Goal: Task Accomplishment & Management: Manage account settings

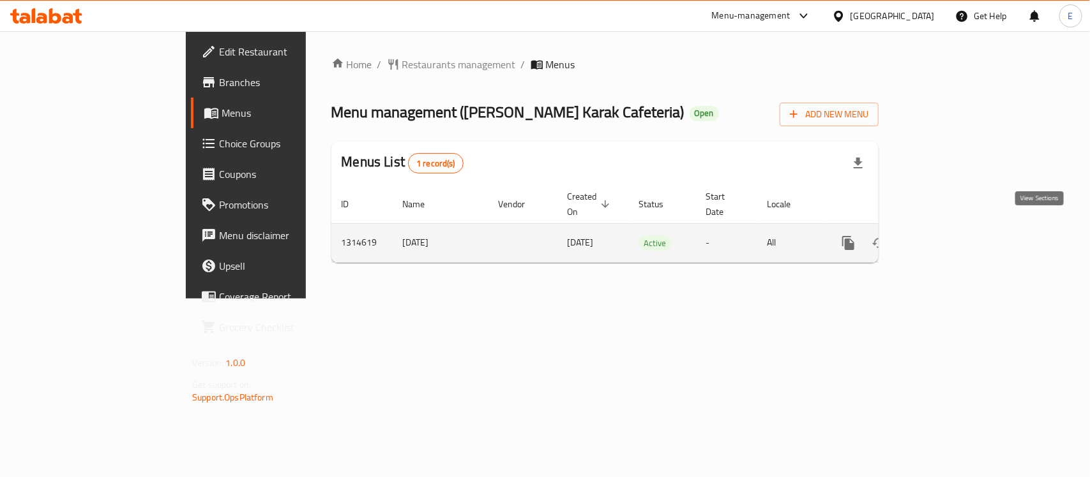
click at [948, 236] on icon "enhanced table" at bounding box center [940, 243] width 15 height 15
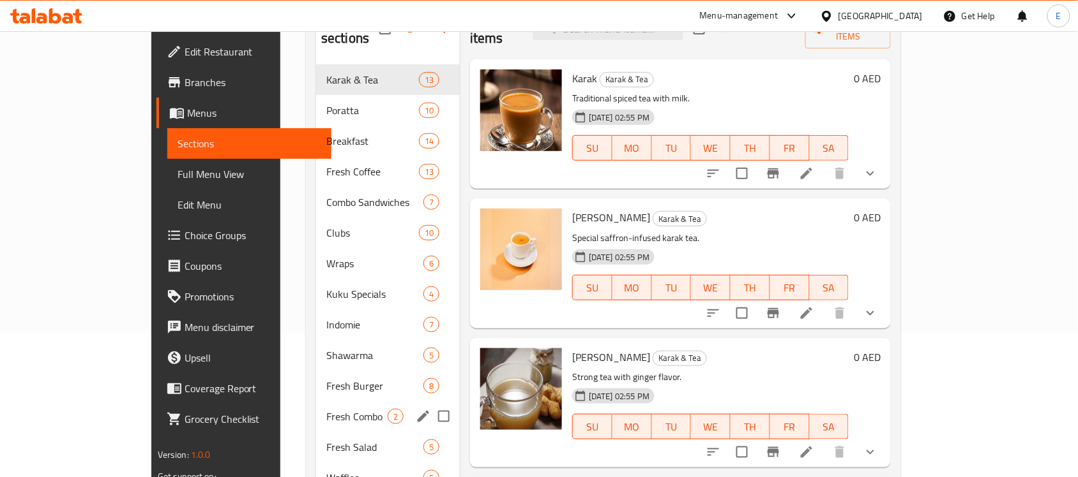
scroll to position [50, 0]
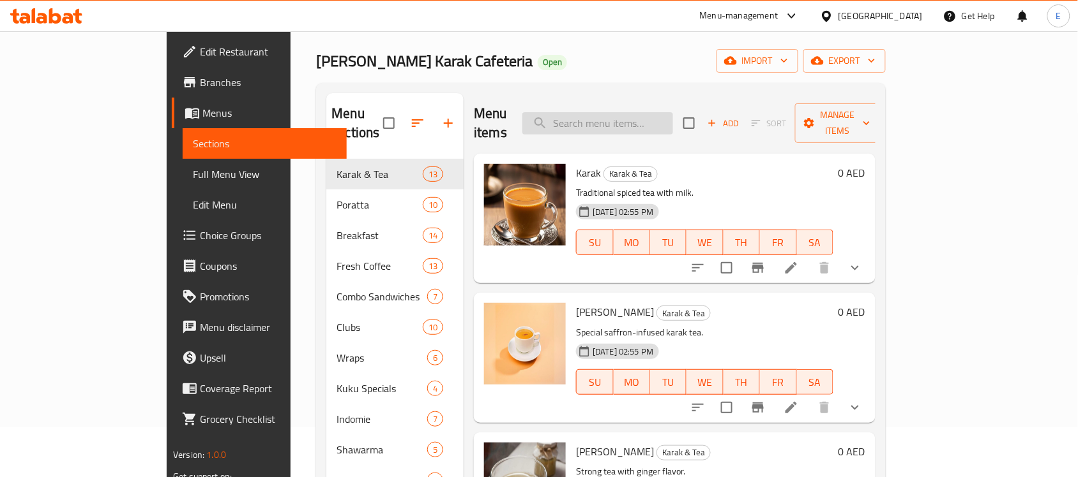
paste input "Thabakath"
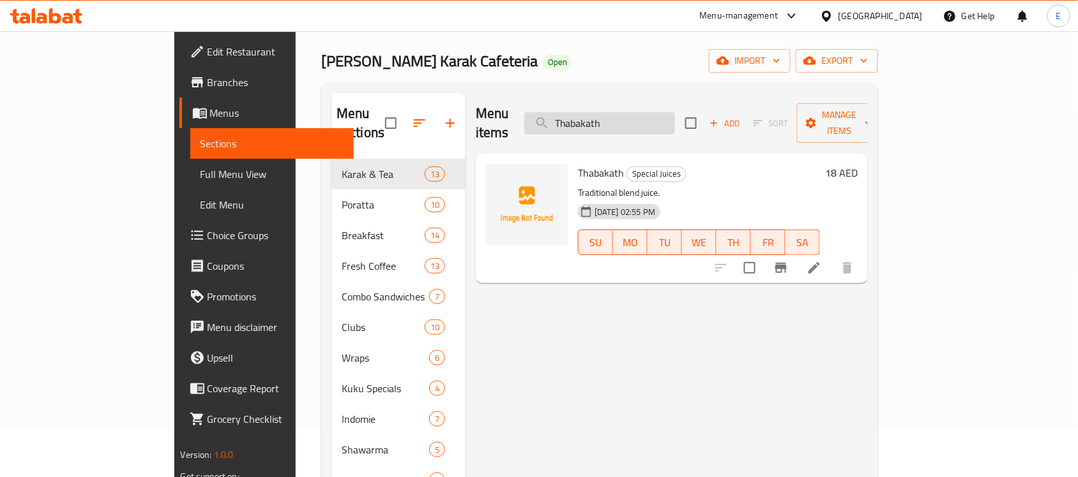
click at [627, 112] on input "Thabakath" at bounding box center [599, 123] width 151 height 22
paste input "Abood"
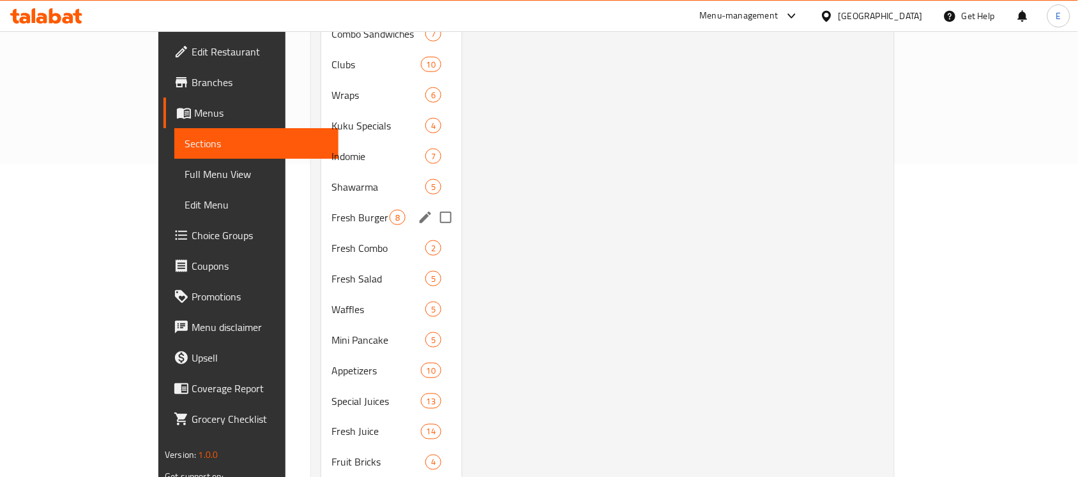
scroll to position [314, 0]
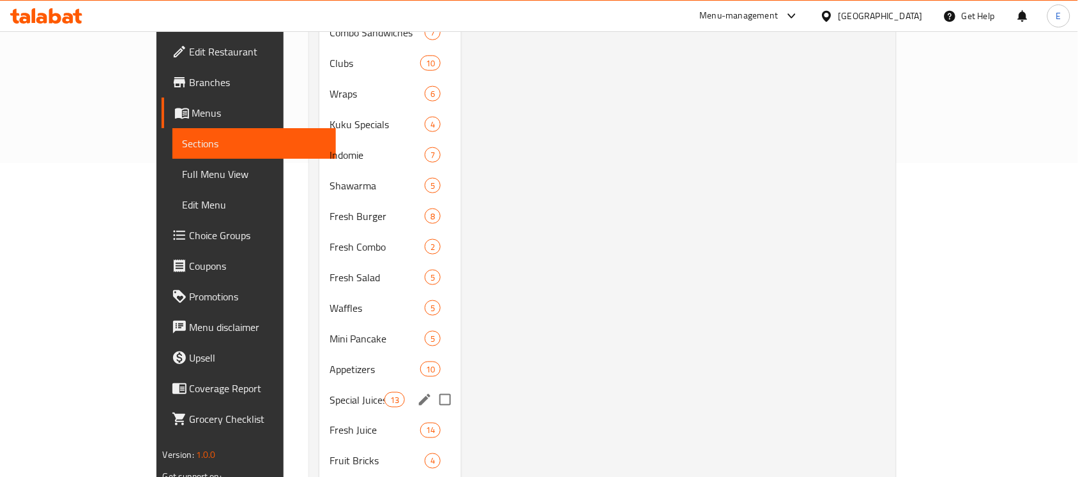
type input "Abood"
click at [319, 385] on div "Special Juices 13" at bounding box center [390, 400] width 142 height 31
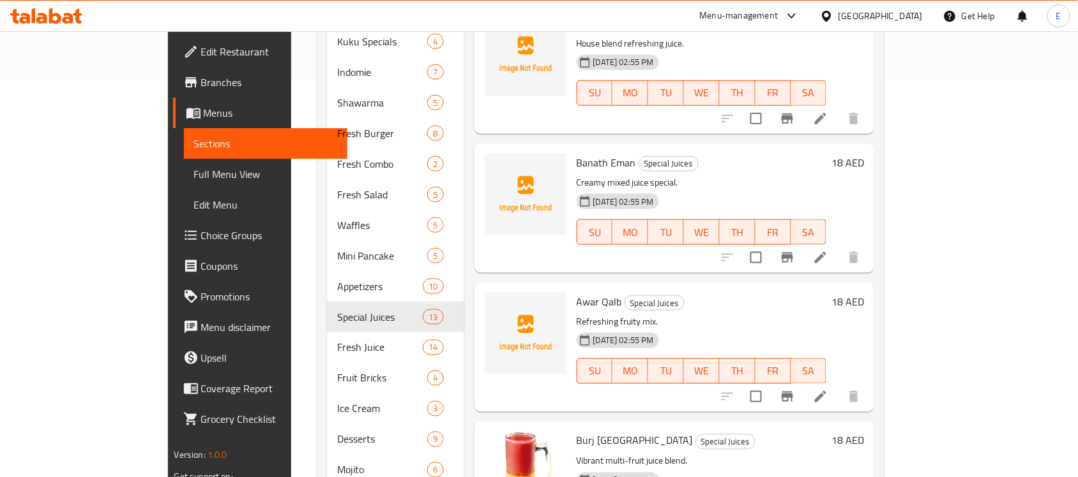
scroll to position [487, 0]
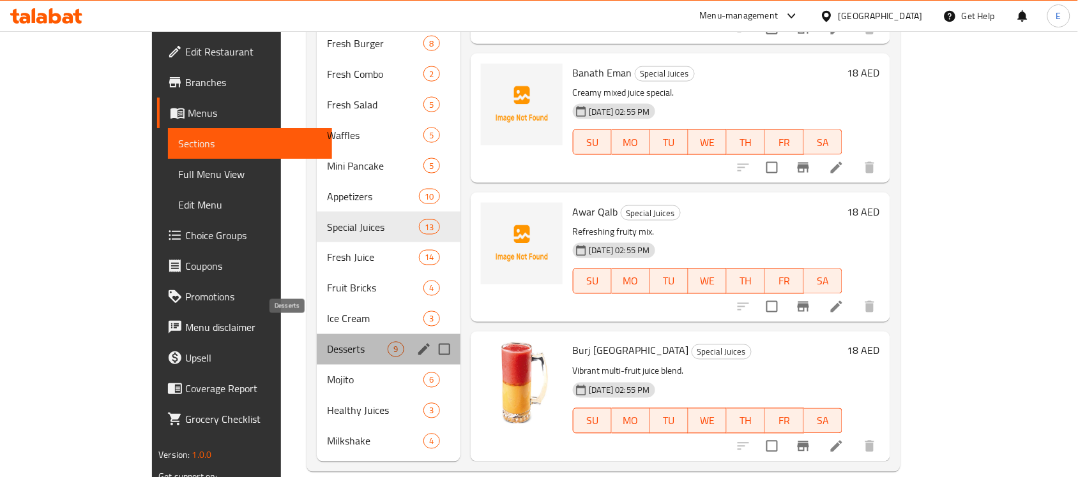
click at [327, 342] on span "Desserts" at bounding box center [357, 349] width 61 height 15
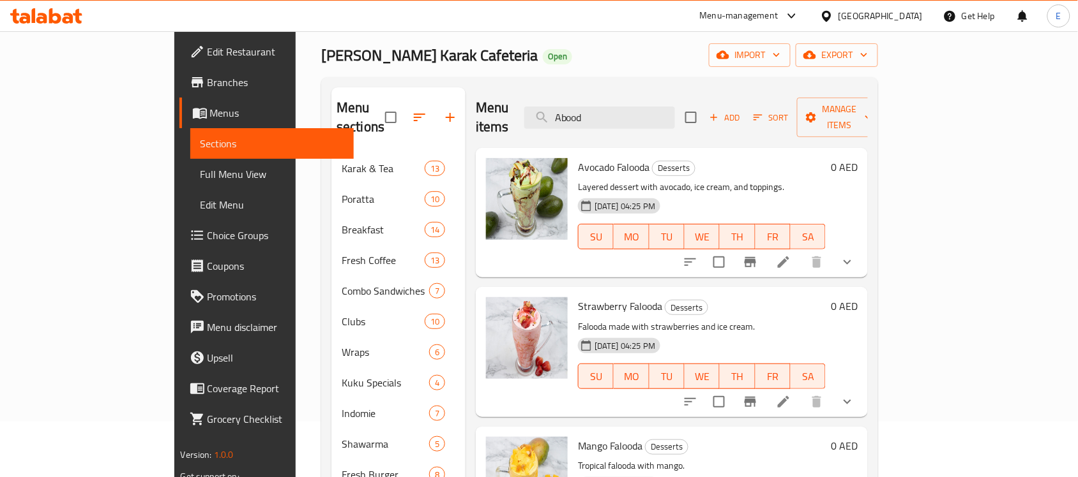
scroll to position [61, 0]
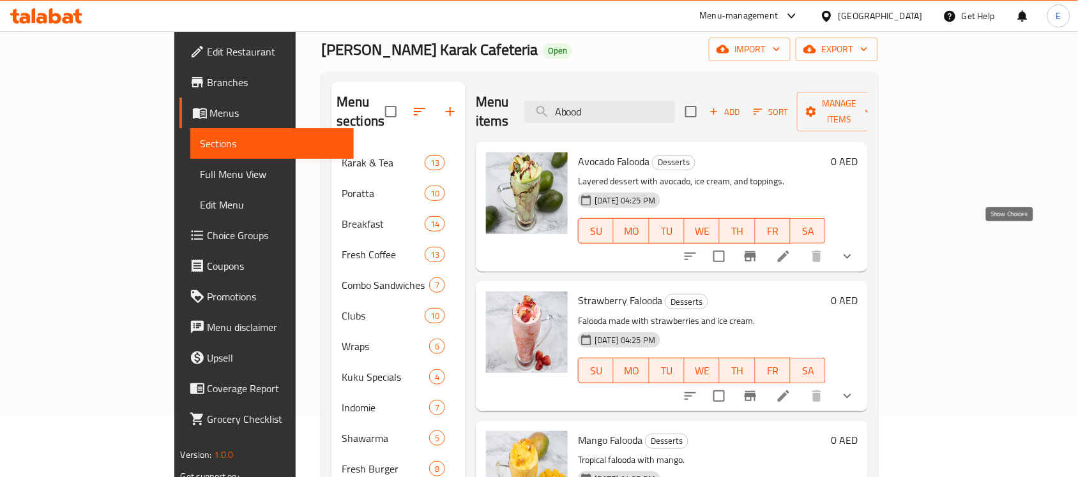
click at [855, 249] on icon "show more" at bounding box center [846, 256] width 15 height 15
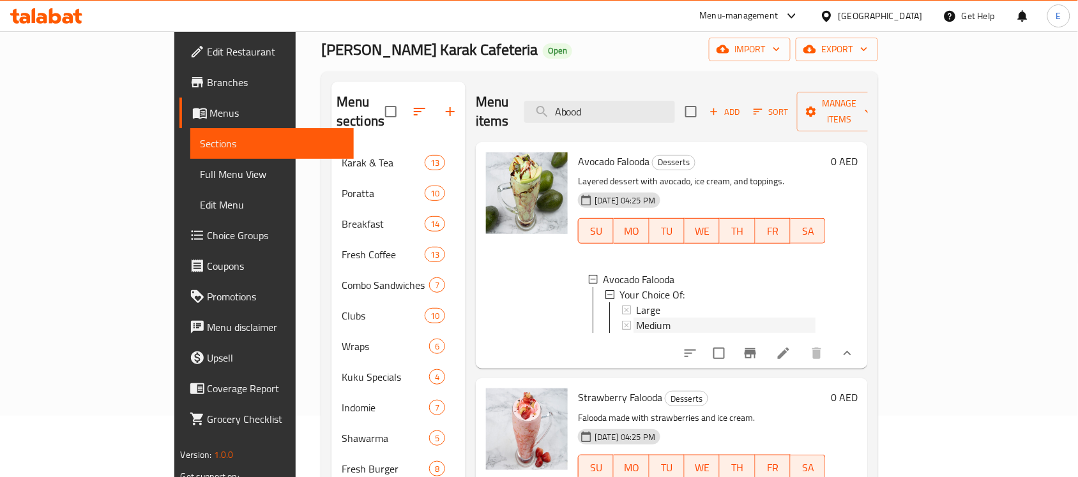
click at [636, 318] on span "Medium" at bounding box center [653, 325] width 34 height 15
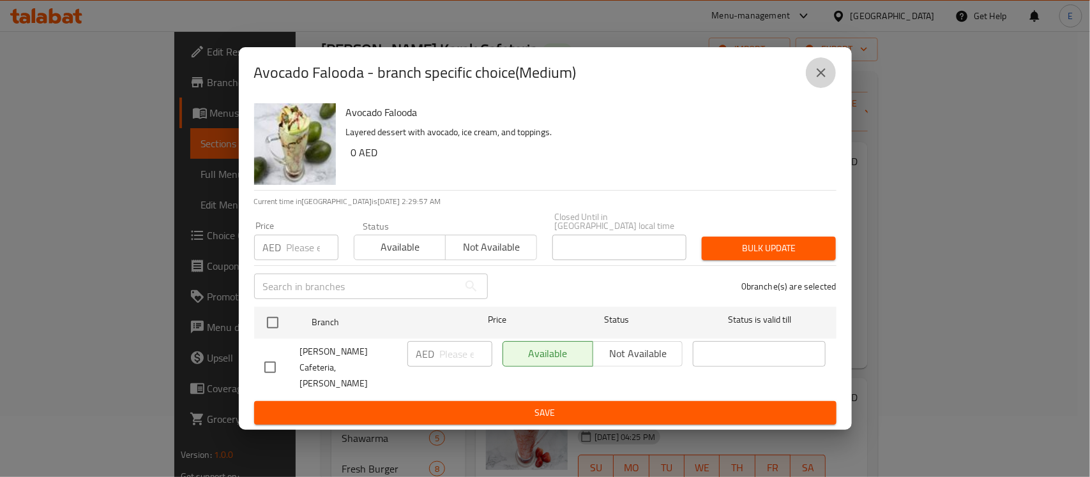
click at [815, 80] on icon "close" at bounding box center [820, 72] width 15 height 15
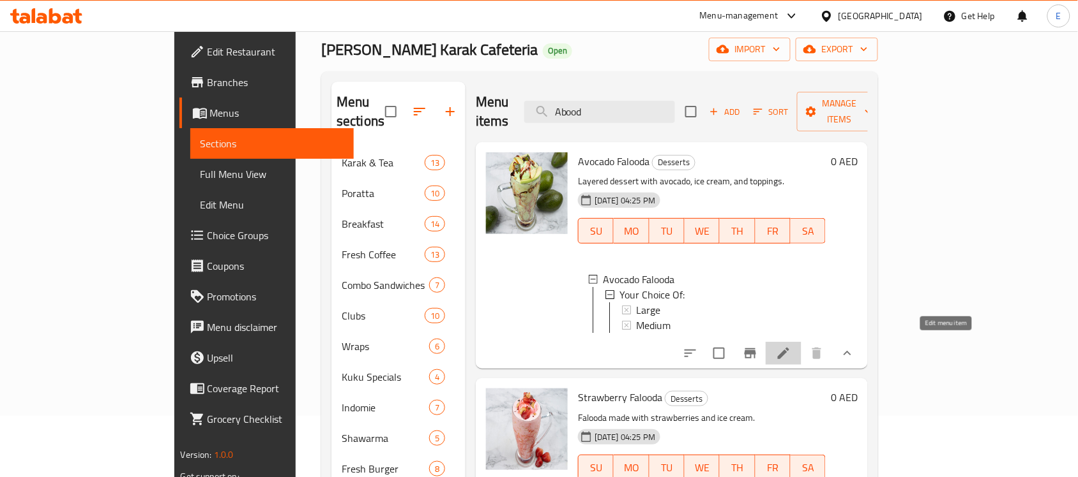
click at [789, 348] on icon at bounding box center [783, 353] width 11 height 11
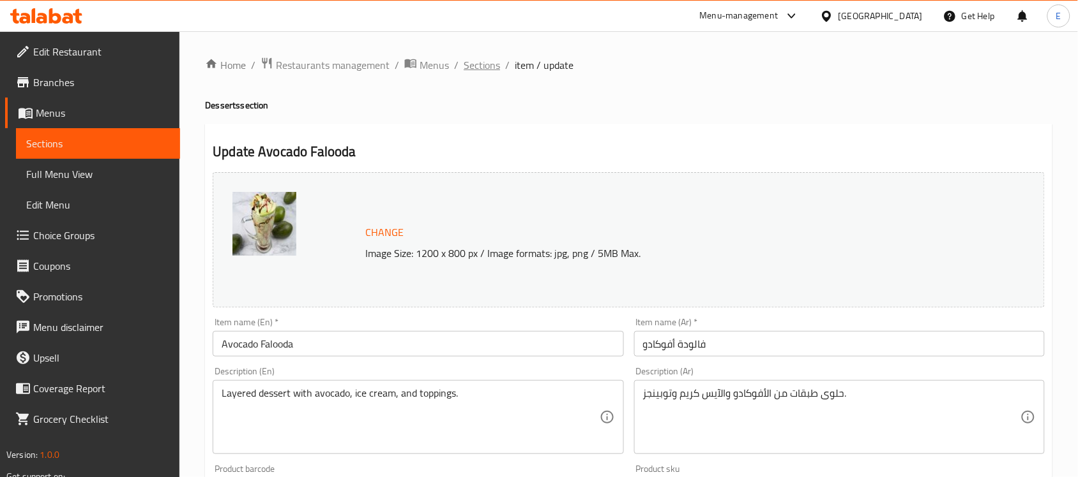
click at [483, 61] on span "Sections" at bounding box center [481, 64] width 36 height 15
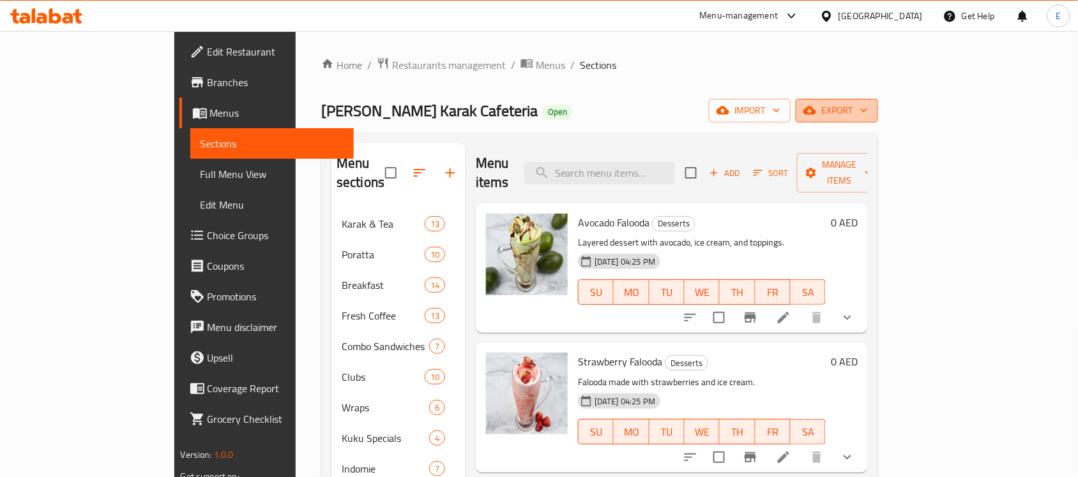
click at [878, 102] on button "export" at bounding box center [836, 111] width 82 height 24
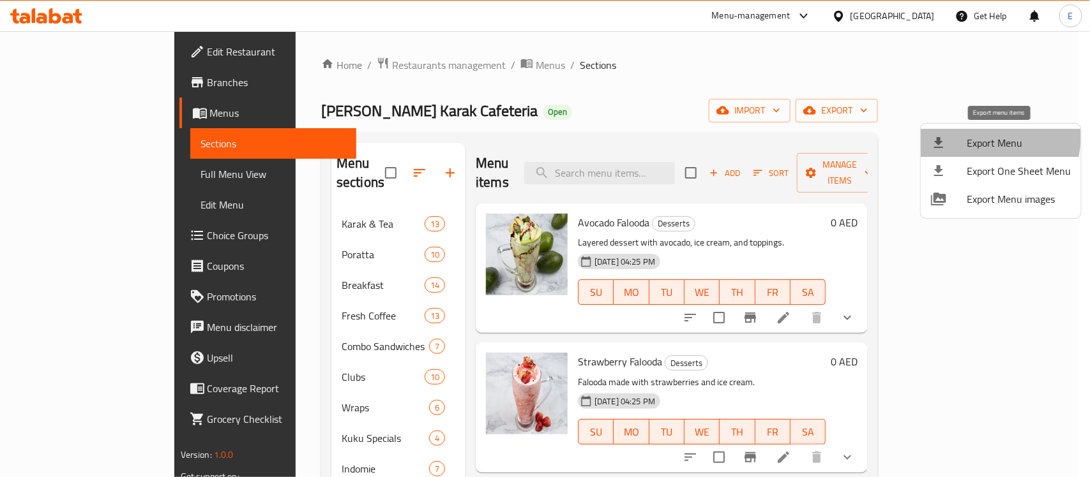
click at [980, 137] on span "Export Menu" at bounding box center [1018, 142] width 104 height 15
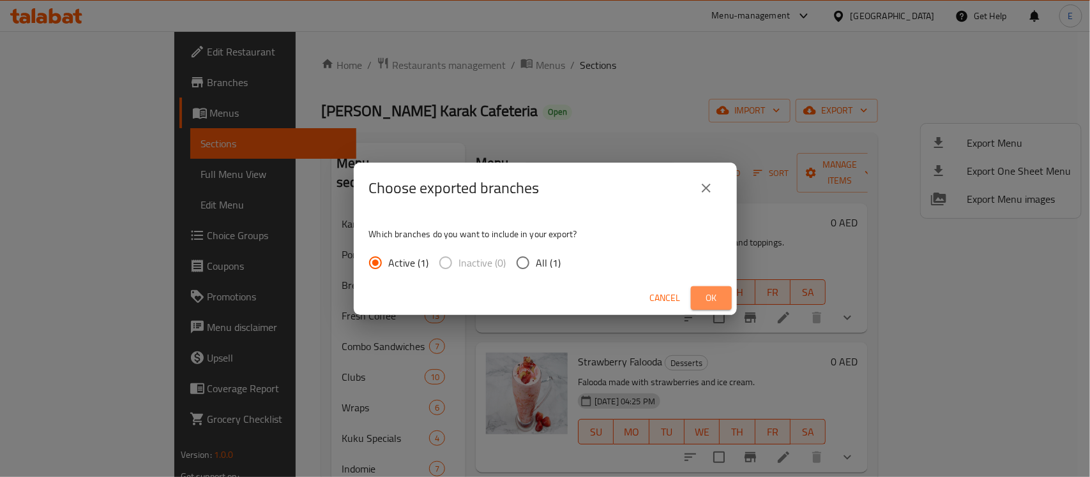
click at [713, 288] on button "Ok" at bounding box center [711, 299] width 41 height 24
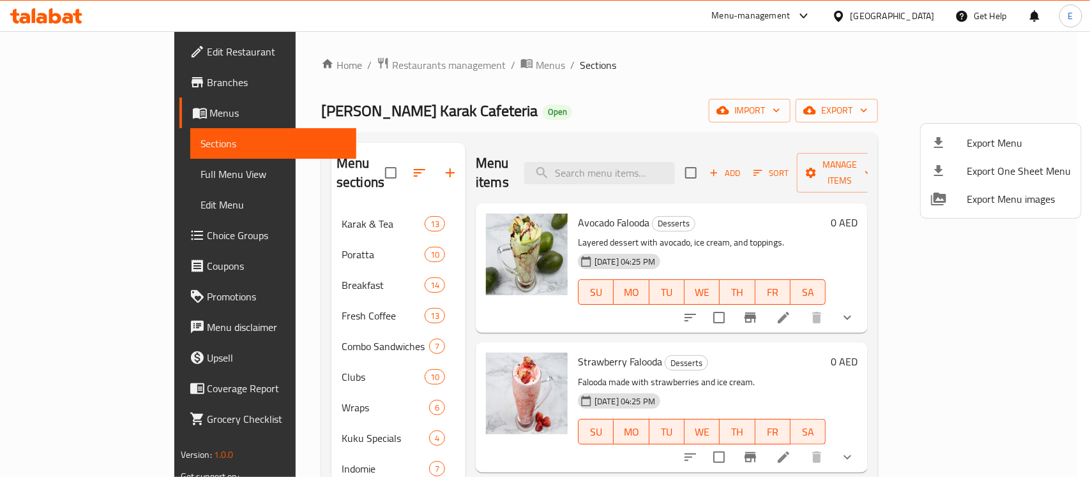
click at [351, 373] on div at bounding box center [545, 238] width 1090 height 477
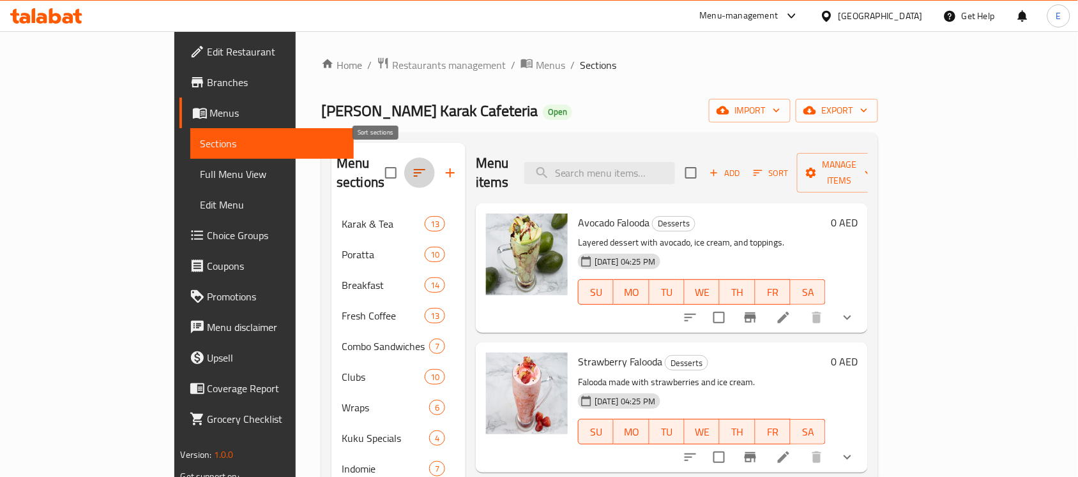
click at [404, 158] on button "button" at bounding box center [419, 173] width 31 height 31
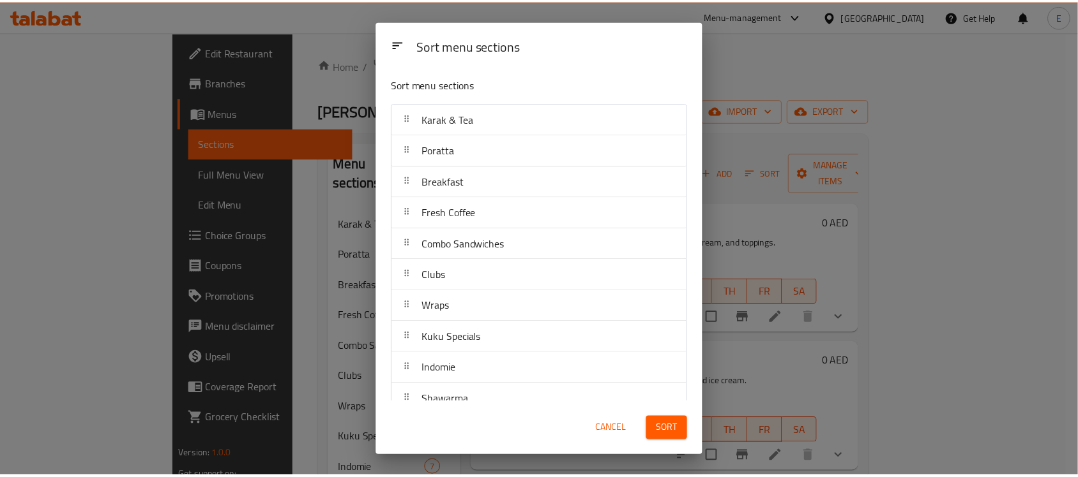
scroll to position [460, 0]
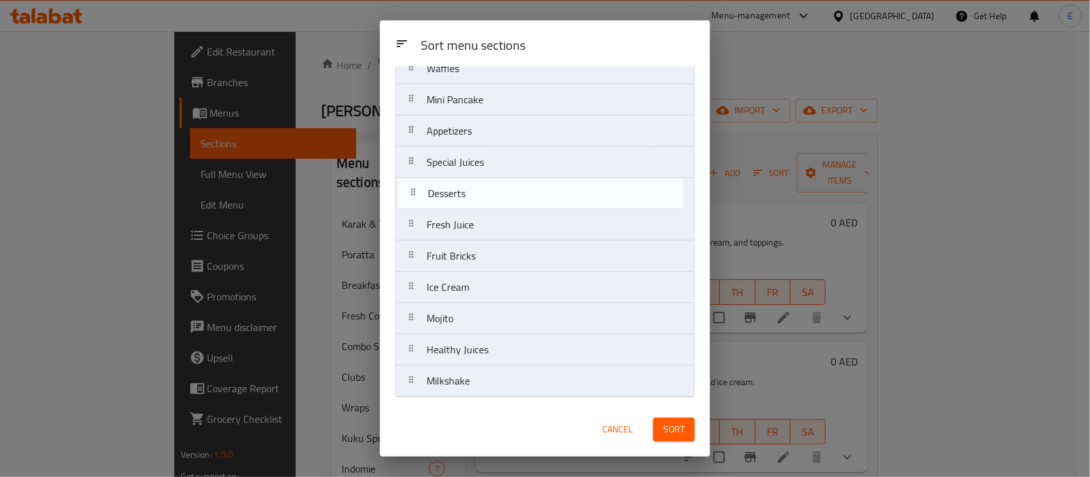
drag, startPoint x: 454, startPoint y: 286, endPoint x: 455, endPoint y: 189, distance: 97.0
click at [455, 189] on nav "Karak & Tea Poratta Breakfast Fresh Coffee Combo Sandwiches Clubs Wraps Kuku Sp…" at bounding box center [544, 22] width 299 height 752
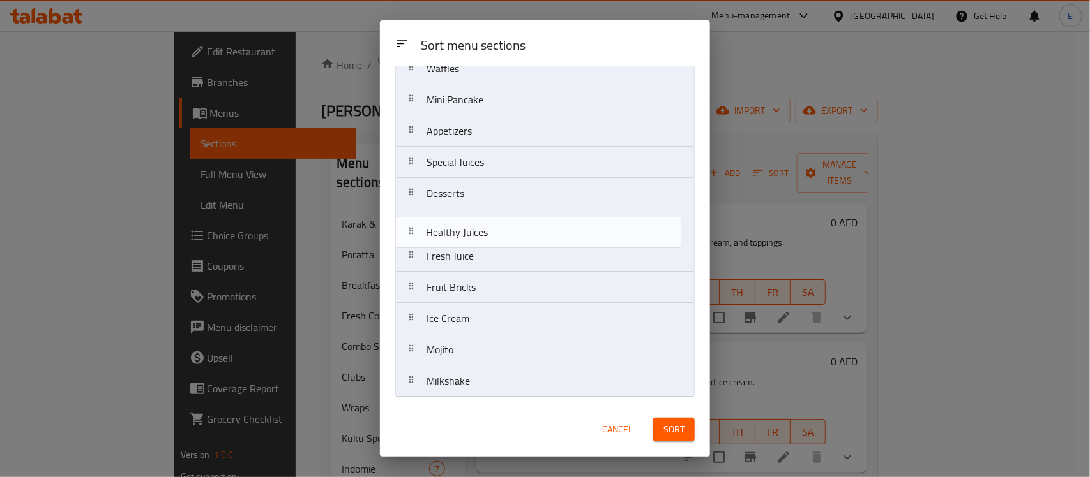
drag, startPoint x: 455, startPoint y: 352, endPoint x: 458, endPoint y: 222, distance: 130.2
click at [458, 222] on nav "Karak & Tea Poratta Breakfast Fresh Coffee Combo Sandwiches Clubs Wraps Kuku Sp…" at bounding box center [544, 22] width 299 height 752
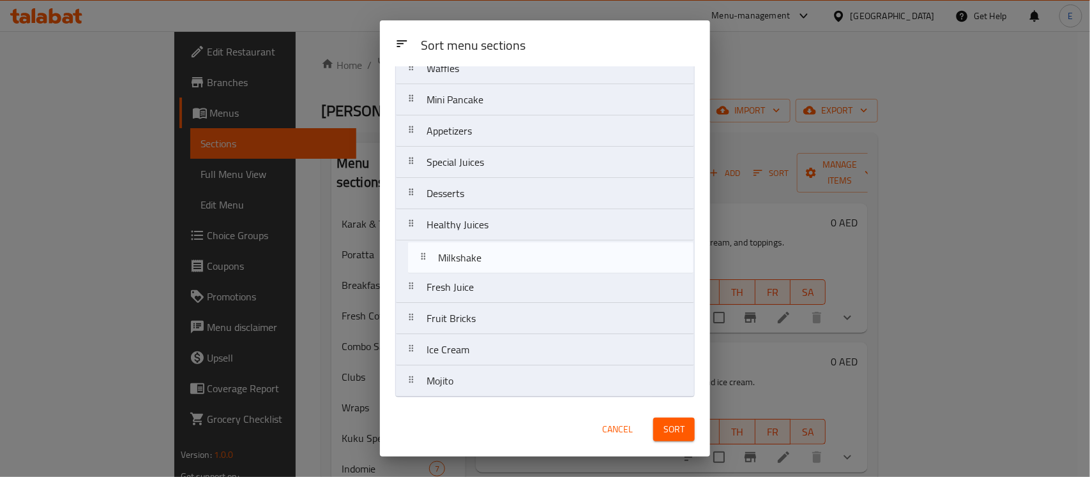
drag, startPoint x: 467, startPoint y: 393, endPoint x: 479, endPoint y: 267, distance: 127.0
click at [479, 267] on nav "Karak & Tea Poratta Breakfast Fresh Coffee Combo Sandwiches Clubs Wraps Kuku Sp…" at bounding box center [544, 22] width 299 height 752
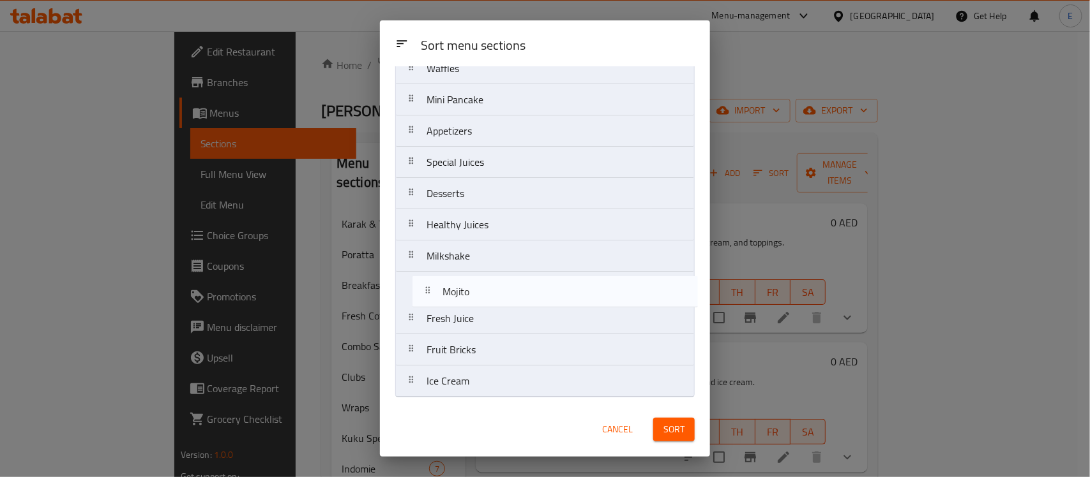
drag, startPoint x: 462, startPoint y: 384, endPoint x: 481, endPoint y: 284, distance: 102.0
click at [481, 284] on nav "Karak & Tea Poratta Breakfast Fresh Coffee Combo Sandwiches Clubs Wraps Kuku Sp…" at bounding box center [544, 22] width 299 height 752
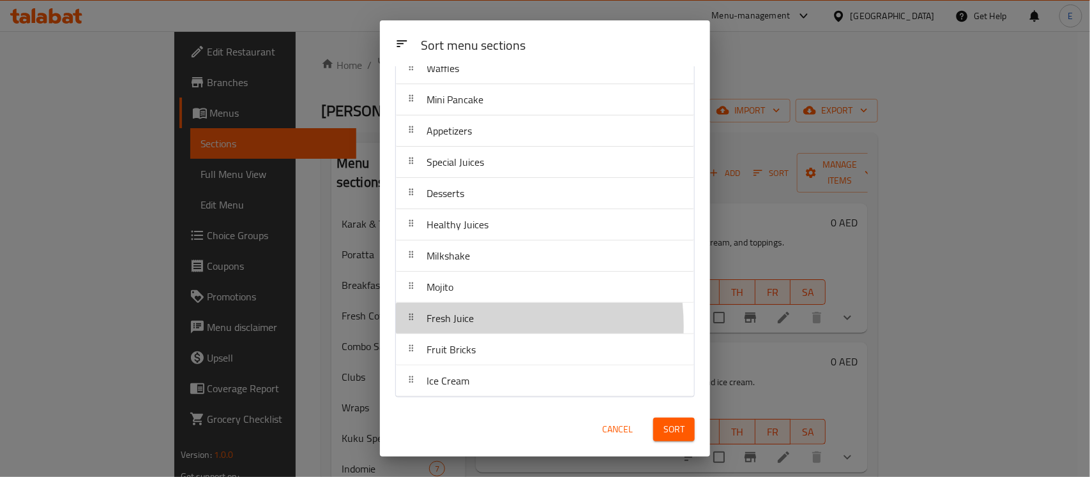
click at [463, 324] on span "Fresh Juice" at bounding box center [449, 318] width 47 height 19
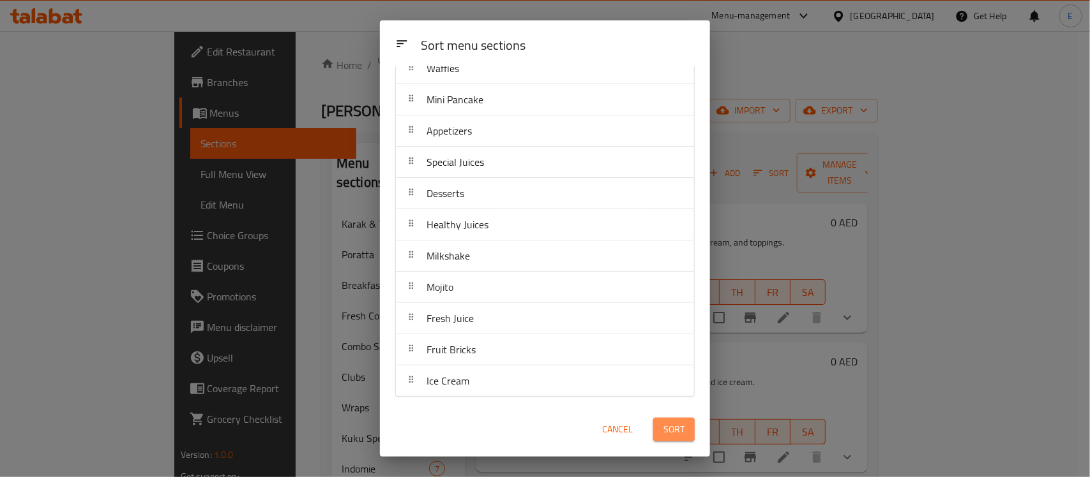
click at [674, 419] on button "Sort" at bounding box center [673, 430] width 41 height 24
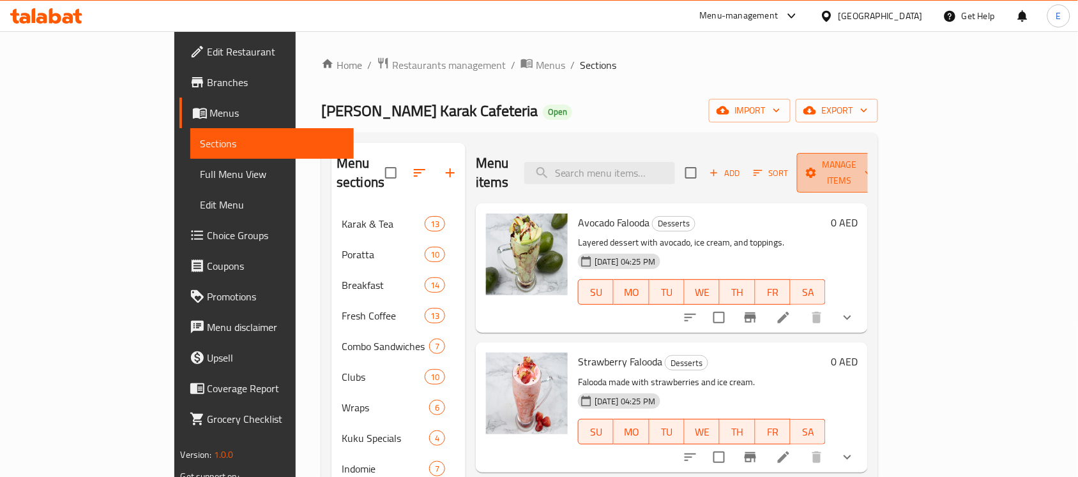
click at [872, 164] on span "Manage items" at bounding box center [839, 173] width 65 height 32
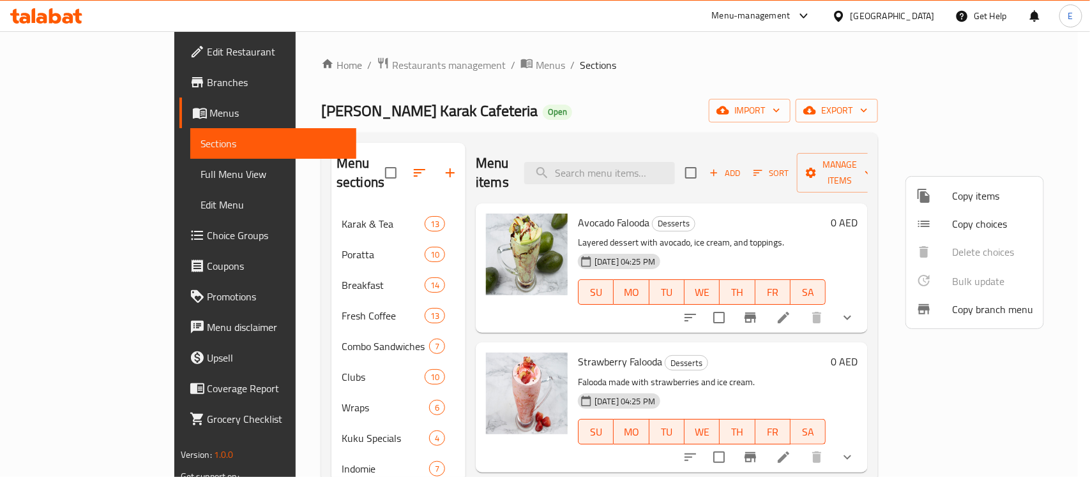
click at [996, 109] on div at bounding box center [545, 238] width 1090 height 477
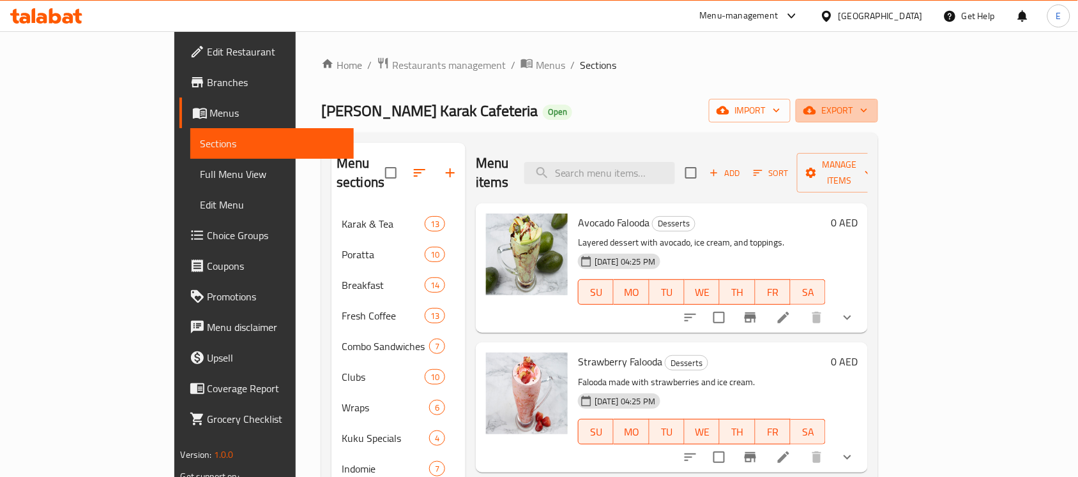
click at [868, 109] on span "export" at bounding box center [837, 111] width 62 height 16
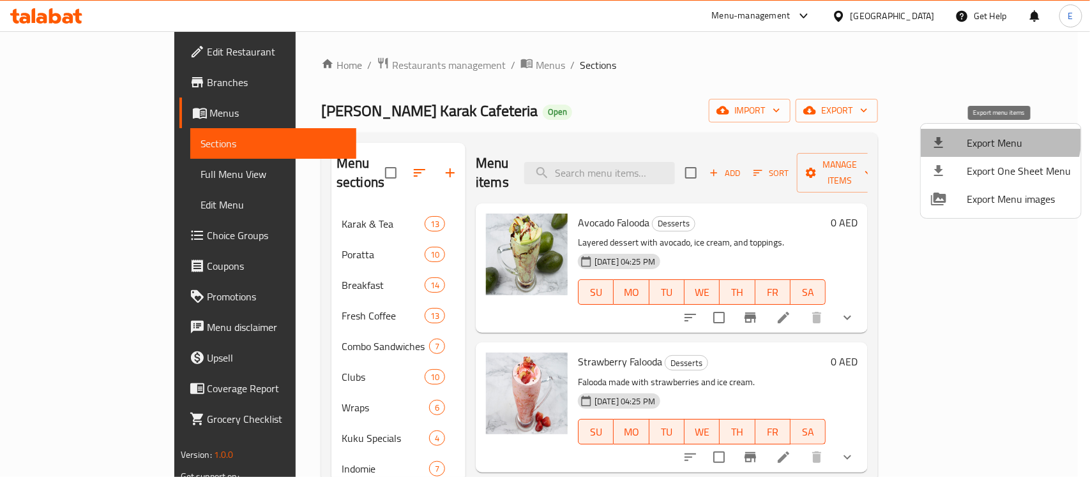
click at [993, 137] on span "Export Menu" at bounding box center [1018, 142] width 104 height 15
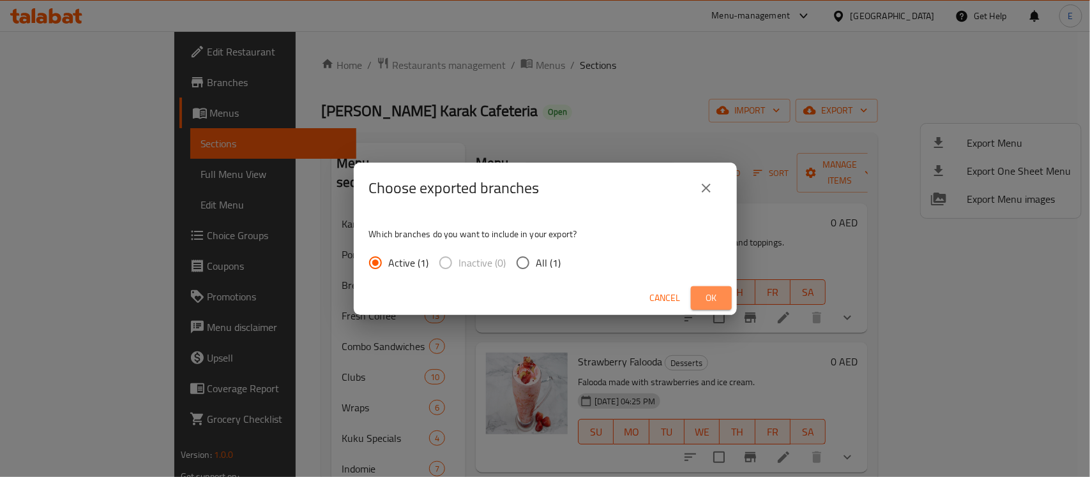
click at [700, 294] on button "Ok" at bounding box center [711, 299] width 41 height 24
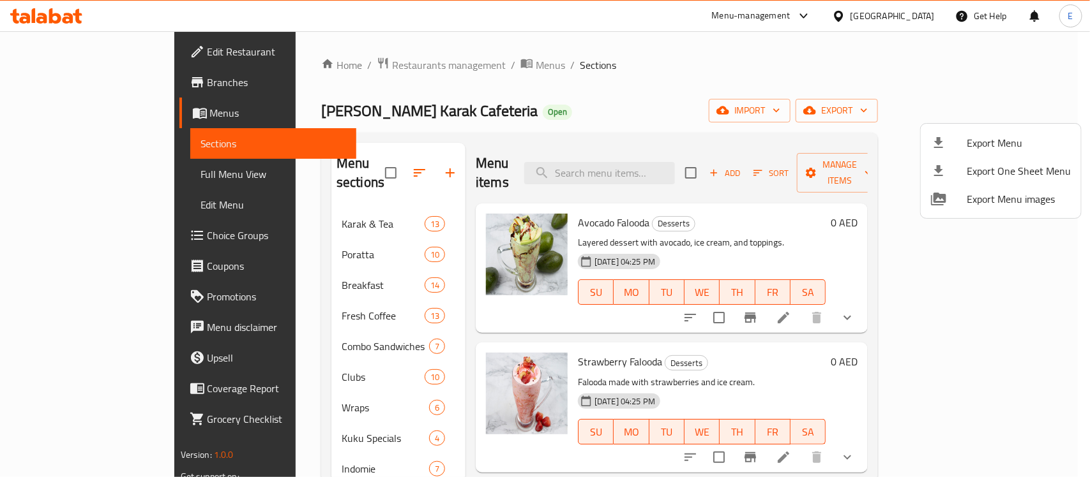
click at [636, 166] on div at bounding box center [545, 238] width 1090 height 477
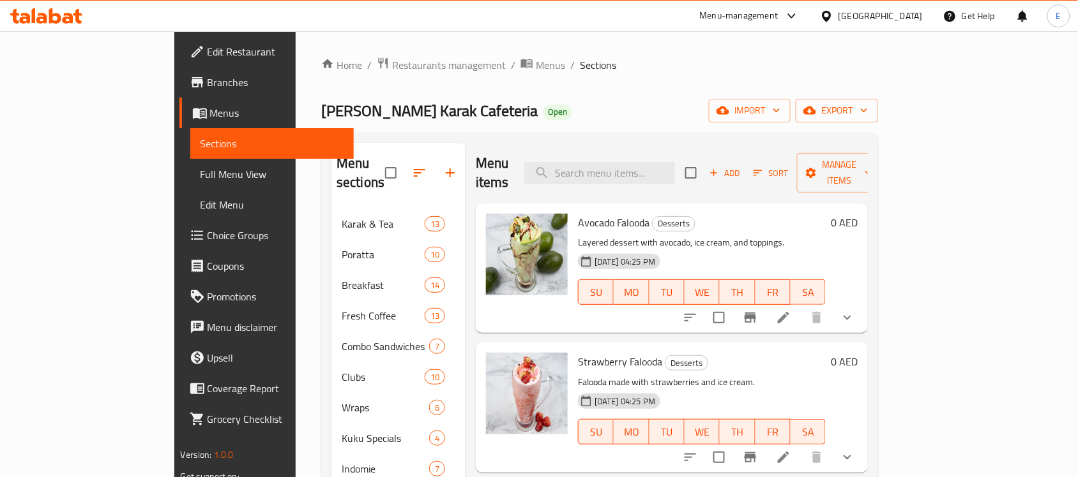
click at [636, 166] on input "search" at bounding box center [599, 173] width 151 height 22
paste input "King’s Special Burger"
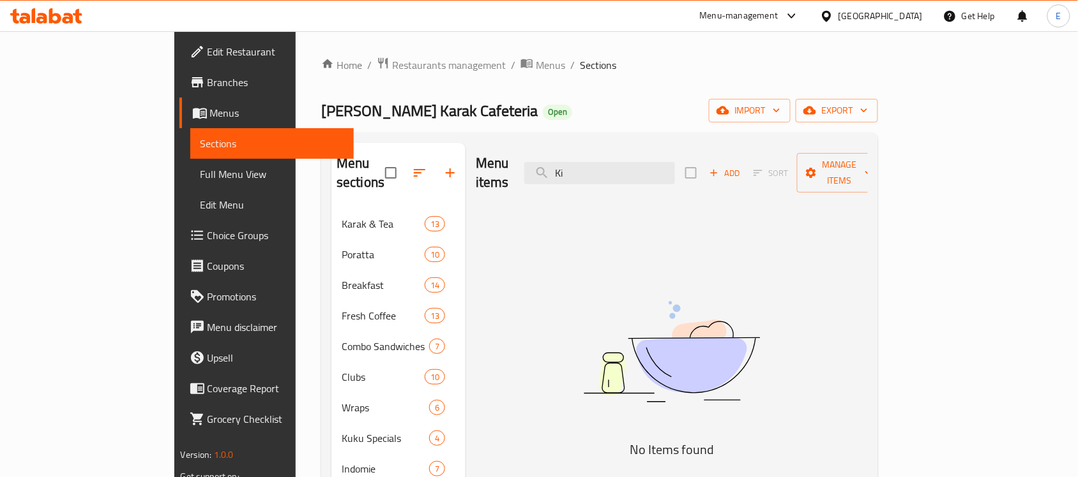
type input "K"
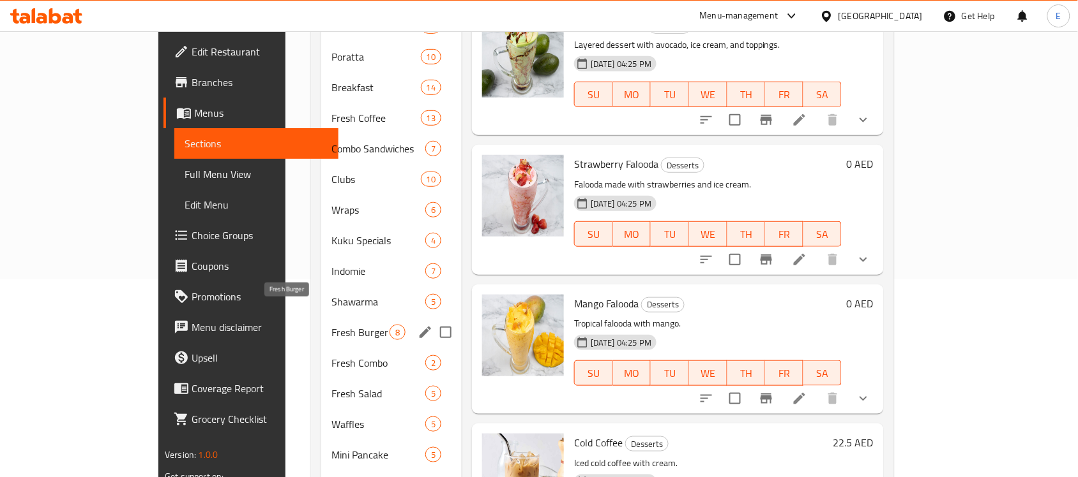
scroll to position [201, 0]
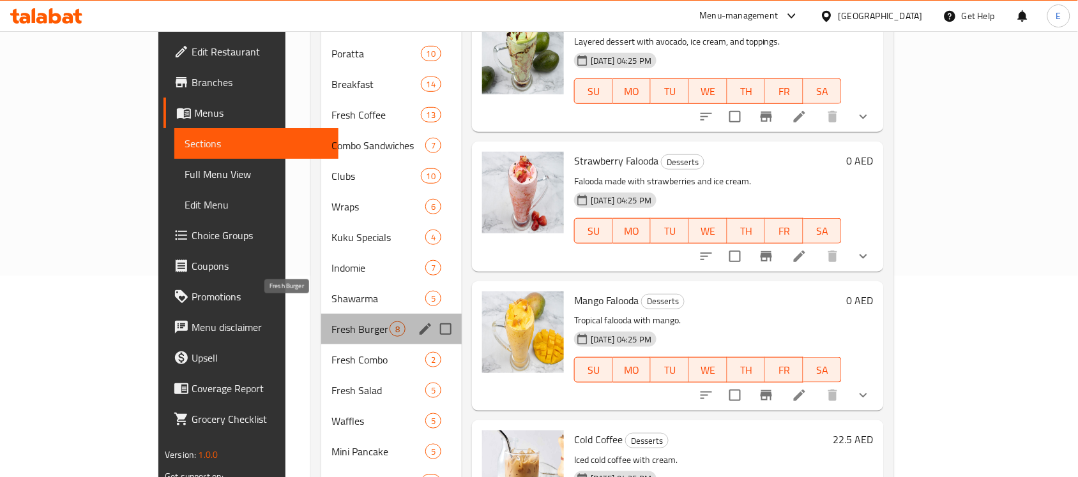
click at [331, 322] on span "Fresh Burger" at bounding box center [360, 329] width 58 height 15
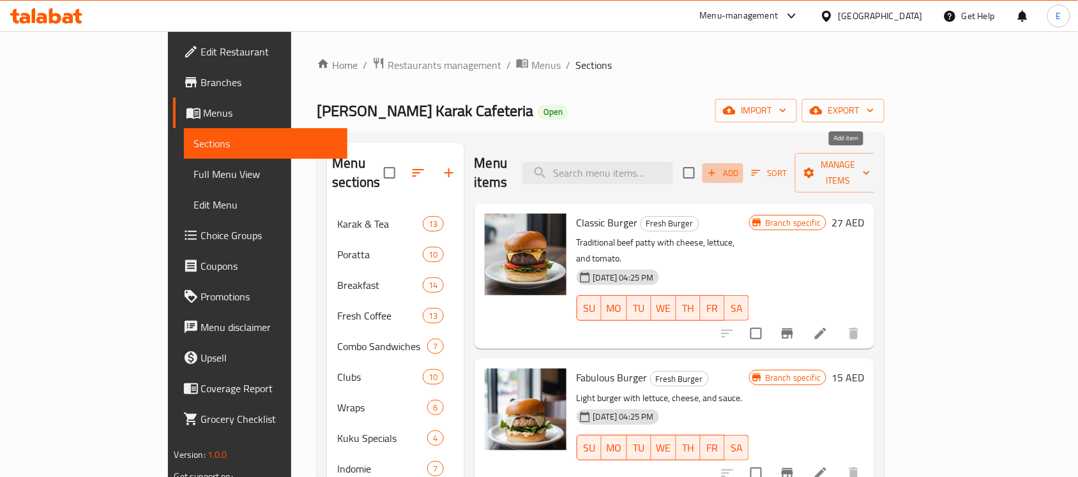
click at [740, 170] on span "Add" at bounding box center [722, 173] width 34 height 15
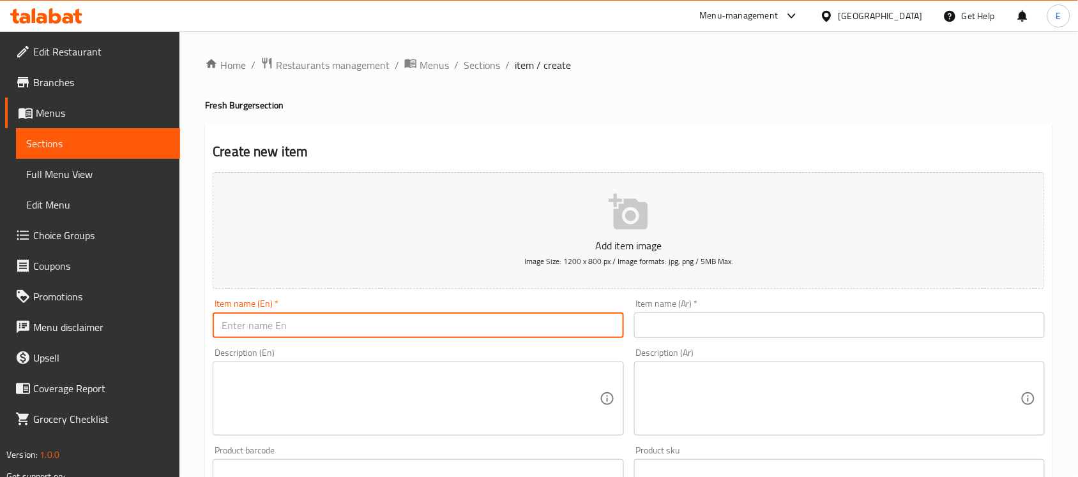
click at [387, 320] on input "text" at bounding box center [418, 326] width 410 height 26
paste input "King’s Special Burger"
type input "King’s Special Burger"
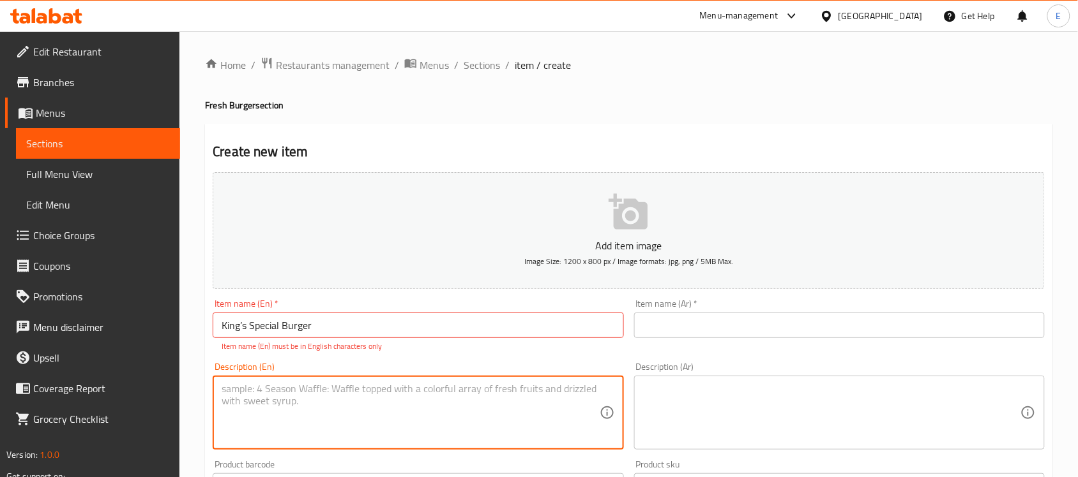
click at [407, 418] on textarea at bounding box center [410, 413] width 377 height 61
paste textarea "Signature loaded beef burger with cheese, bacon, and sauces."
type textarea "Signature loaded beef burger with cheese, bacon, and sauces."
click at [324, 332] on input "King’s Special Burger" at bounding box center [418, 326] width 410 height 26
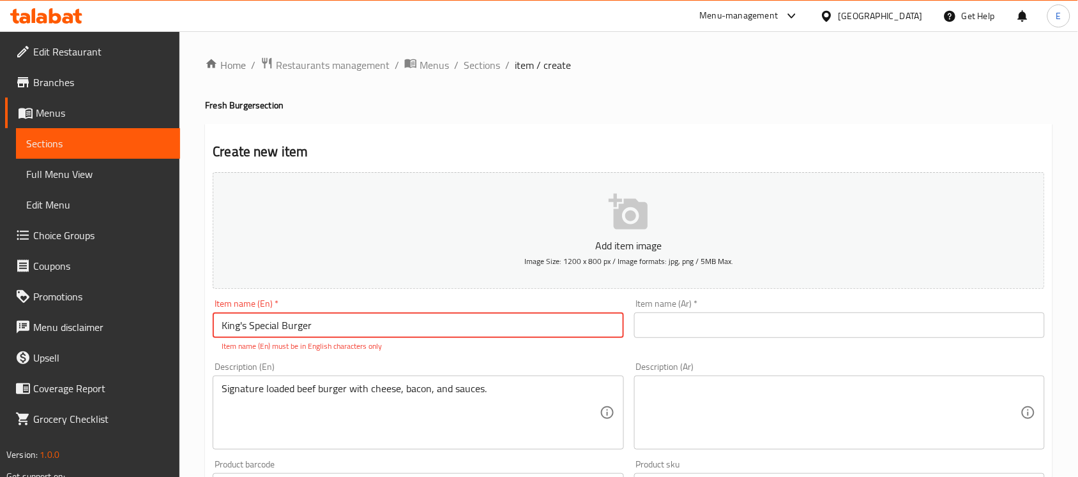
type input "King's Special Burger"
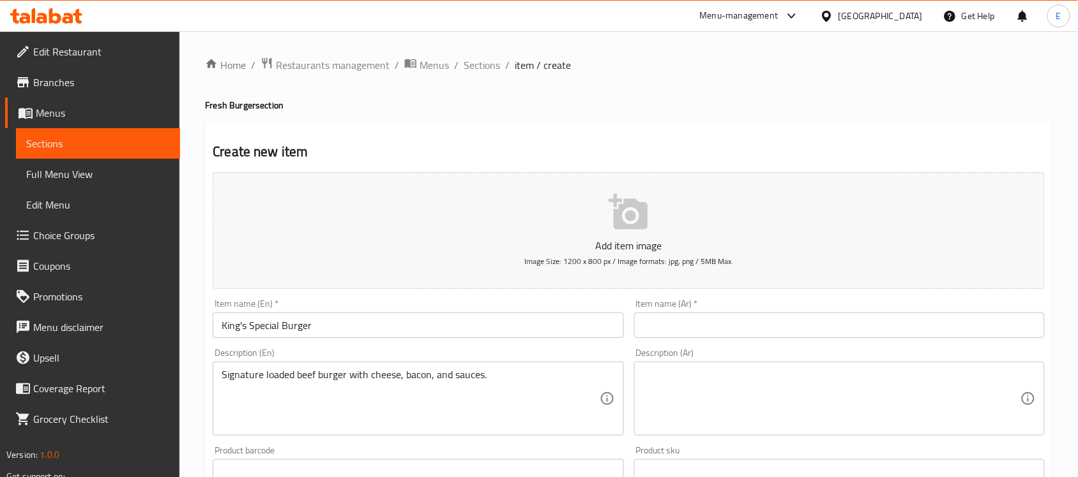
click at [420, 359] on div "Description (En) Signature loaded beef burger with cheese, bacon, and sauces. D…" at bounding box center [417, 392] width 421 height 98
click at [473, 63] on span "Sections" at bounding box center [481, 64] width 36 height 15
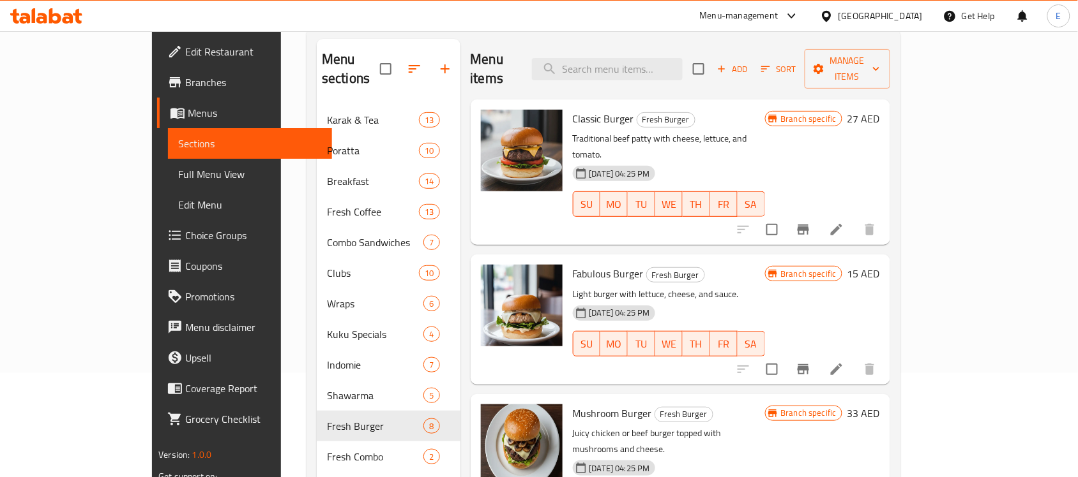
scroll to position [486, 0]
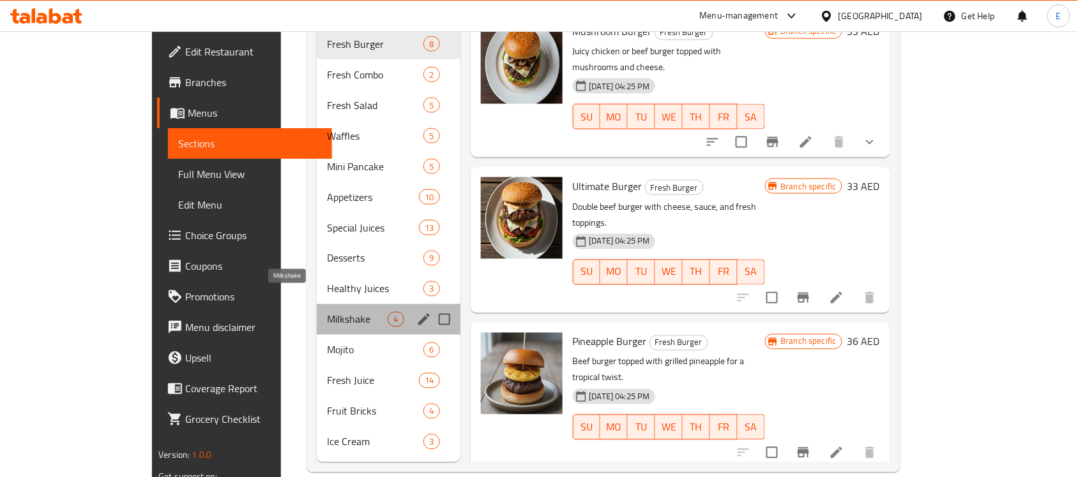
click at [327, 312] on span "Milkshake" at bounding box center [357, 319] width 61 height 15
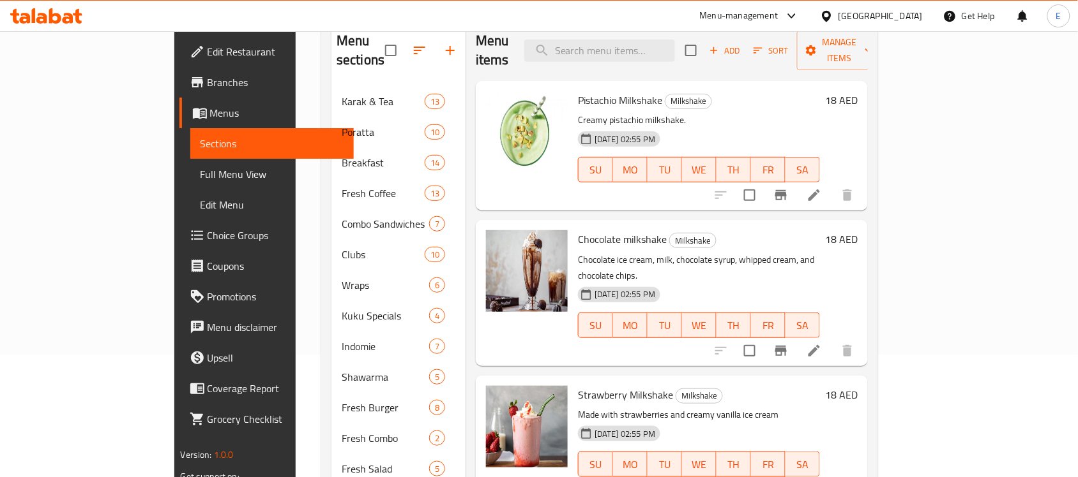
scroll to position [132, 0]
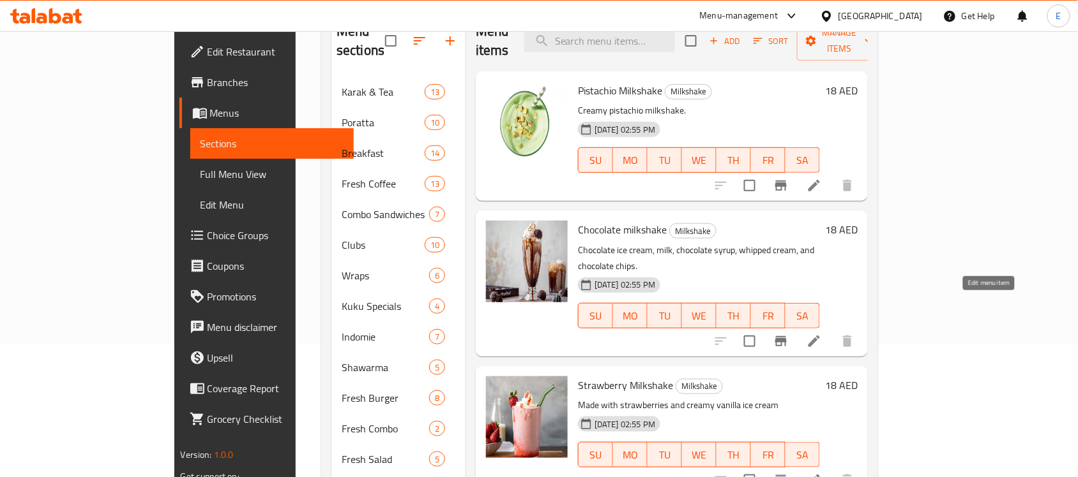
click at [822, 334] on icon at bounding box center [813, 341] width 15 height 15
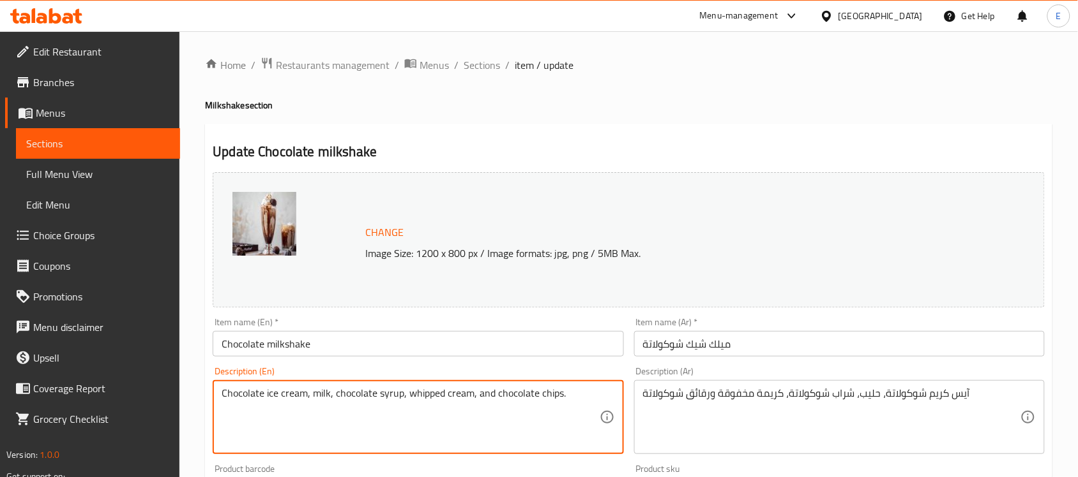
paste textarea "Rich chocolate milkshake."
type textarea "Rich chocolate milkshake."
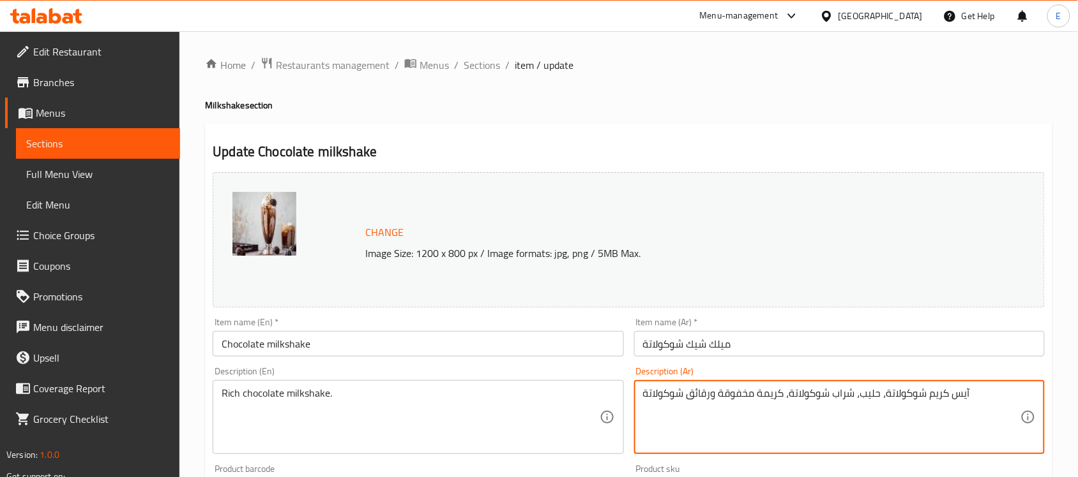
click at [696, 409] on textarea "آيس كريم شوكولاتة، حليب، شراب شوكولاتة، كريمة مخفوقة ورقائق شوكولاتة" at bounding box center [831, 417] width 377 height 61
type textarea "l"
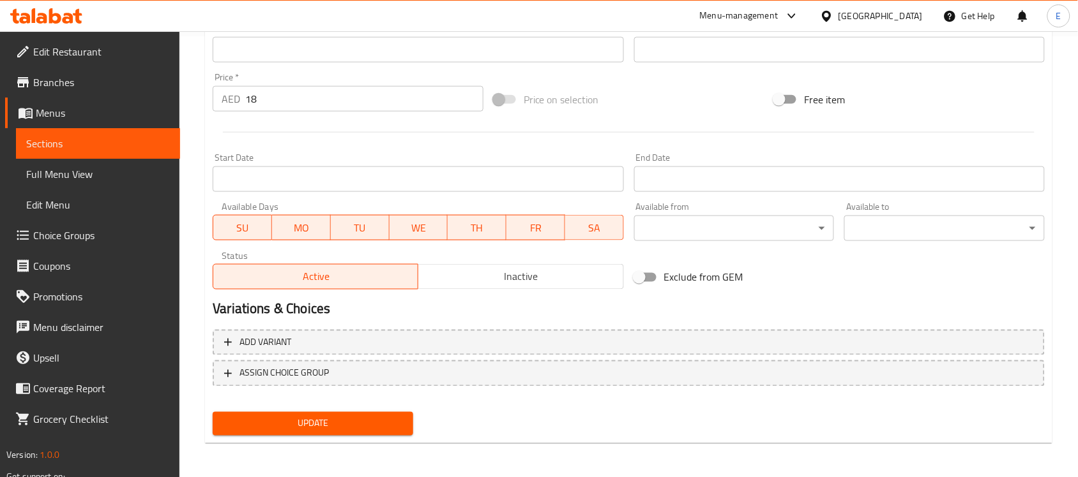
type textarea "ميلك شيك شوكولاتة غني"
click at [389, 441] on div "Update Chocolate milkshake Change Image Size: 1200 x 800 px / Image formats: jp…" at bounding box center [628, 64] width 847 height 762
click at [393, 429] on span "Update" at bounding box center [313, 424] width 180 height 16
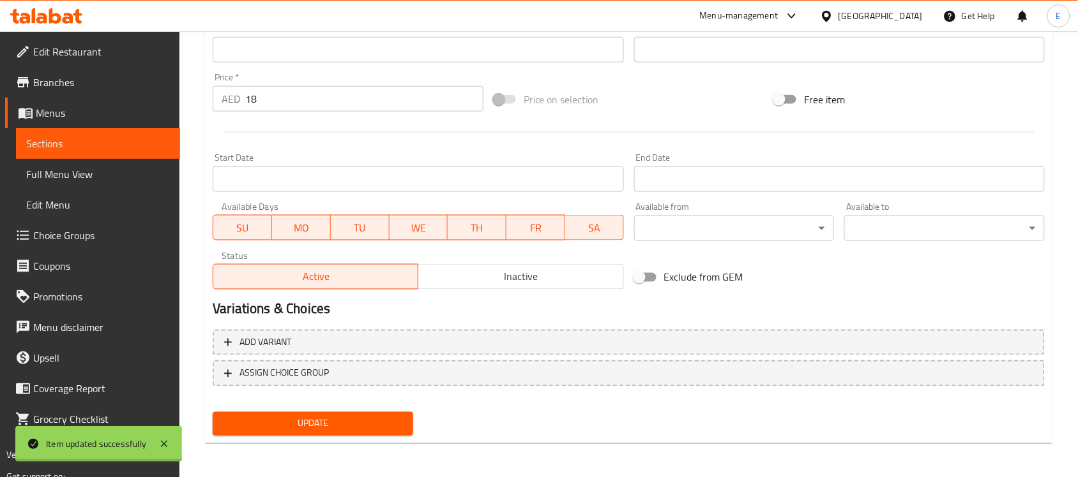
scroll to position [0, 0]
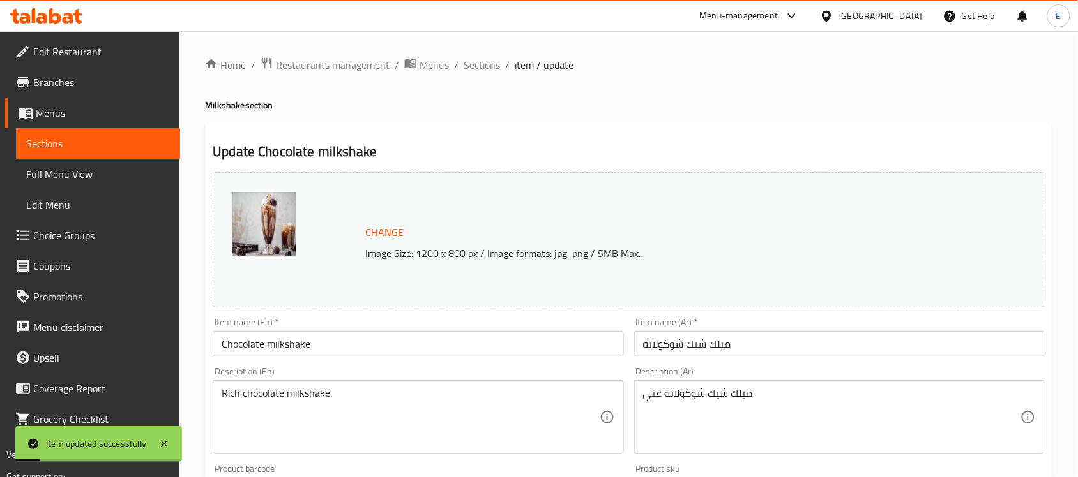
click at [479, 61] on span "Sections" at bounding box center [481, 64] width 36 height 15
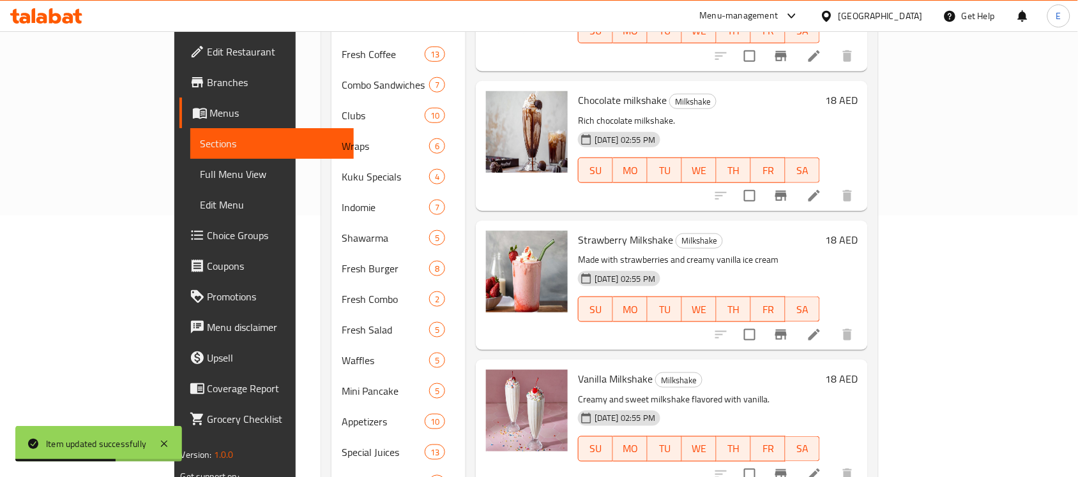
scroll to position [262, 0]
click at [822, 327] on icon at bounding box center [813, 334] width 15 height 15
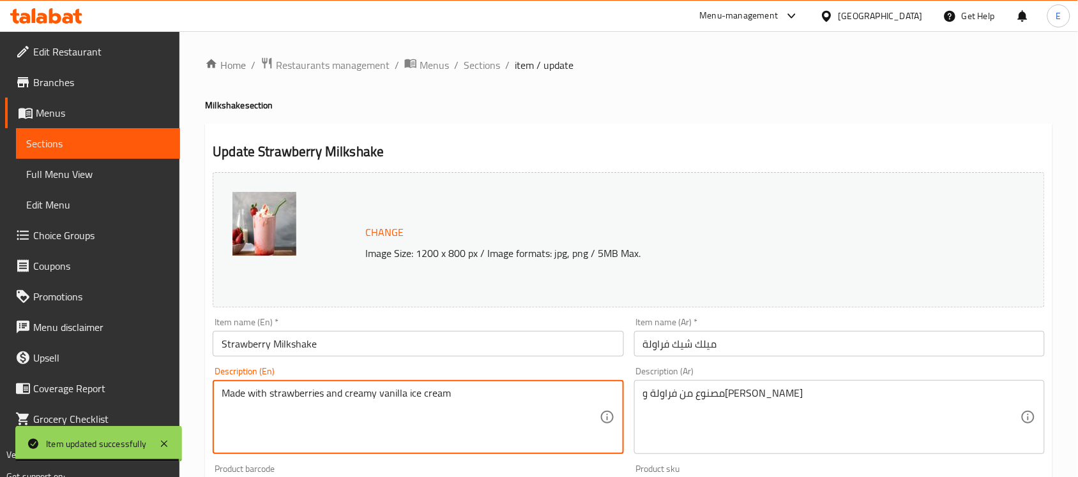
paste textarea "Fruity strawberry milkshake."
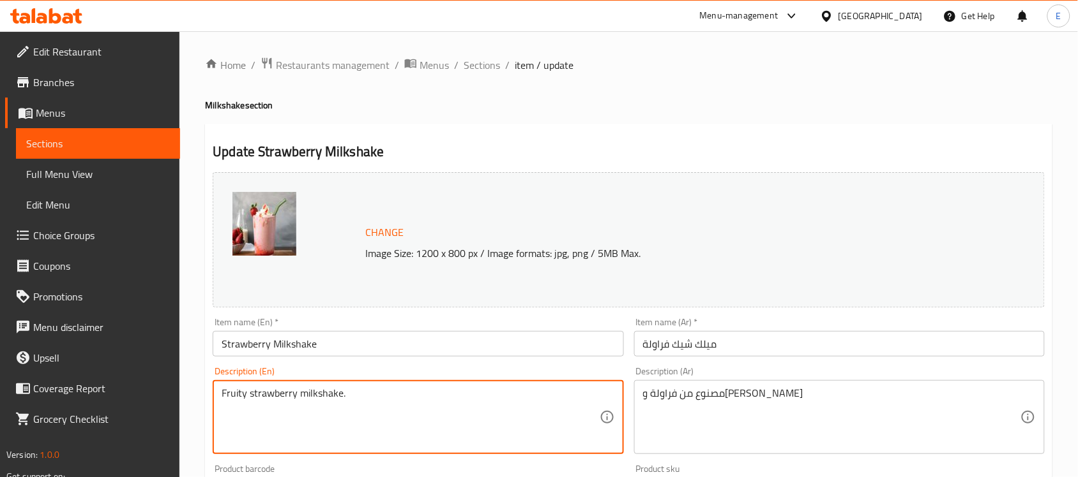
type textarea "Fruity strawberry milkshake."
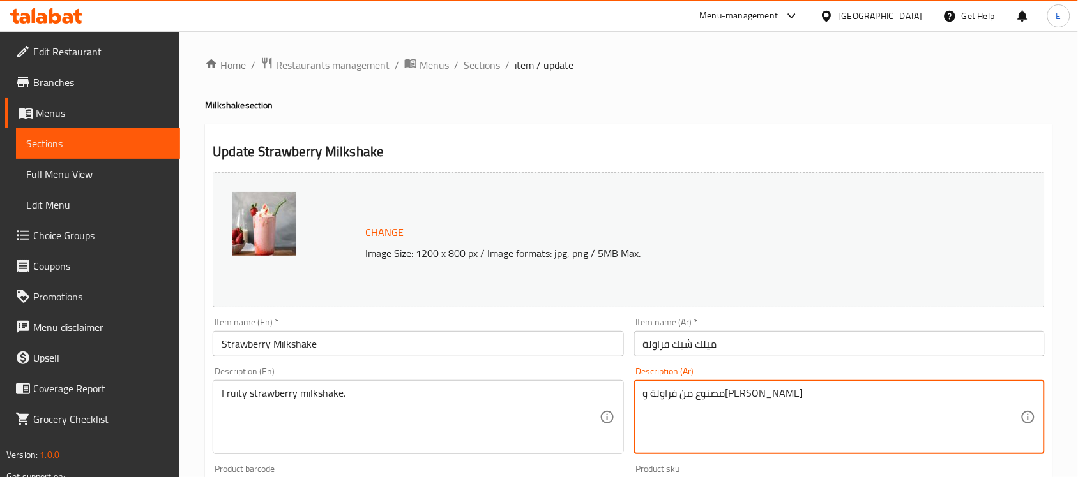
click at [772, 420] on textarea "مصنوع من فراولة و[PERSON_NAME]" at bounding box center [831, 417] width 377 height 61
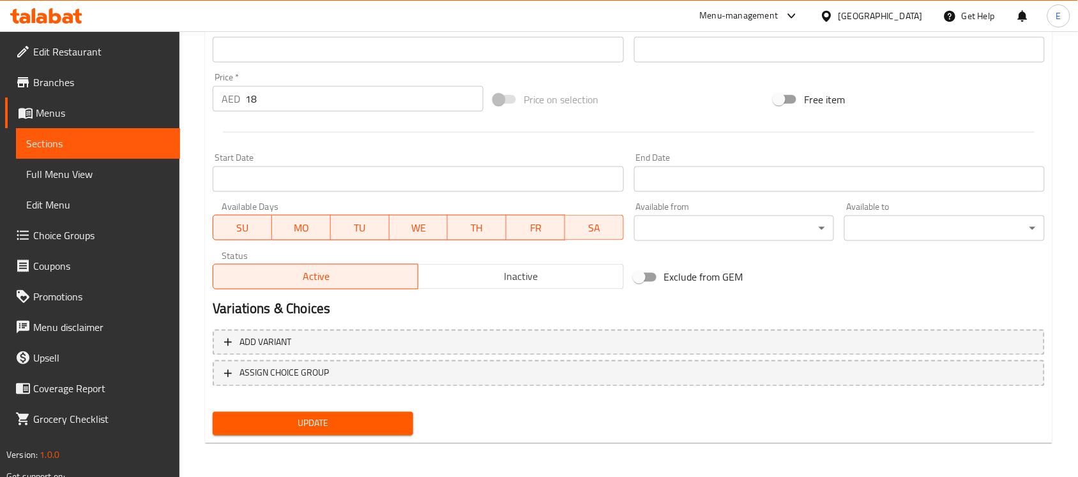
type textarea "ميلك شيك فواكه فراولة"
click at [338, 430] on span "Update" at bounding box center [313, 424] width 180 height 16
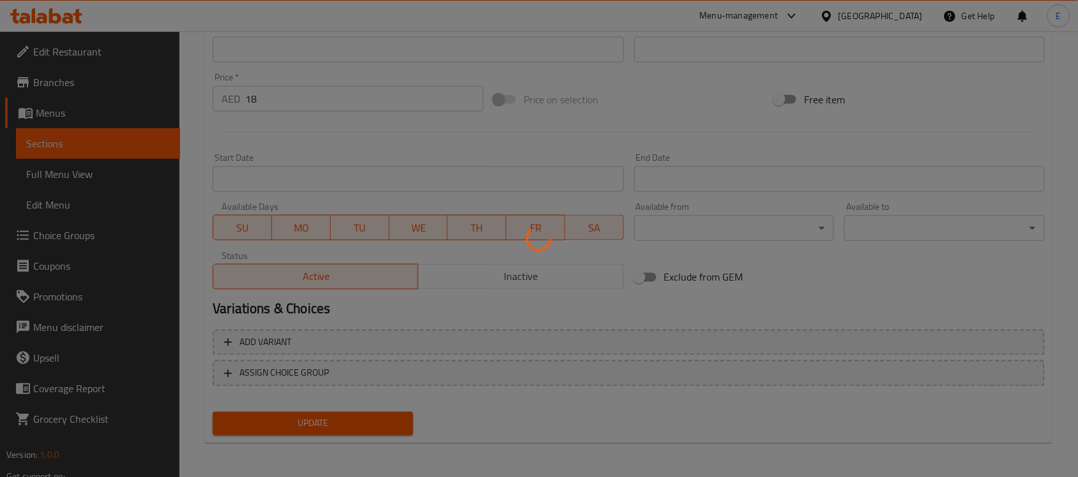
scroll to position [0, 0]
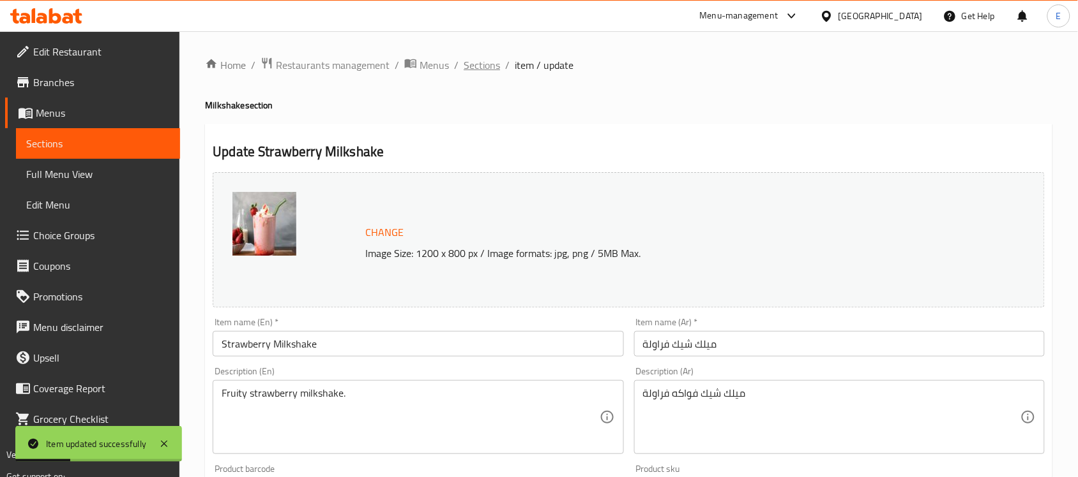
click at [476, 66] on span "Sections" at bounding box center [481, 64] width 36 height 15
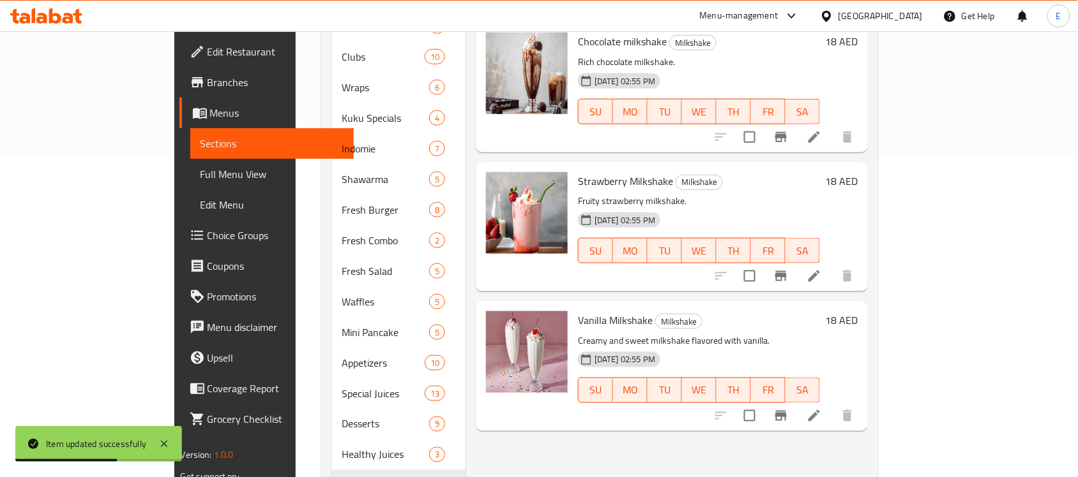
scroll to position [429, 0]
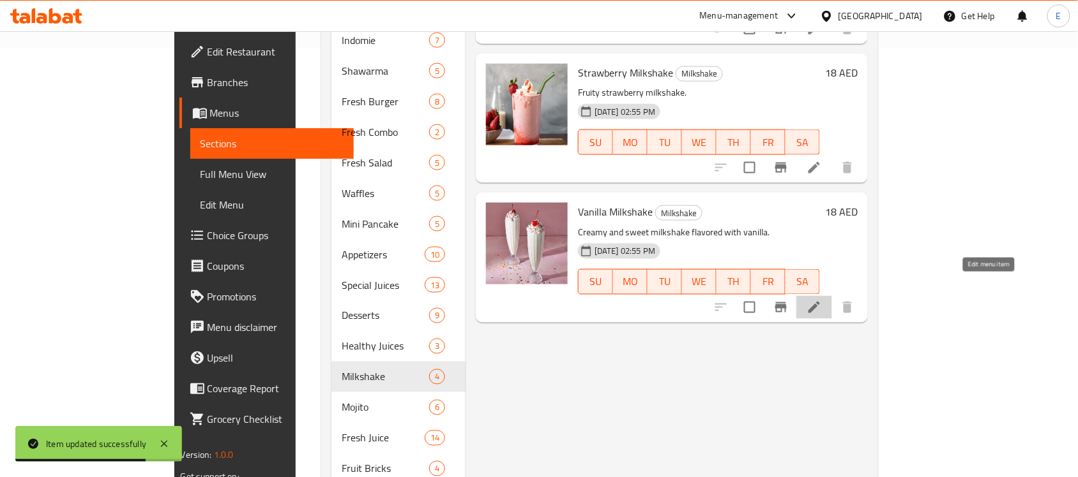
click at [820, 302] on icon at bounding box center [813, 307] width 11 height 11
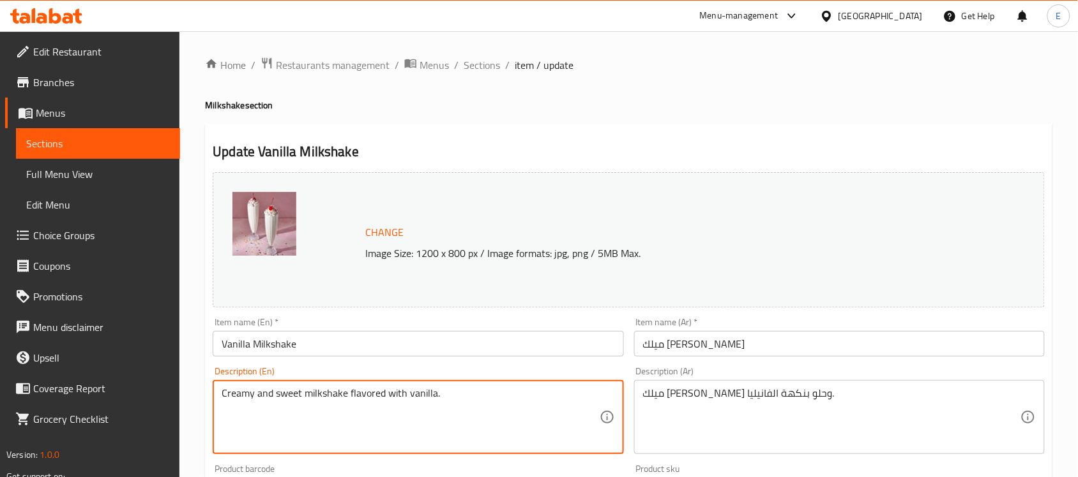
paste textarea "lassic vanilla milkshake"
type textarea "Classic vanilla milkshake."
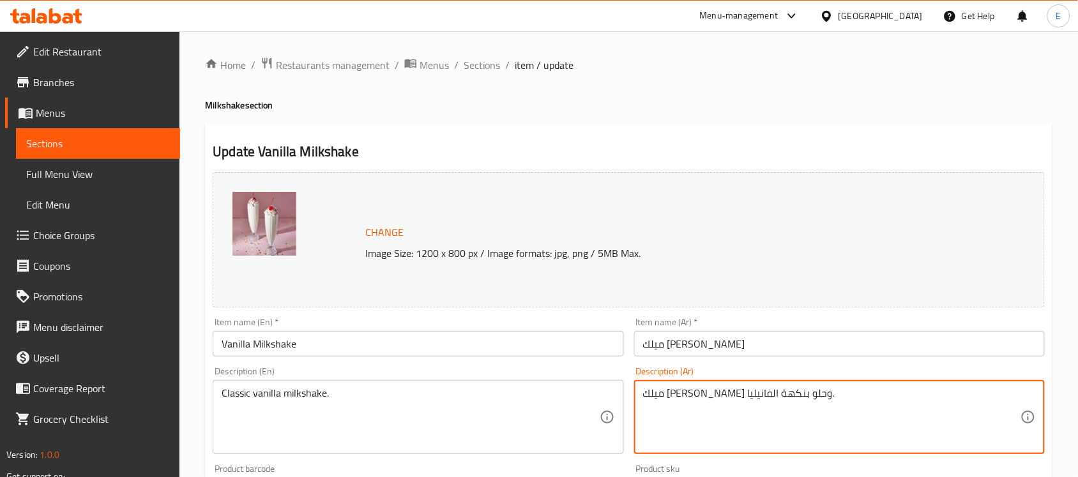
click at [814, 394] on textarea "ميلك [PERSON_NAME] وحلو بنكهة الفانيليا." at bounding box center [831, 417] width 377 height 61
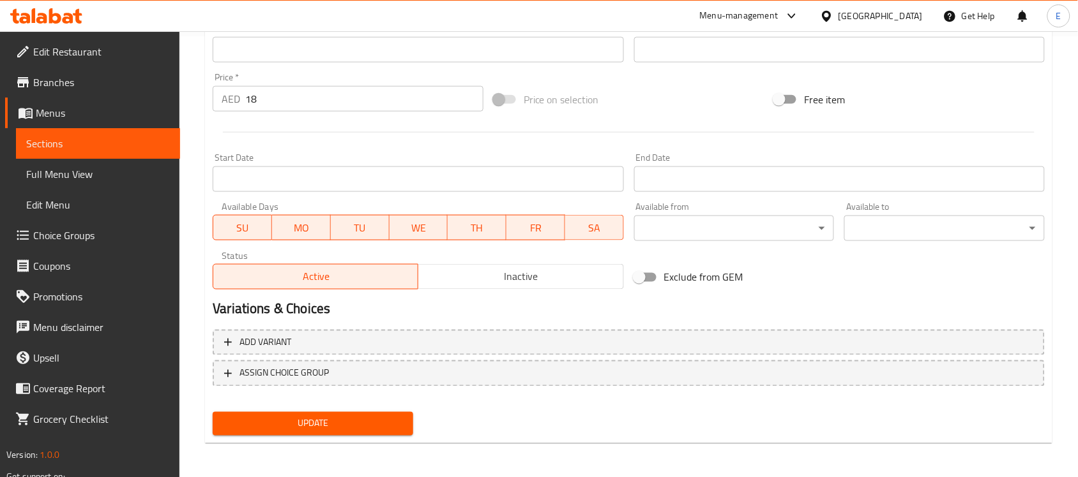
type textarea "كلاسيك فانيليا ميلك شيك"
click at [324, 432] on button "Update" at bounding box center [313, 424] width 200 height 24
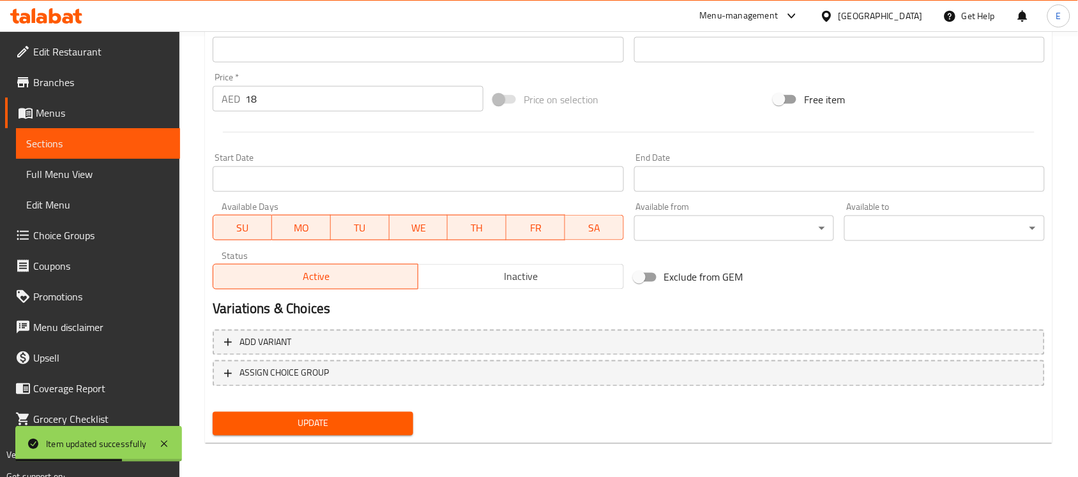
scroll to position [0, 0]
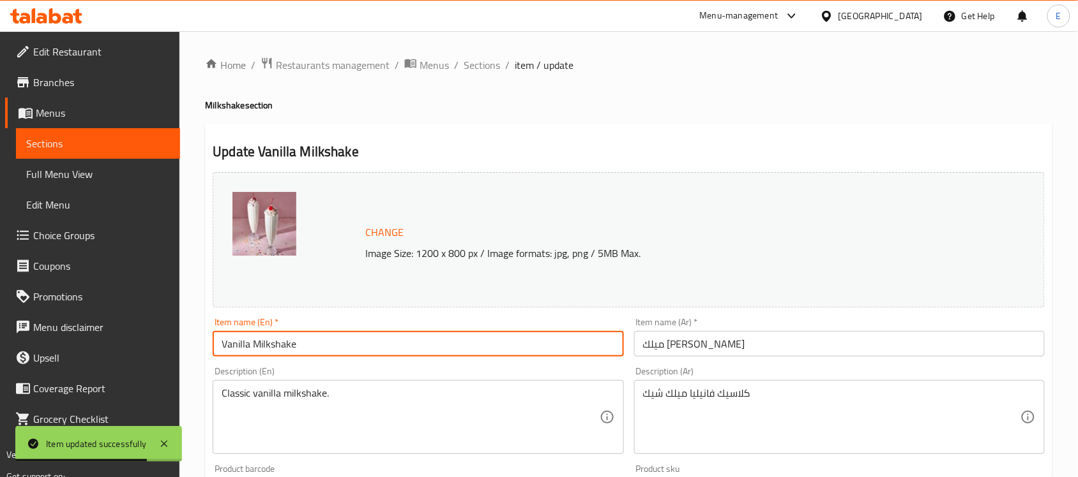
click at [285, 343] on input "Vanilla Milkshake" at bounding box center [418, 344] width 410 height 26
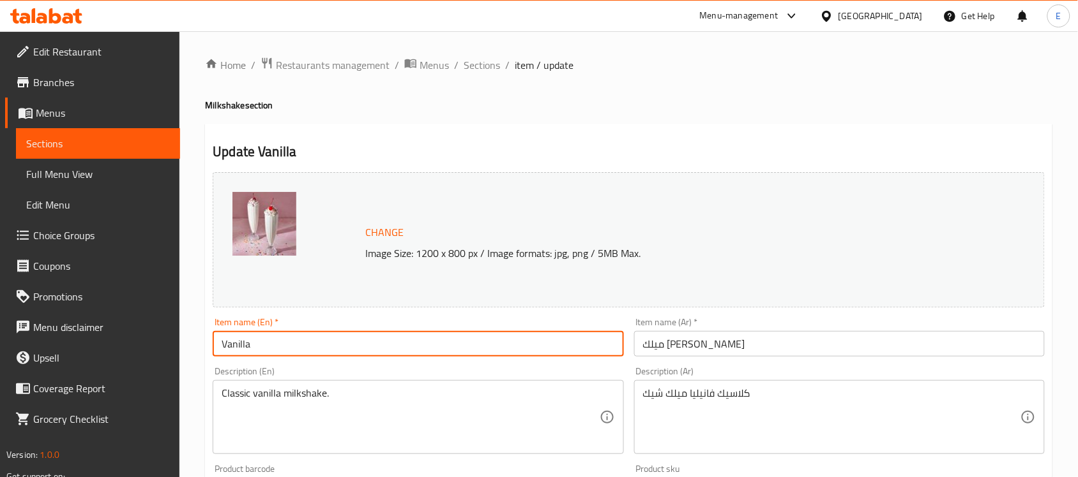
type input "Vanilla"
click at [667, 349] on input "ميلك [PERSON_NAME]" at bounding box center [839, 344] width 410 height 26
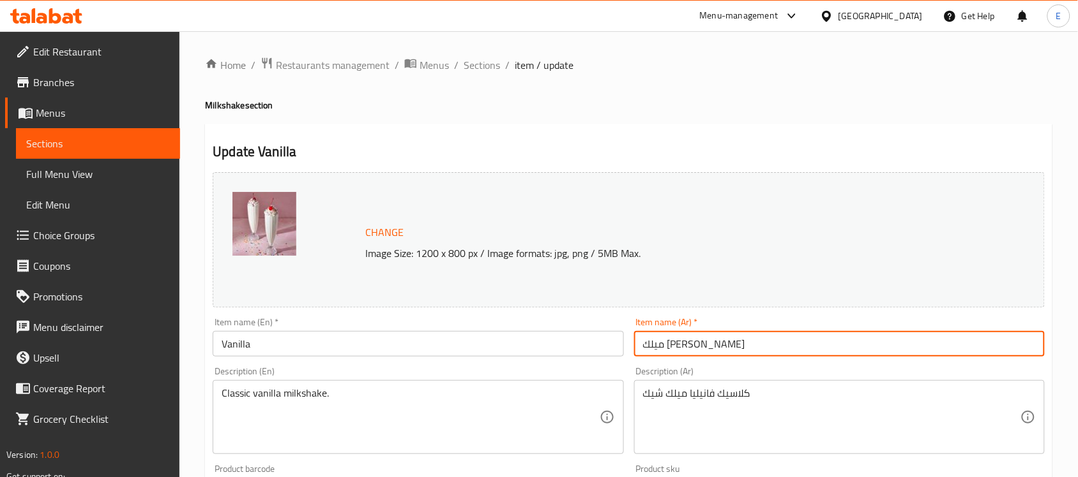
drag, startPoint x: 730, startPoint y: 345, endPoint x: 668, endPoint y: 345, distance: 61.3
click at [668, 345] on input "ميلك [PERSON_NAME]" at bounding box center [839, 344] width 410 height 26
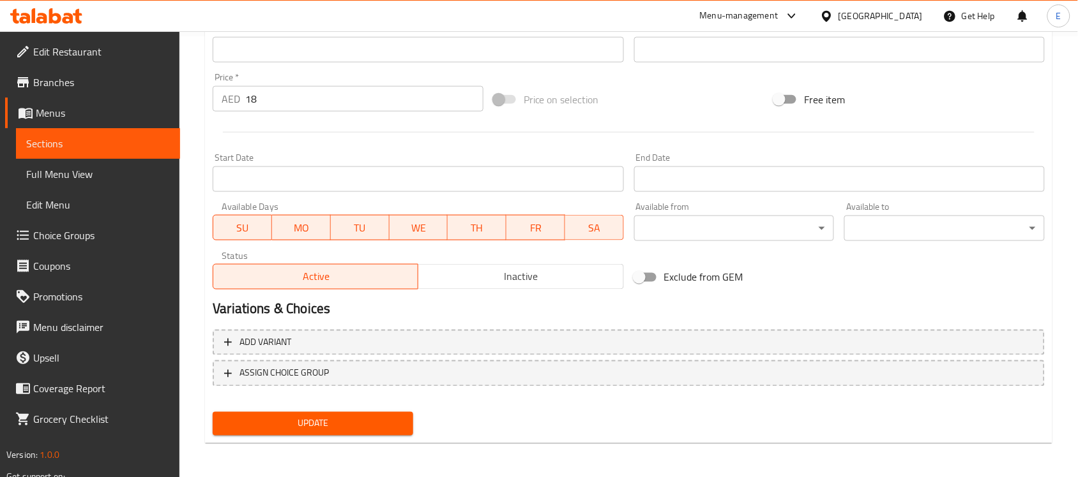
type input "فانيليا"
click at [297, 434] on button "Update" at bounding box center [313, 424] width 200 height 24
click at [378, 418] on span "Update" at bounding box center [313, 424] width 180 height 16
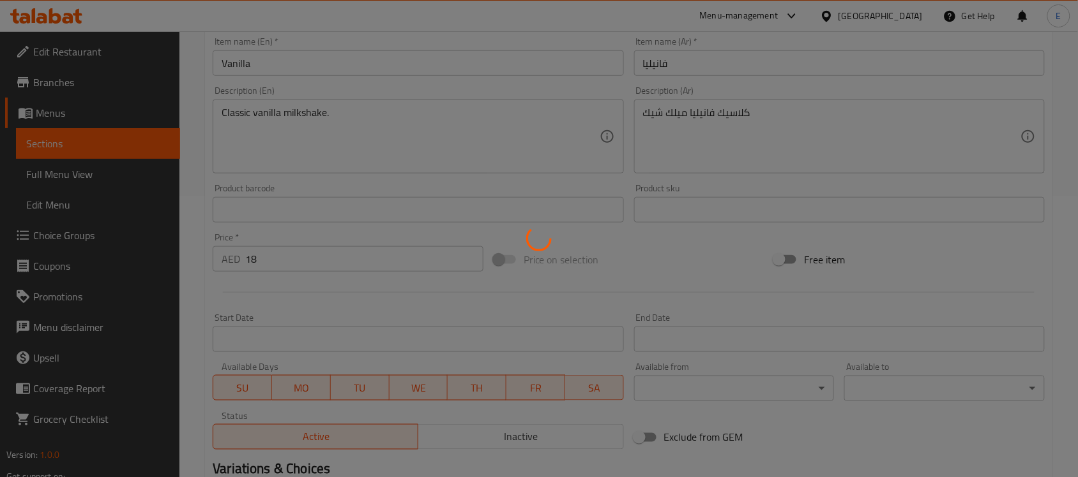
scroll to position [0, 0]
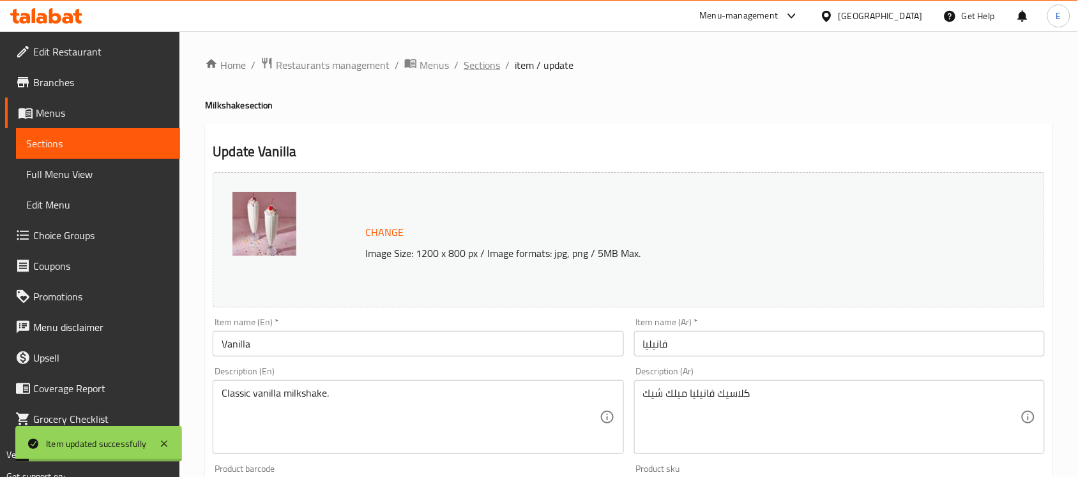
click at [485, 58] on span "Sections" at bounding box center [481, 64] width 36 height 15
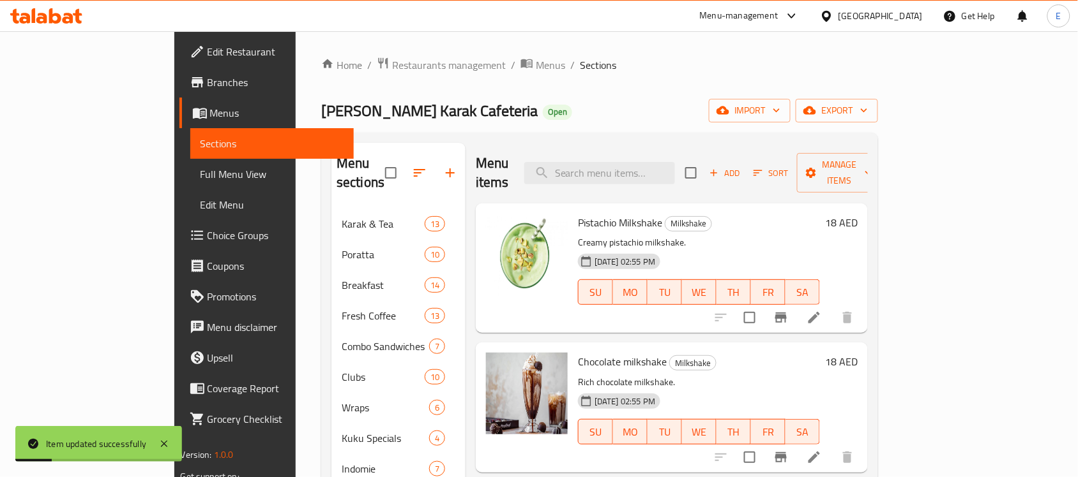
scroll to position [464, 0]
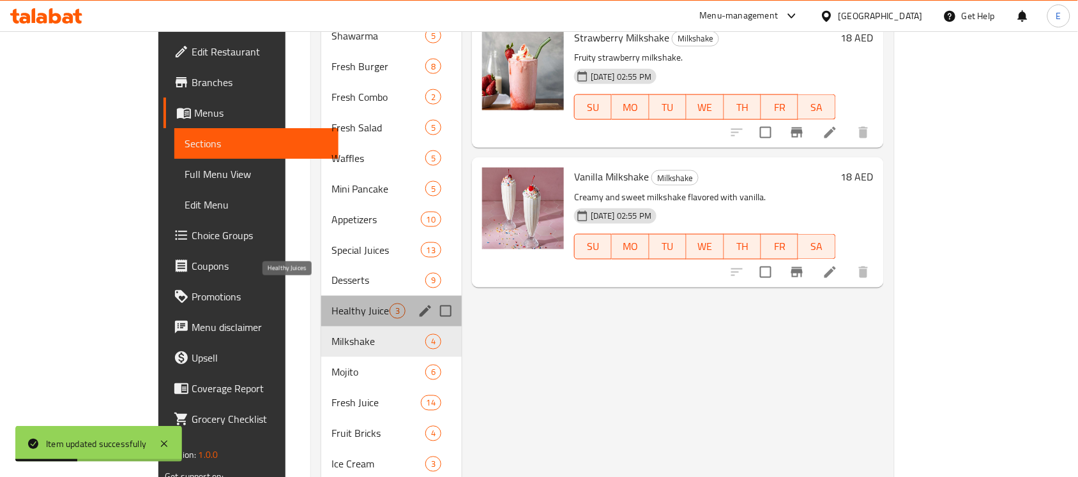
click at [331, 304] on span "Healthy Juices" at bounding box center [360, 311] width 58 height 15
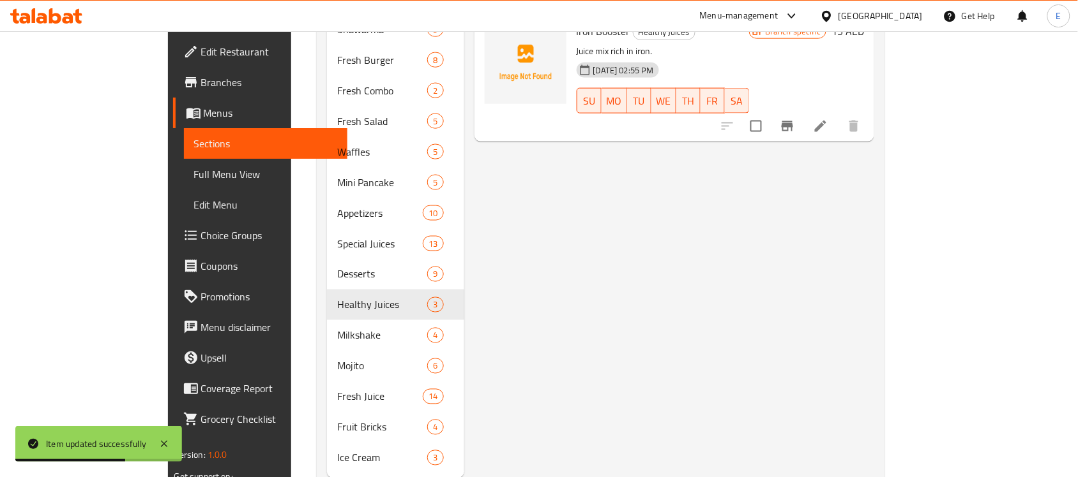
scroll to position [470, 0]
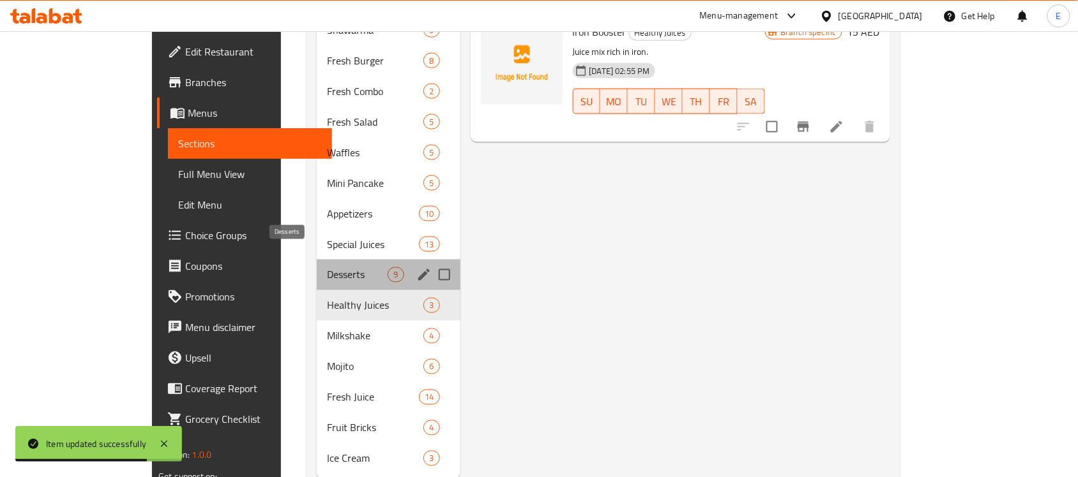
click at [327, 267] on span "Desserts" at bounding box center [357, 274] width 61 height 15
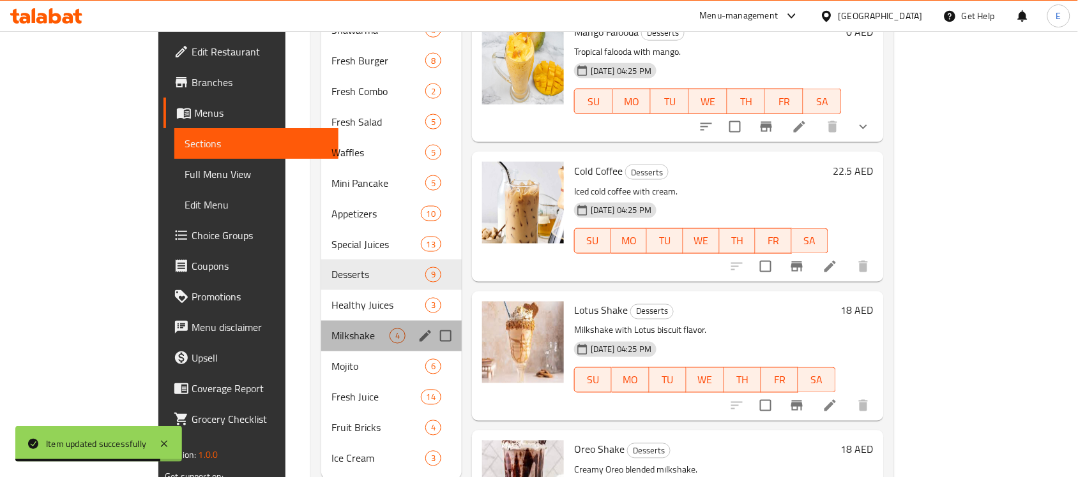
click at [321, 321] on div "Milkshake 4" at bounding box center [391, 336] width 140 height 31
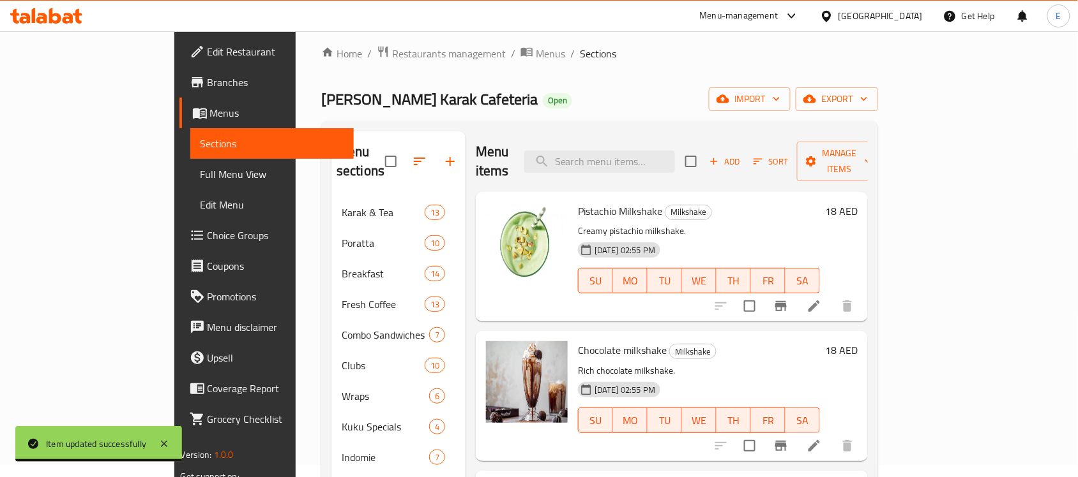
scroll to position [10, 0]
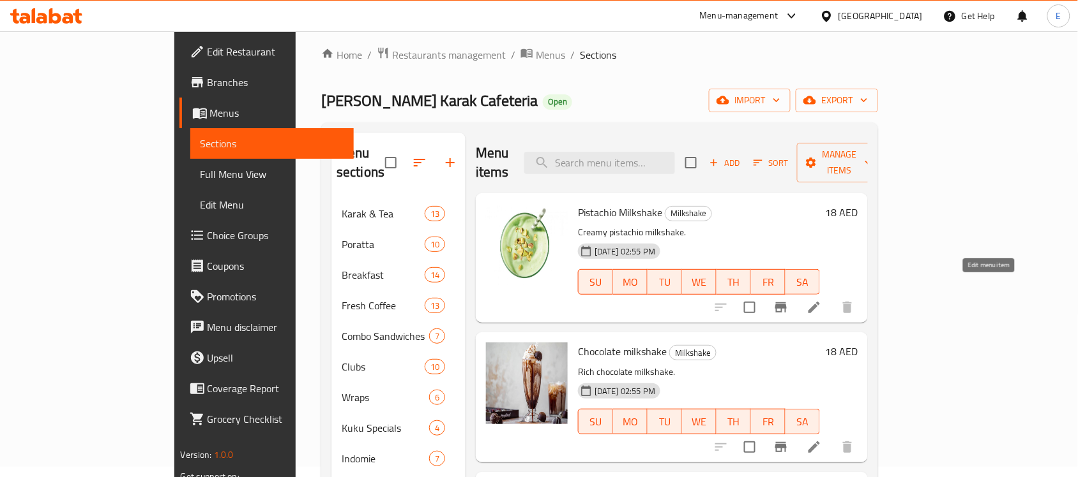
click at [822, 300] on icon at bounding box center [813, 307] width 15 height 15
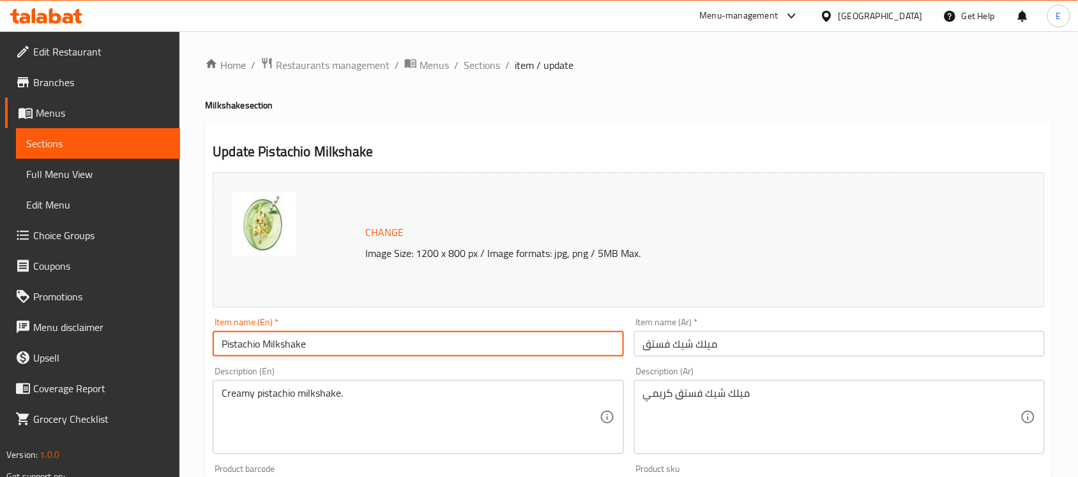
click at [300, 345] on input "Pistachio Milkshake" at bounding box center [418, 344] width 410 height 26
click at [300, 345] on input "Pistachio" at bounding box center [418, 344] width 410 height 26
type input "Pistachio"
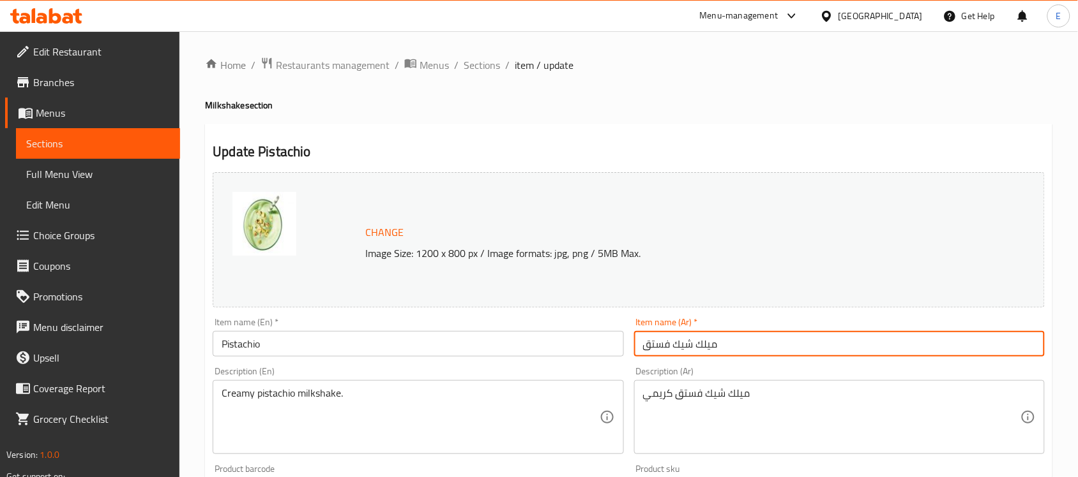
drag, startPoint x: 670, startPoint y: 345, endPoint x: 774, endPoint y: 352, distance: 103.6
click at [774, 352] on input "ميلك شيك فستق" at bounding box center [839, 344] width 410 height 26
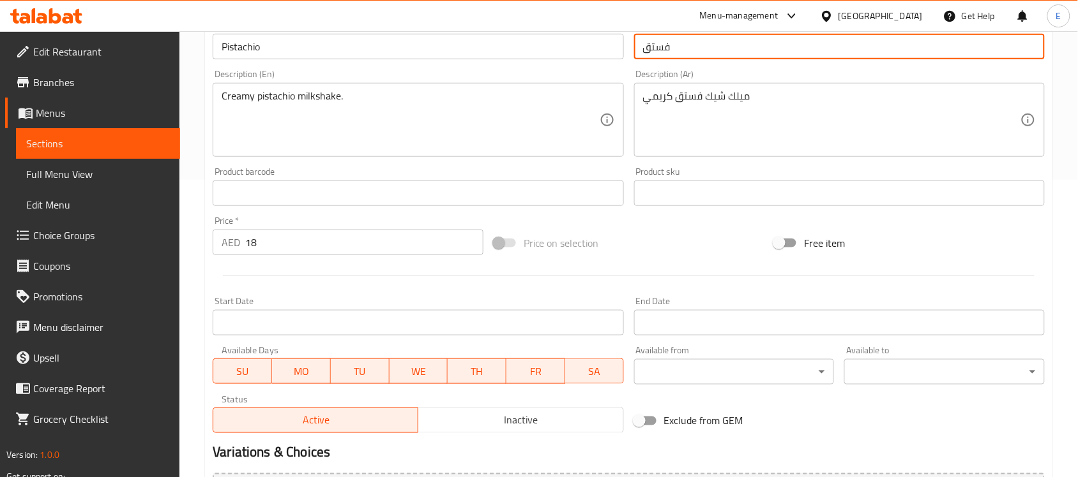
scroll to position [441, 0]
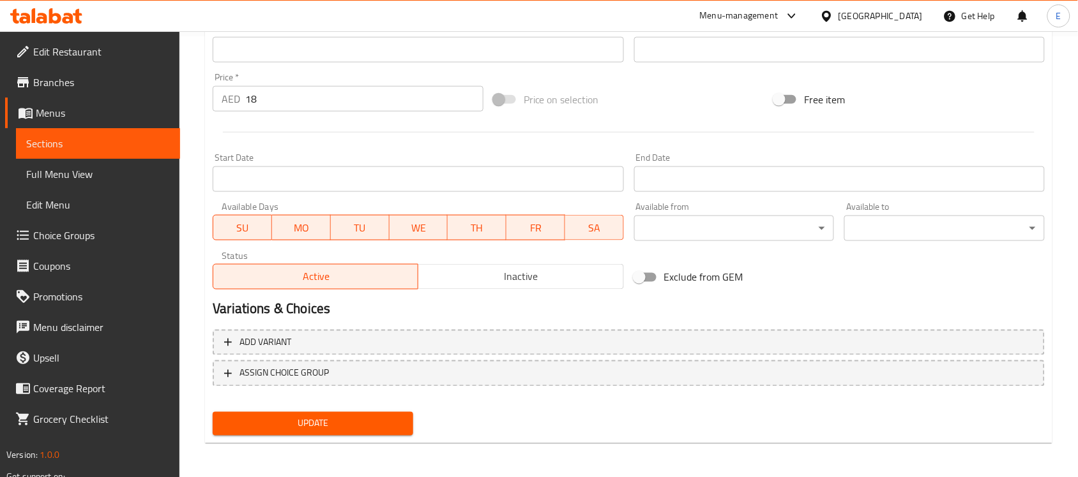
type input "فستق"
click at [285, 413] on button "Update" at bounding box center [313, 424] width 200 height 24
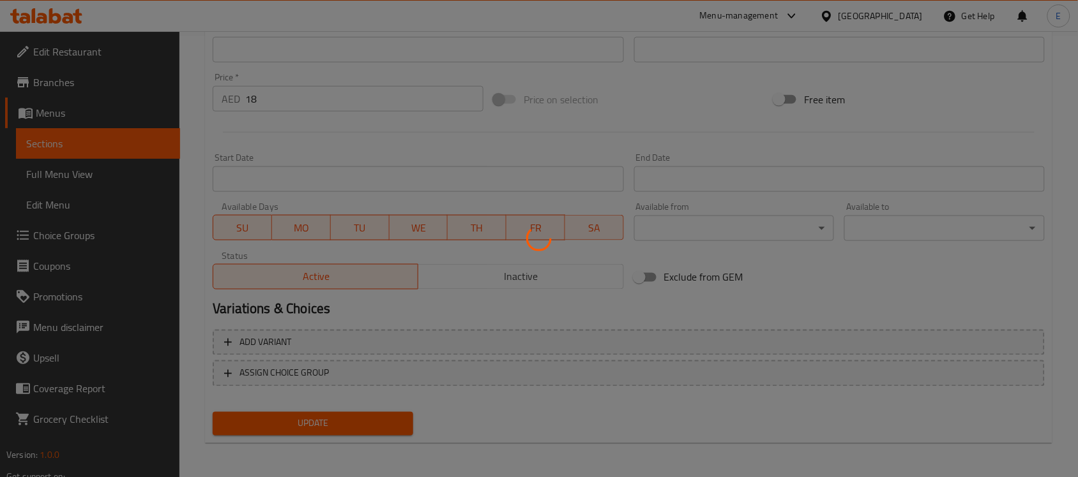
scroll to position [0, 0]
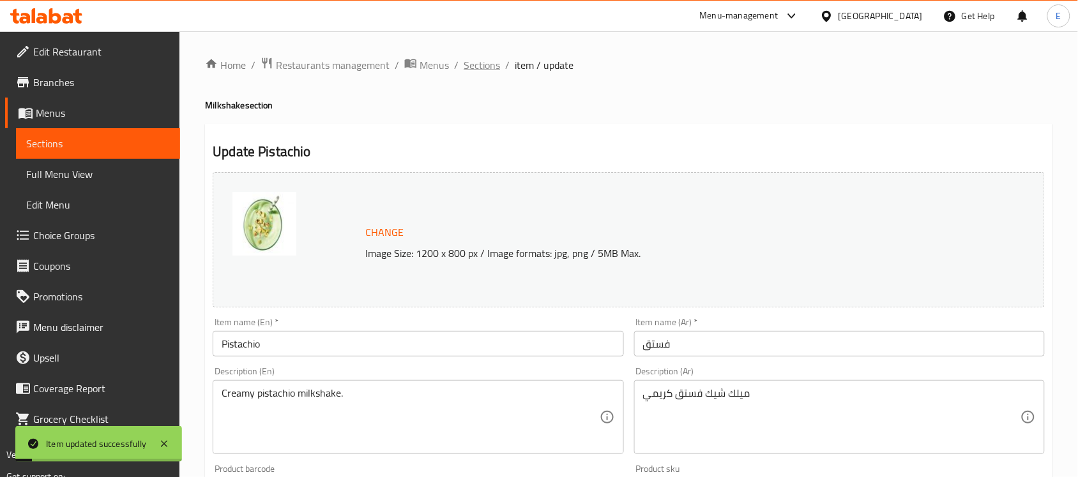
click at [483, 64] on span "Sections" at bounding box center [481, 64] width 36 height 15
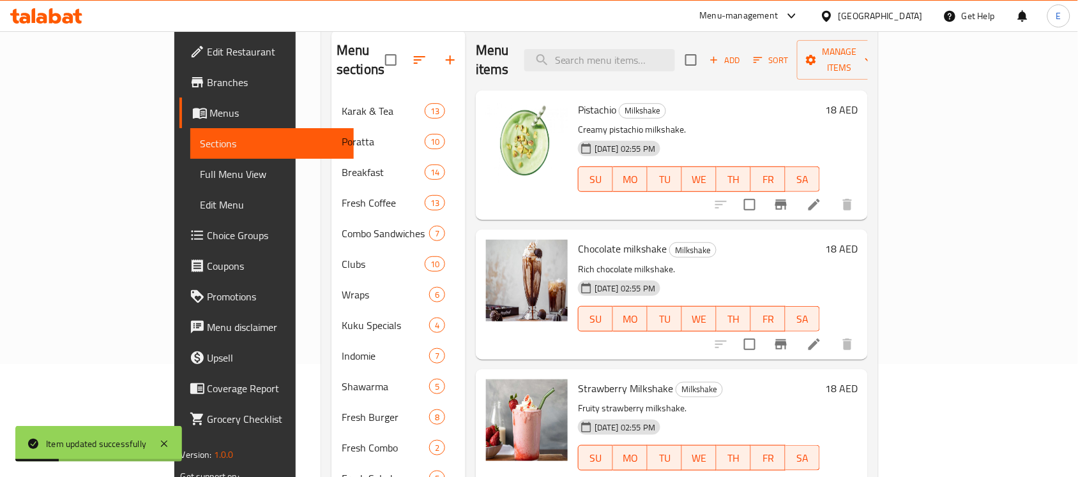
scroll to position [115, 0]
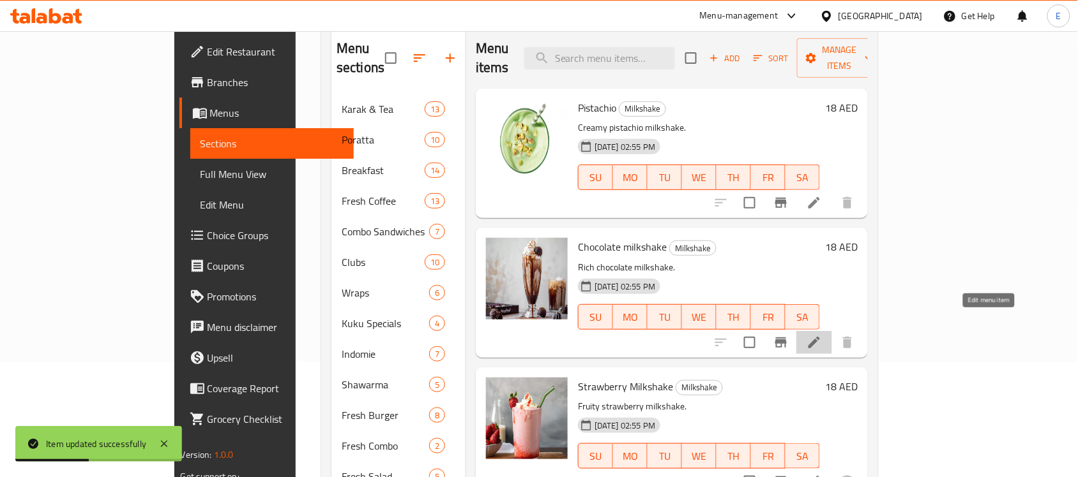
click at [822, 335] on icon at bounding box center [813, 342] width 15 height 15
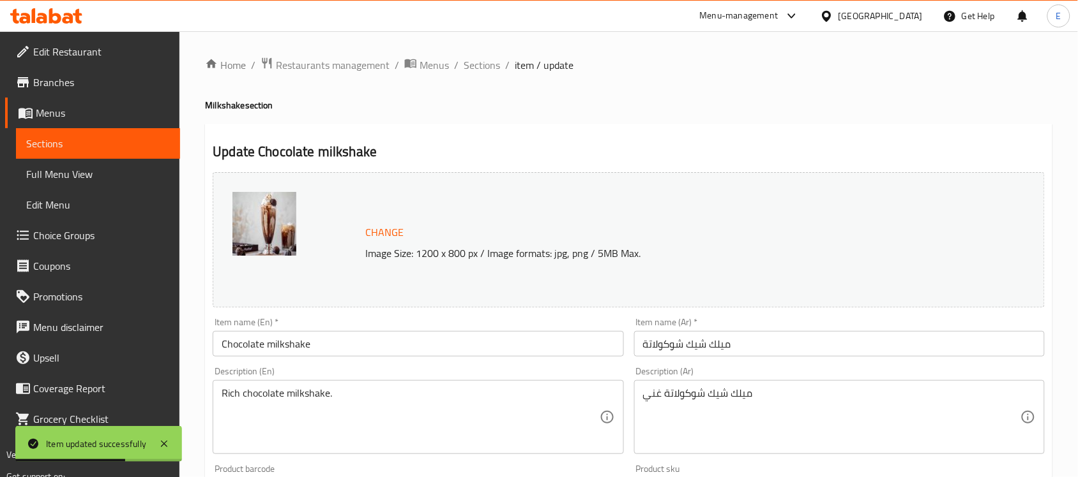
click at [278, 345] on input "Chocolate milkshake" at bounding box center [418, 344] width 410 height 26
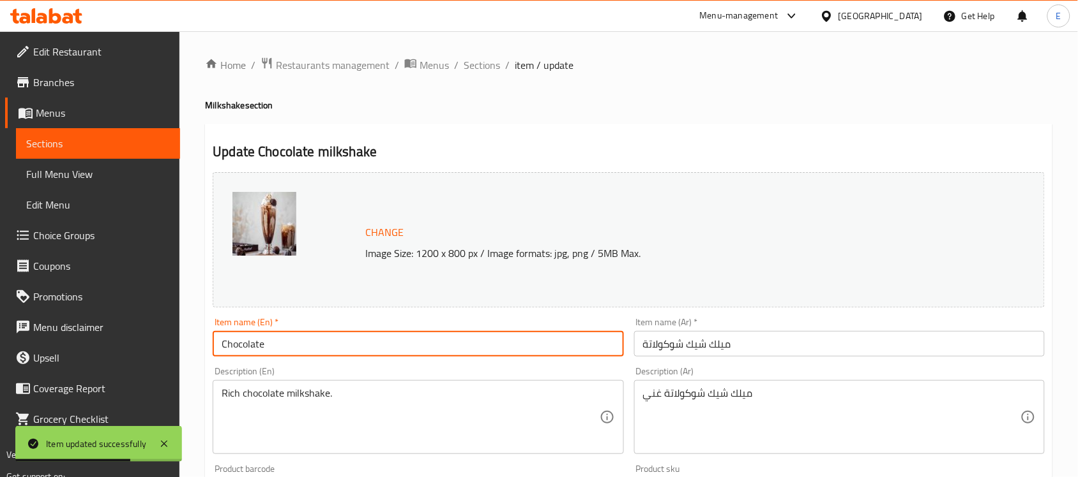
click at [278, 345] on input "Chocolate" at bounding box center [418, 344] width 410 height 26
type input "Chocolate"
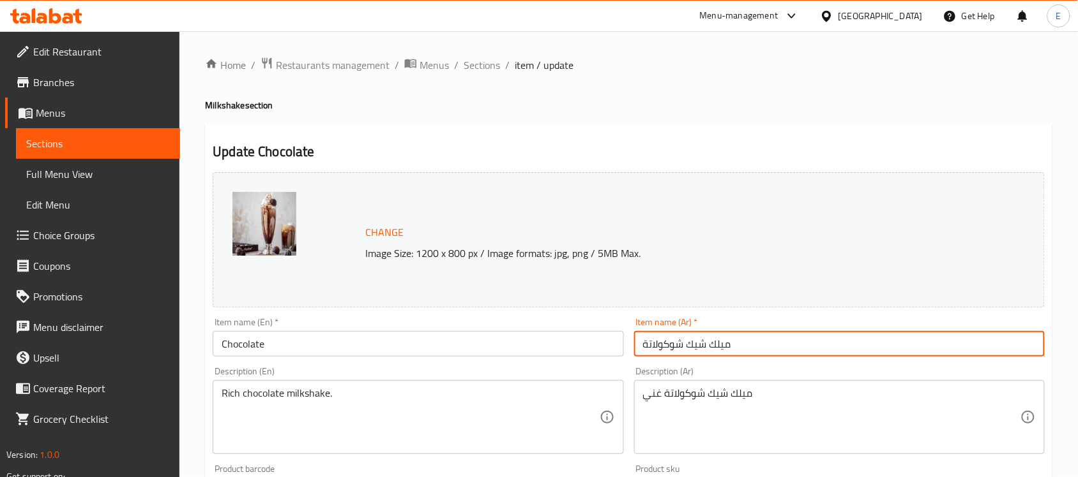
drag, startPoint x: 684, startPoint y: 348, endPoint x: 787, endPoint y: 352, distance: 102.8
click at [787, 352] on input "ميلك شيك شوكولاتة" at bounding box center [839, 344] width 410 height 26
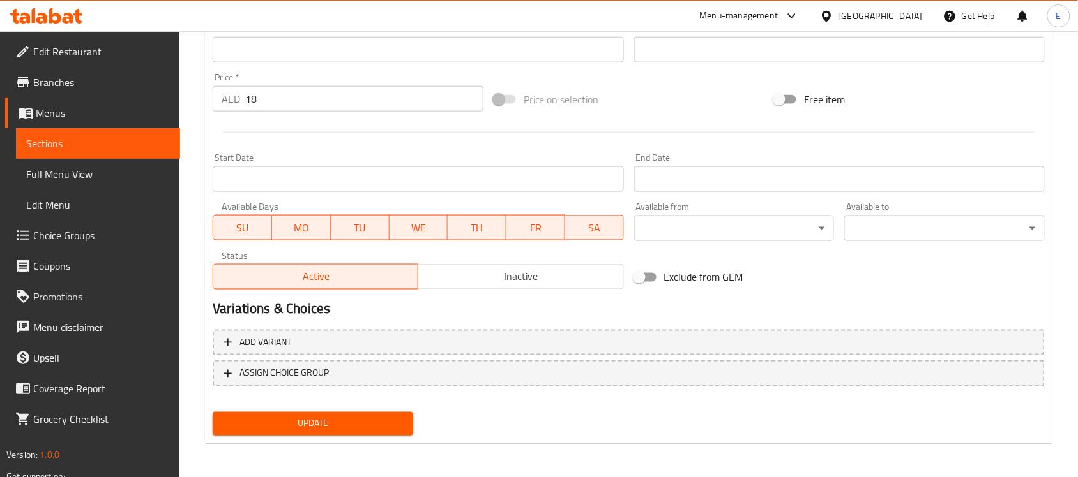
type input "شوكولاتة"
click at [306, 416] on span "Update" at bounding box center [313, 424] width 180 height 16
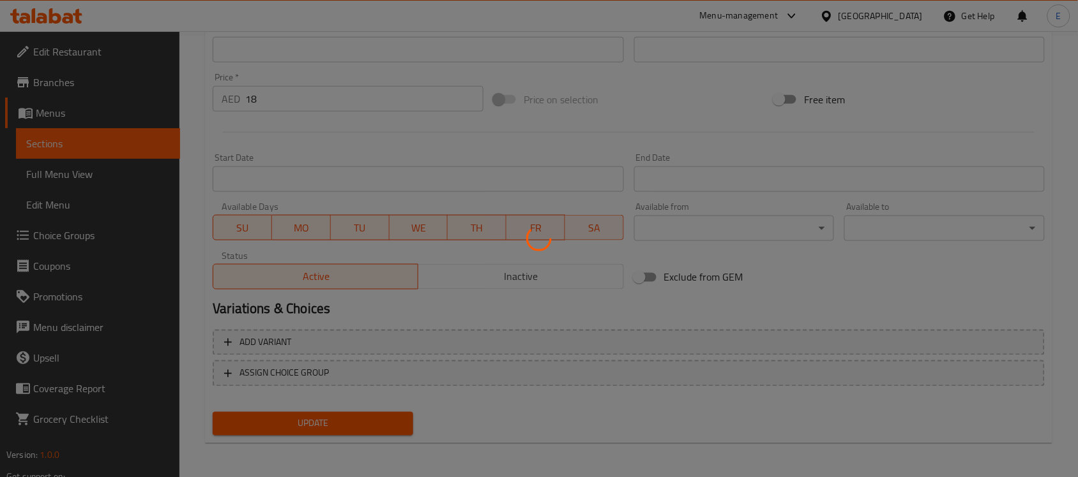
scroll to position [0, 0]
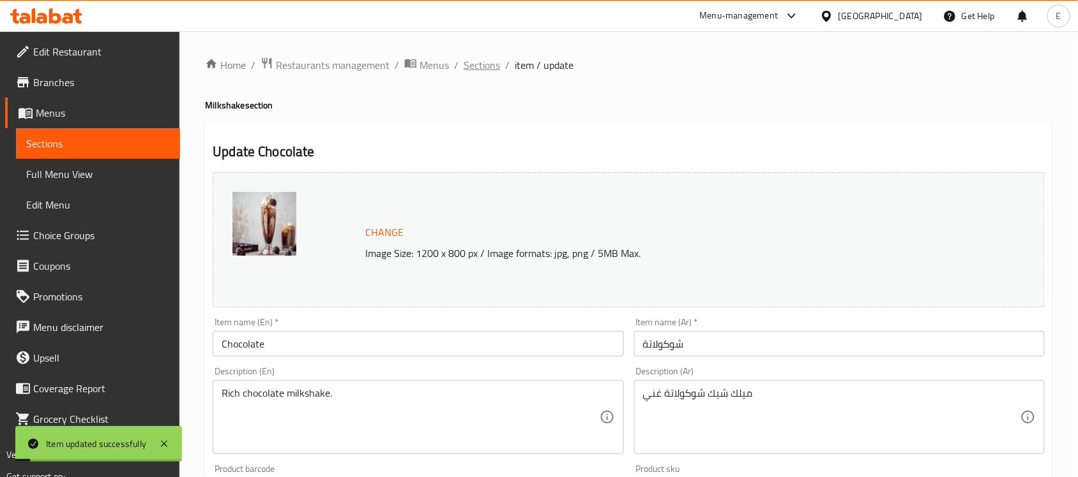
click at [483, 62] on span "Sections" at bounding box center [481, 64] width 36 height 15
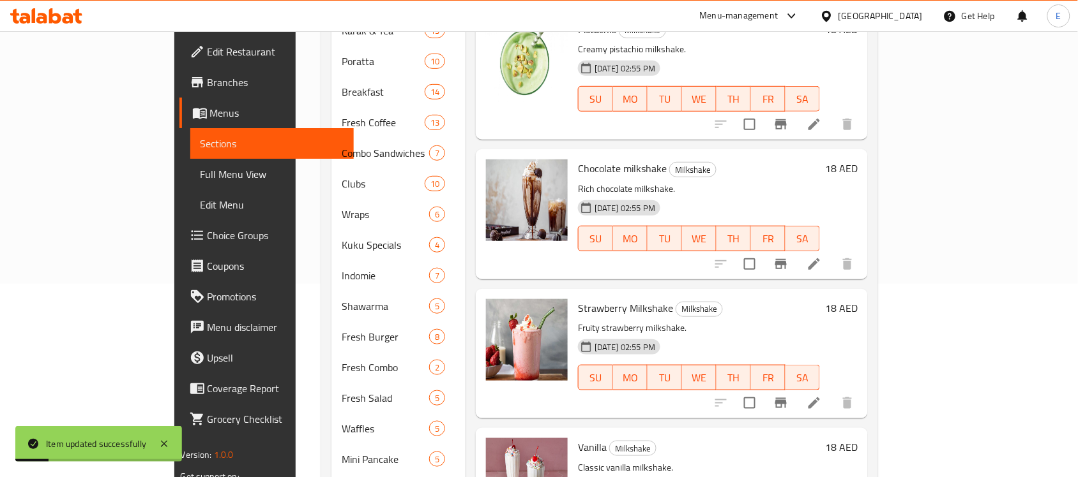
scroll to position [199, 0]
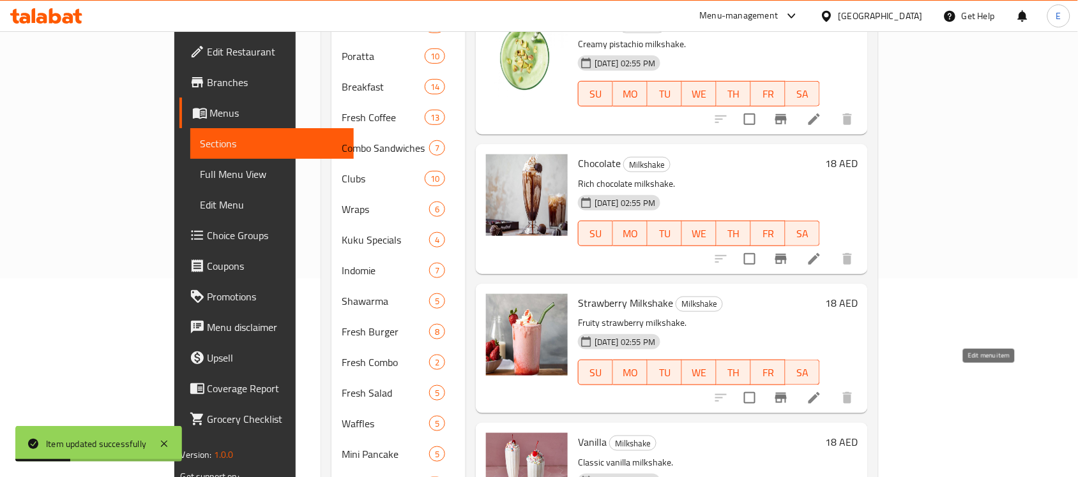
click at [822, 391] on icon at bounding box center [813, 398] width 15 height 15
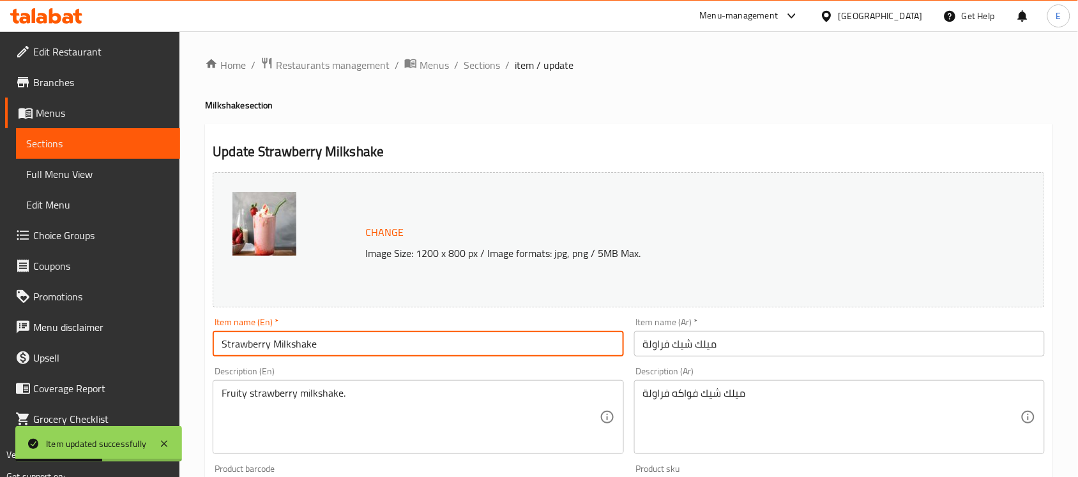
click at [306, 348] on input "Strawberry Milkshake" at bounding box center [418, 344] width 410 height 26
click at [306, 348] on input "Strawberry" at bounding box center [418, 344] width 410 height 26
type input "Strawberry"
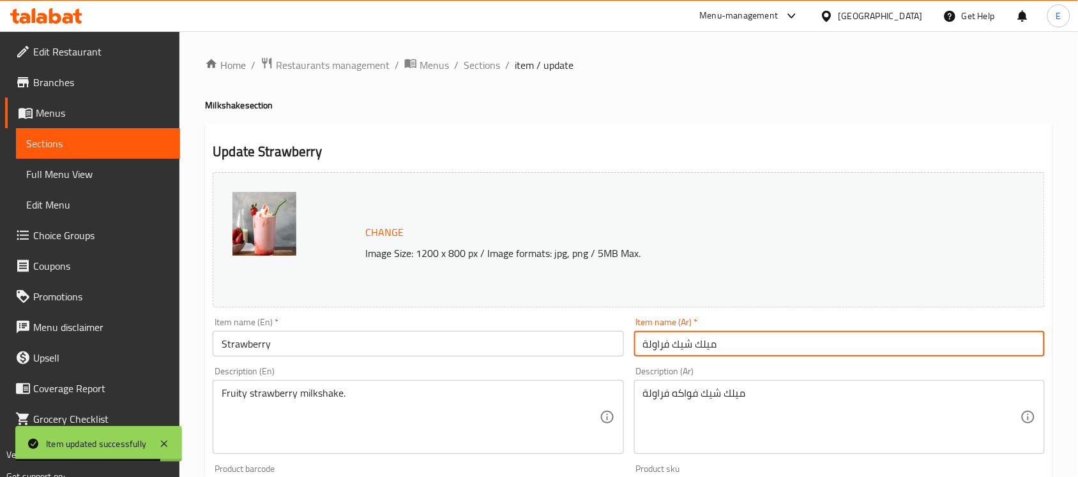
drag, startPoint x: 669, startPoint y: 345, endPoint x: 755, endPoint y: 349, distance: 85.6
click at [755, 349] on input "ميلك شيك فراولة" at bounding box center [839, 344] width 410 height 26
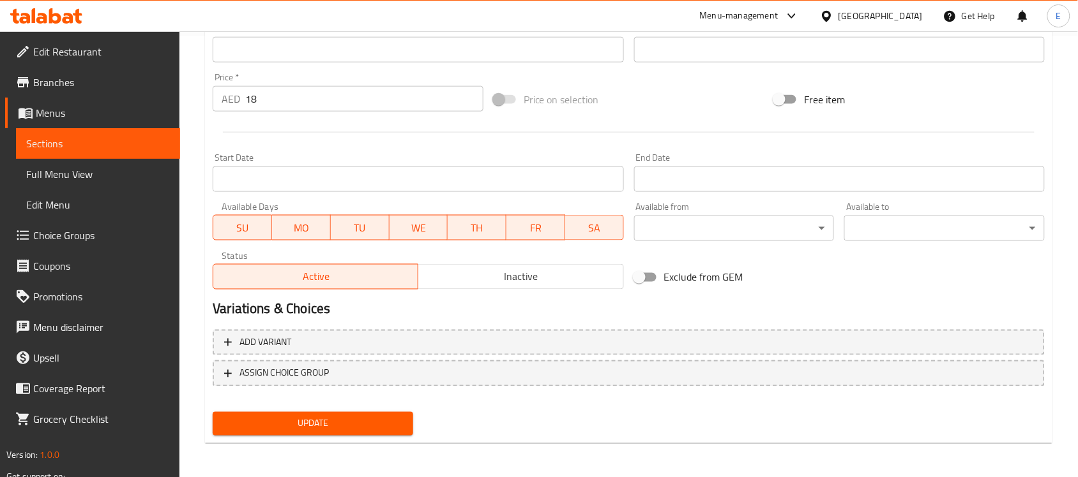
type input "فراولة"
click at [350, 423] on span "Update" at bounding box center [313, 424] width 180 height 16
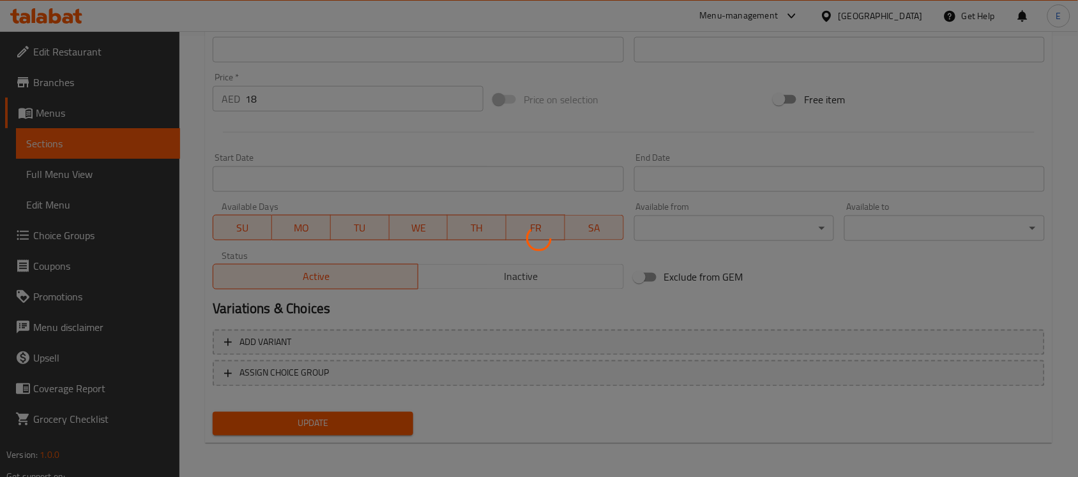
scroll to position [0, 0]
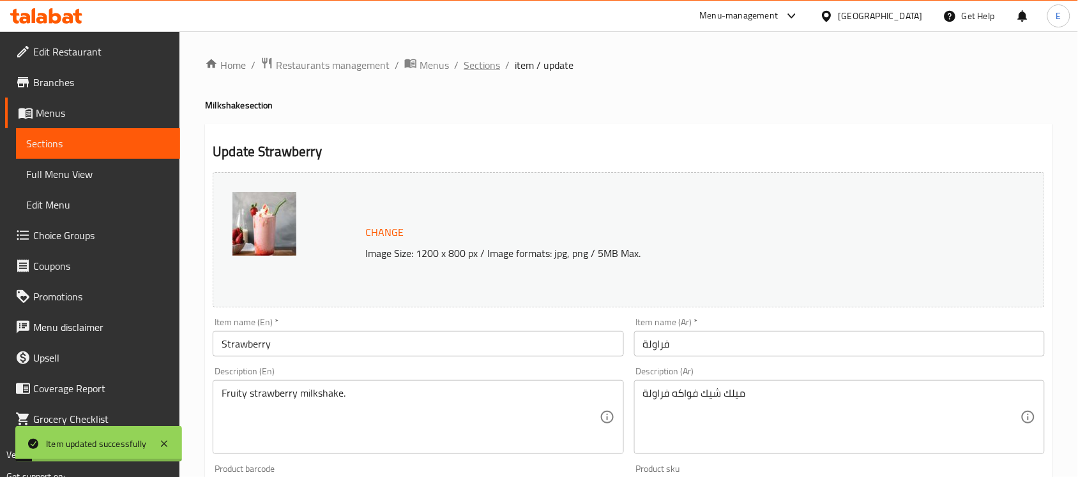
click at [488, 71] on span "Sections" at bounding box center [481, 64] width 36 height 15
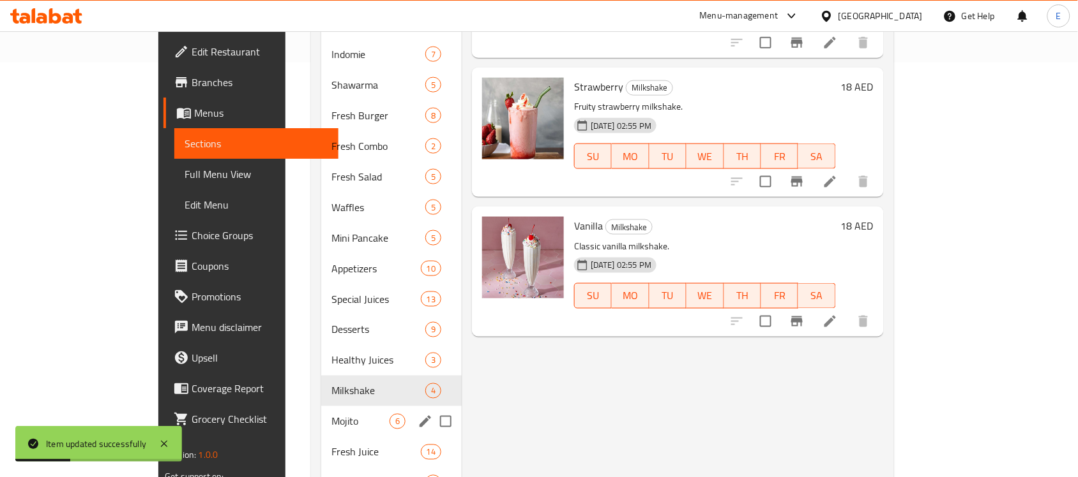
scroll to position [423, 0]
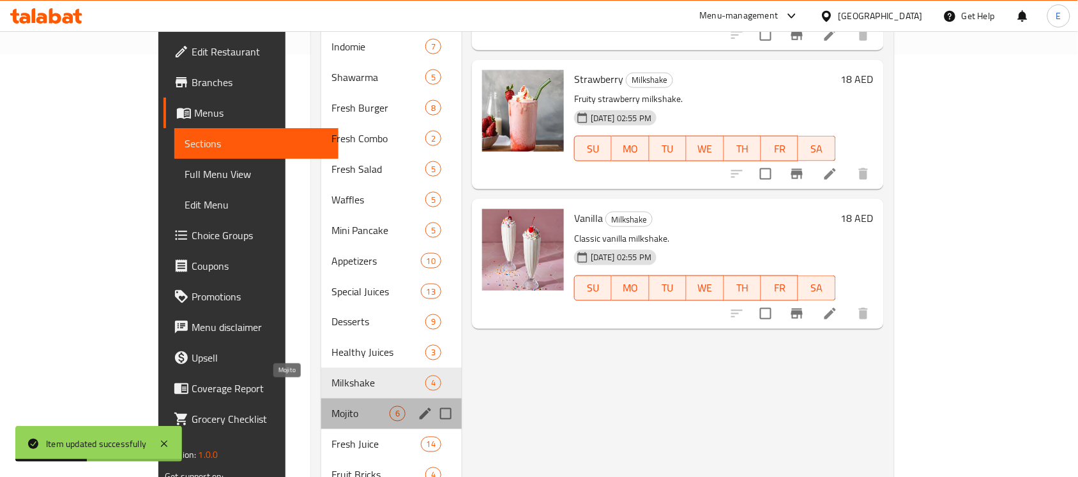
click at [331, 407] on span "Mojito" at bounding box center [360, 414] width 58 height 15
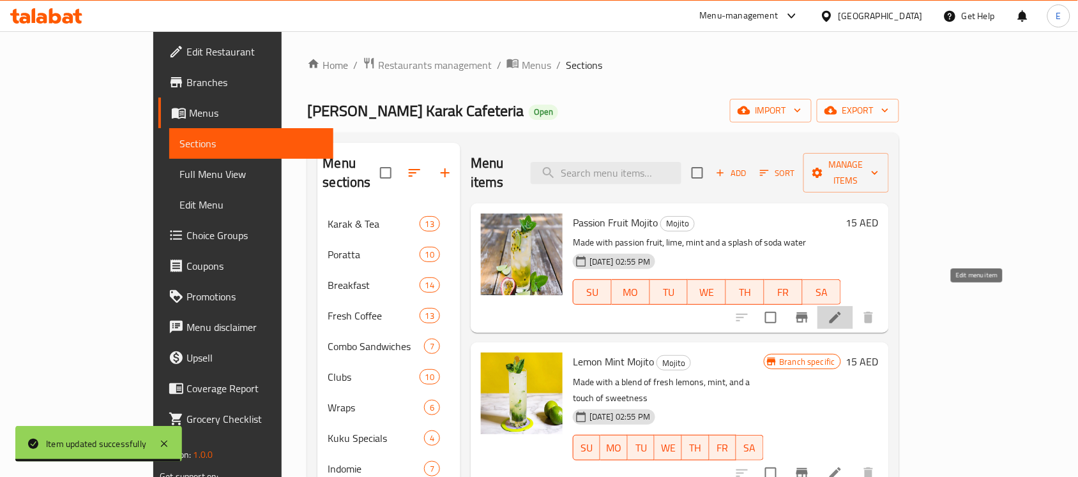
click at [843, 310] on icon at bounding box center [834, 317] width 15 height 15
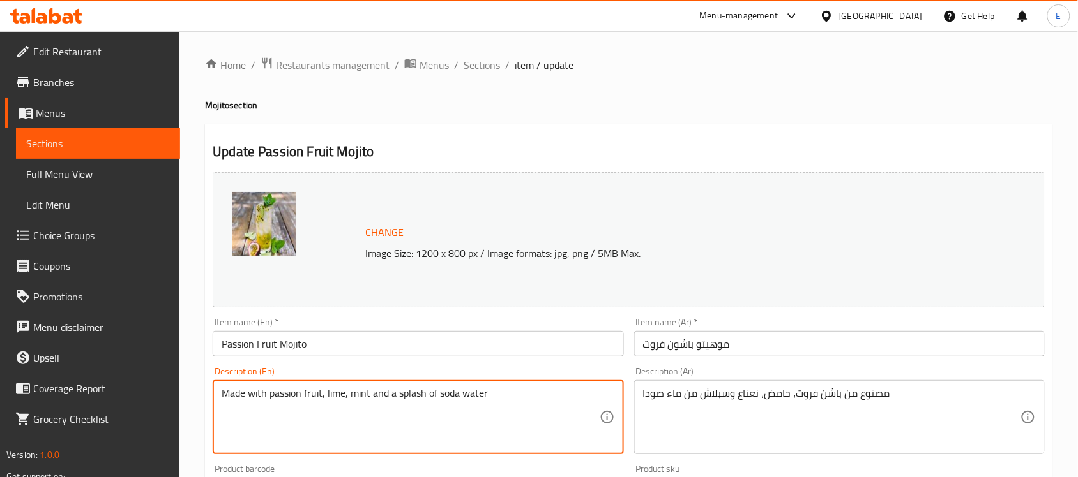
paste textarea "Refreshing mojito with passion fruit."
type textarea "Refreshing mojito with passion fruit."
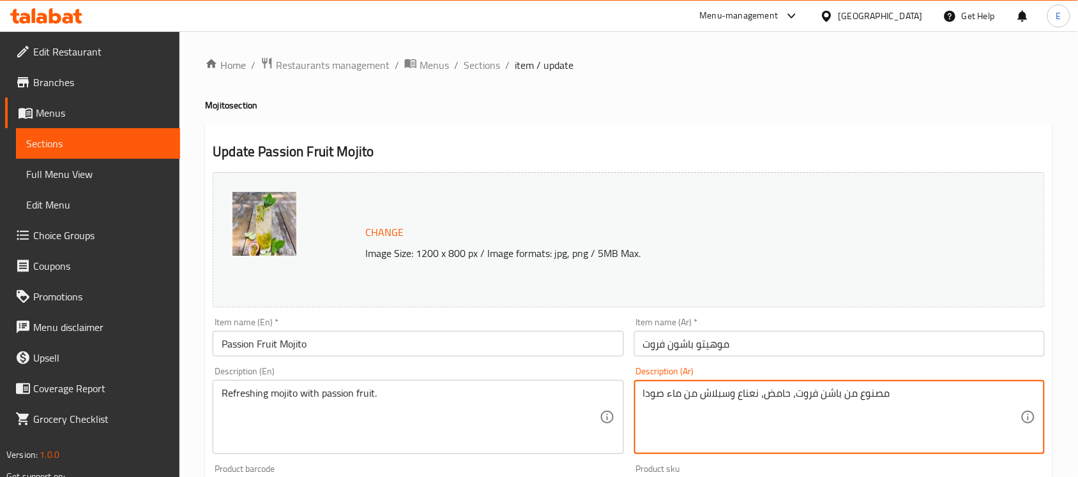
drag, startPoint x: 843, startPoint y: 394, endPoint x: 1010, endPoint y: 391, distance: 167.3
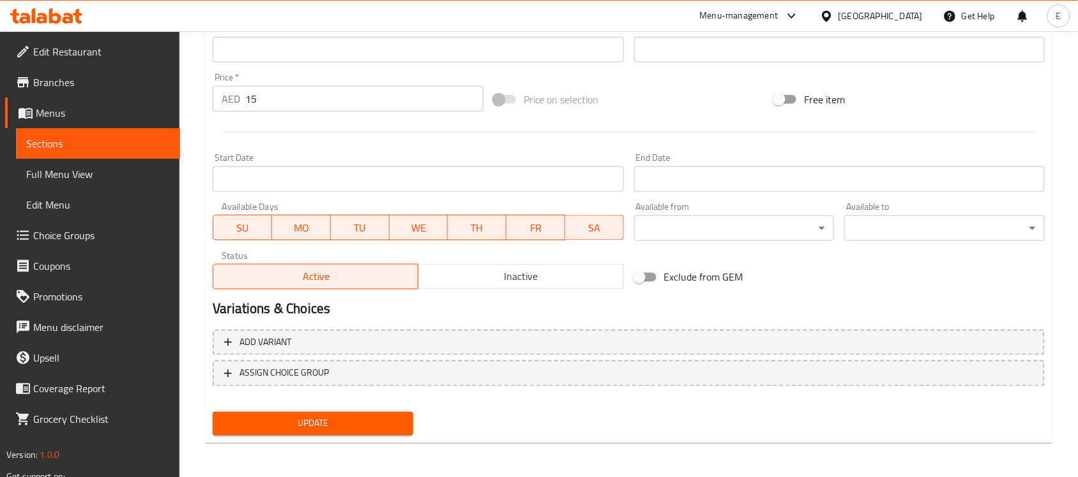
type textarea "موهيتو منعش مع [PERSON_NAME] فروت"
click at [372, 426] on span "Update" at bounding box center [313, 424] width 180 height 16
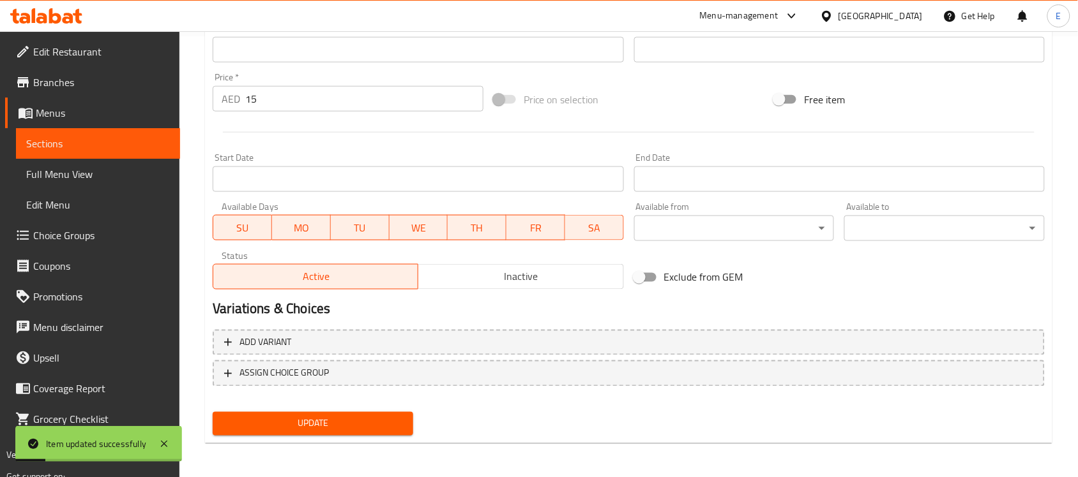
scroll to position [0, 0]
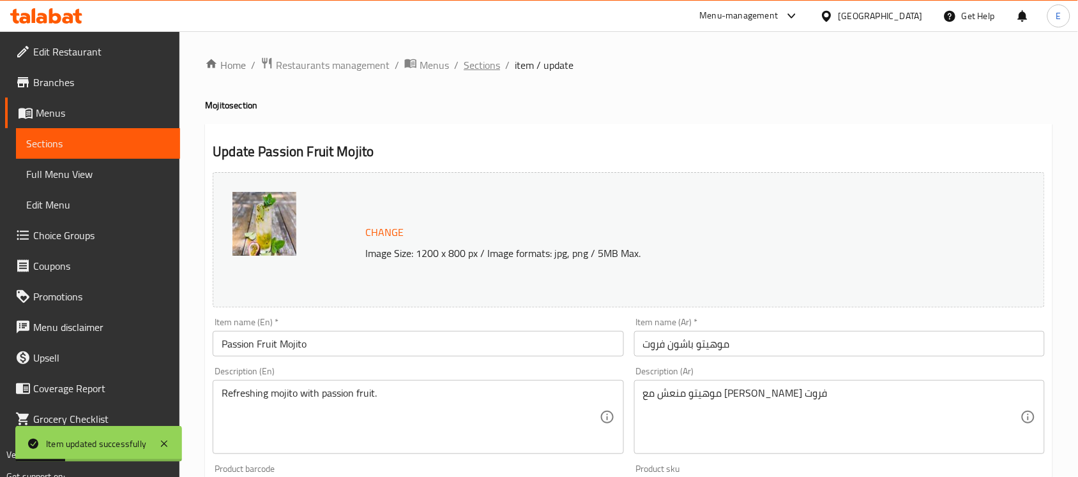
click at [477, 65] on span "Sections" at bounding box center [481, 64] width 36 height 15
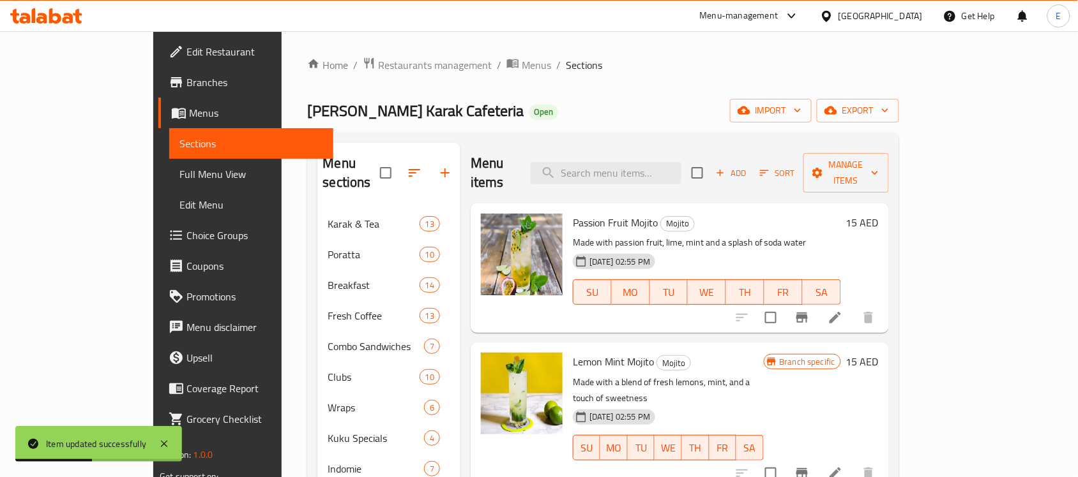
scroll to position [82, 0]
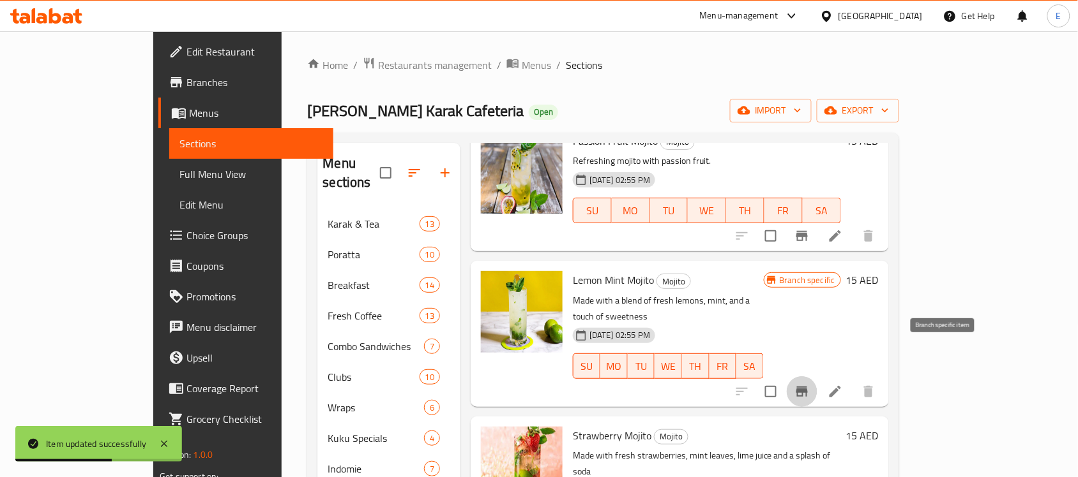
click at [809, 384] on icon "Branch-specific-item" at bounding box center [801, 391] width 15 height 15
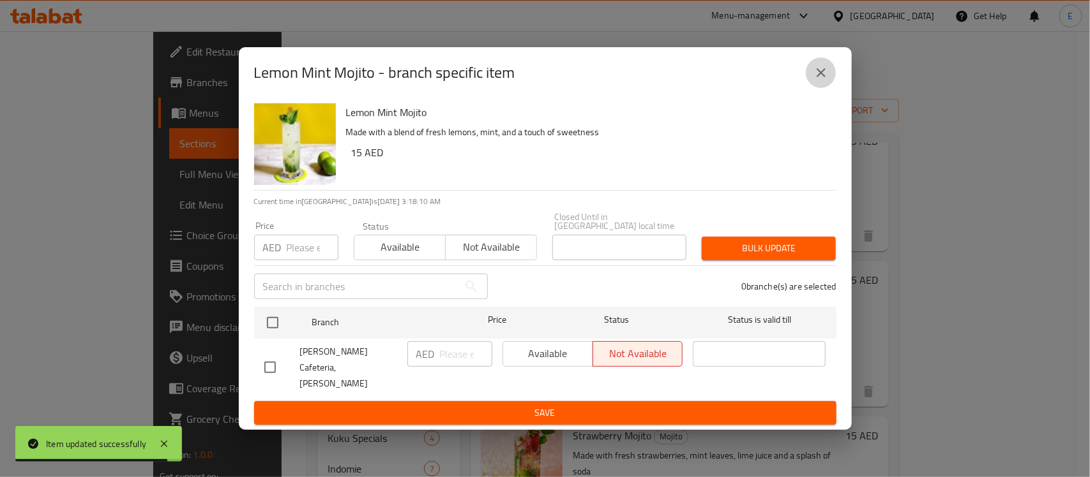
click at [822, 80] on icon "close" at bounding box center [820, 72] width 15 height 15
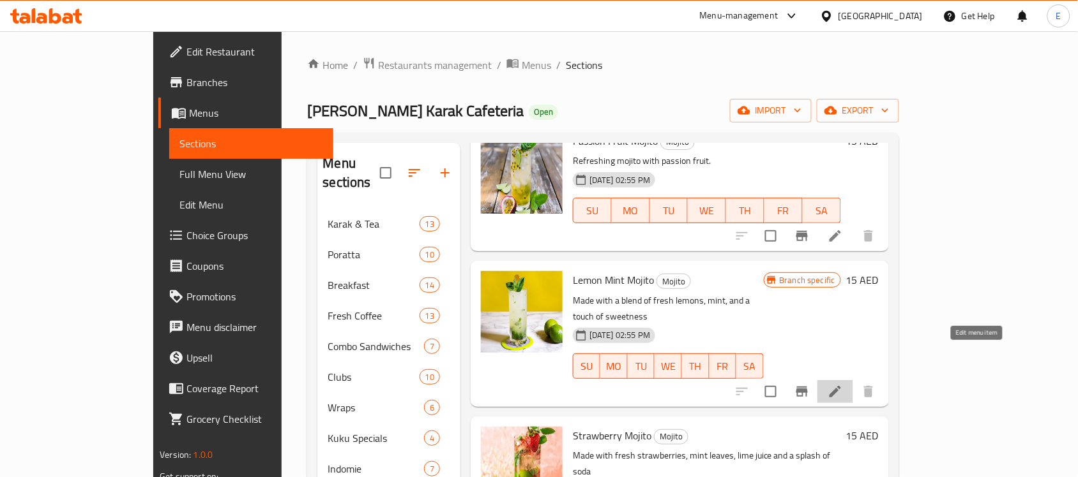
click at [841, 386] on icon at bounding box center [834, 391] width 11 height 11
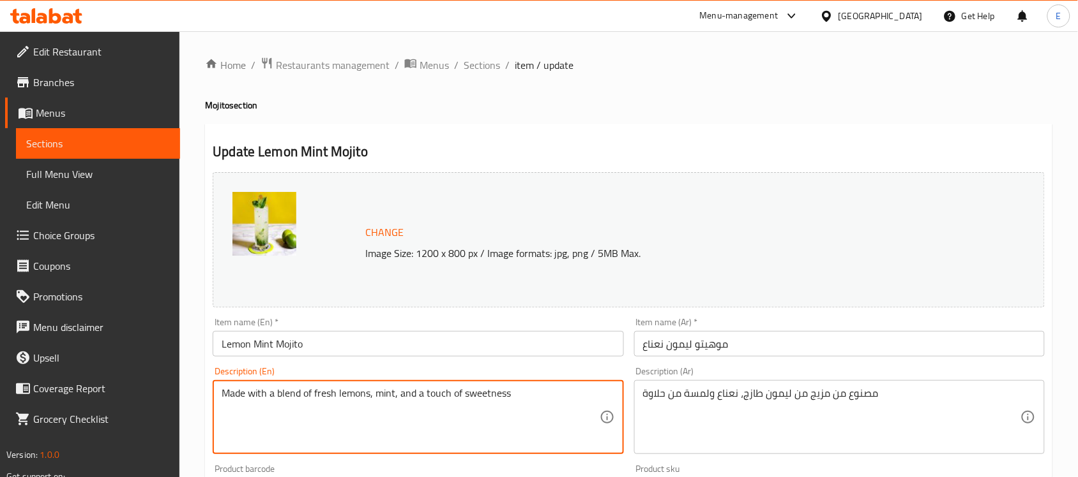
paste textarea "ojito with lemon and mint."
type textarea "Mojito with lemon and mint."
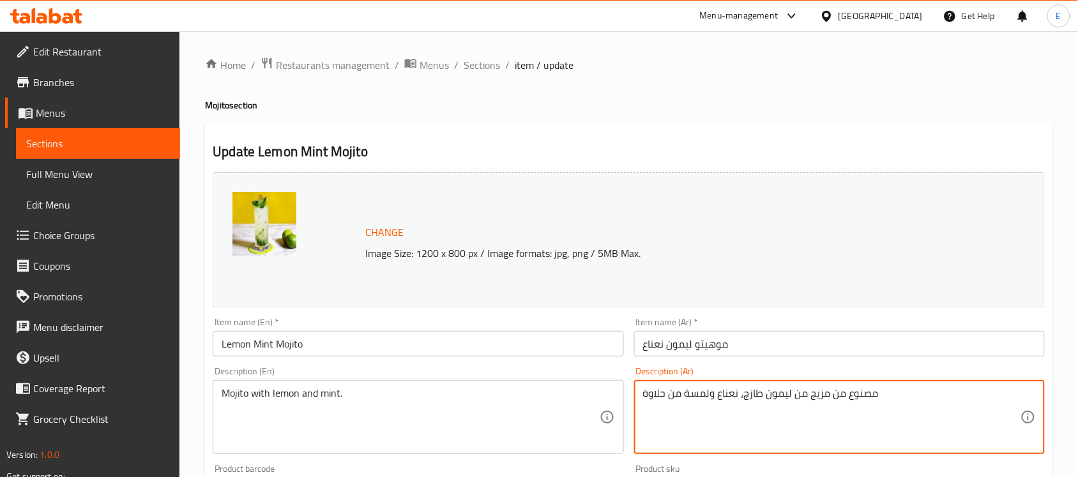
drag, startPoint x: 892, startPoint y: 393, endPoint x: 499, endPoint y: 410, distance: 393.0
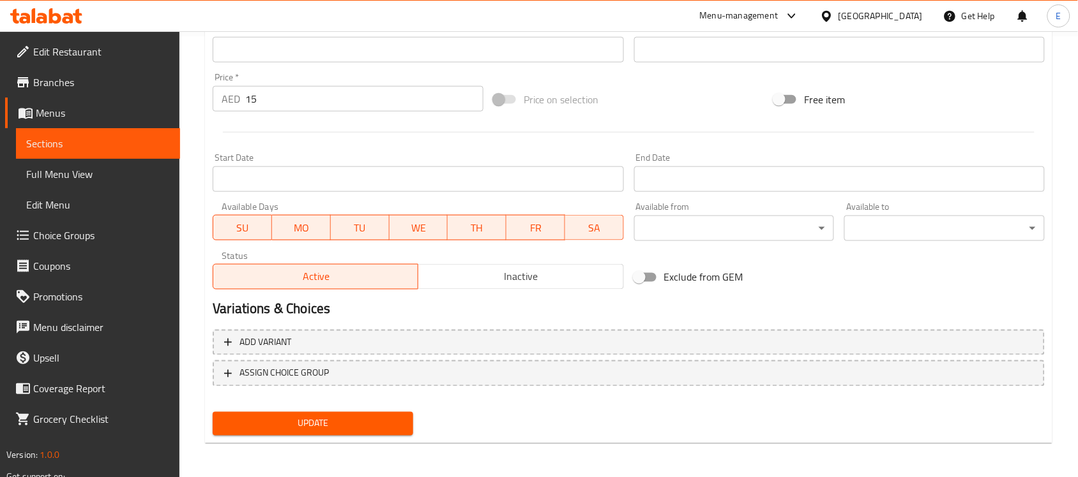
type textarea "موهيتو الليمون والنعناع"
click at [354, 419] on span "Update" at bounding box center [313, 424] width 180 height 16
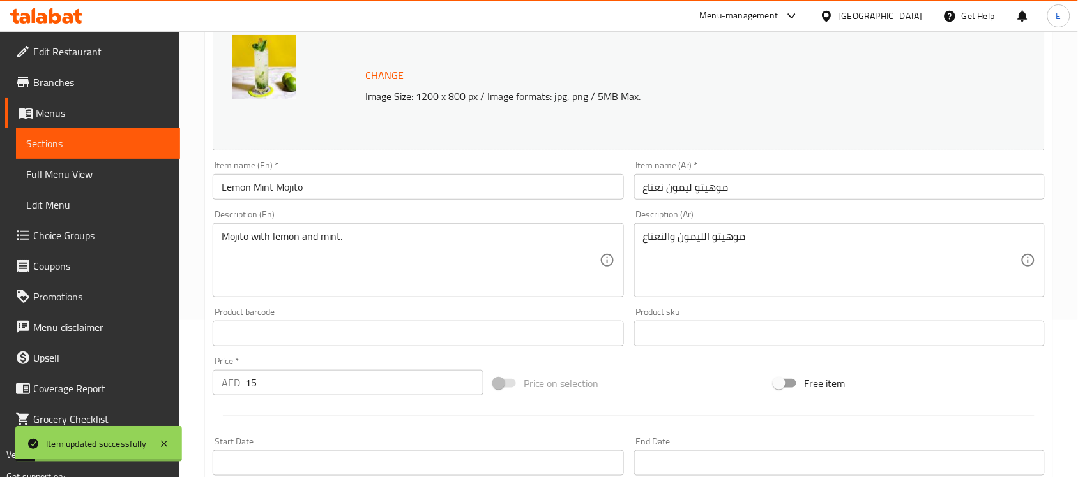
scroll to position [0, 0]
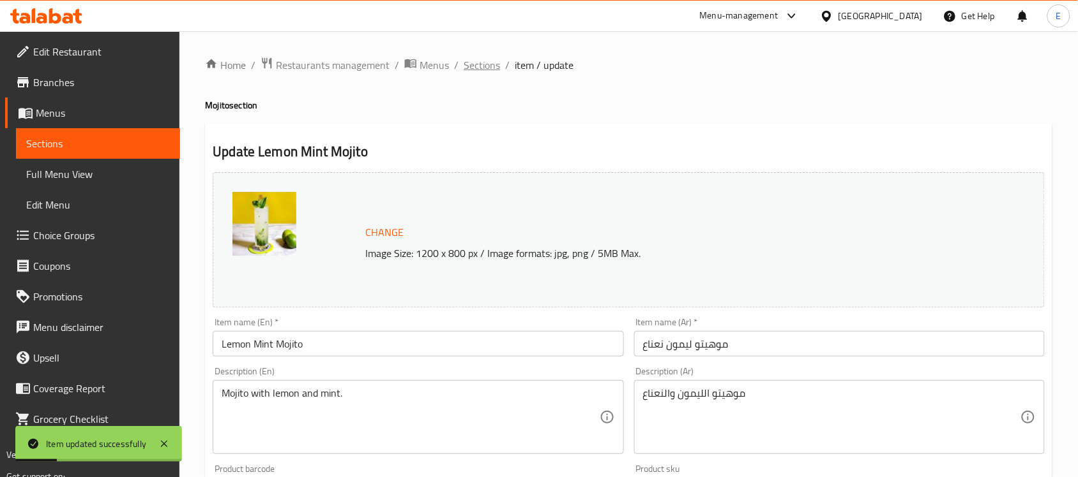
click at [469, 71] on span "Sections" at bounding box center [481, 64] width 36 height 15
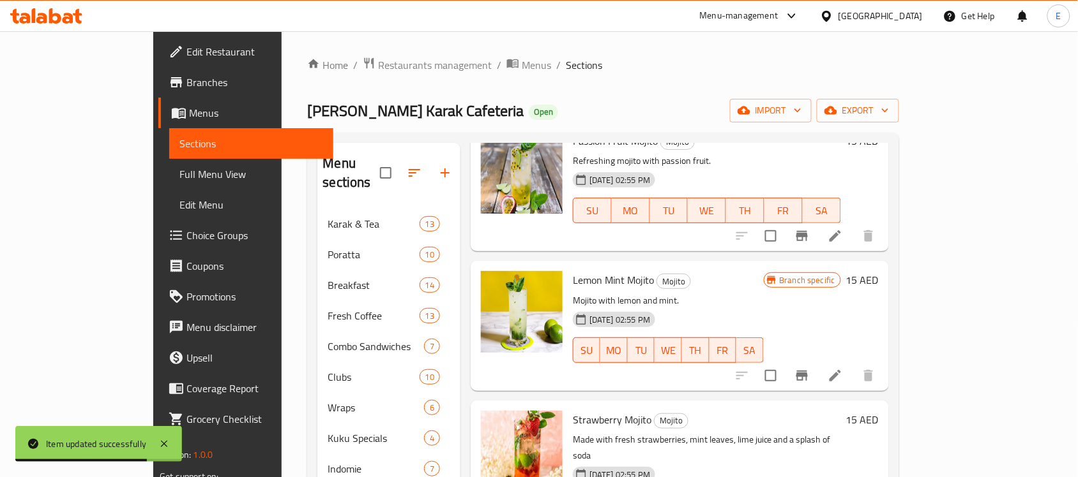
scroll to position [182, 0]
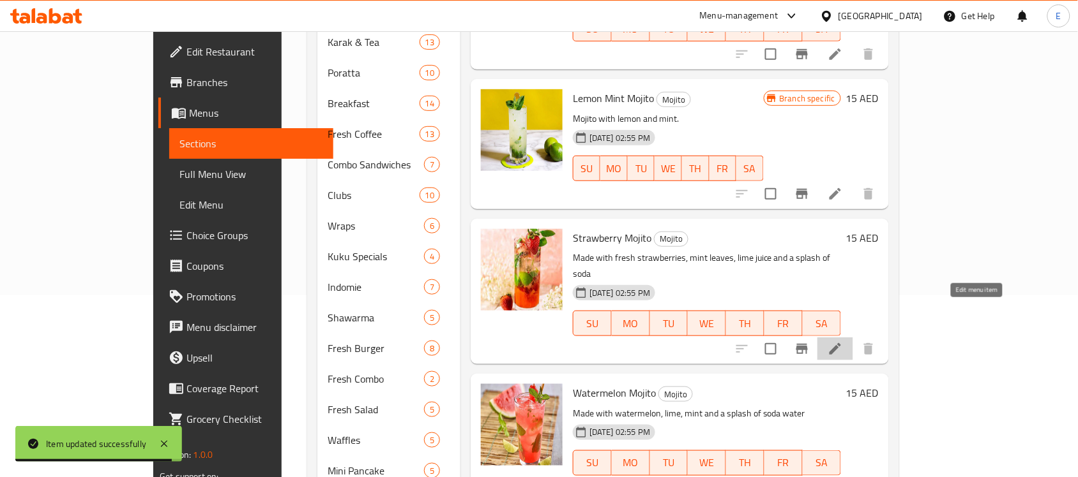
click at [843, 342] on icon at bounding box center [834, 349] width 15 height 15
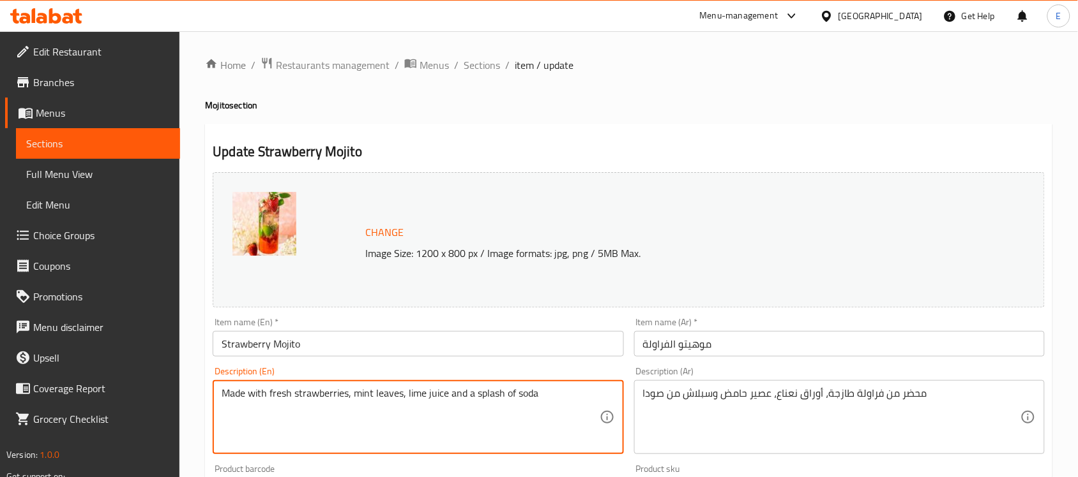
paste textarea "Fruity strawberry mojito."
type textarea "Fruity strawberry mojito."
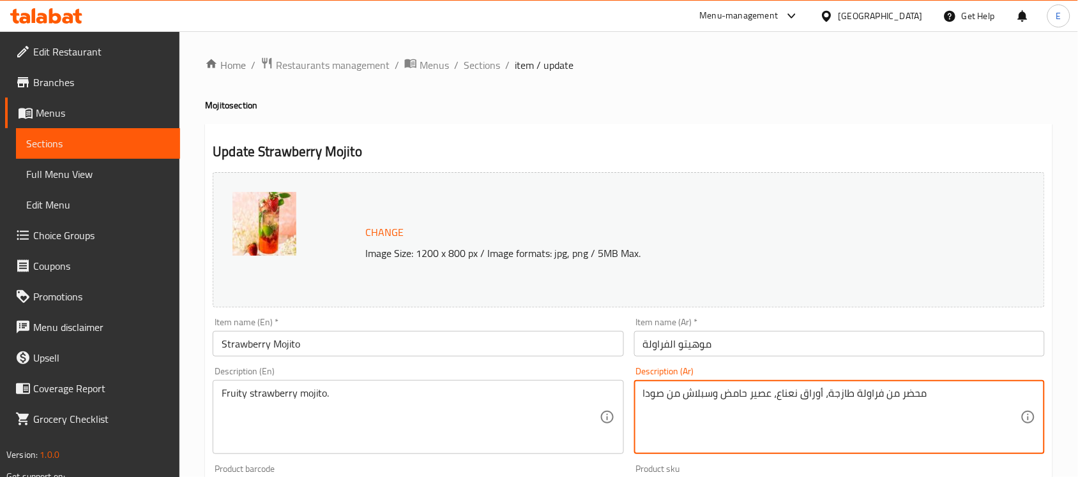
click at [816, 389] on textarea "محضر من فراولة طازجة، أوراق نعناع، عصير حامض وسبلاش من صودا" at bounding box center [831, 417] width 377 height 61
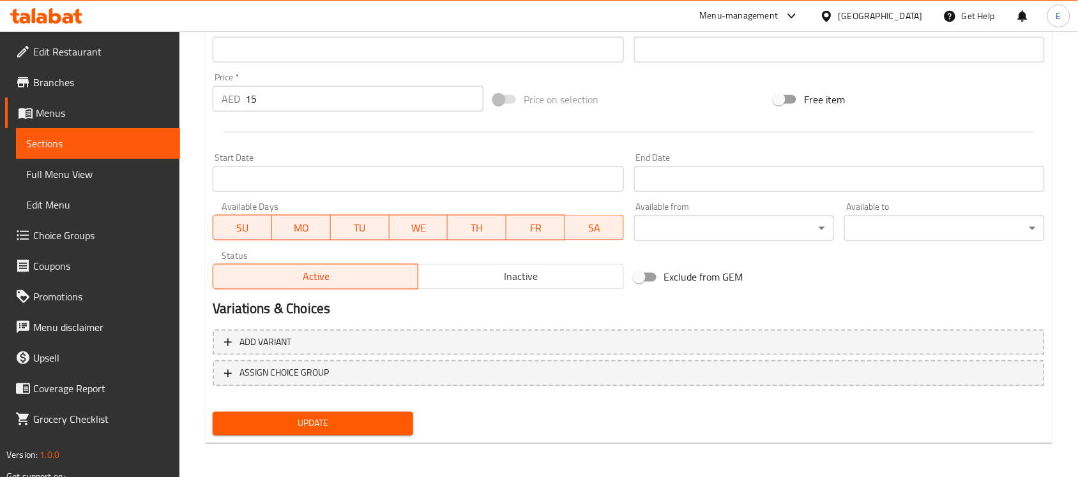
type textarea "موهيتو فواكه فراولة"
click at [326, 416] on span "Update" at bounding box center [313, 424] width 180 height 16
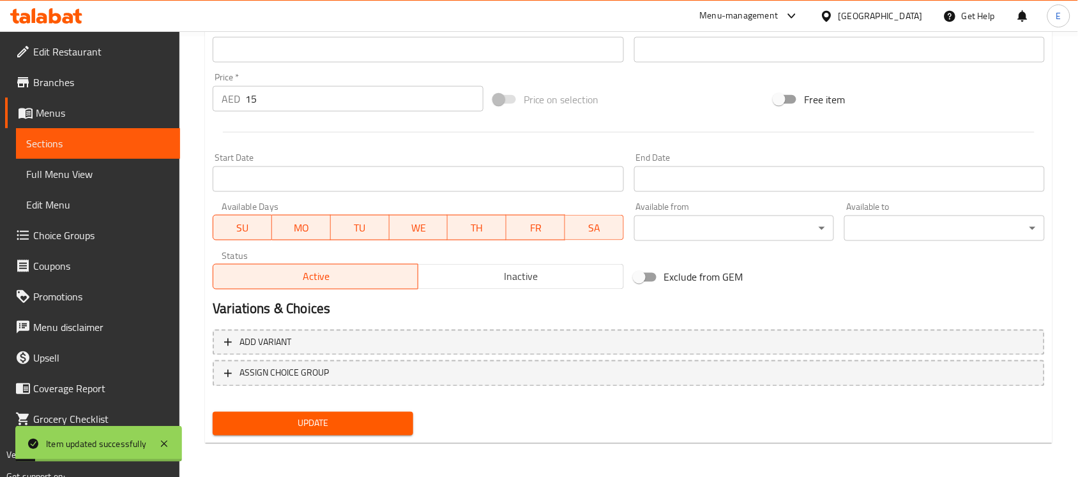
scroll to position [0, 0]
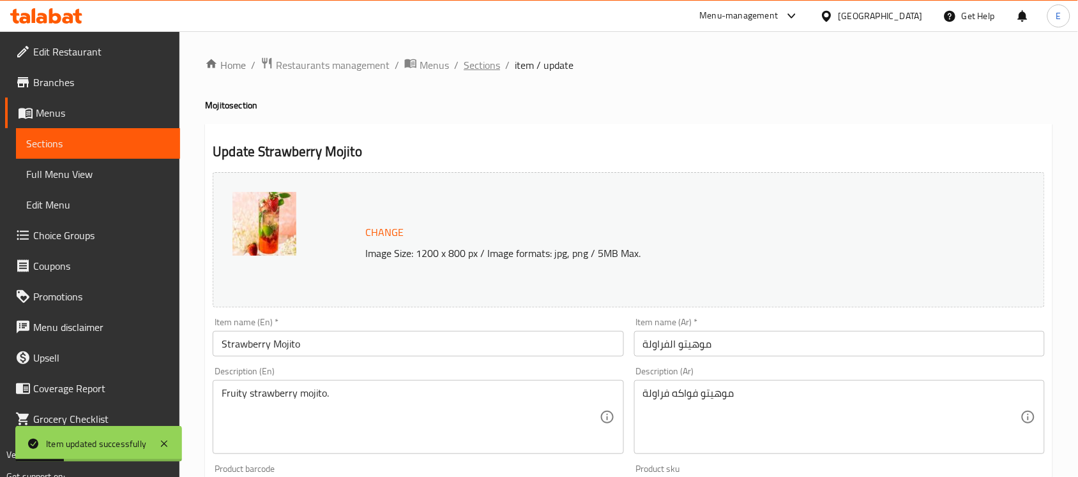
click at [471, 61] on span "Sections" at bounding box center [481, 64] width 36 height 15
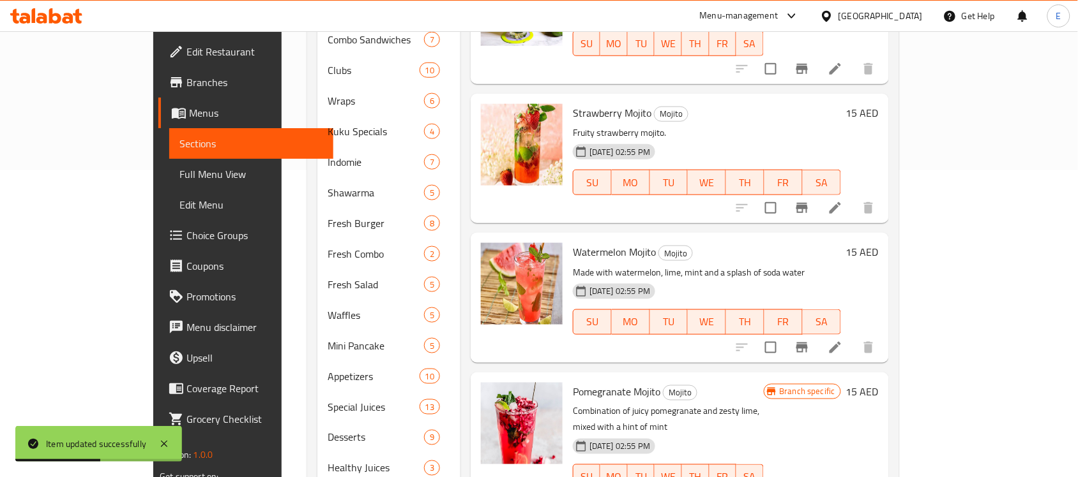
scroll to position [320, 0]
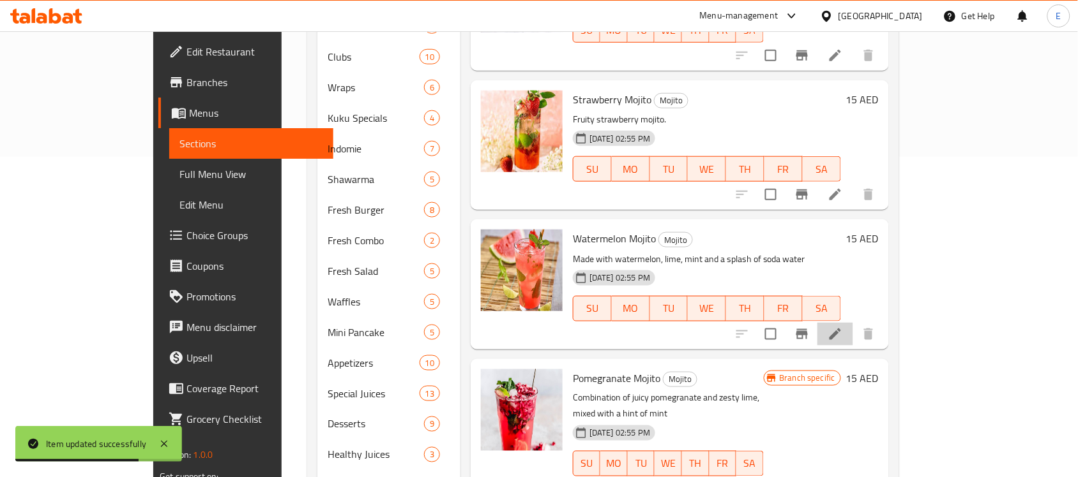
click at [853, 323] on li at bounding box center [835, 334] width 36 height 23
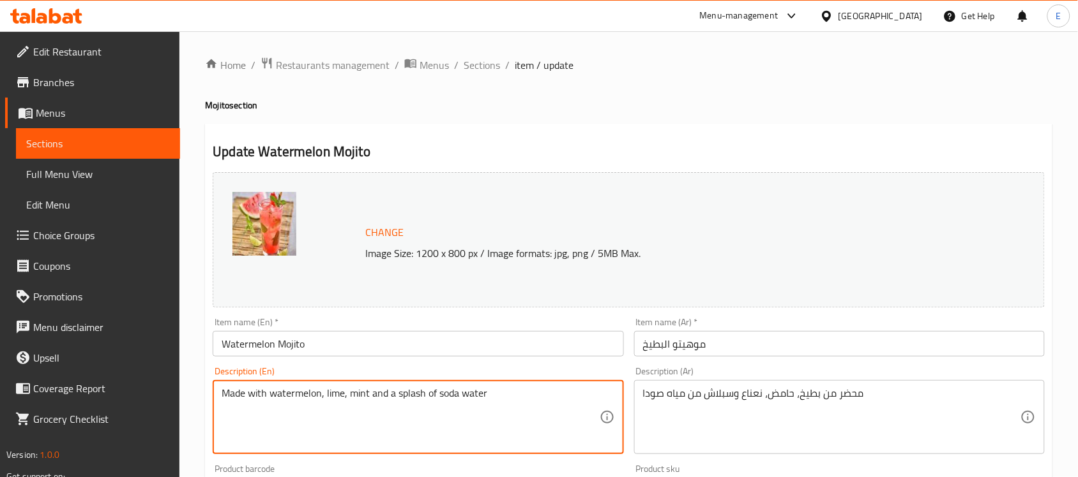
paste textarea "Refreshing watermelon mojito."
type textarea "Refreshing watermelon mojito."
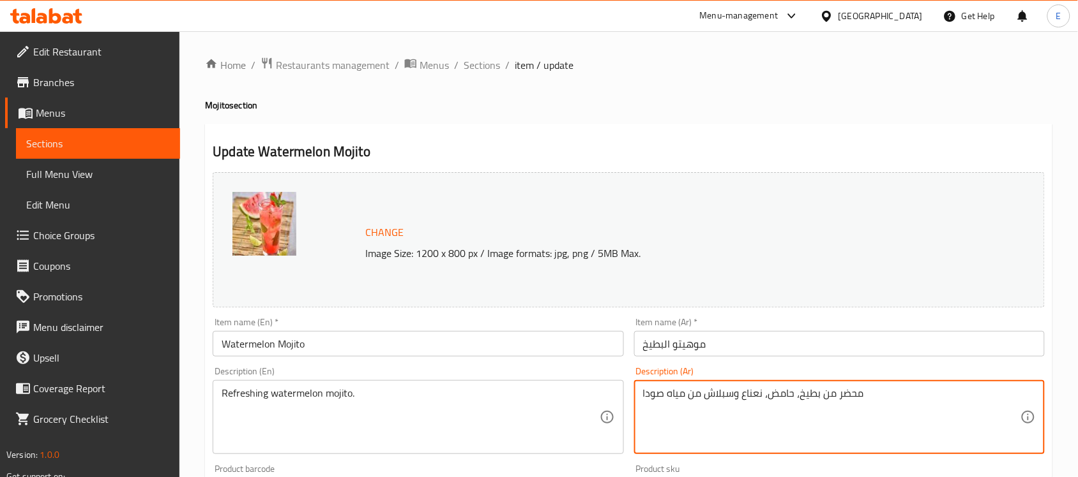
click at [851, 428] on textarea "محضر من بطيخ، حامض، نعناع وسبلاش من مياه صودا" at bounding box center [831, 417] width 377 height 61
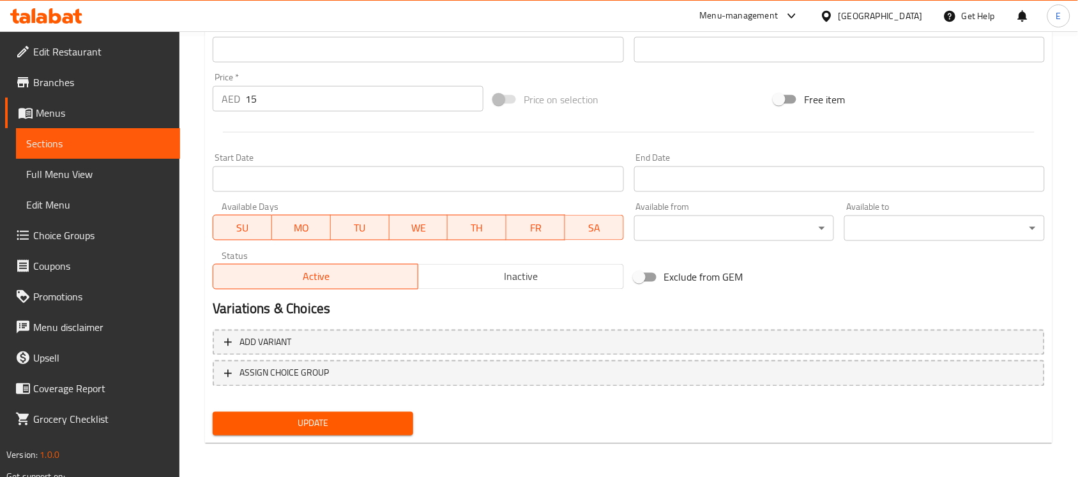
type textarea "[PERSON_NAME] منعش"
click at [349, 424] on span "Update" at bounding box center [313, 424] width 180 height 16
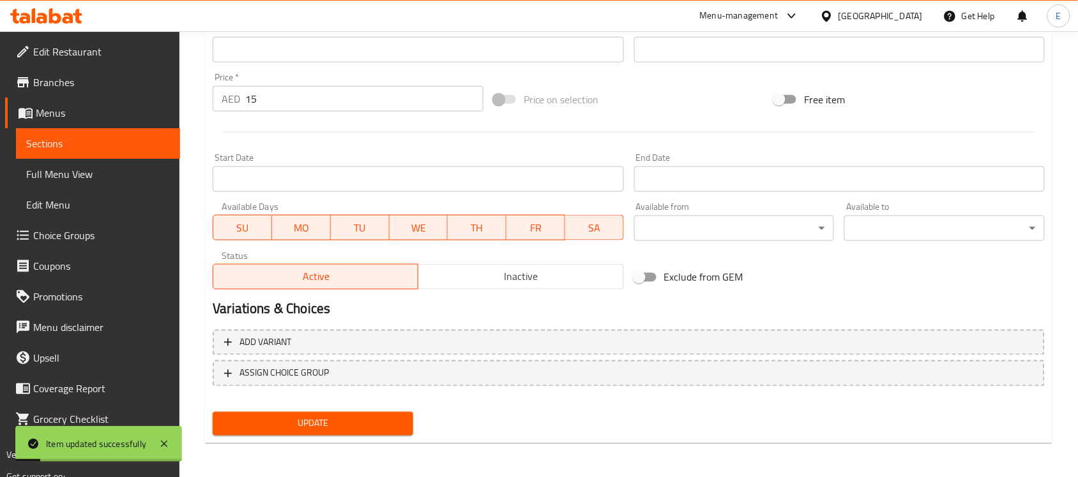
scroll to position [0, 0]
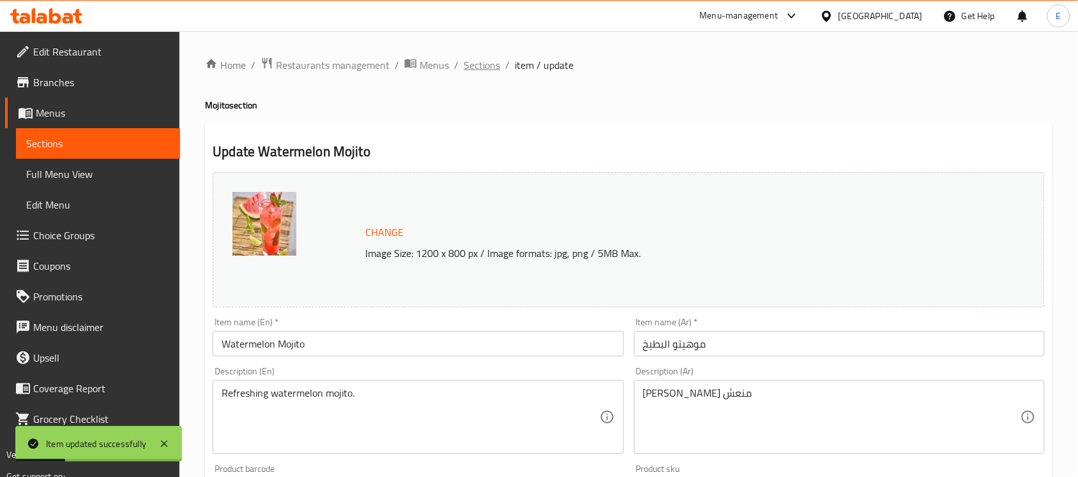
click at [492, 71] on span "Sections" at bounding box center [481, 64] width 36 height 15
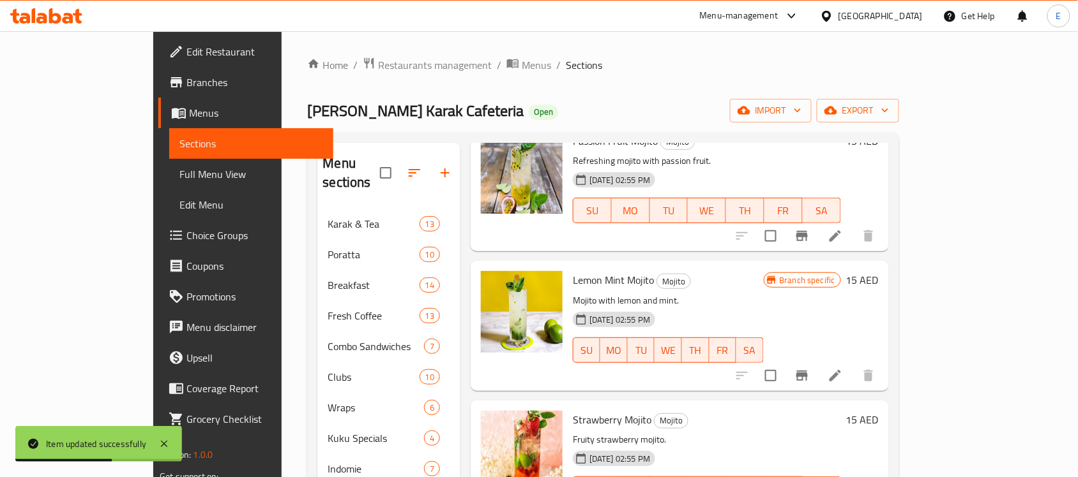
scroll to position [487, 0]
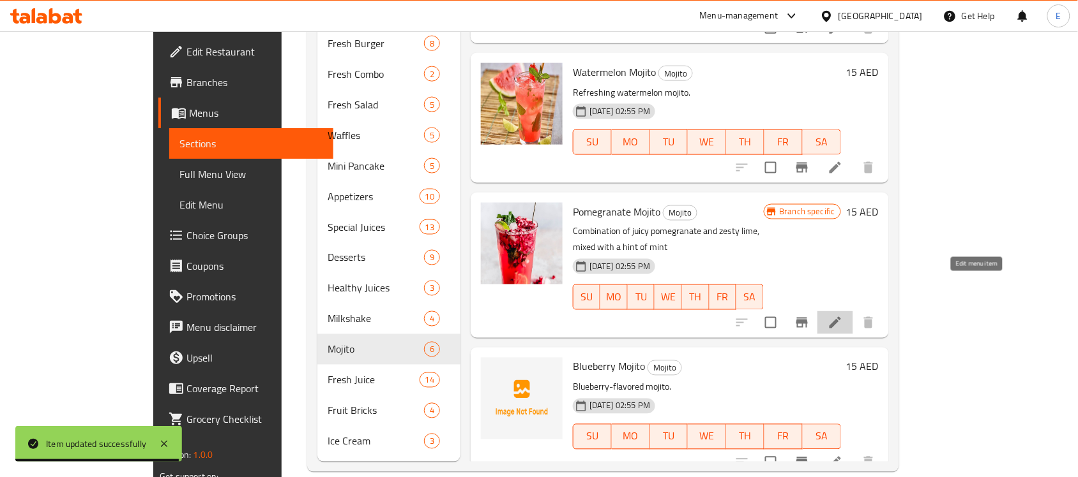
click at [843, 315] on icon at bounding box center [834, 322] width 15 height 15
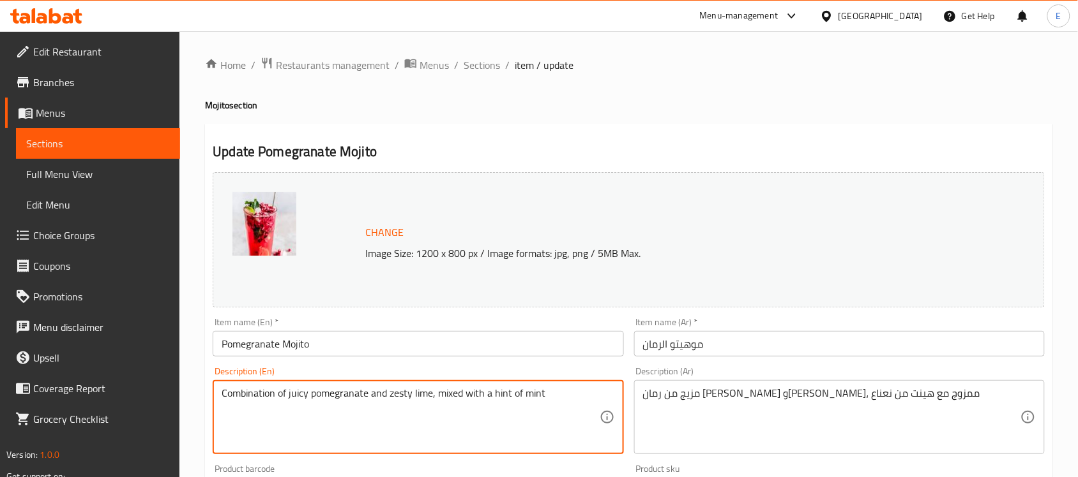
paste textarea "Sweet pomegranate mojito."
type textarea "Sweet pomegranate mojito."
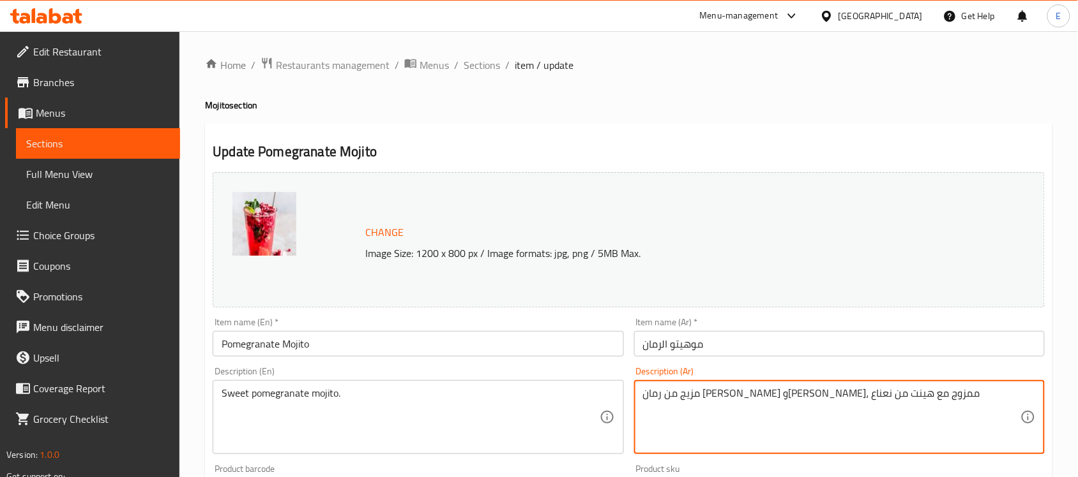
click at [770, 403] on textarea "مزيج من رمان [PERSON_NAME] و[PERSON_NAME]، ممزوج مع هينت من نعناع" at bounding box center [831, 417] width 377 height 61
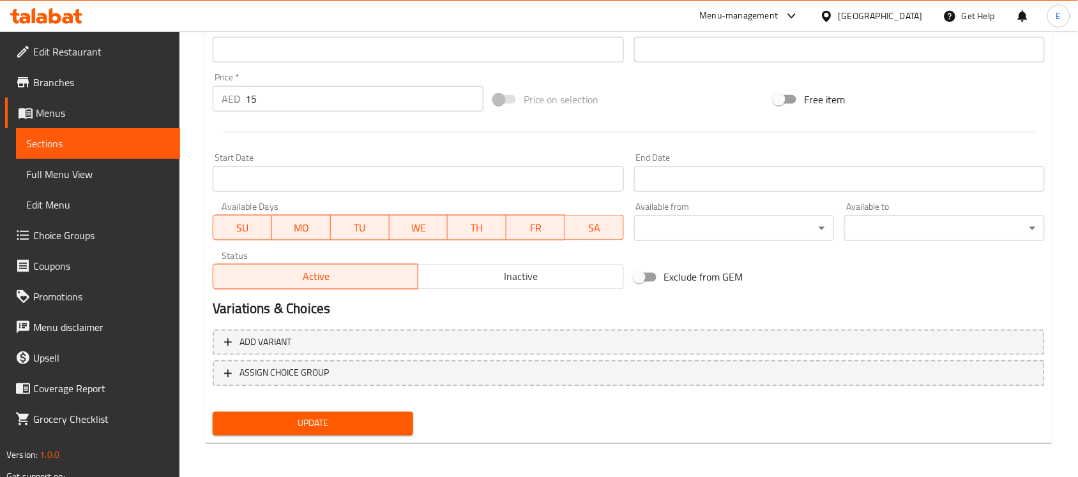
type textarea "[PERSON_NAME] حلو"
click at [311, 412] on button "Update" at bounding box center [313, 424] width 200 height 24
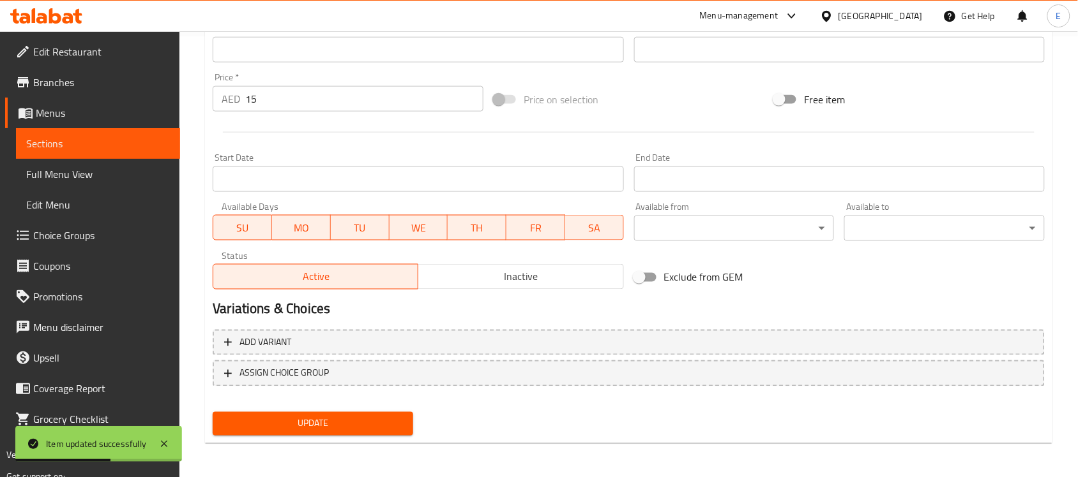
scroll to position [0, 0]
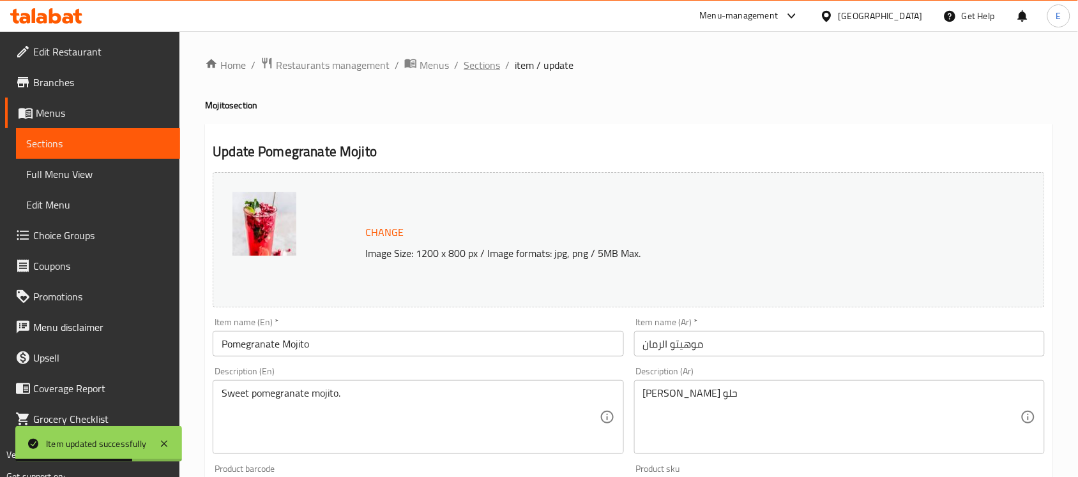
click at [481, 70] on span "Sections" at bounding box center [481, 64] width 36 height 15
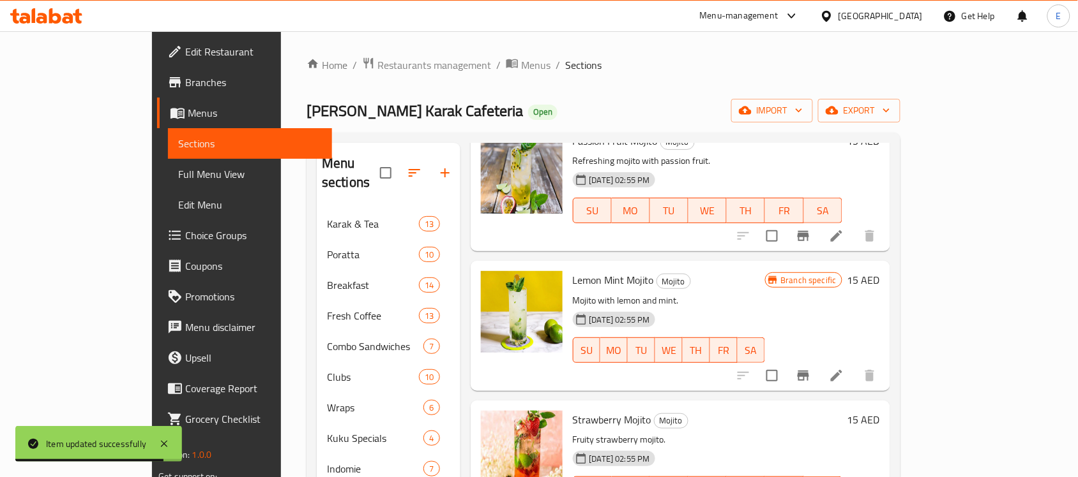
scroll to position [487, 0]
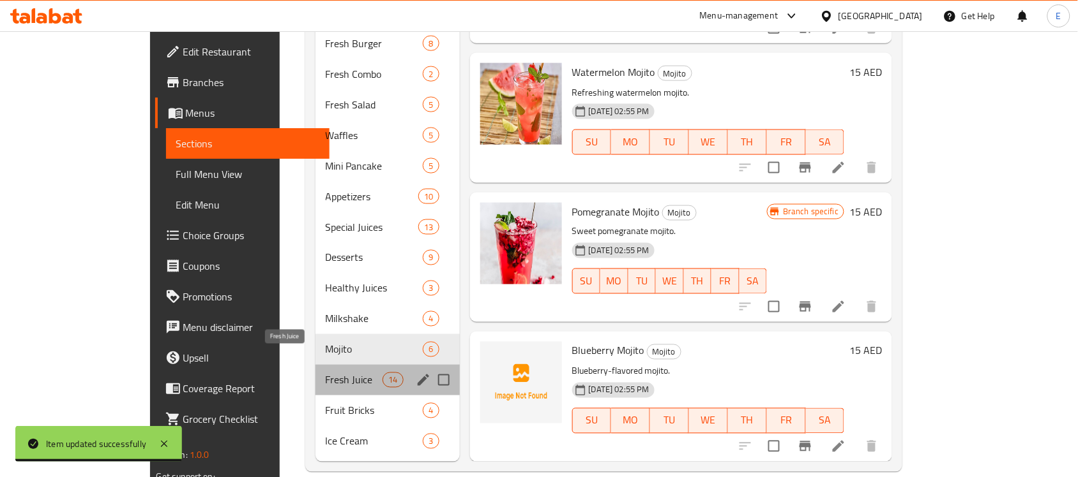
click at [326, 373] on span "Fresh Juice" at bounding box center [354, 380] width 57 height 15
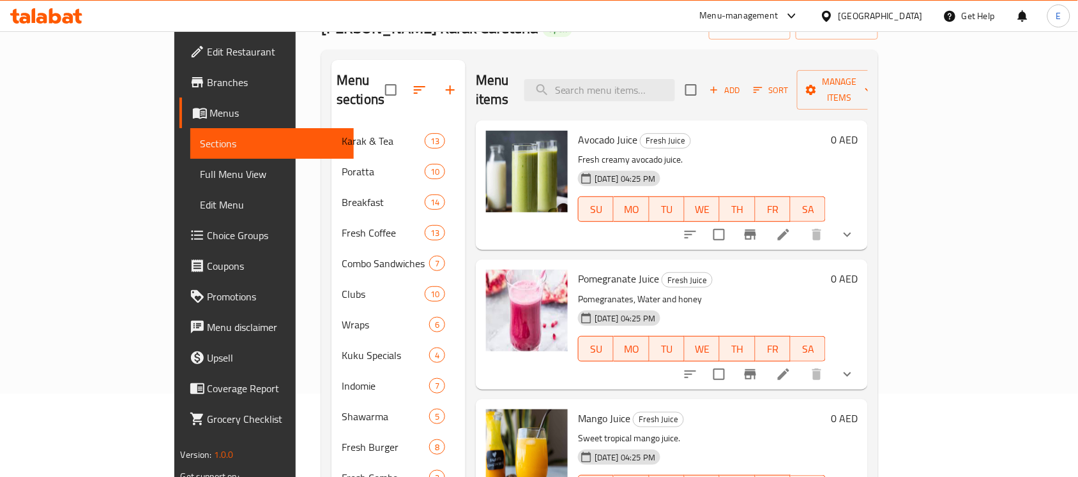
scroll to position [85, 0]
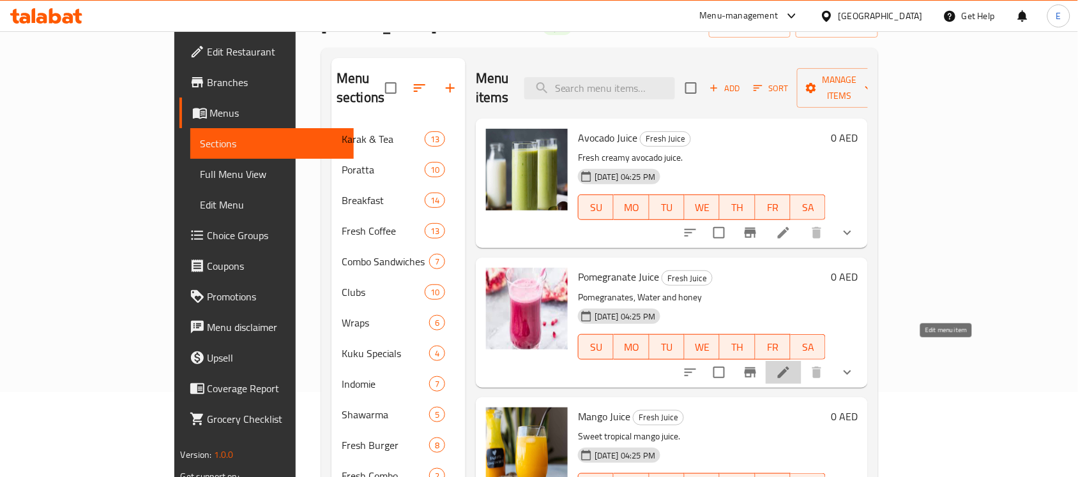
click at [789, 367] on icon at bounding box center [783, 372] width 11 height 11
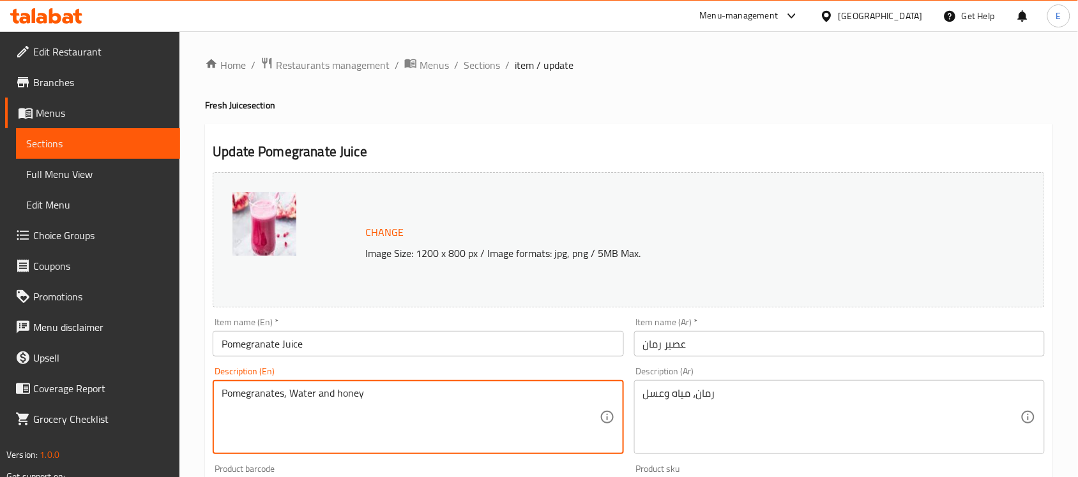
paste textarea "Refreshing pomegranate juice."
type textarea "Refreshing pomegranate juice."
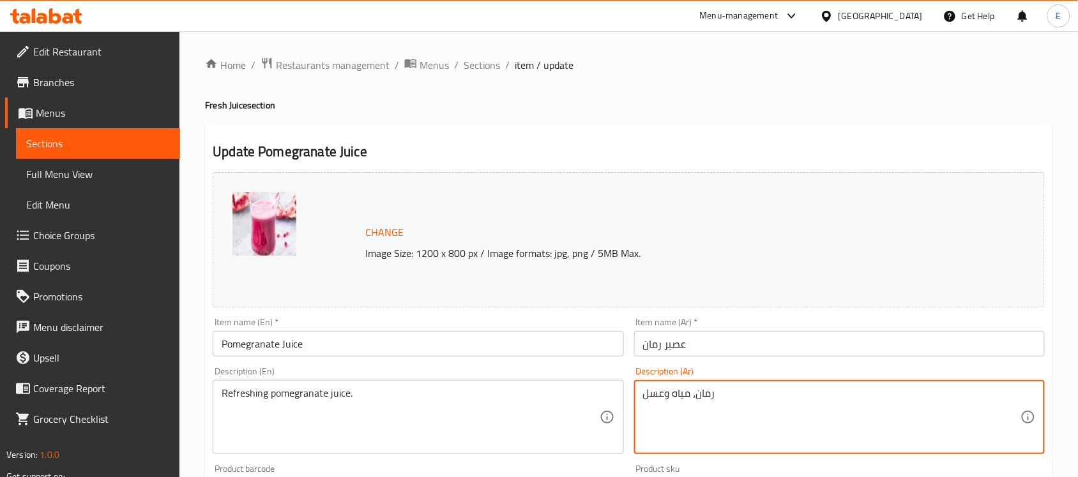
click at [682, 394] on textarea "رمان، مياه وعسل" at bounding box center [831, 417] width 377 height 61
type textarea "عصير رمان منعش"
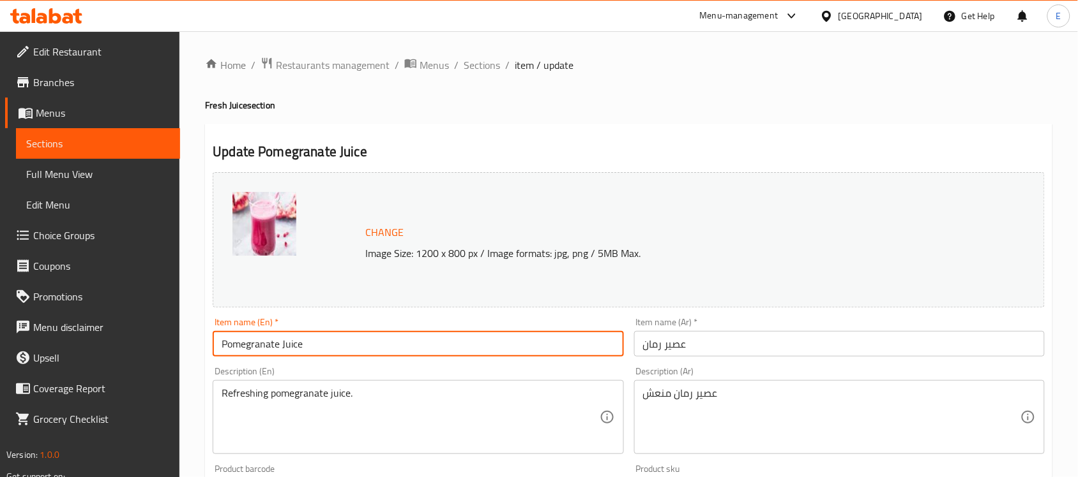
click at [295, 343] on input "Pomegranate Juice" at bounding box center [418, 344] width 410 height 26
type input "Pomegranate"
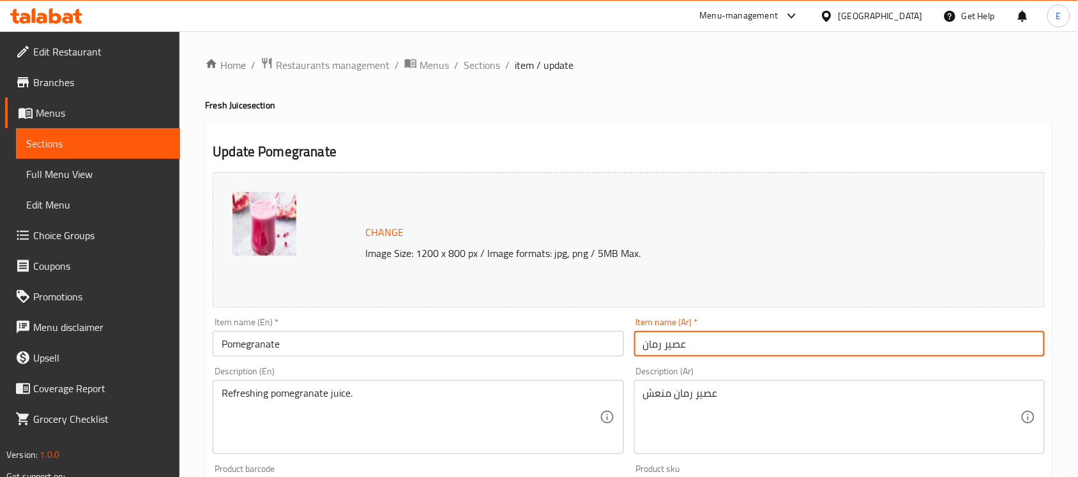
drag, startPoint x: 661, startPoint y: 345, endPoint x: 706, endPoint y: 349, distance: 45.5
click at [706, 349] on input "عصير رمان" at bounding box center [839, 344] width 410 height 26
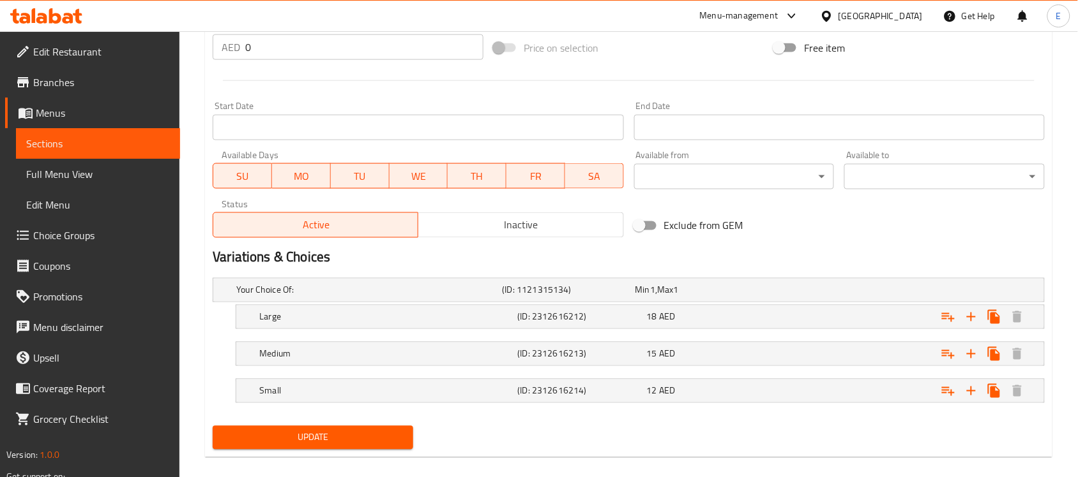
scroll to position [509, 0]
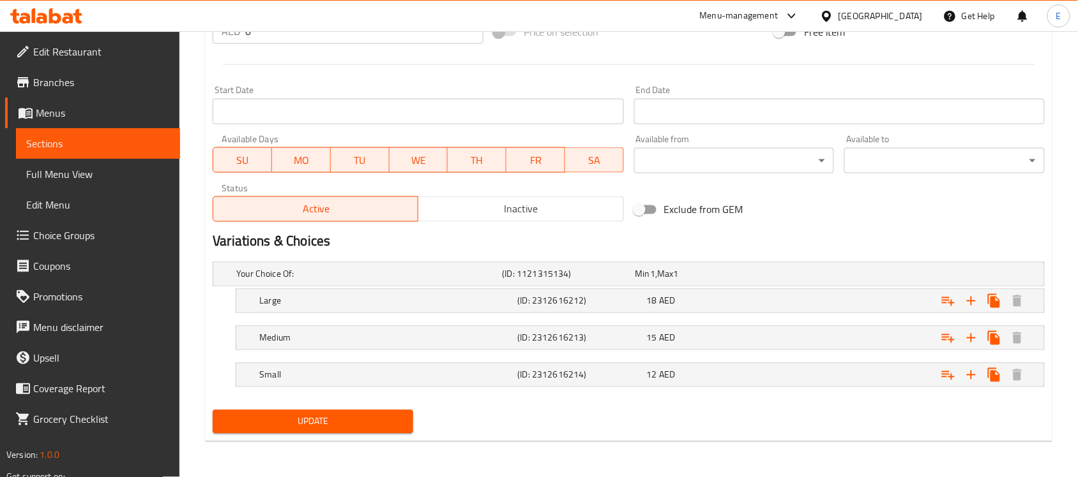
type input "رمان"
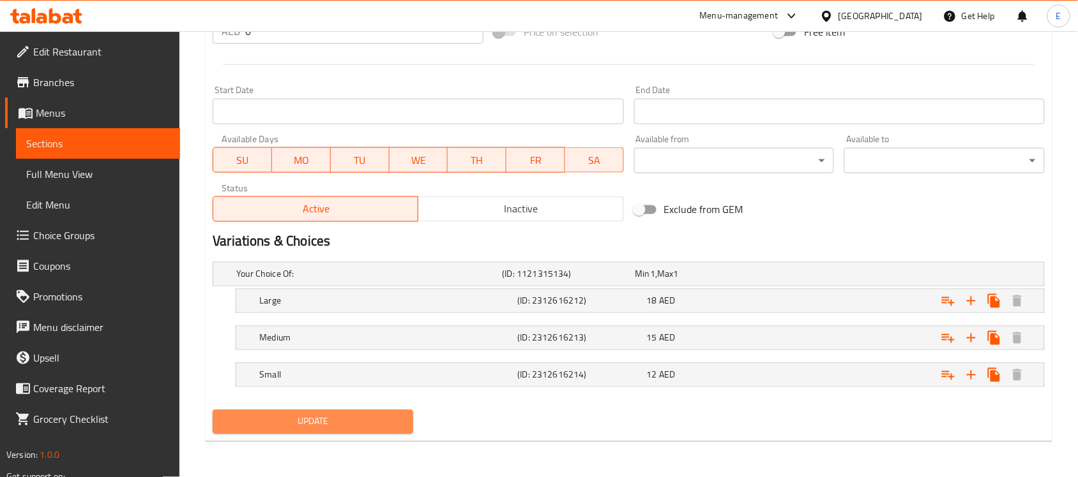
click at [361, 414] on button "Update" at bounding box center [313, 422] width 200 height 24
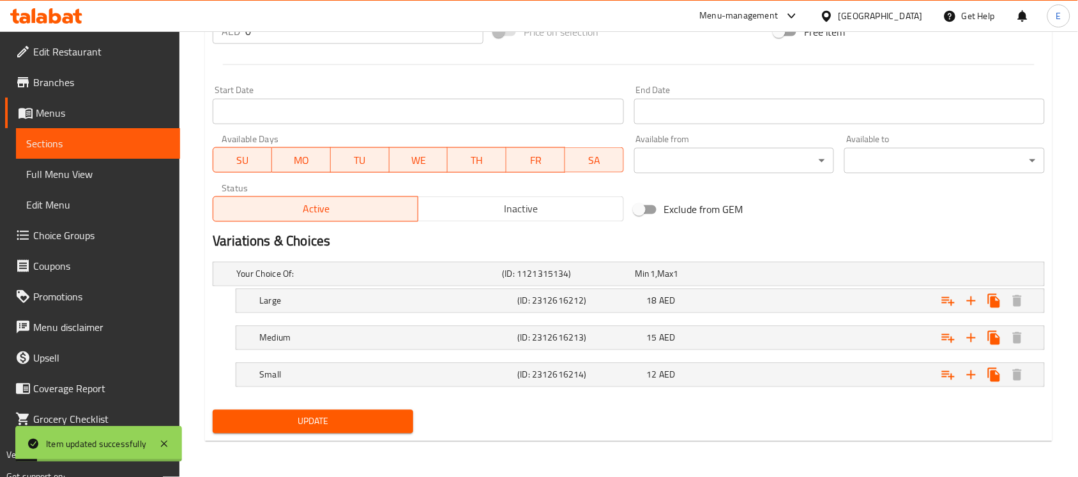
scroll to position [0, 0]
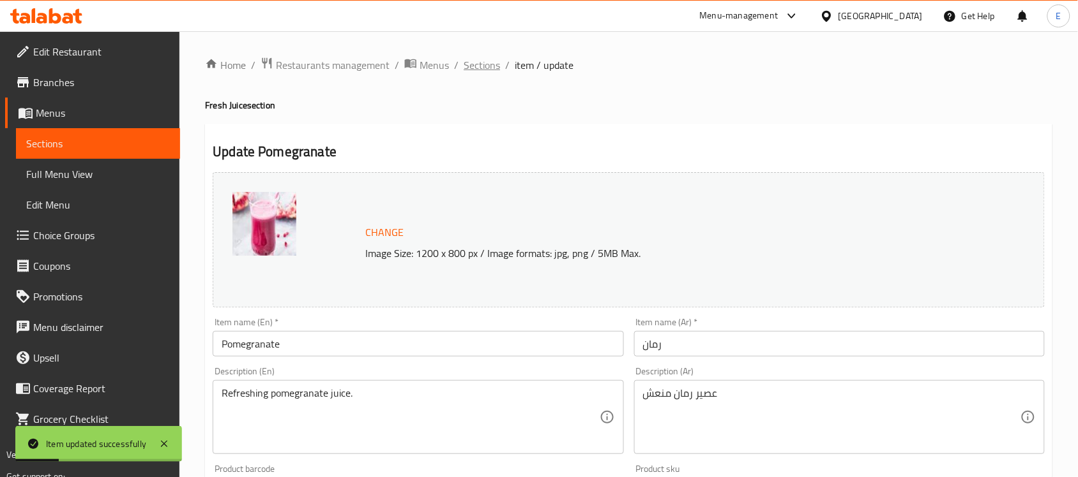
click at [473, 62] on span "Sections" at bounding box center [481, 64] width 36 height 15
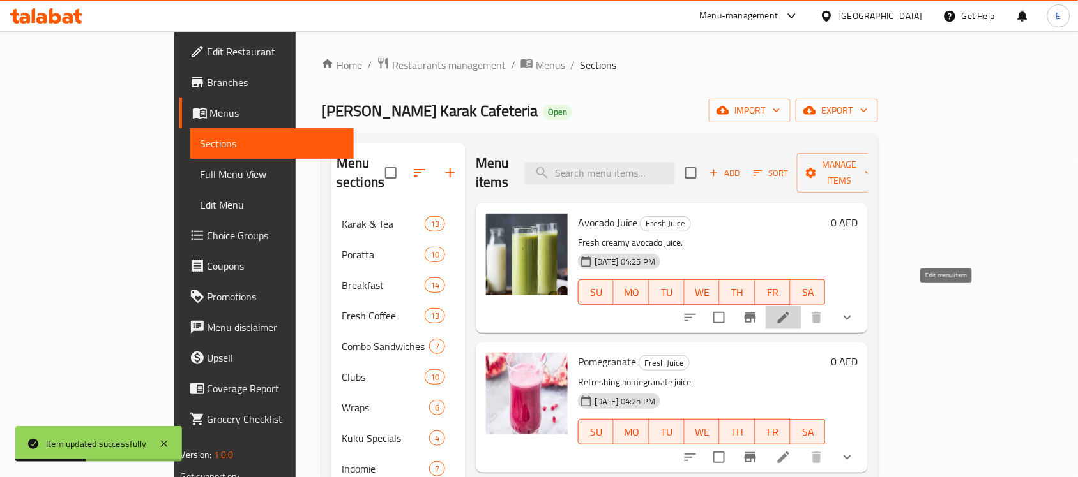
click at [791, 310] on icon at bounding box center [783, 317] width 15 height 15
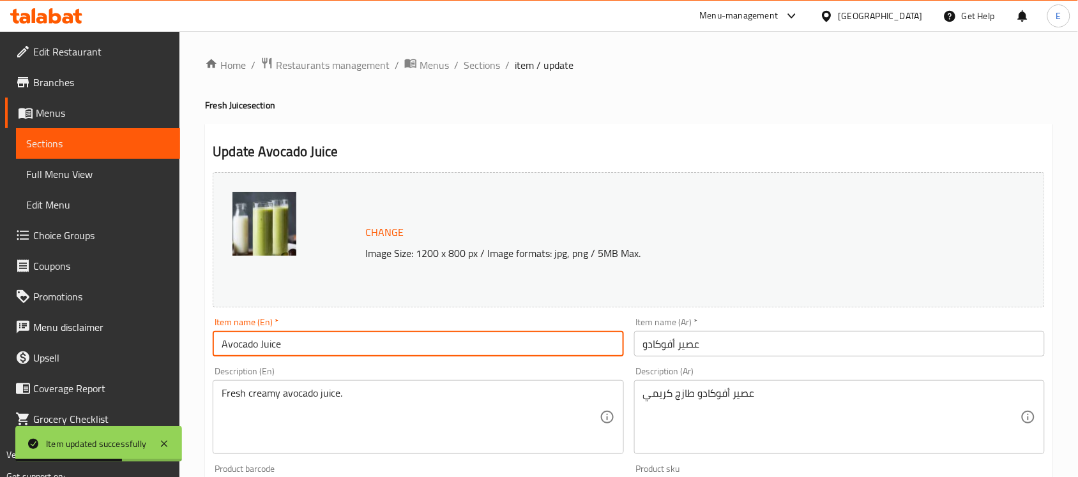
click at [269, 349] on input "Avocado Juice" at bounding box center [418, 344] width 410 height 26
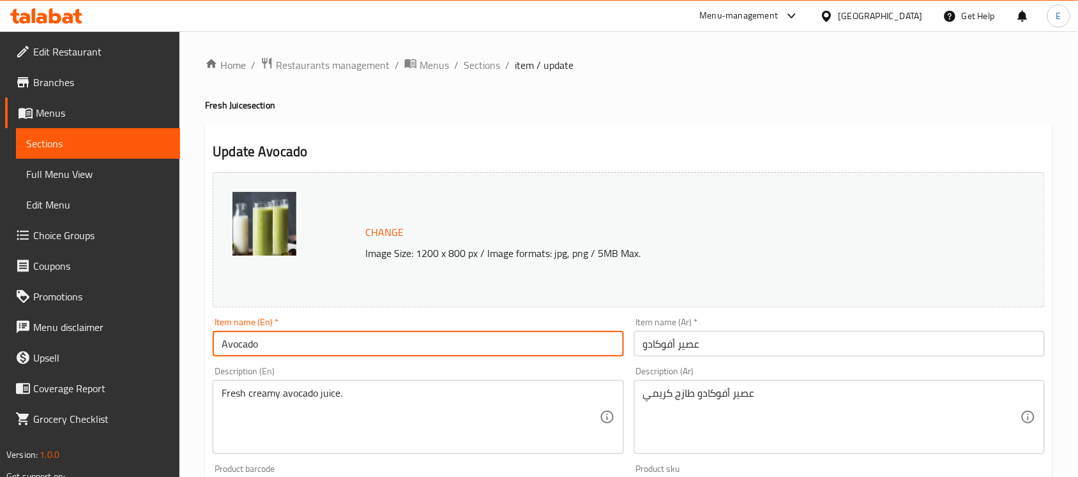
type input "Avocado"
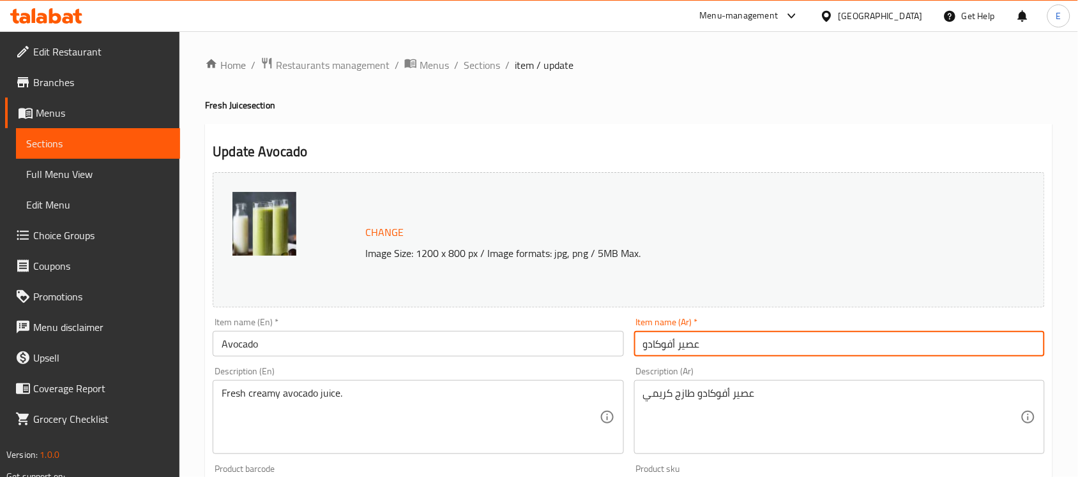
drag, startPoint x: 674, startPoint y: 345, endPoint x: 750, endPoint y: 349, distance: 76.1
click at [750, 349] on input "عصير أفوكادو" at bounding box center [839, 344] width 410 height 26
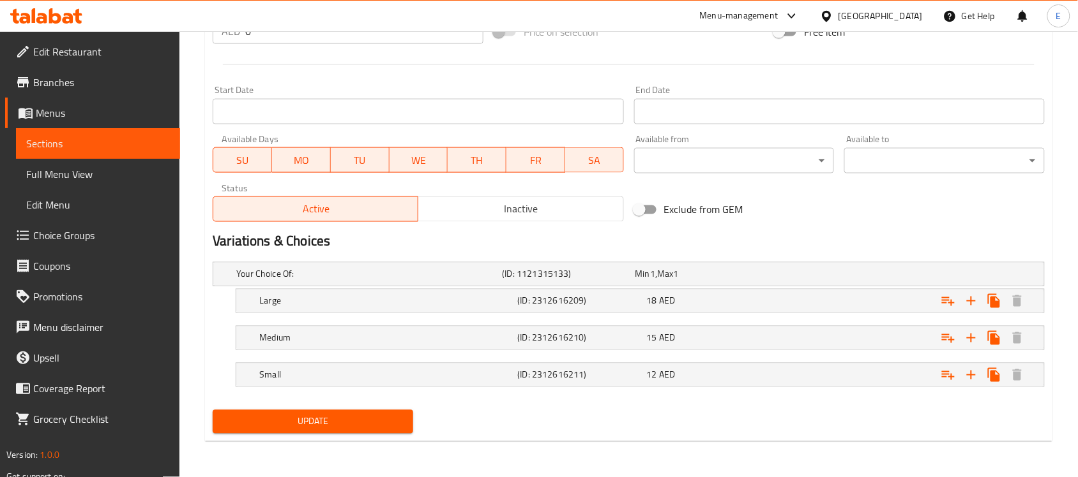
type input "أفوكادو"
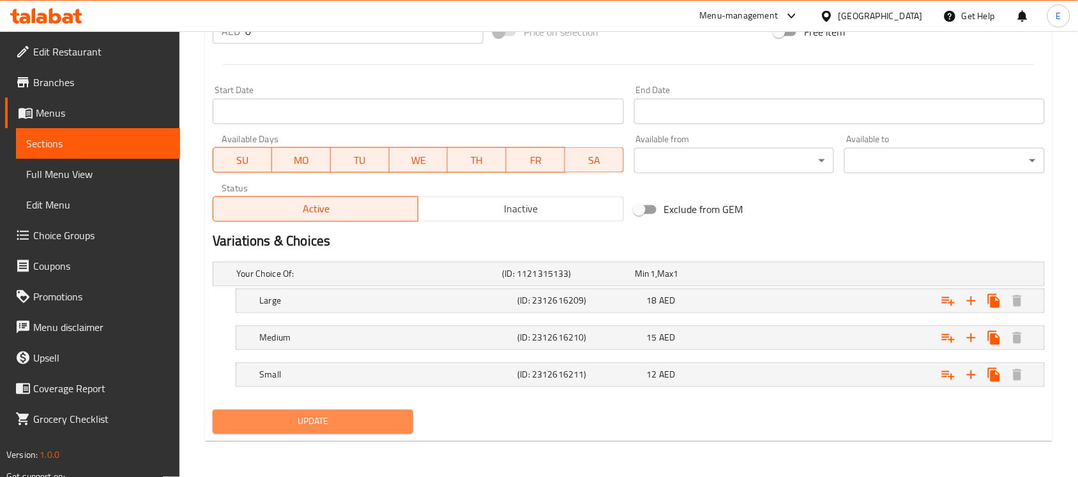
click at [329, 432] on button "Update" at bounding box center [313, 422] width 200 height 24
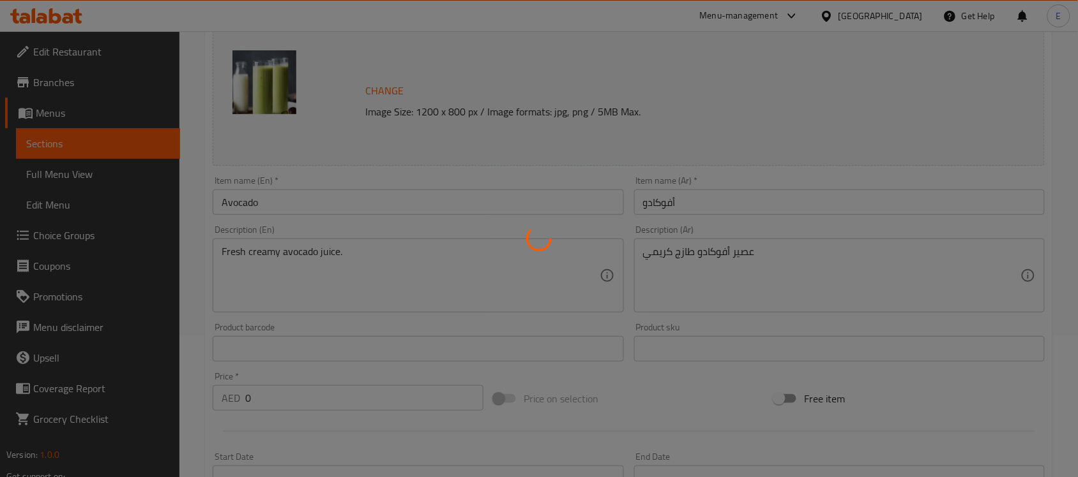
scroll to position [0, 0]
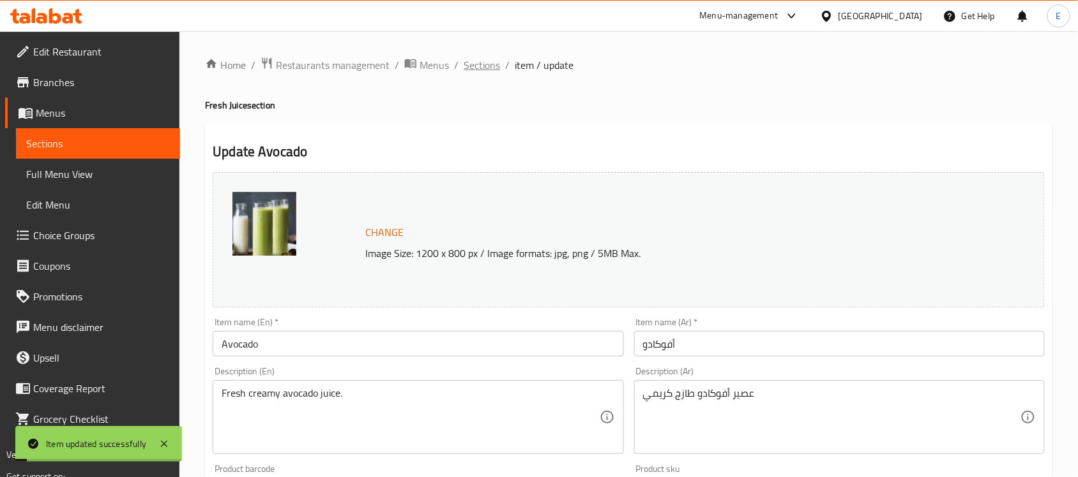
click at [470, 64] on span "Sections" at bounding box center [481, 64] width 36 height 15
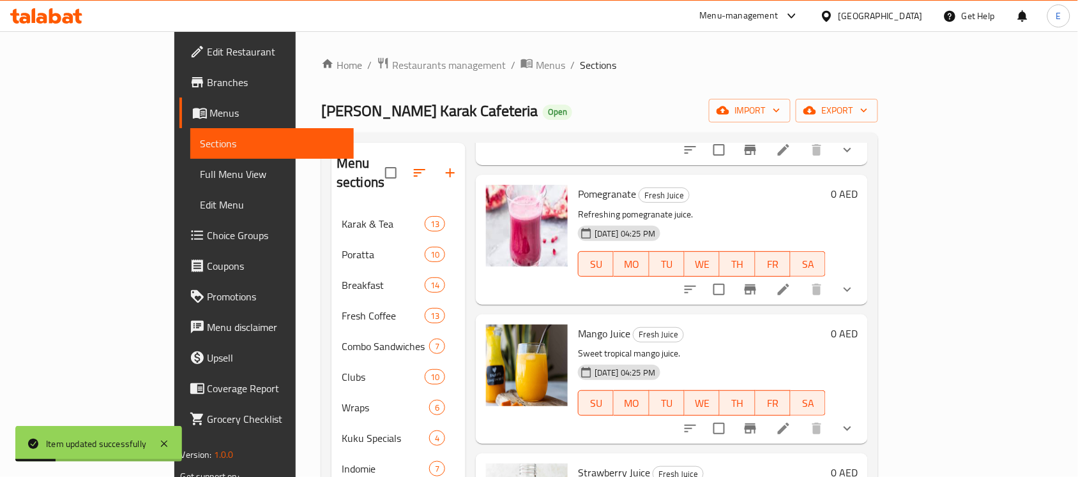
scroll to position [170, 0]
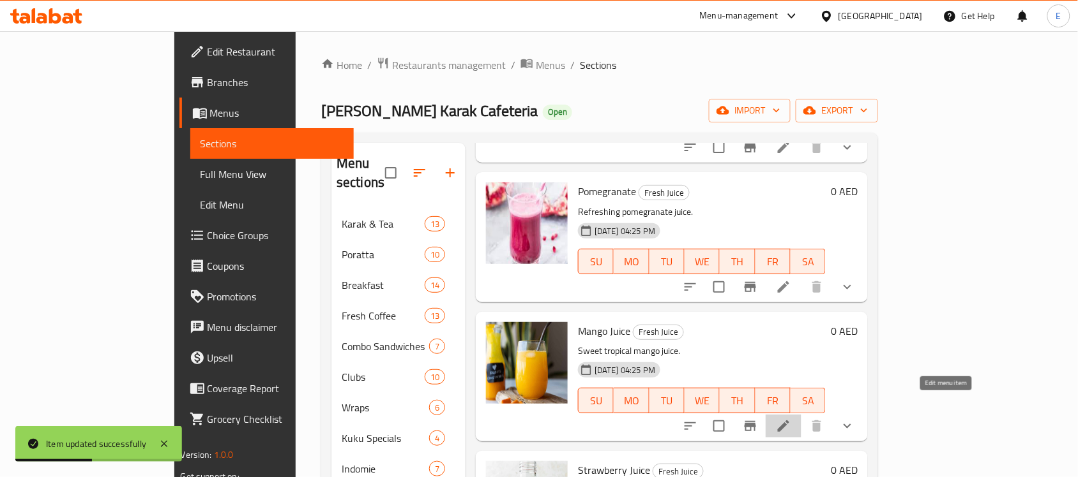
click at [791, 419] on icon at bounding box center [783, 426] width 15 height 15
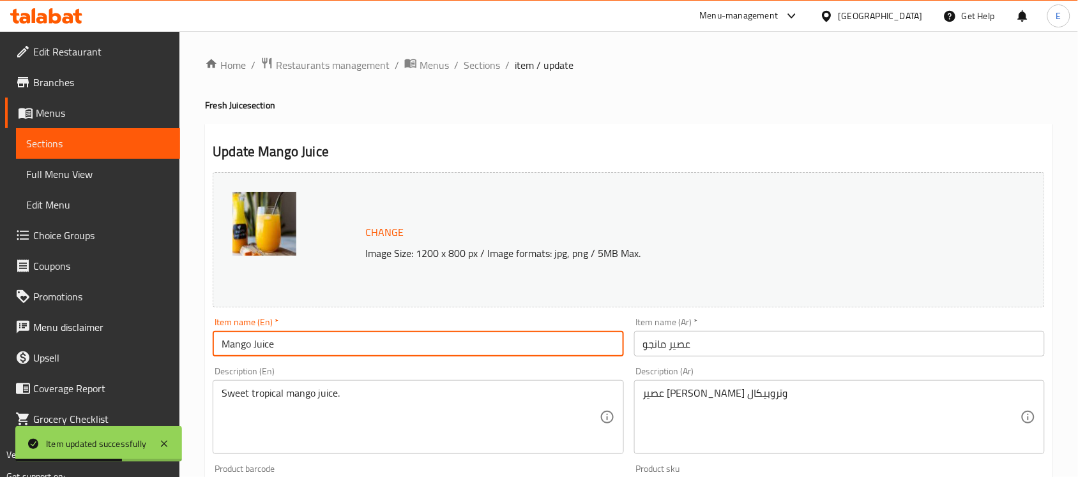
click at [483, 342] on input "Mango Juice" at bounding box center [418, 344] width 410 height 26
type input "Mango"
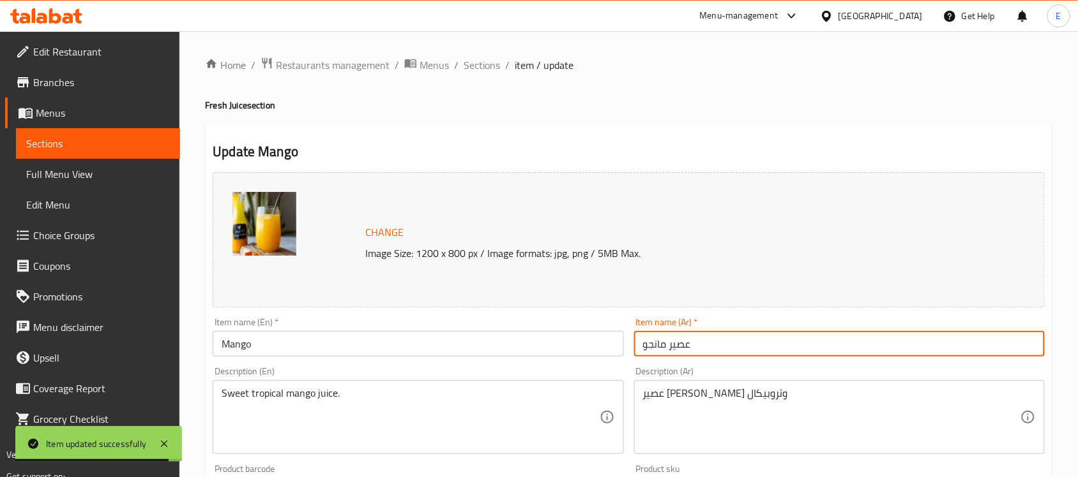
click at [788, 347] on input "عصير مانجو" at bounding box center [839, 344] width 410 height 26
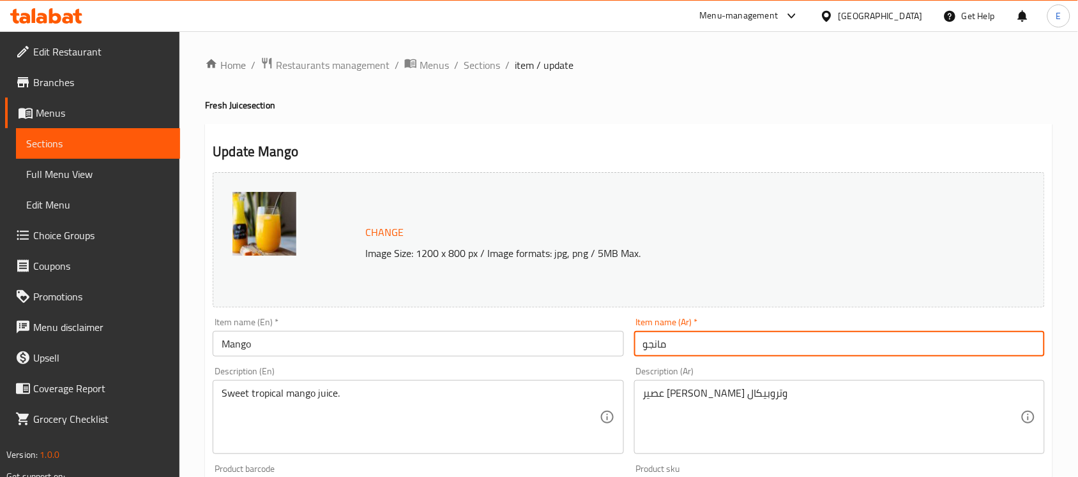
scroll to position [509, 0]
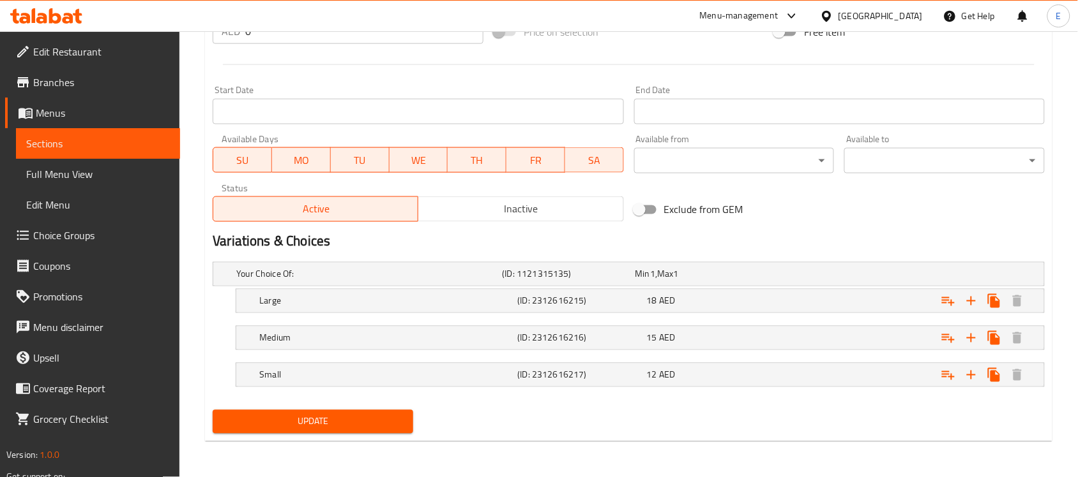
type input "مانجو"
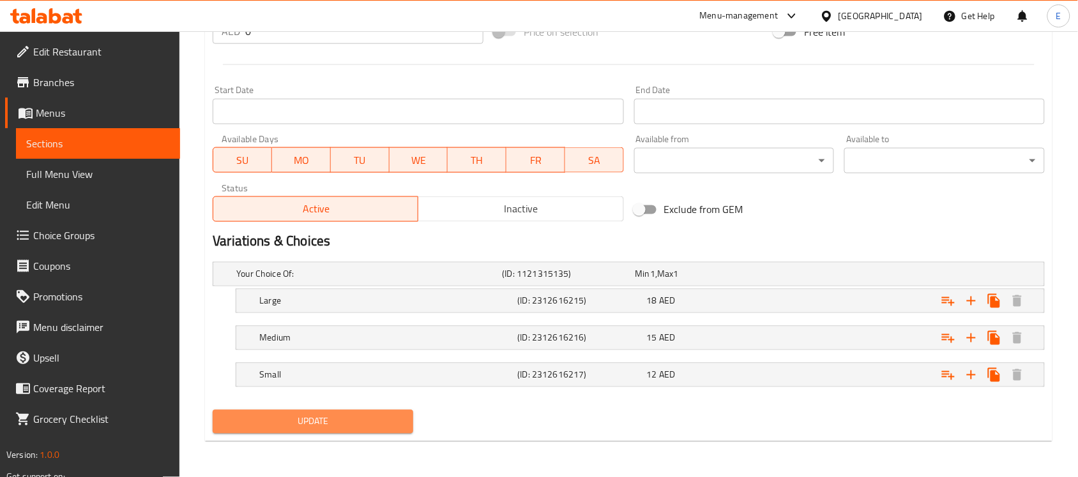
click at [347, 412] on button "Update" at bounding box center [313, 422] width 200 height 24
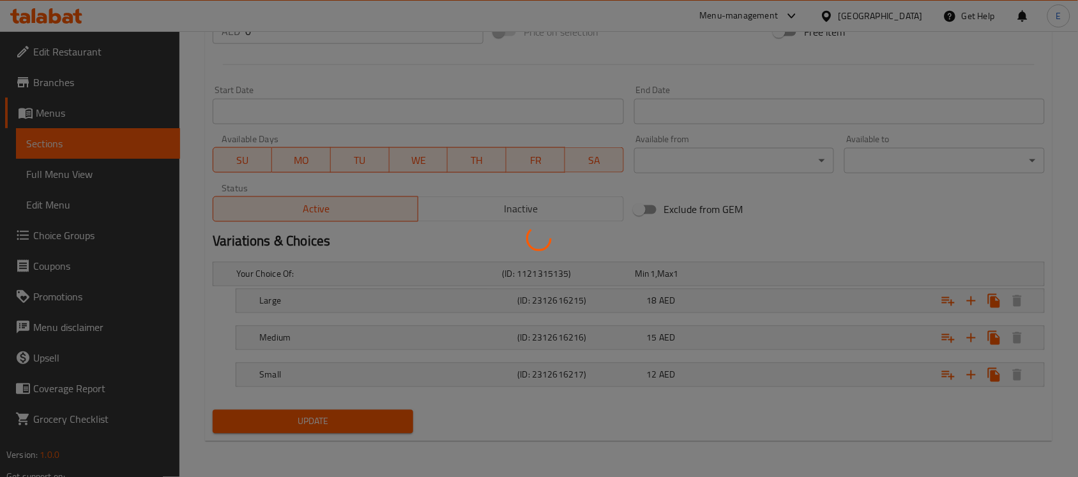
scroll to position [0, 0]
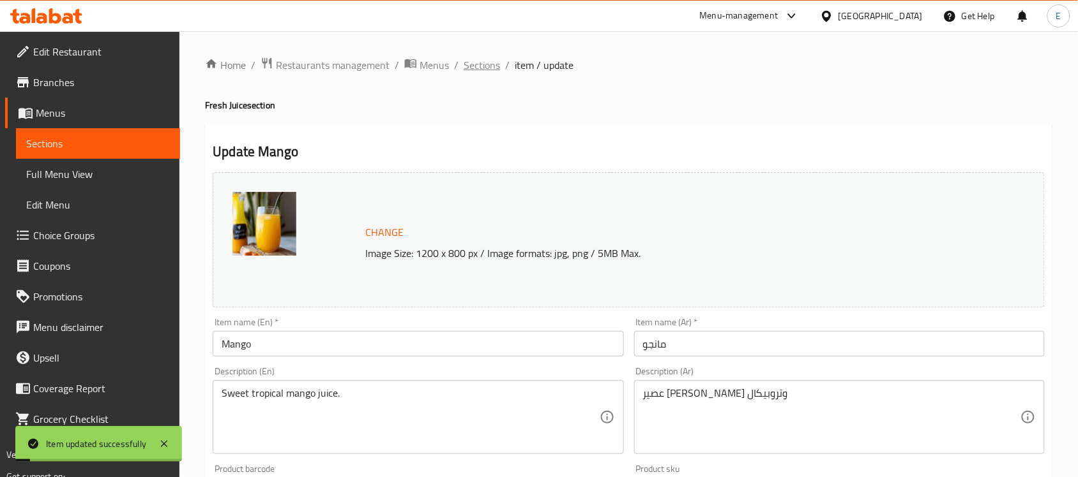
click at [492, 61] on span "Sections" at bounding box center [481, 64] width 36 height 15
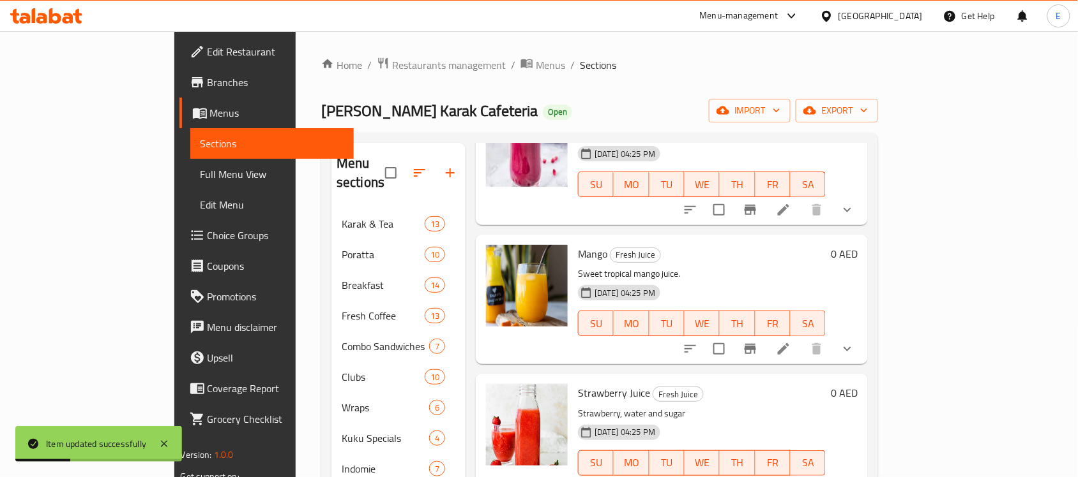
scroll to position [345, 0]
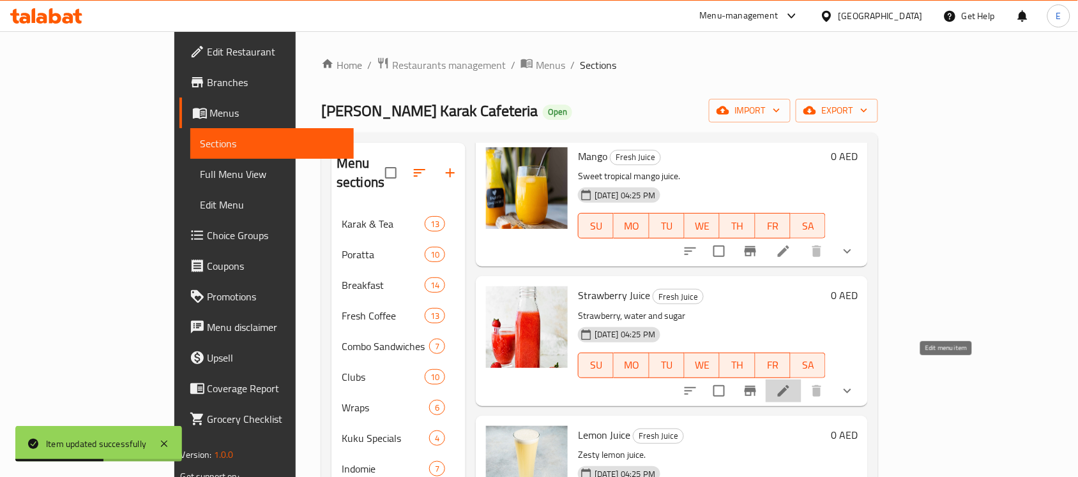
click at [791, 384] on icon at bounding box center [783, 391] width 15 height 15
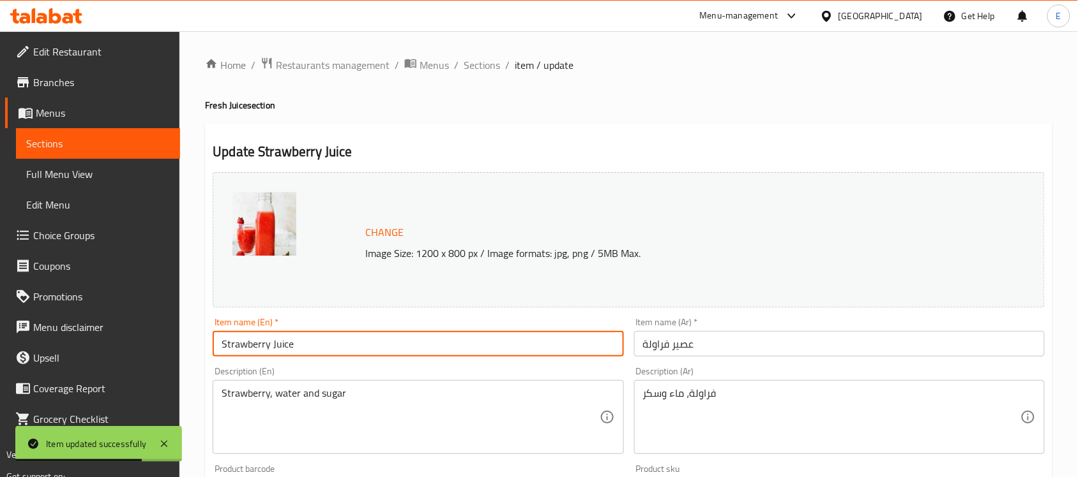
click at [474, 343] on input "Strawberry Juice" at bounding box center [418, 344] width 410 height 26
type input "Strawberry"
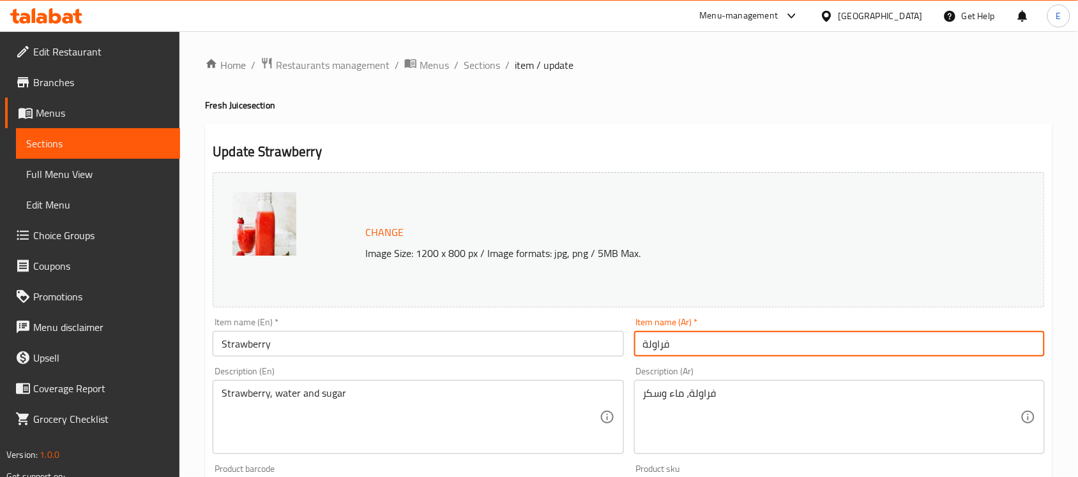
type input "فراولة"
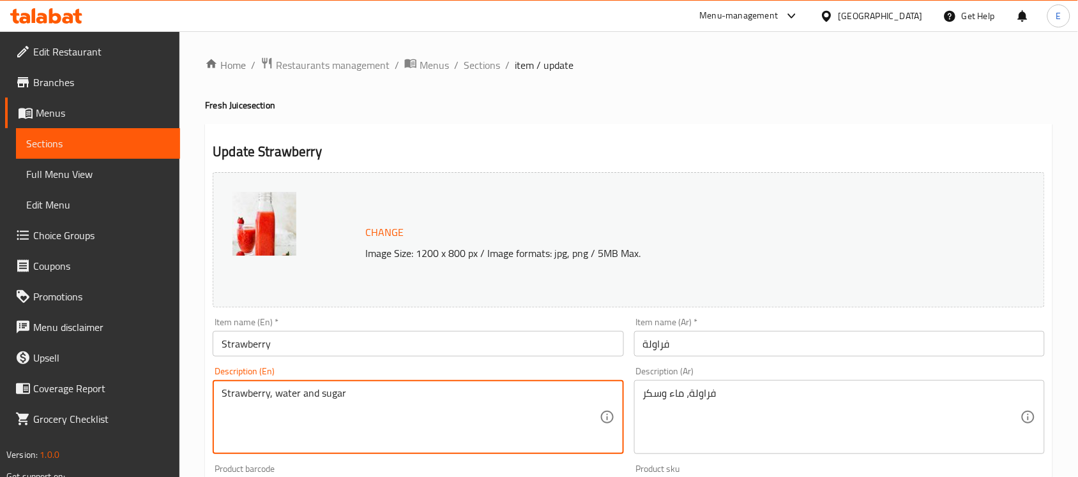
paste textarea "Fresh strawberry juice."
type textarea "Fresh strawberry juice."
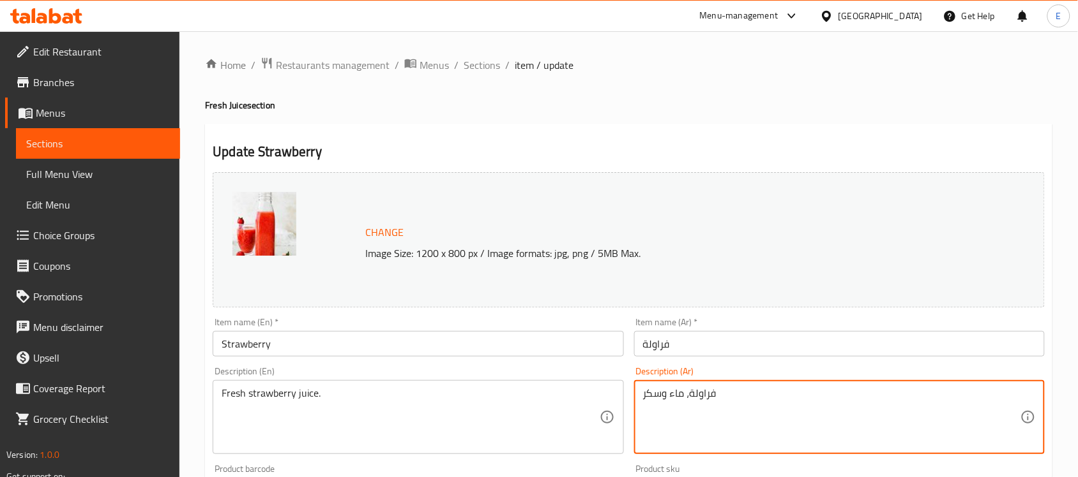
click at [668, 396] on textarea "فراولة، ماء وسكر" at bounding box center [831, 417] width 377 height 61
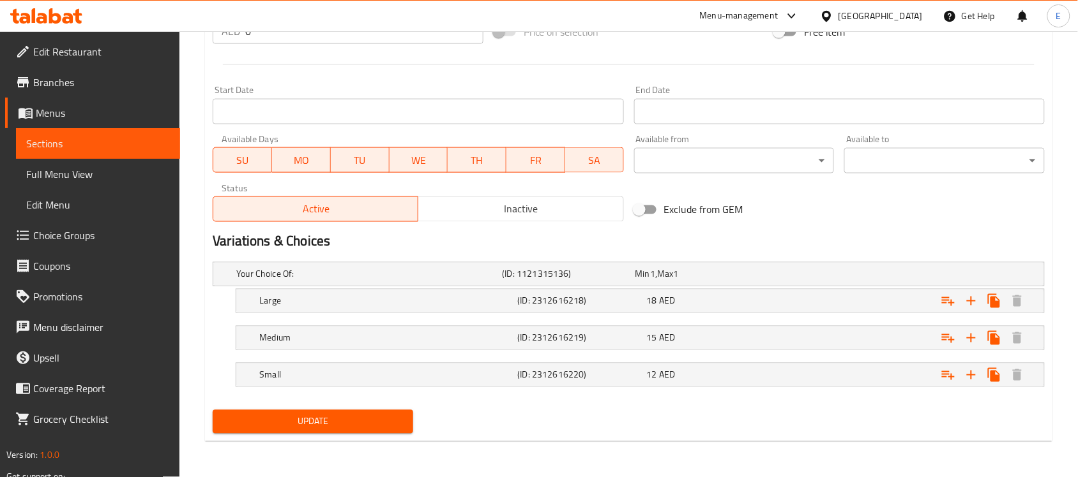
type textarea "عصير فراولة طازج"
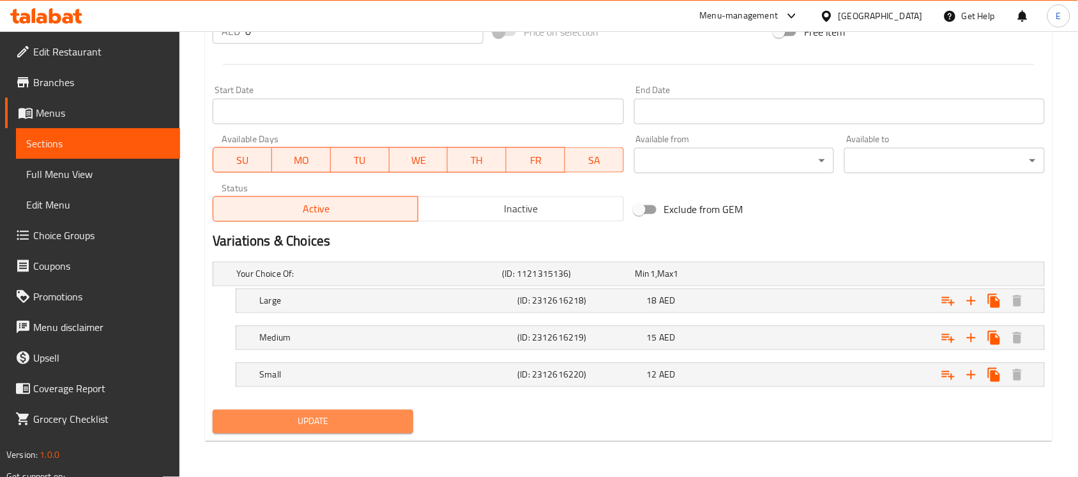
click at [364, 428] on span "Update" at bounding box center [313, 422] width 180 height 16
click at [369, 426] on span "Update" at bounding box center [313, 422] width 180 height 16
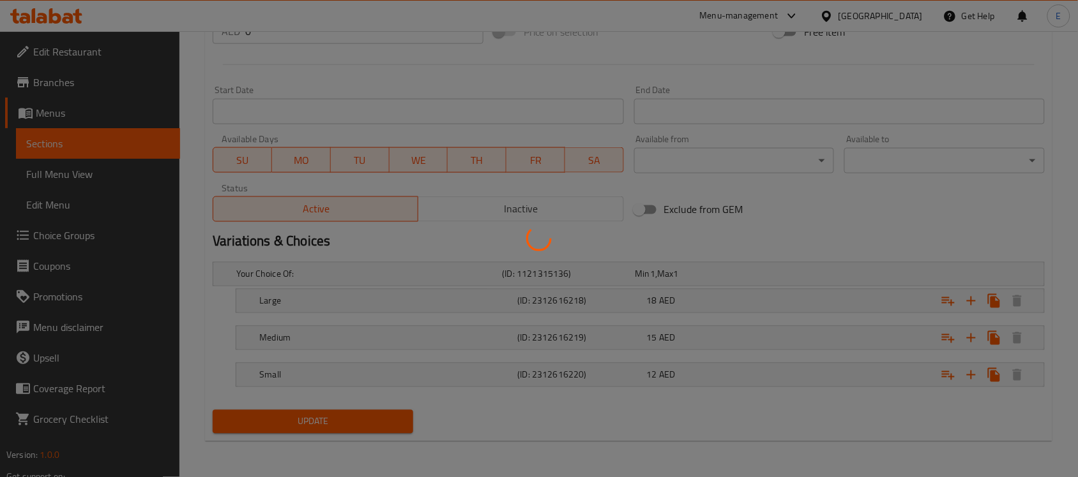
scroll to position [0, 0]
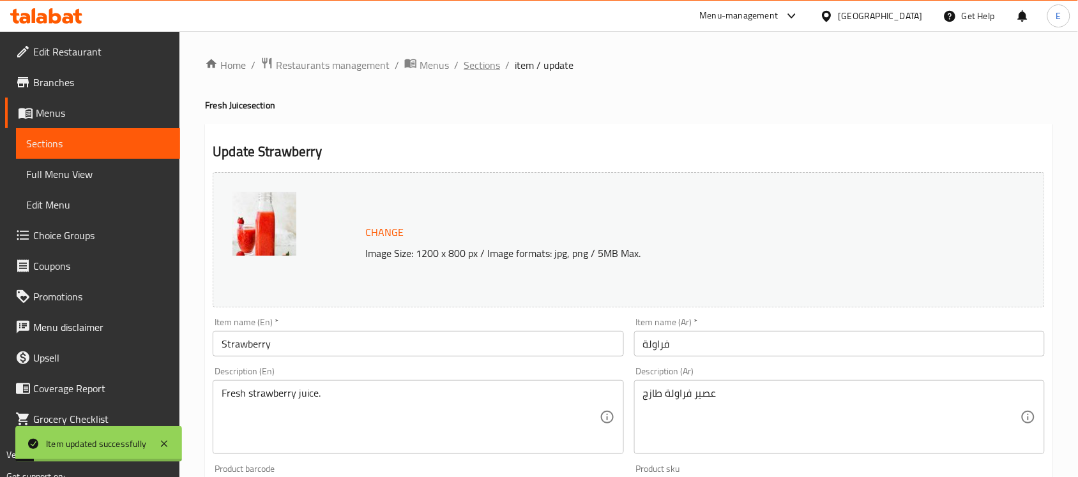
click at [481, 66] on span "Sections" at bounding box center [481, 64] width 36 height 15
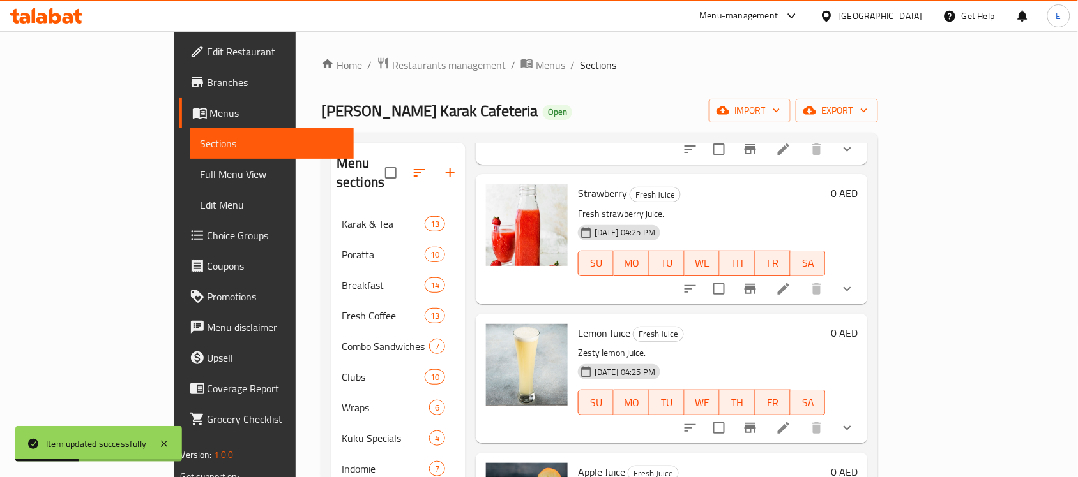
scroll to position [449, 0]
click at [791, 419] on icon at bounding box center [783, 426] width 15 height 15
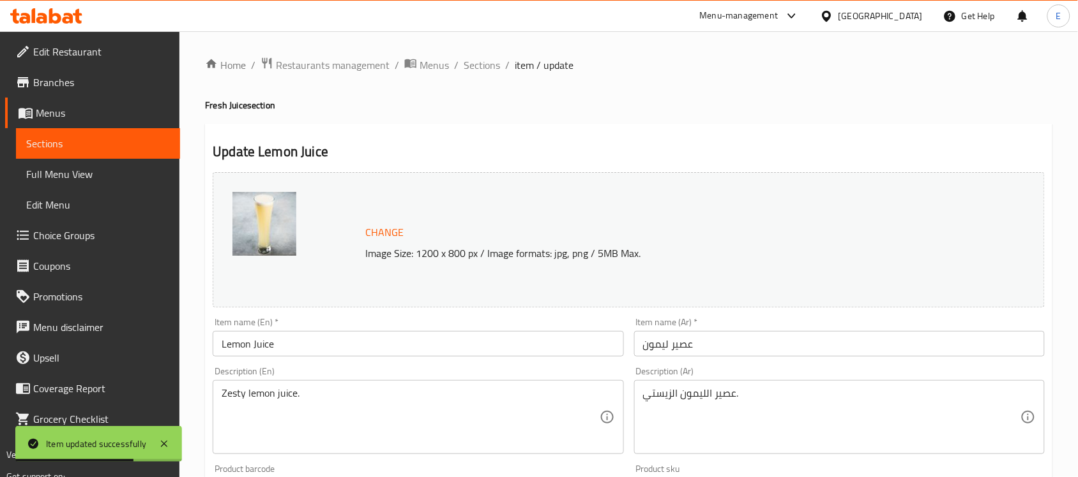
click at [570, 333] on input "Lemon Juice" at bounding box center [418, 344] width 410 height 26
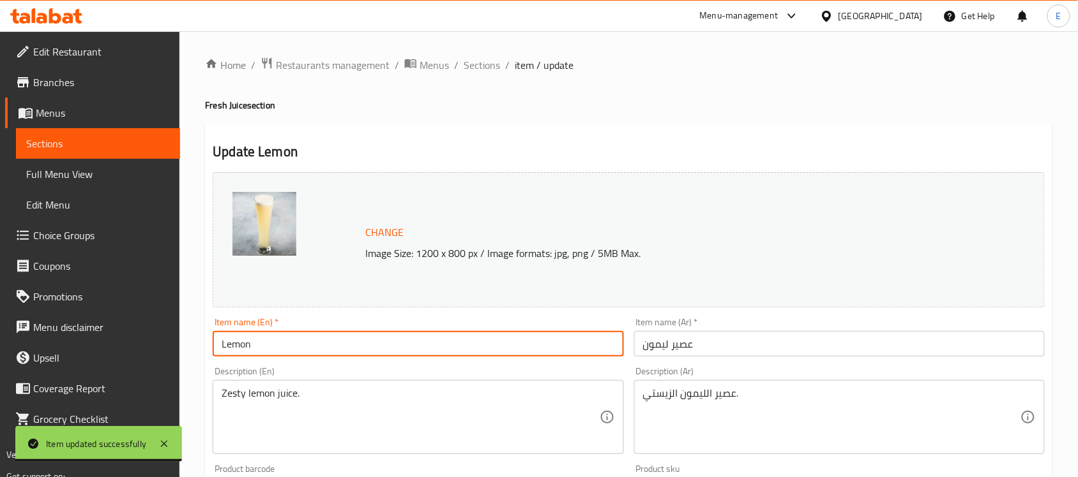
type input "Lemon"
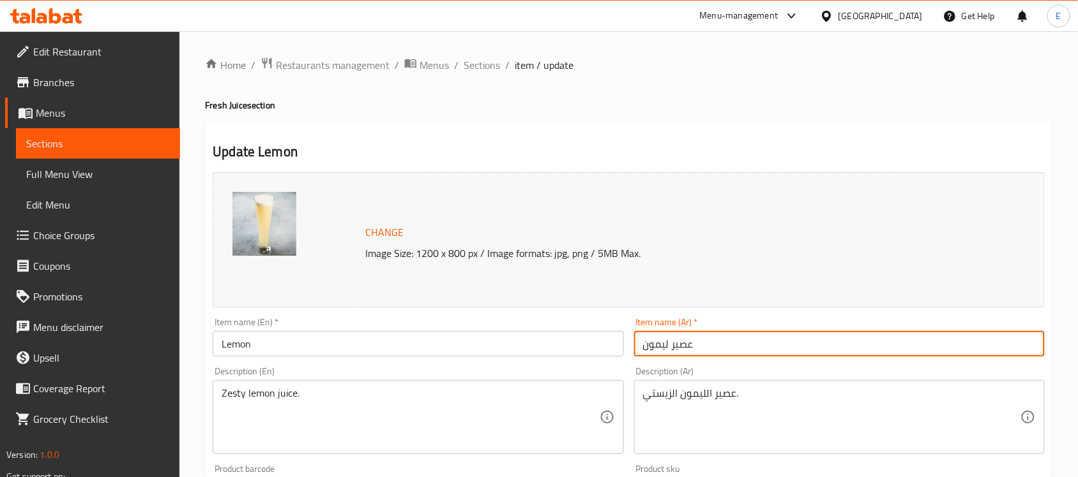
click at [720, 343] on input "عصير ليمون" at bounding box center [839, 344] width 410 height 26
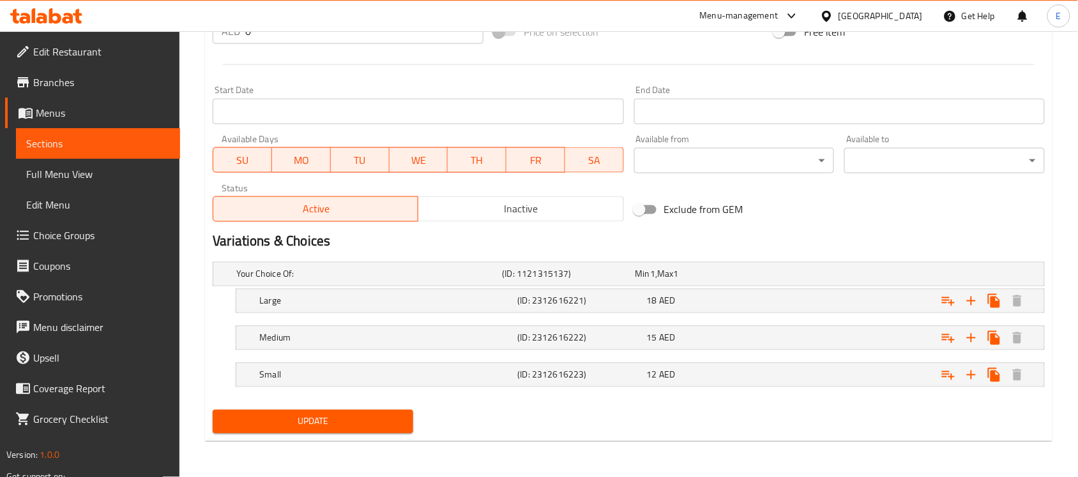
type input "ليمون"
drag, startPoint x: 334, startPoint y: 436, endPoint x: 343, endPoint y: 431, distance: 10.9
click at [343, 431] on div "Update" at bounding box center [312, 422] width 211 height 34
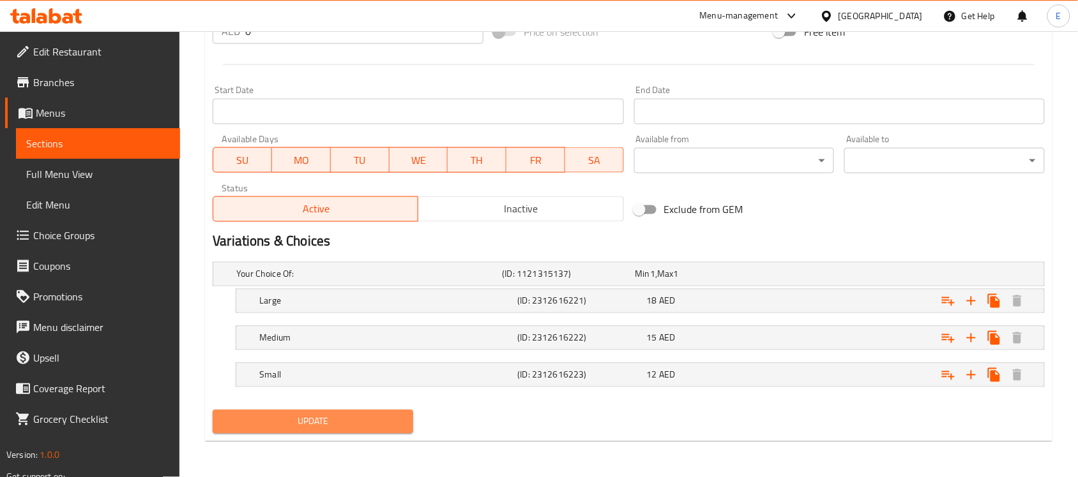
click at [343, 430] on span "Update" at bounding box center [313, 422] width 180 height 16
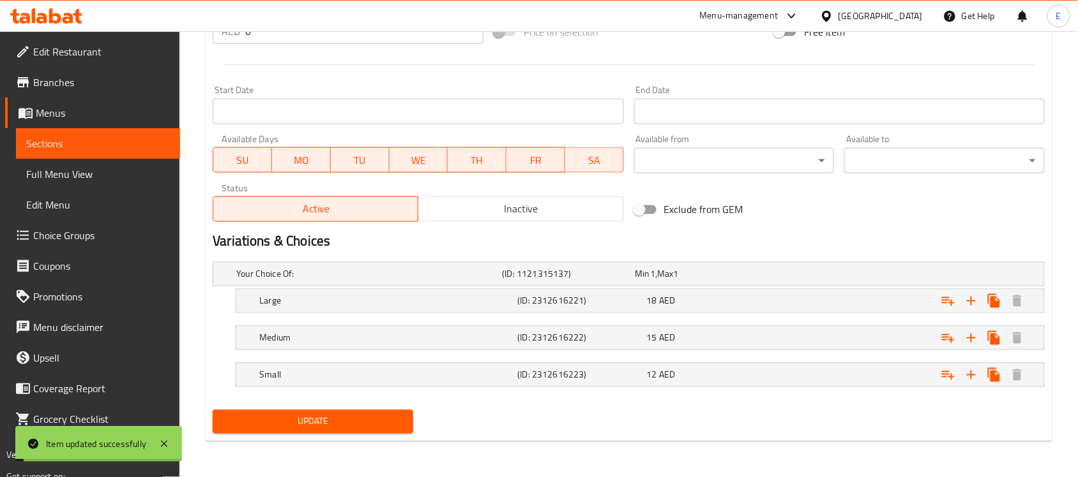
scroll to position [0, 0]
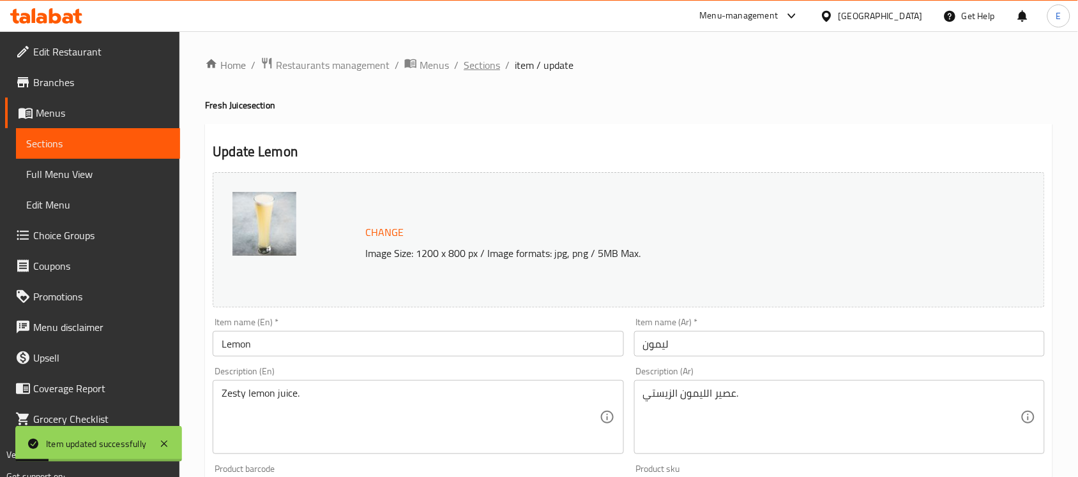
click at [477, 59] on span "Sections" at bounding box center [481, 64] width 36 height 15
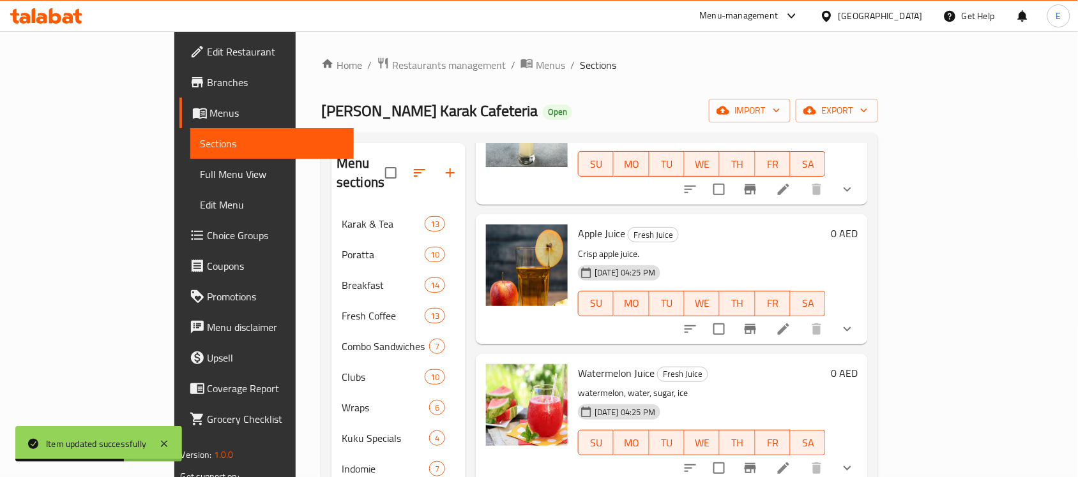
scroll to position [687, 0]
click at [791, 320] on icon at bounding box center [783, 327] width 15 height 15
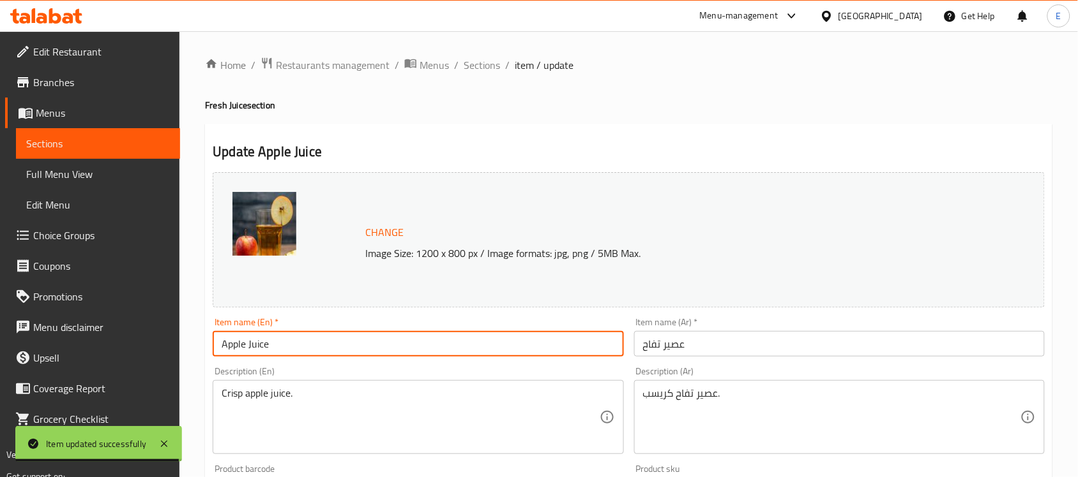
click at [493, 346] on input "Apple Juice" at bounding box center [418, 344] width 410 height 26
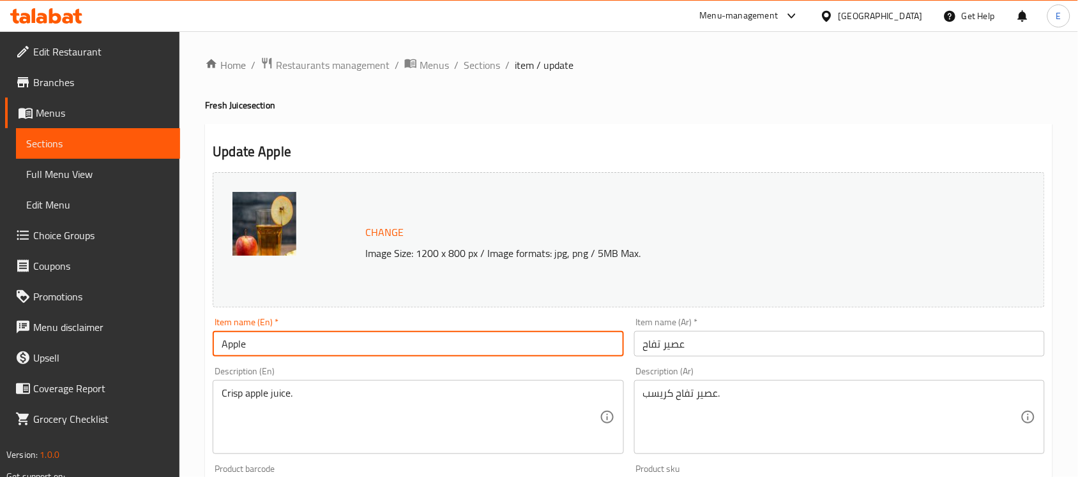
type input "Apple"
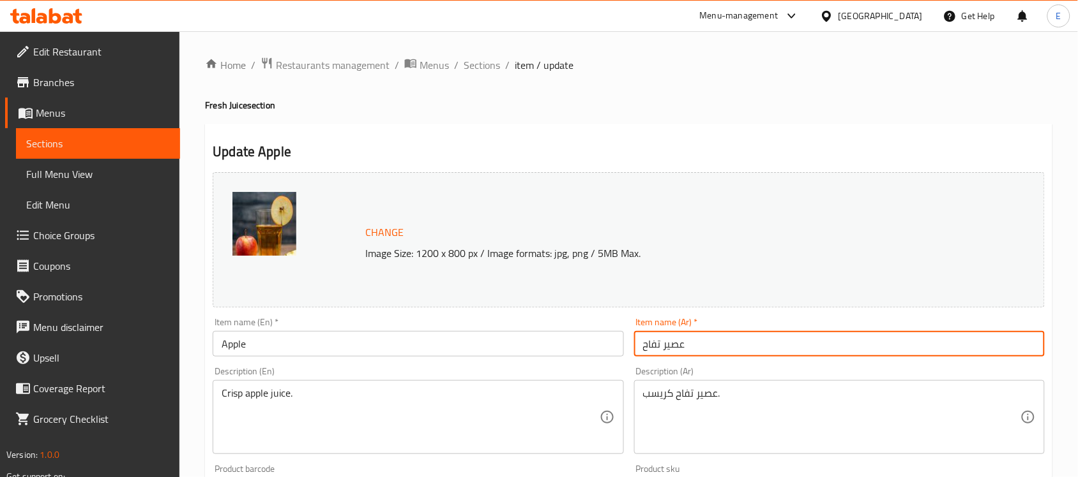
click at [693, 343] on input "عصير تفاح" at bounding box center [839, 344] width 410 height 26
type input "تفاح"
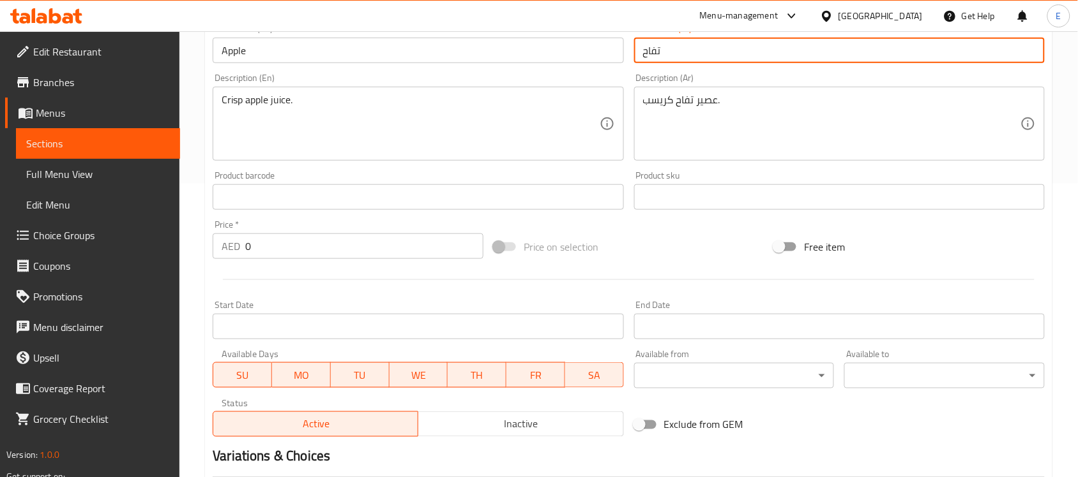
scroll to position [509, 0]
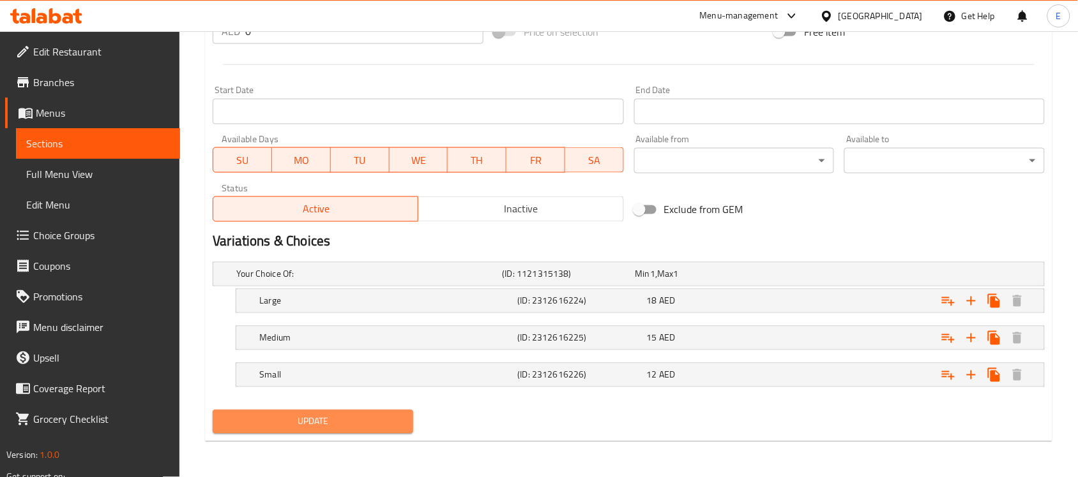
click at [324, 415] on span "Update" at bounding box center [313, 422] width 180 height 16
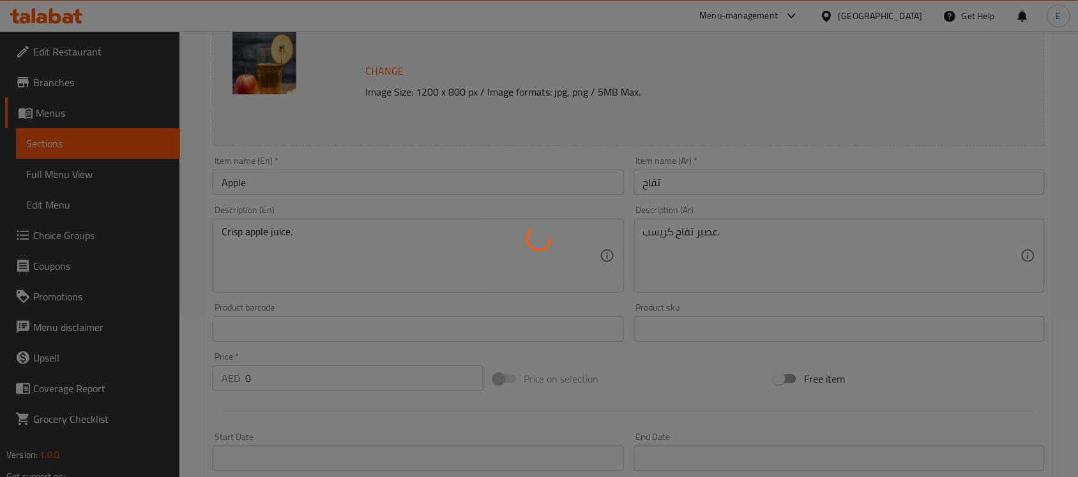
scroll to position [0, 0]
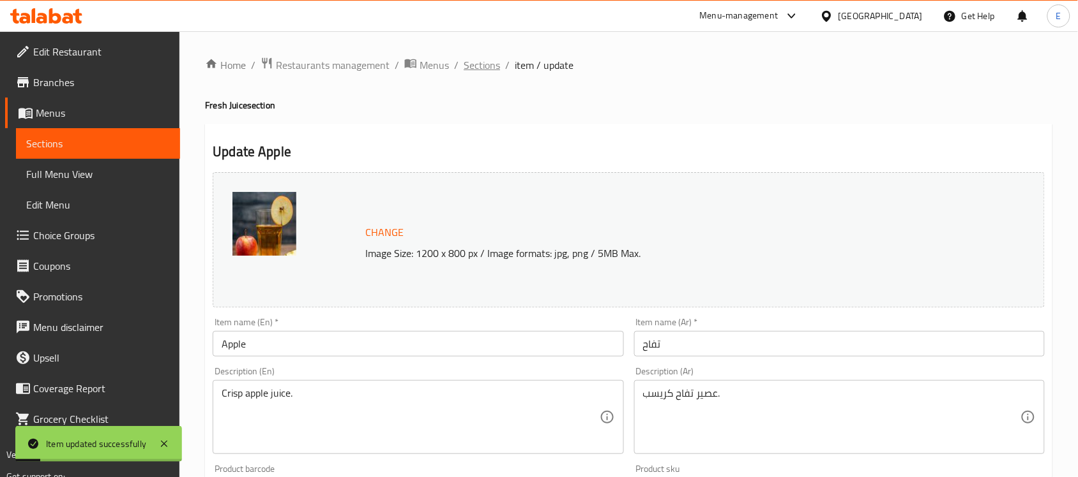
click at [485, 64] on span "Sections" at bounding box center [481, 64] width 36 height 15
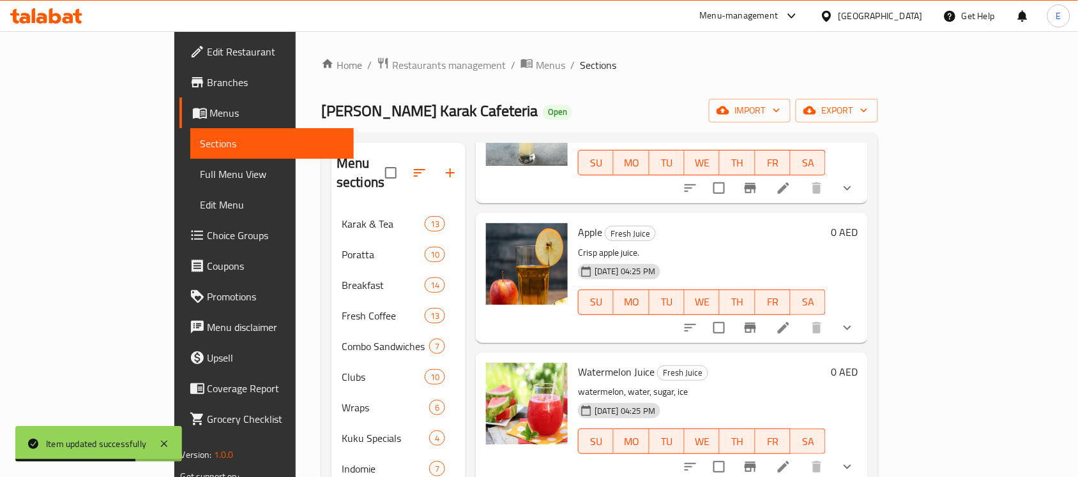
scroll to position [719, 0]
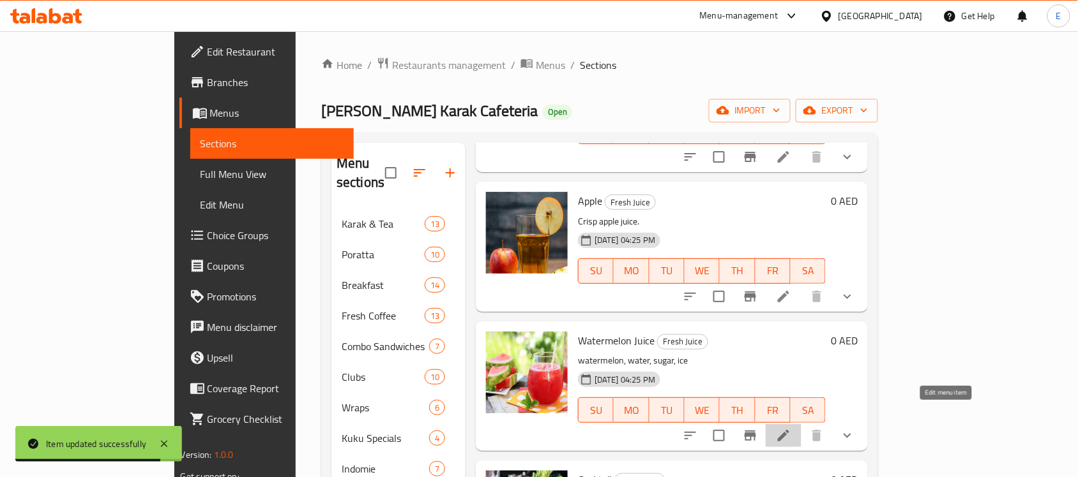
click at [791, 428] on icon at bounding box center [783, 435] width 15 height 15
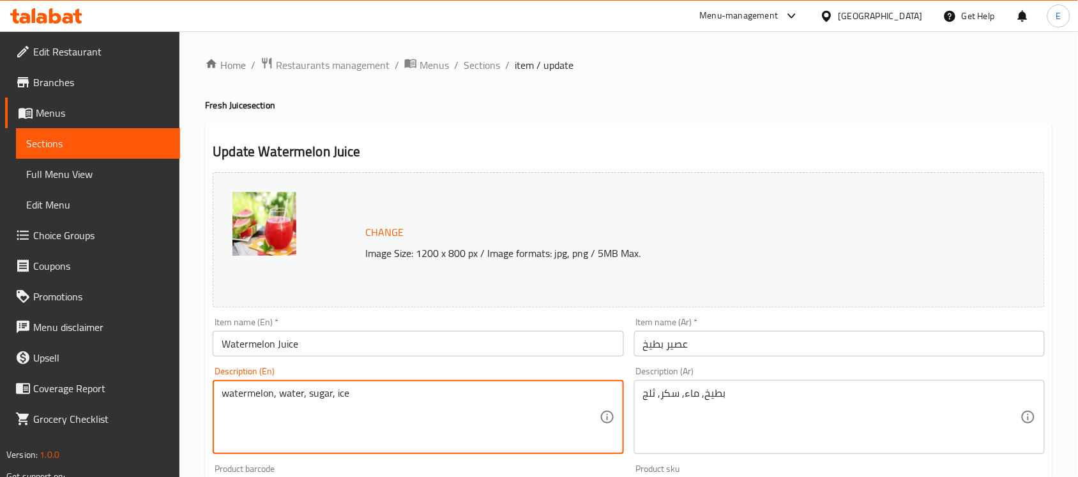
paste textarea "Chilled watermelon juice."
type textarea "Chilled watermelon juice."
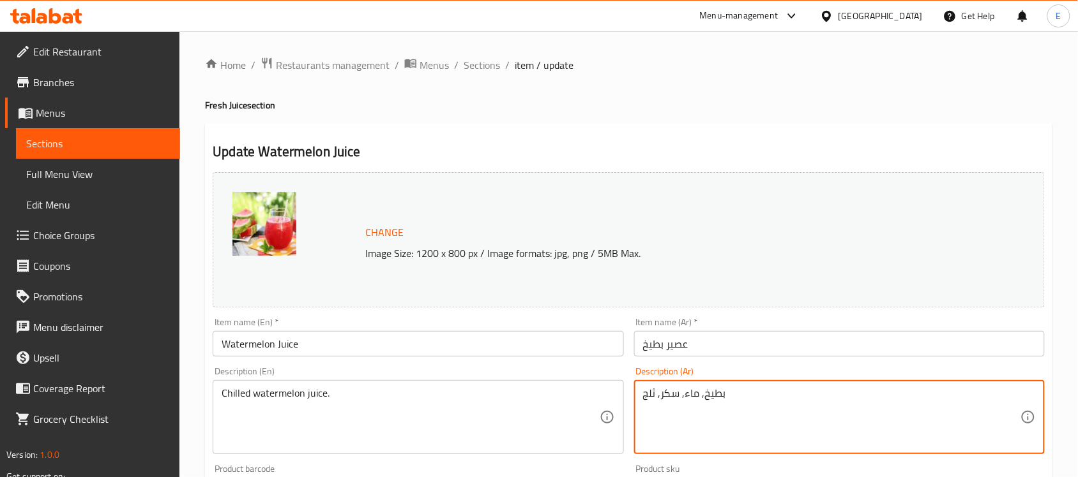
click at [706, 415] on textarea "بطيخ, ماء, سكر, ثلج" at bounding box center [831, 417] width 377 height 61
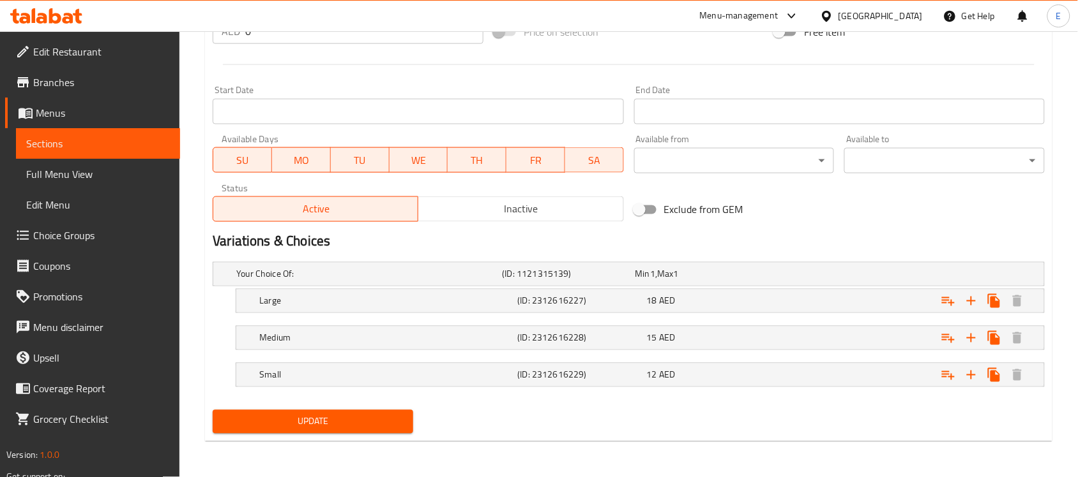
type textarea "عصير بطيخ بارد"
click at [351, 429] on span "Update" at bounding box center [313, 422] width 180 height 16
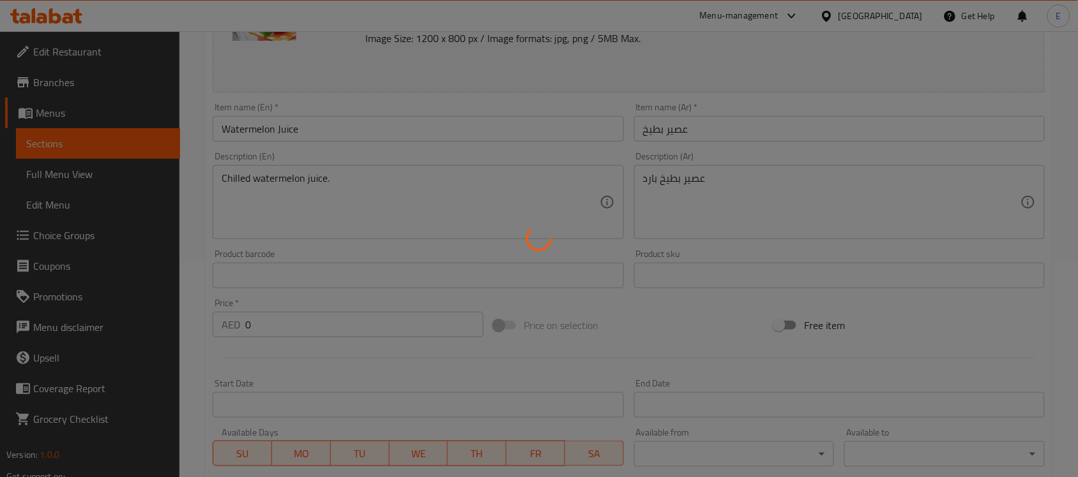
scroll to position [0, 0]
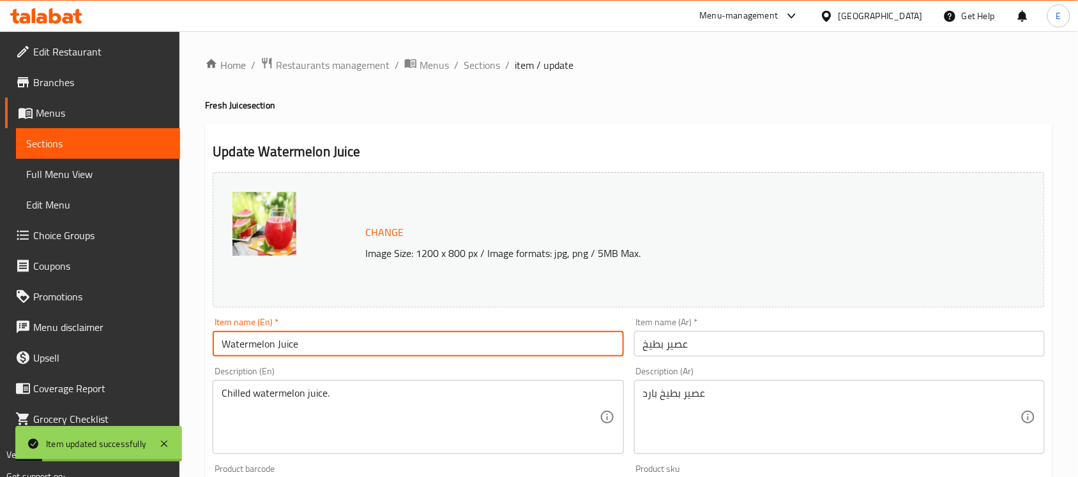
click at [364, 334] on input "Watermelon Juice" at bounding box center [418, 344] width 410 height 26
type input "Watermelon"
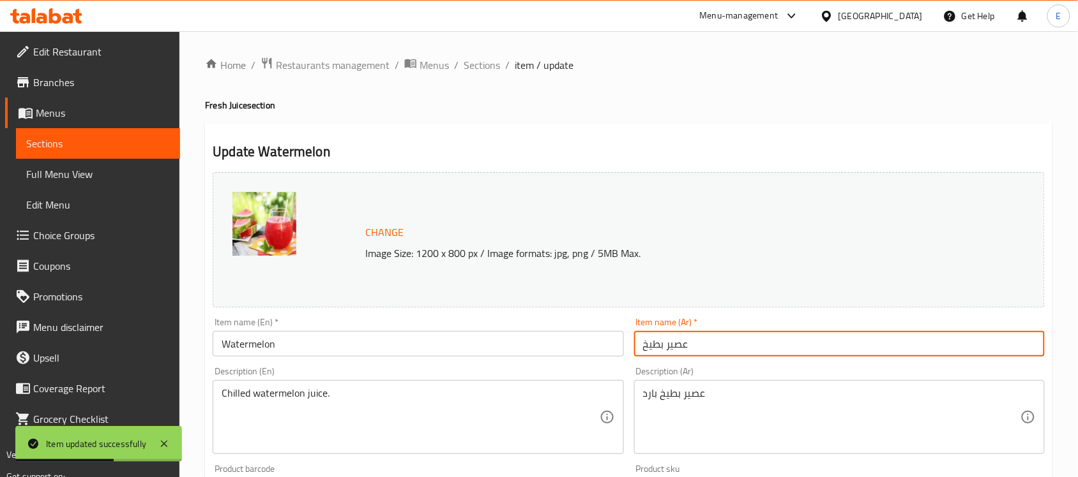
click at [732, 332] on input "عصير بطيخ" at bounding box center [839, 344] width 410 height 26
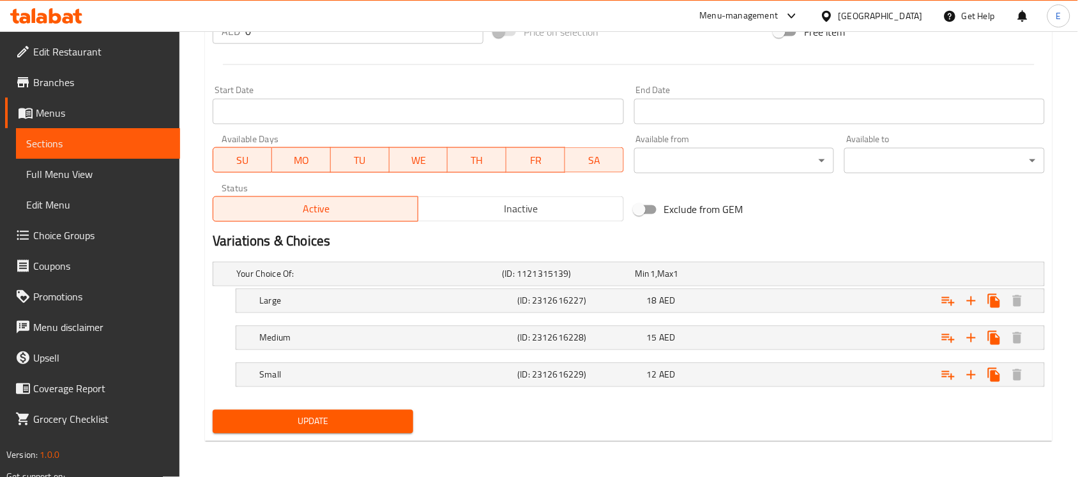
type input "بطيخ"
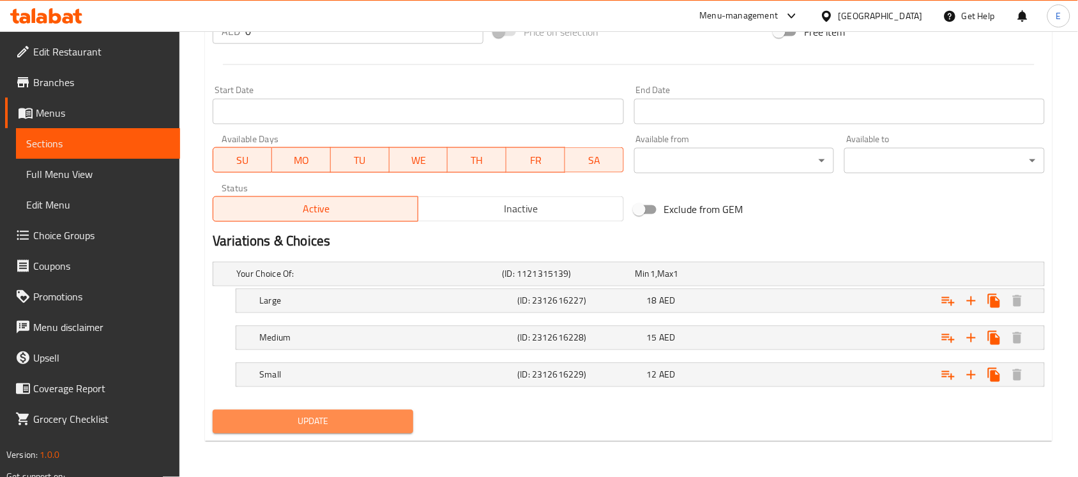
click at [365, 415] on span "Update" at bounding box center [313, 422] width 180 height 16
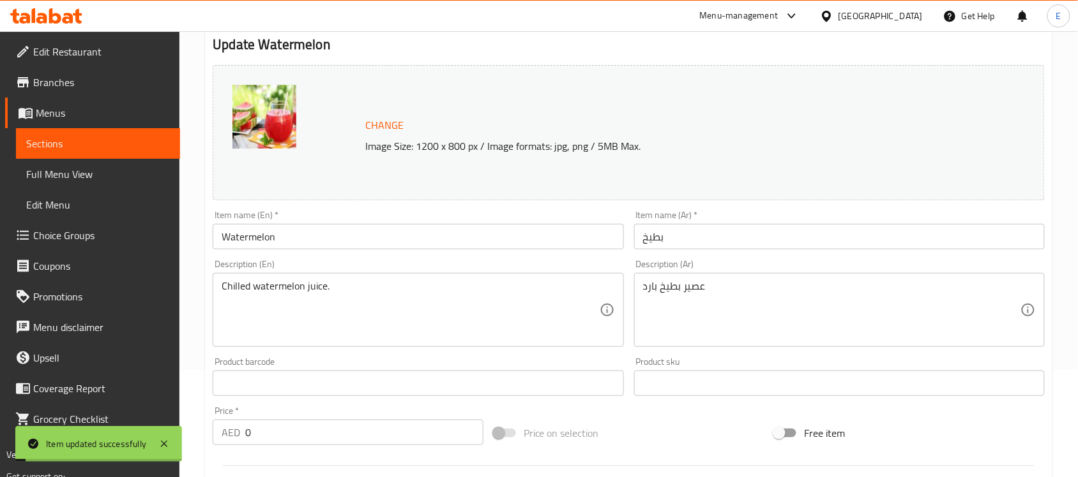
scroll to position [0, 0]
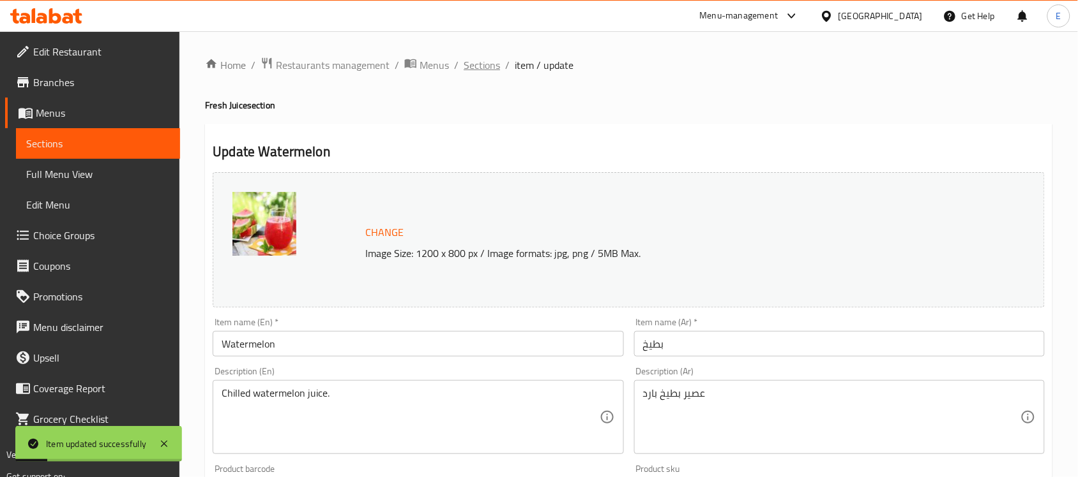
click at [474, 61] on span "Sections" at bounding box center [481, 64] width 36 height 15
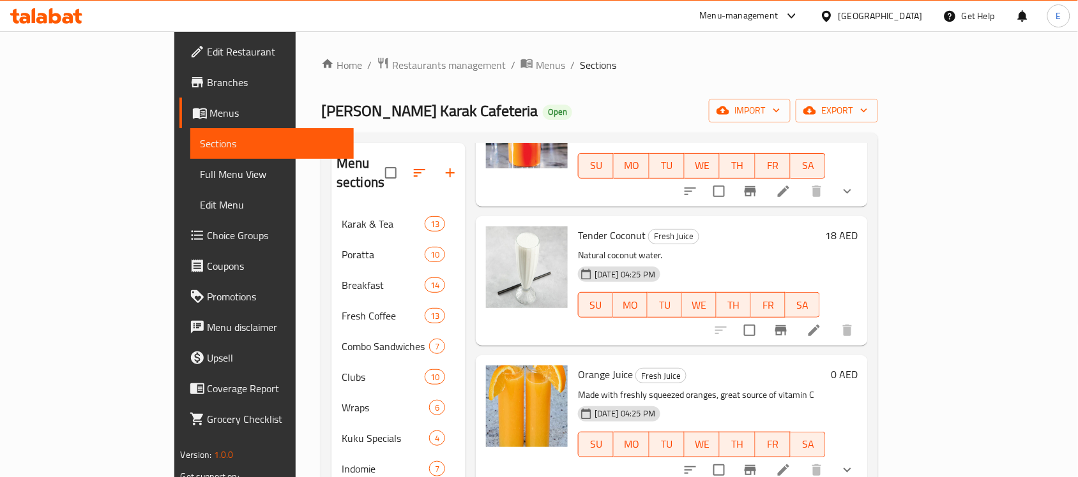
scroll to position [1150, 0]
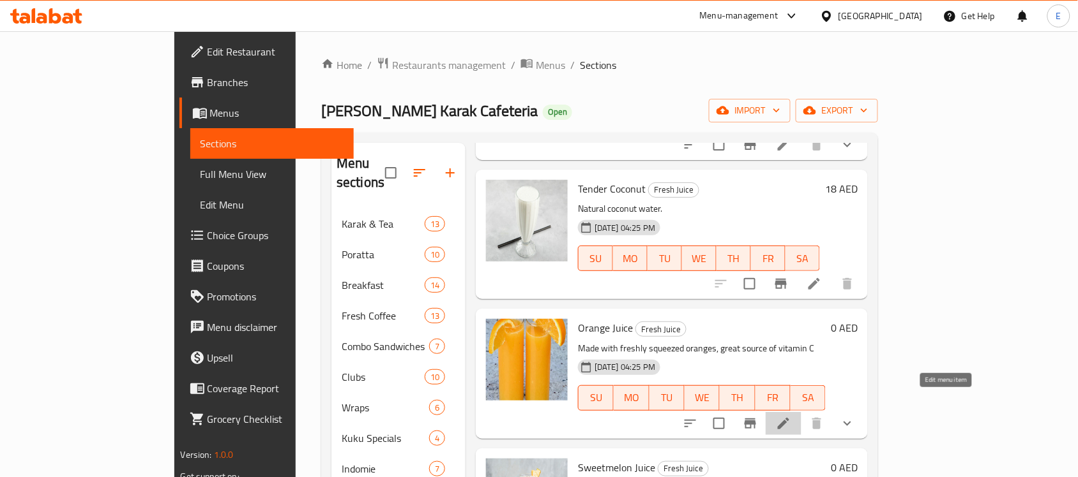
click at [791, 416] on icon at bounding box center [783, 423] width 15 height 15
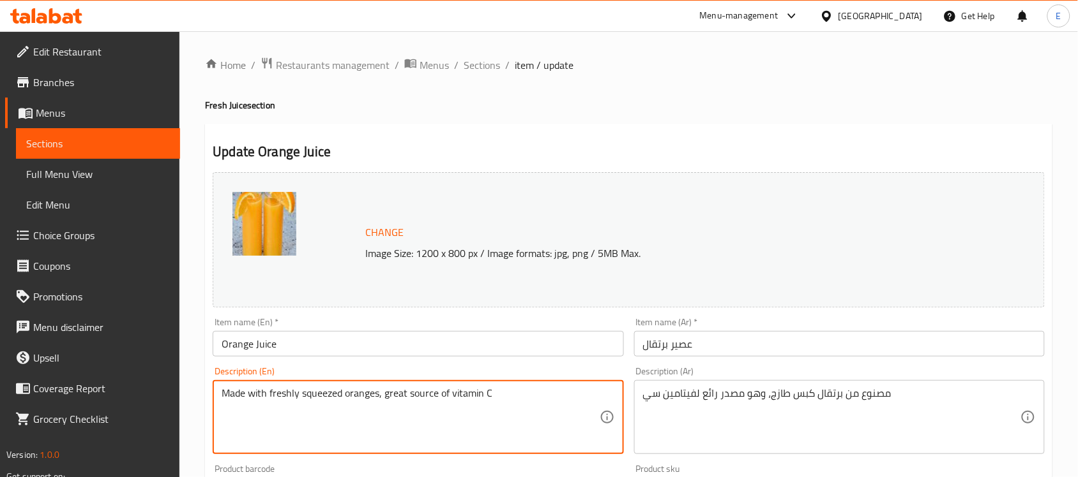
paste textarea "Fresh orange juice."
type textarea "Fresh orange juice."
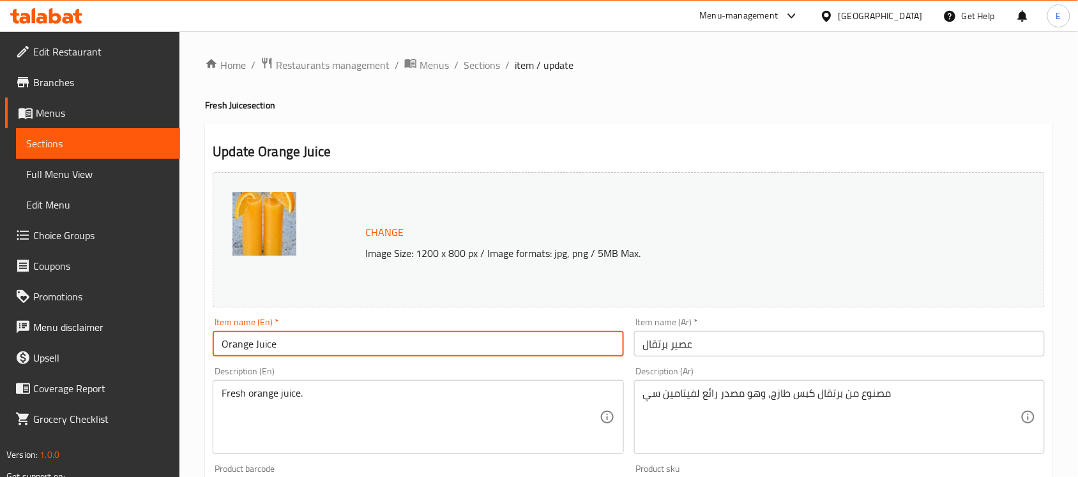
click at [381, 342] on input "Orange Juice" at bounding box center [418, 344] width 410 height 26
type input "Orange"
click at [686, 351] on input "عصير برتقال" at bounding box center [839, 344] width 410 height 26
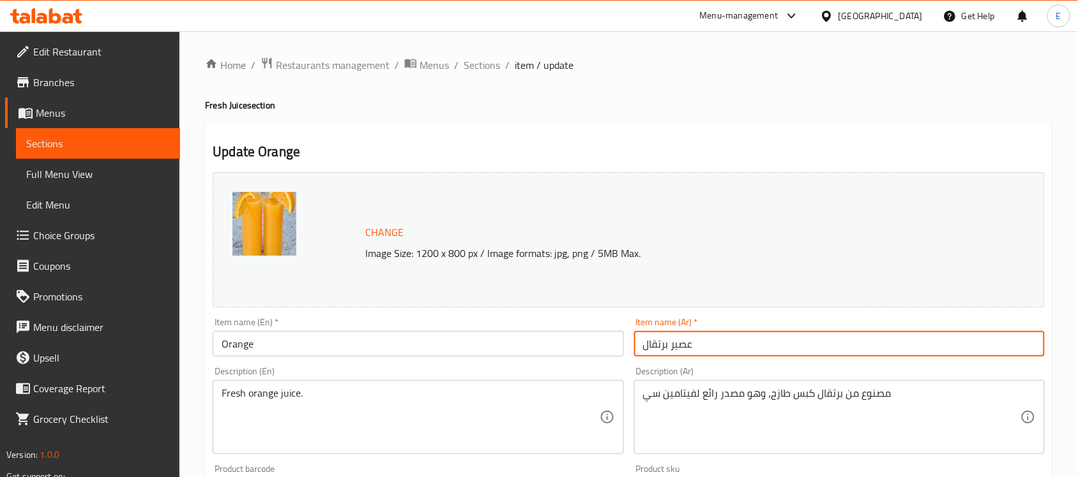
click at [686, 351] on input "عصير برتقال" at bounding box center [839, 344] width 410 height 26
drag, startPoint x: 686, startPoint y: 351, endPoint x: 698, endPoint y: 352, distance: 11.6
click at [698, 352] on input "عصير برتقال" at bounding box center [839, 344] width 410 height 26
type input "برتقال"
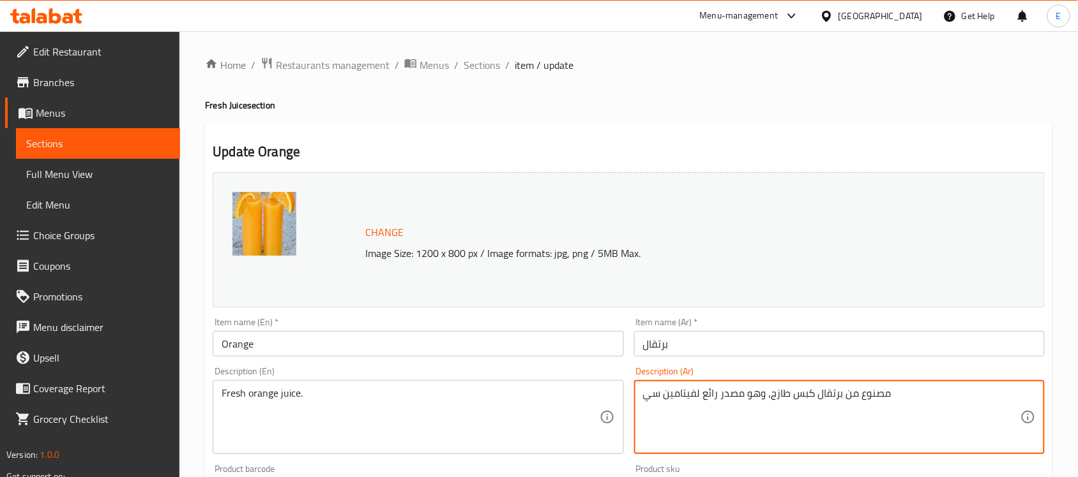
paste textarea "عصير برتقال"
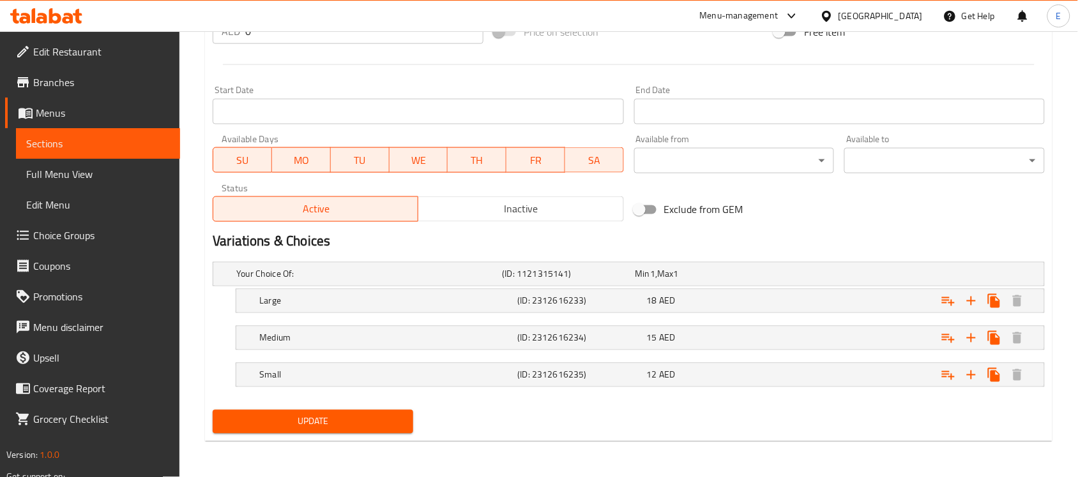
type textarea "عصير برتقال طازج"
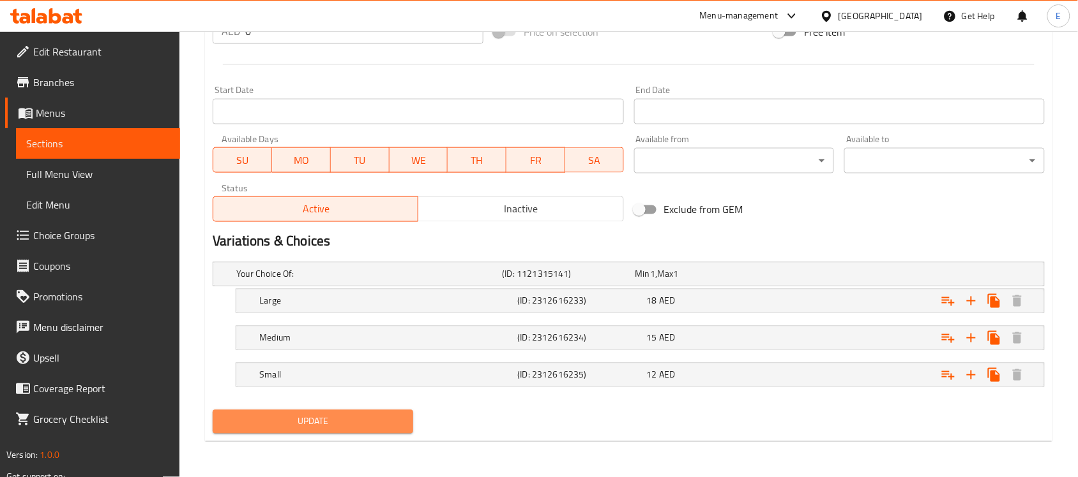
click at [350, 416] on span "Update" at bounding box center [313, 422] width 180 height 16
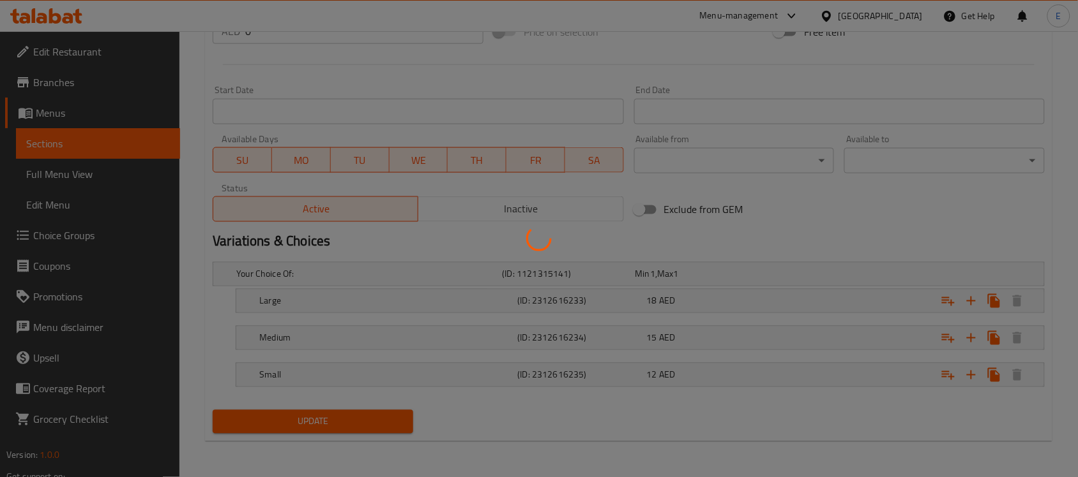
scroll to position [0, 0]
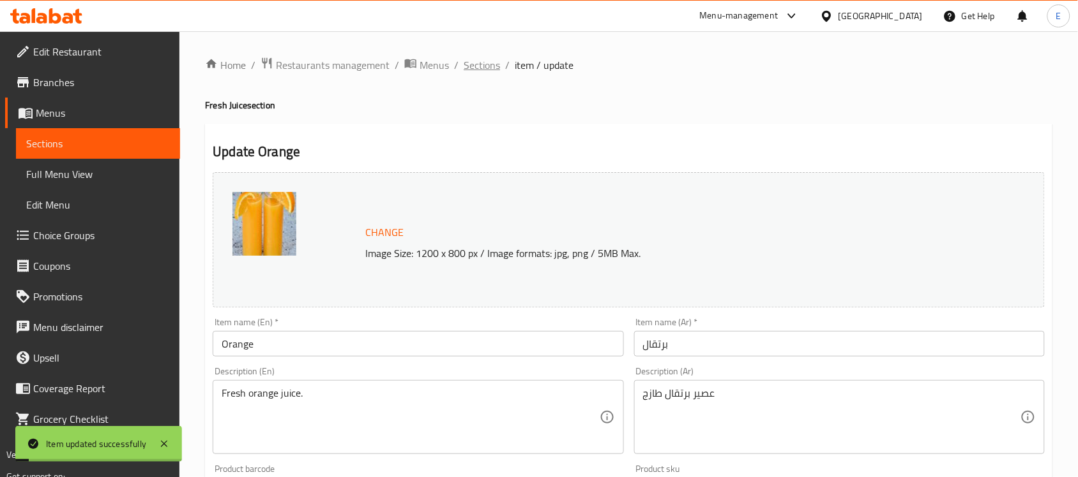
click at [477, 69] on span "Sections" at bounding box center [481, 64] width 36 height 15
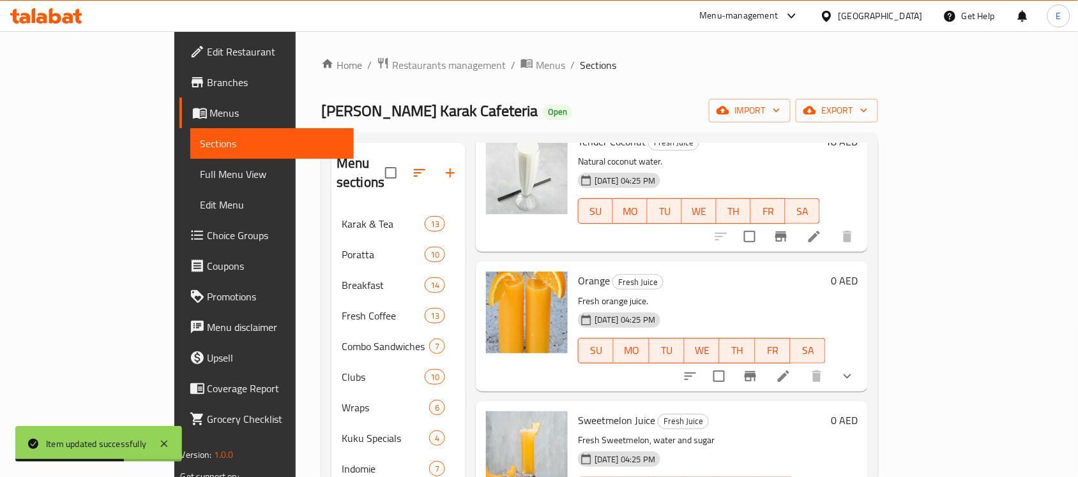
scroll to position [119, 0]
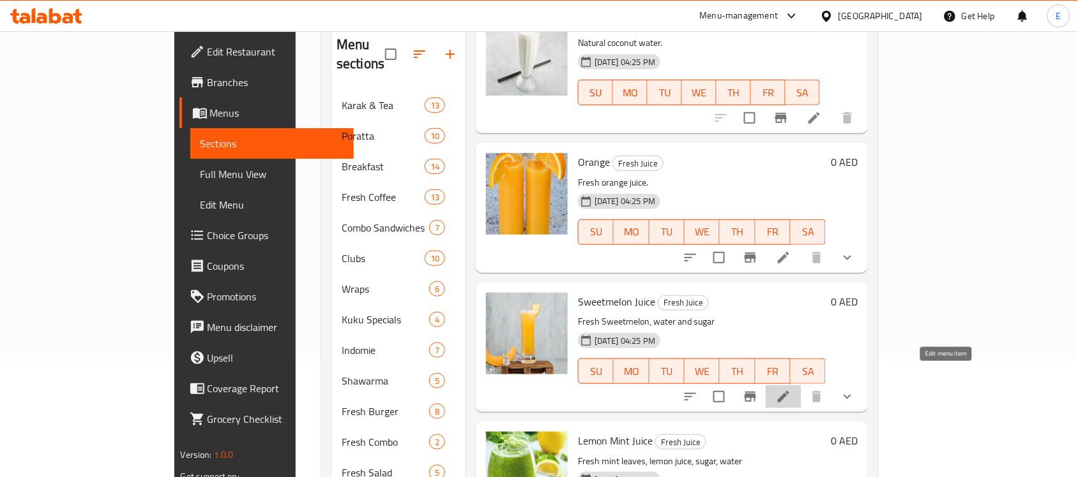
click at [791, 389] on icon at bounding box center [783, 396] width 15 height 15
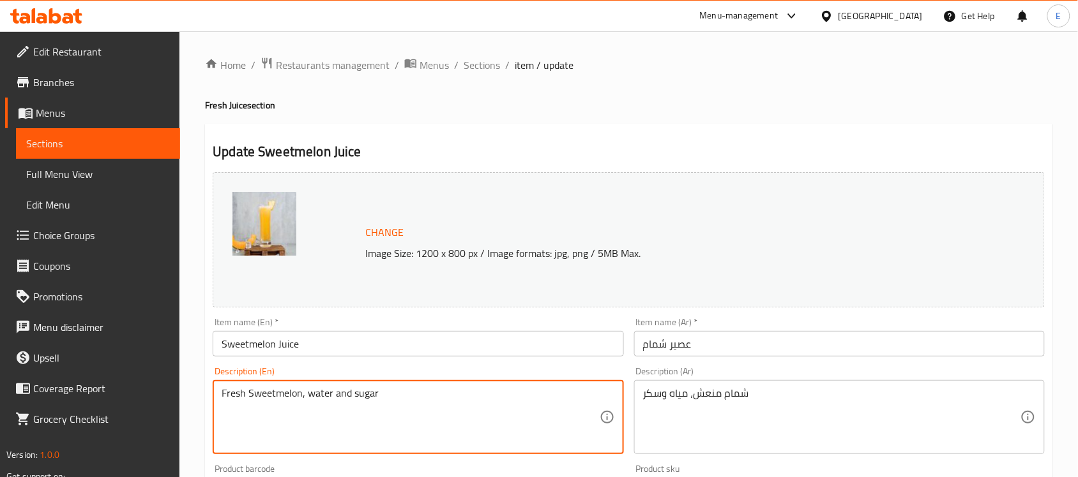
paste textarea "Refreshing sweetmelon juice."
type textarea "Refreshing sweetmelon juice."
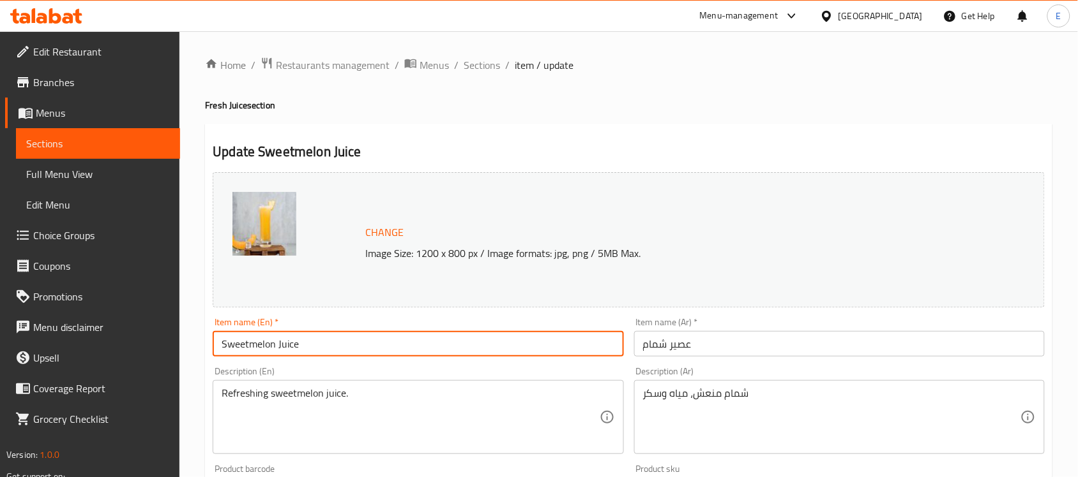
click at [393, 349] on input "Sweetmelon Juice" at bounding box center [418, 344] width 410 height 26
type input "Sweetmelon"
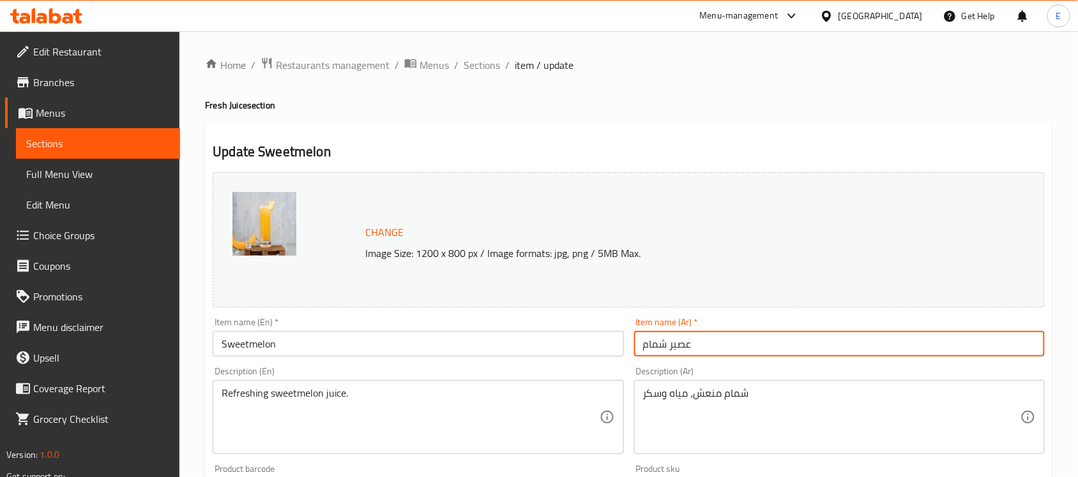
click at [656, 342] on input "عصير شمام" at bounding box center [839, 344] width 410 height 26
type input "شمام حلو"
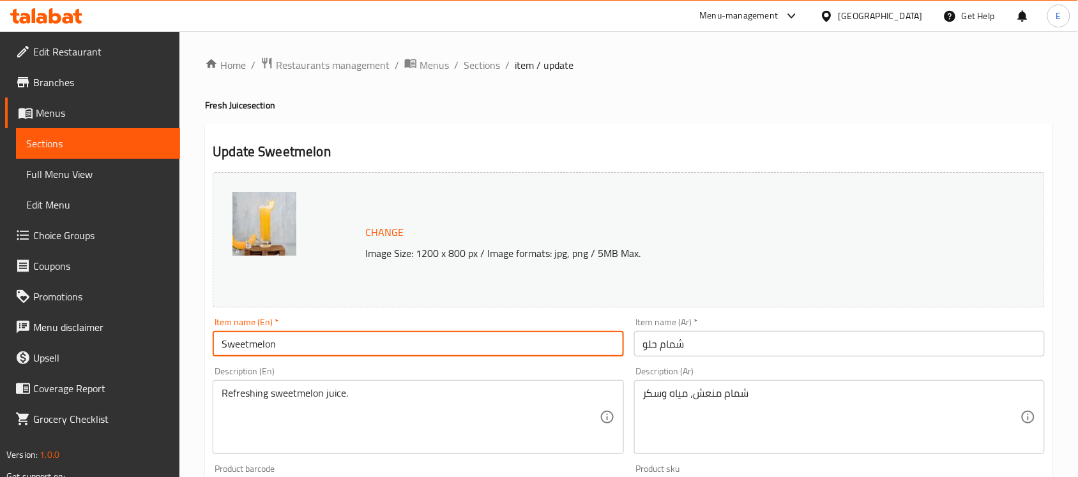
click at [249, 342] on input "Sweetmelon" at bounding box center [418, 344] width 410 height 26
type input "Sweet Melon"
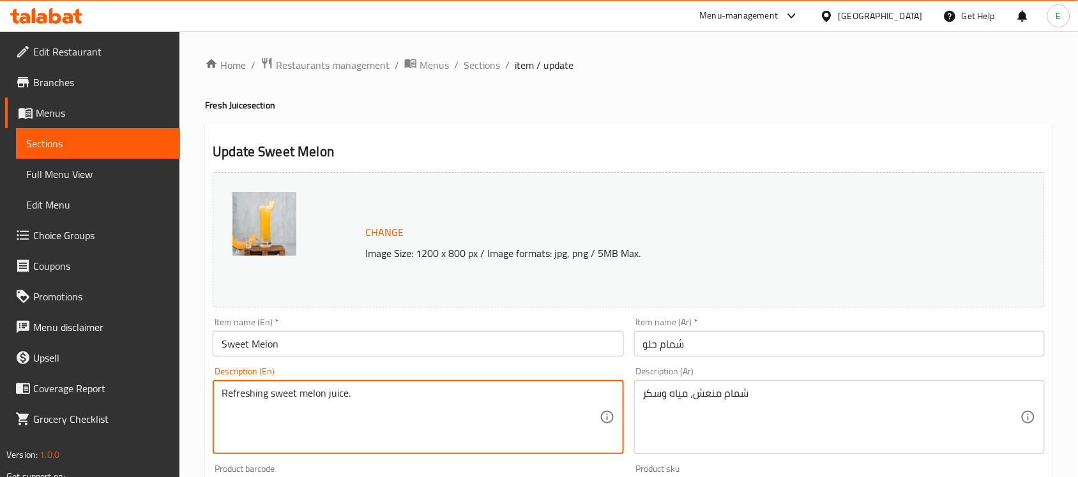
type textarea "Refreshing sweet melon juice."
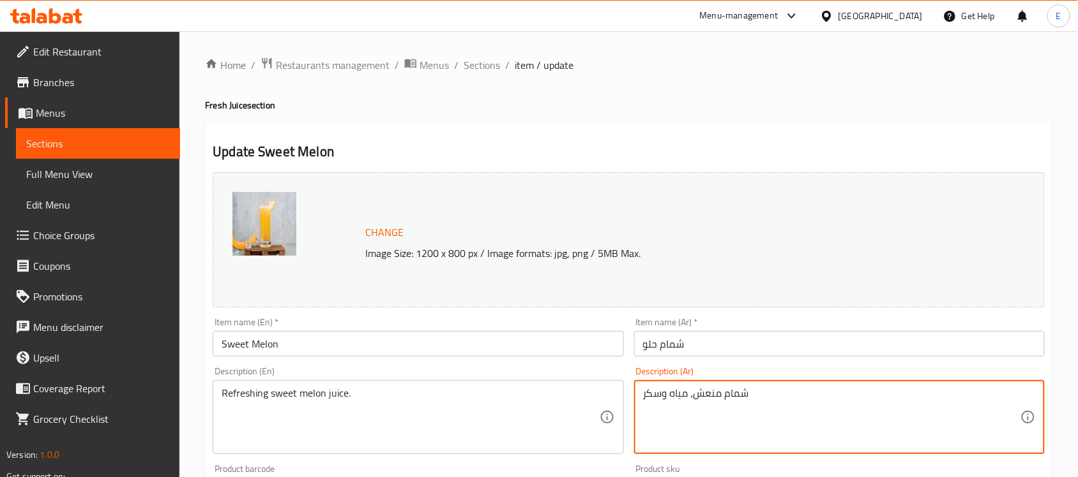
click at [684, 425] on textarea "شمام منعش، مياه وسكر" at bounding box center [831, 417] width 377 height 61
type textarea "u"
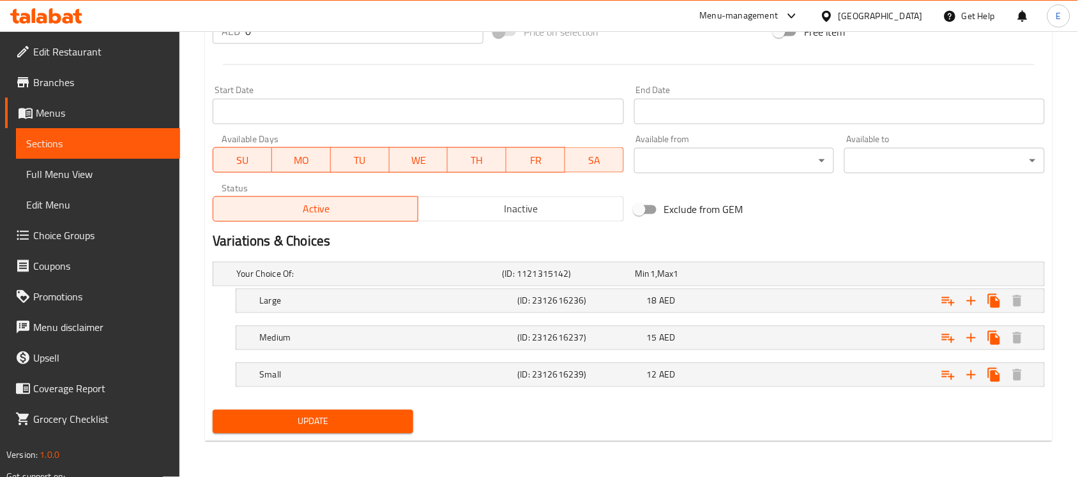
type textarea "عصير شمام حل منعش"
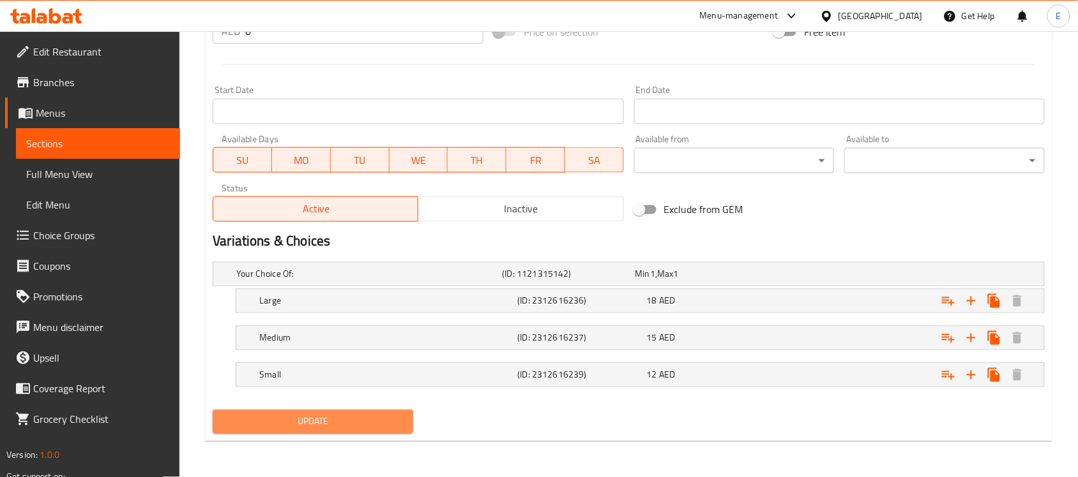
click at [368, 419] on span "Update" at bounding box center [313, 422] width 180 height 16
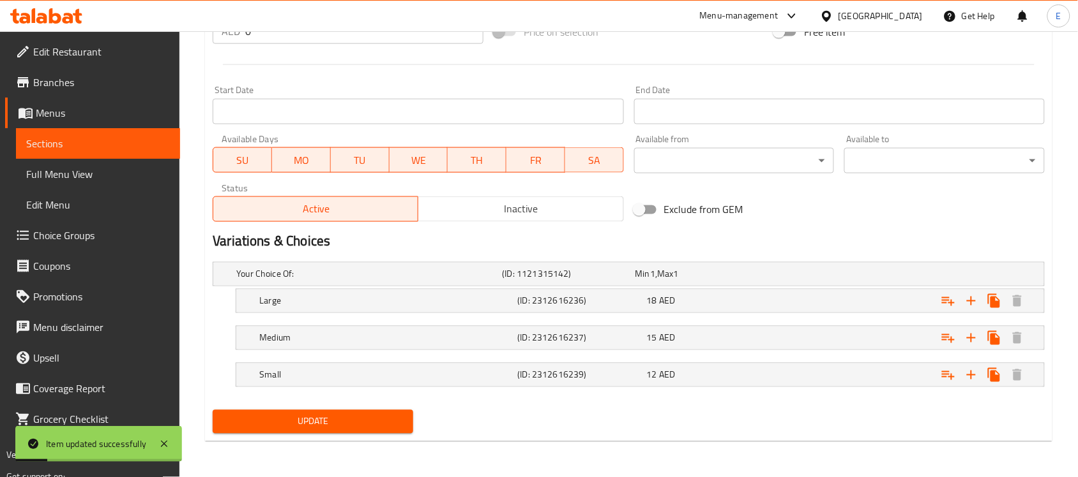
scroll to position [0, 0]
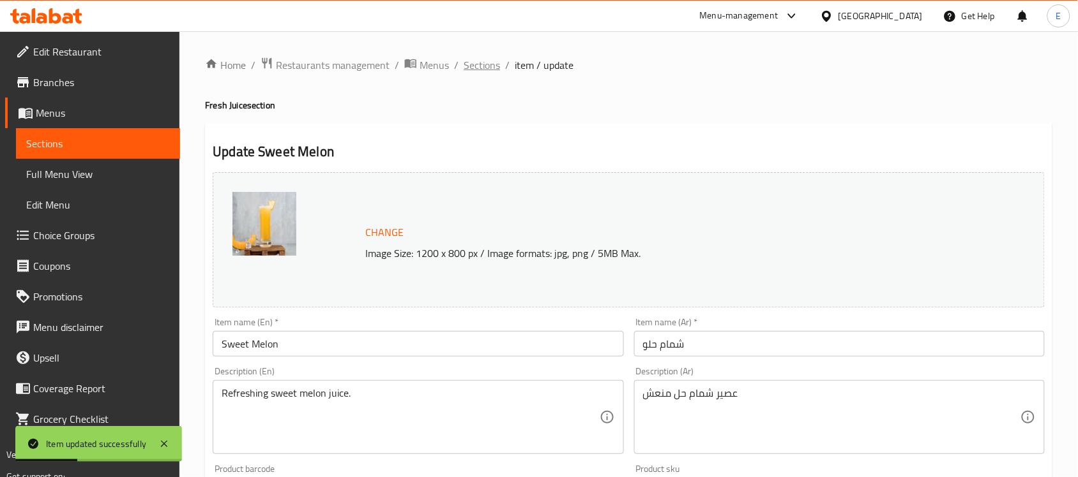
click at [493, 71] on span "Sections" at bounding box center [481, 64] width 36 height 15
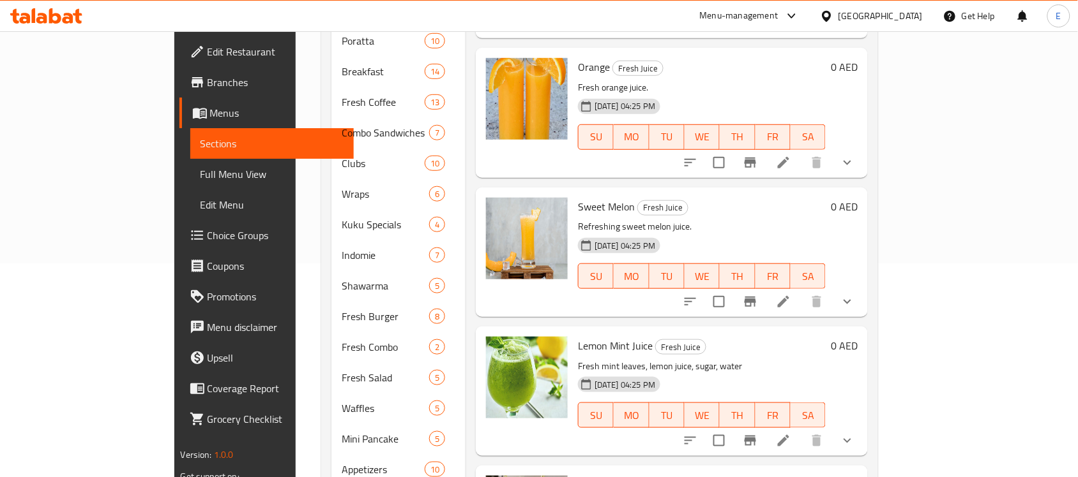
scroll to position [215, 0]
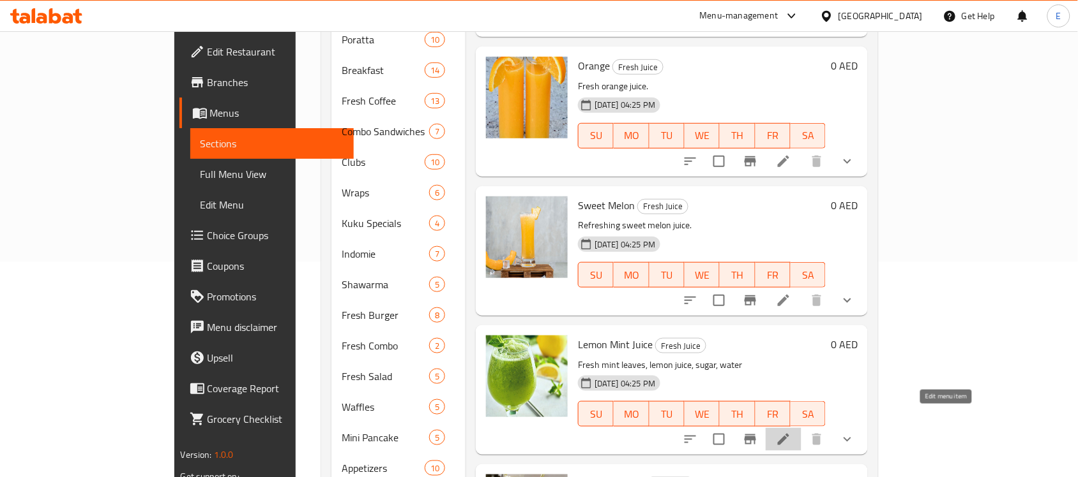
click at [791, 432] on icon at bounding box center [783, 439] width 15 height 15
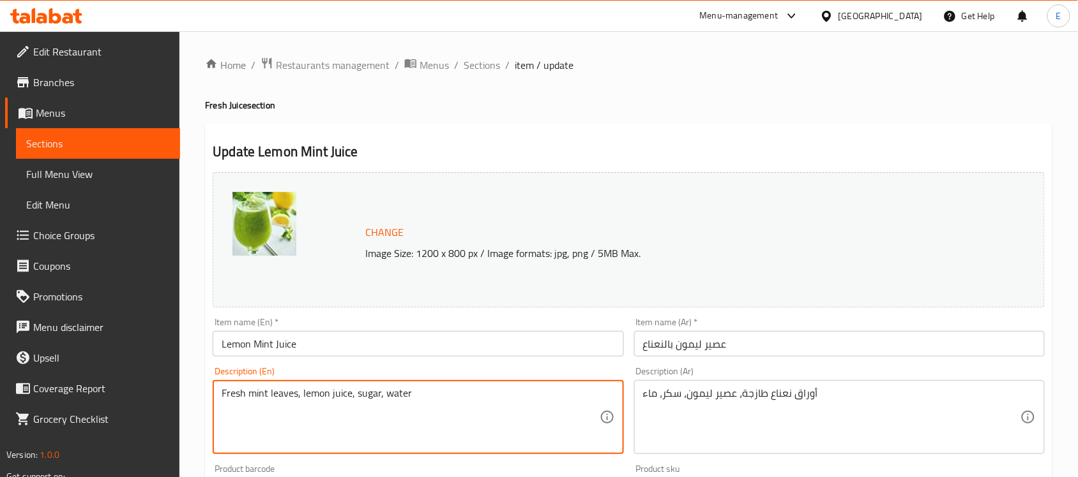
paste textarea "Lemon juice with fresh mint."
type textarea "Lemon juice with fresh mint."
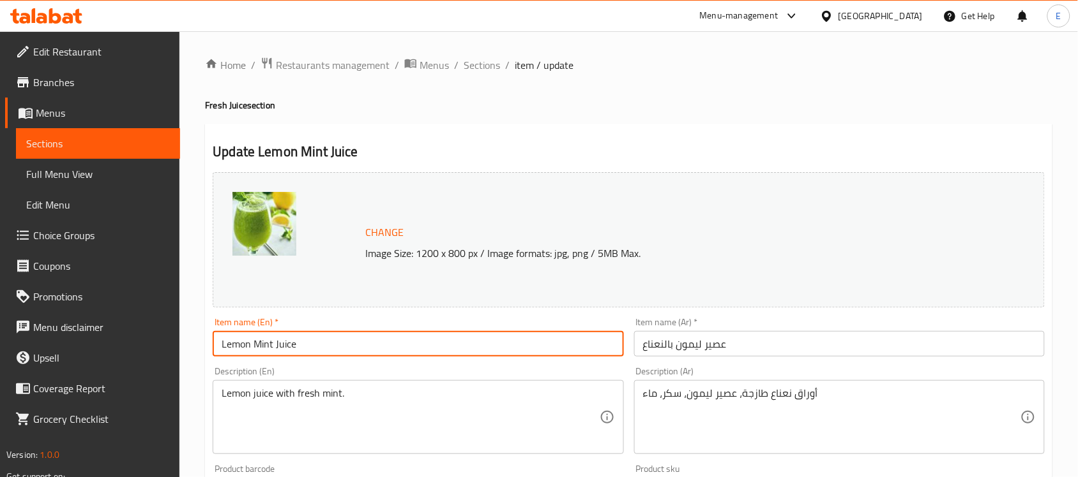
click at [381, 343] on input "Lemon Mint Juice" at bounding box center [418, 344] width 410 height 26
type input "Lemon Mint"
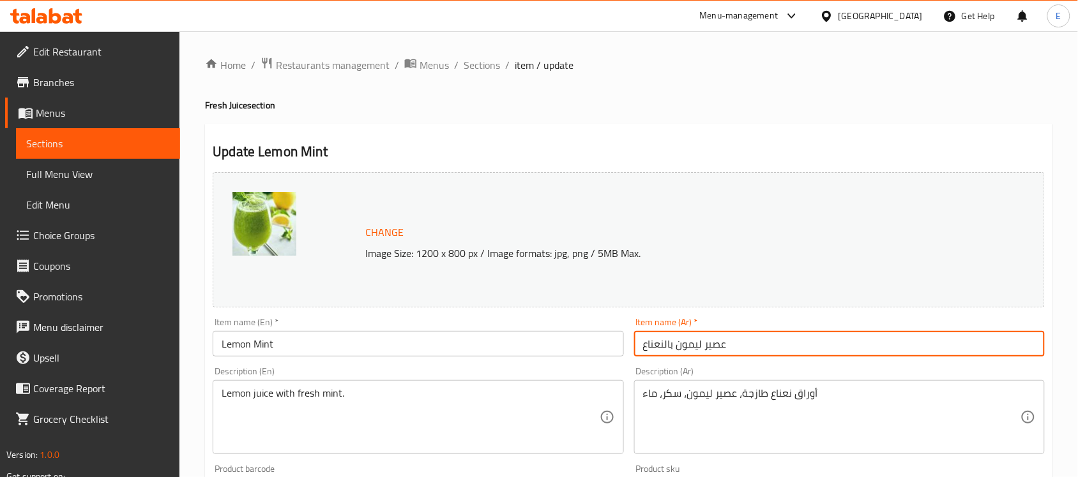
click at [707, 340] on input "عصير ليمون بالنعناع" at bounding box center [839, 344] width 410 height 26
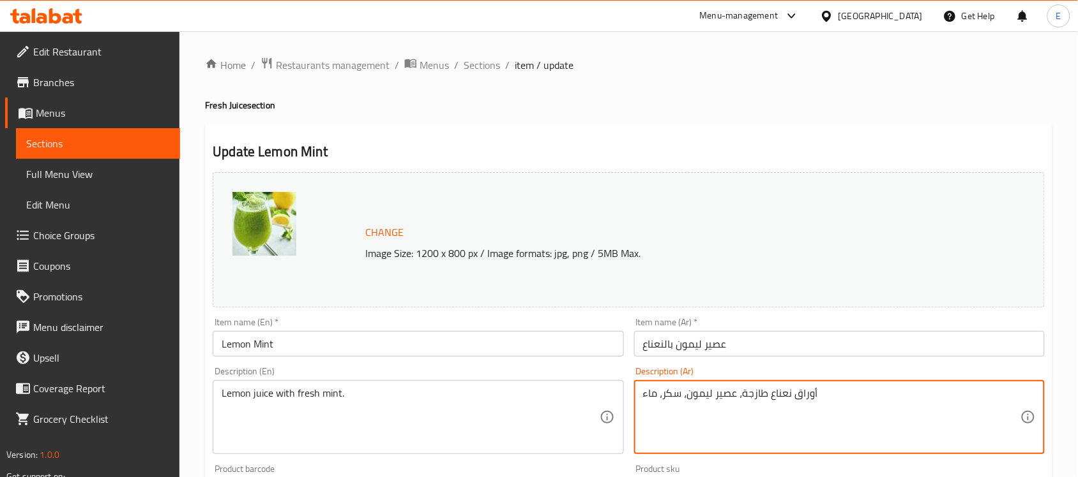
paste textarea "صير ليمون بالنعناع"
type textarea "عصير ليمون بالنعناع الطازج"
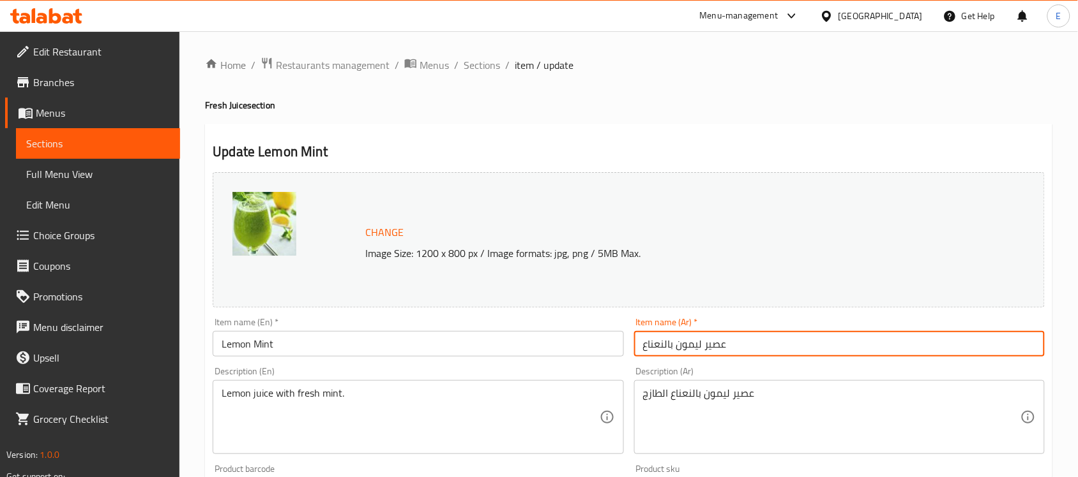
drag, startPoint x: 698, startPoint y: 340, endPoint x: 783, endPoint y: 342, distance: 84.9
click at [783, 342] on input "عصير ليمون بالنعناع" at bounding box center [839, 344] width 410 height 26
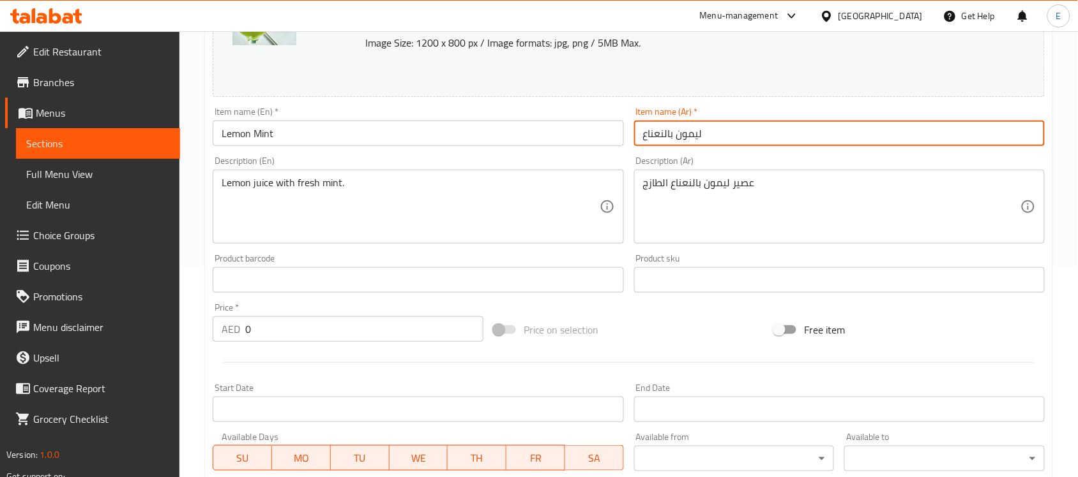
scroll to position [509, 0]
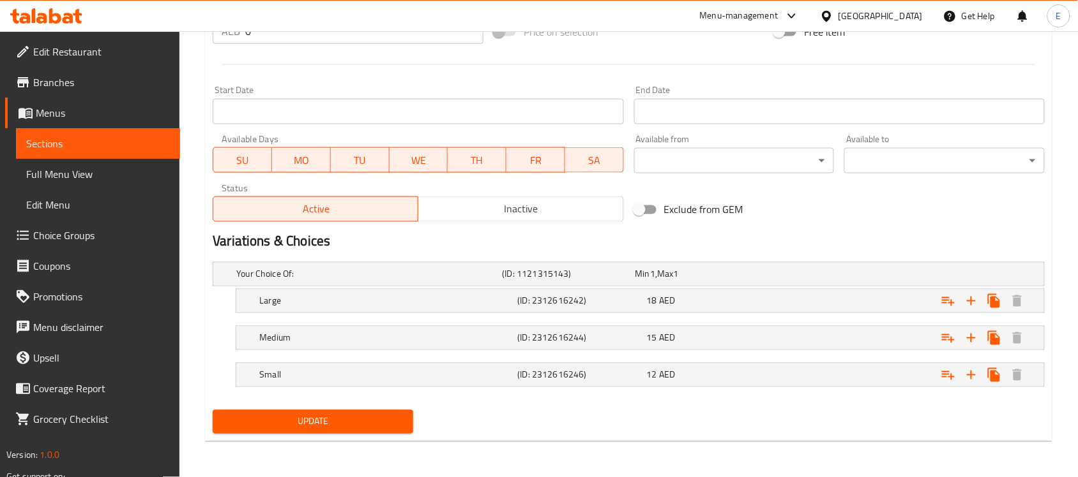
type input "ليمون بالنعناع"
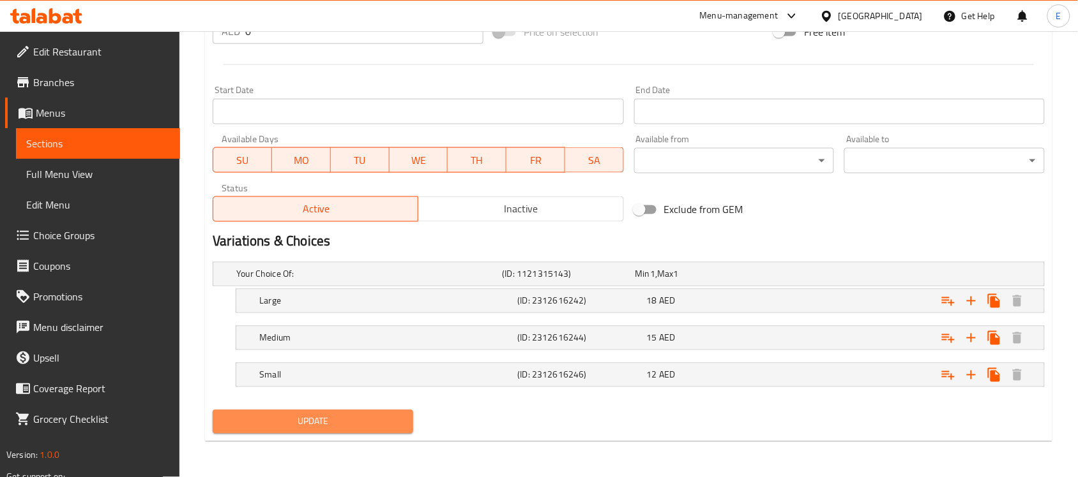
click at [342, 428] on span "Update" at bounding box center [313, 422] width 180 height 16
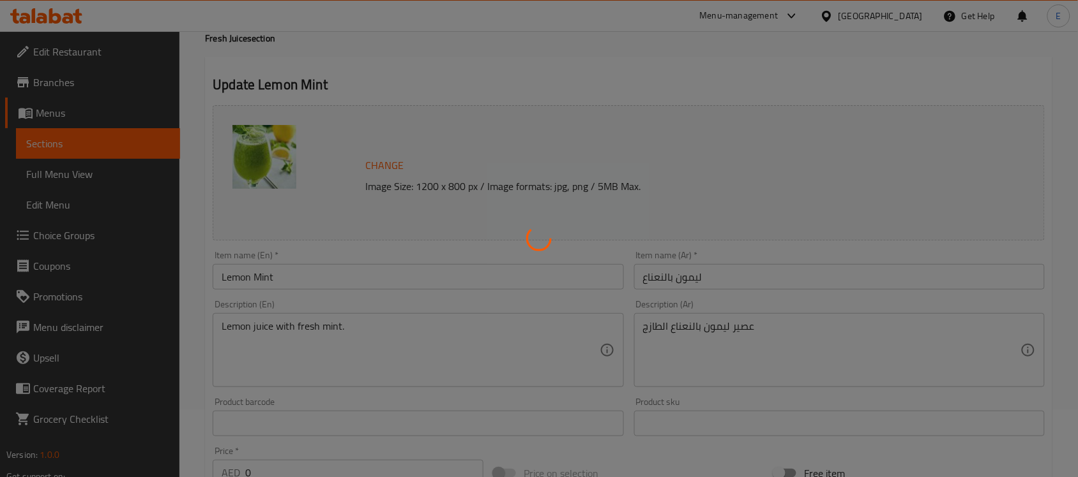
scroll to position [0, 0]
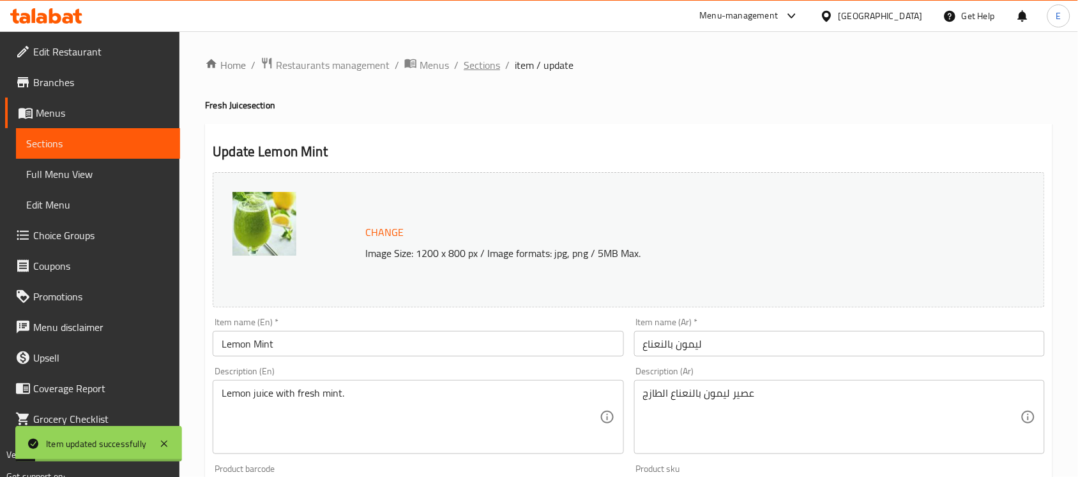
click at [487, 64] on span "Sections" at bounding box center [481, 64] width 36 height 15
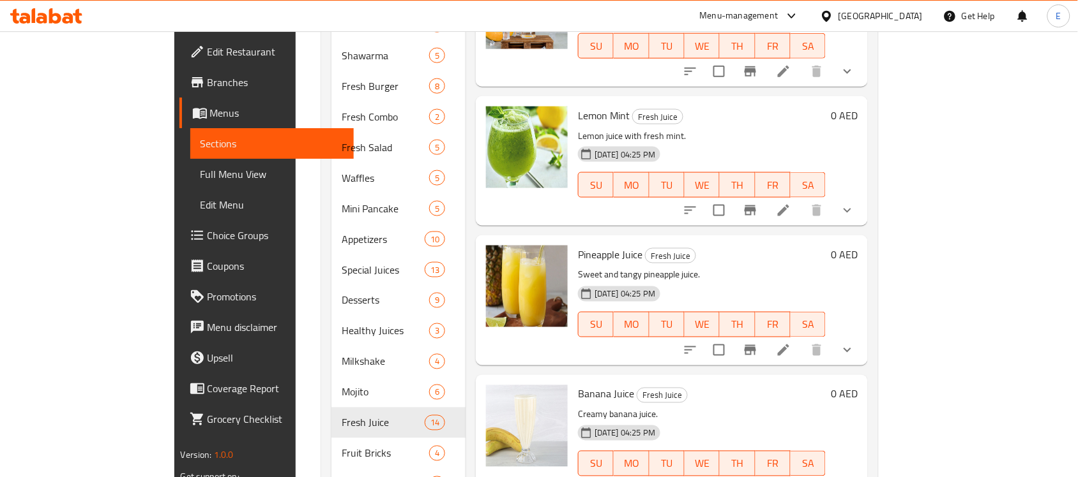
scroll to position [448, 0]
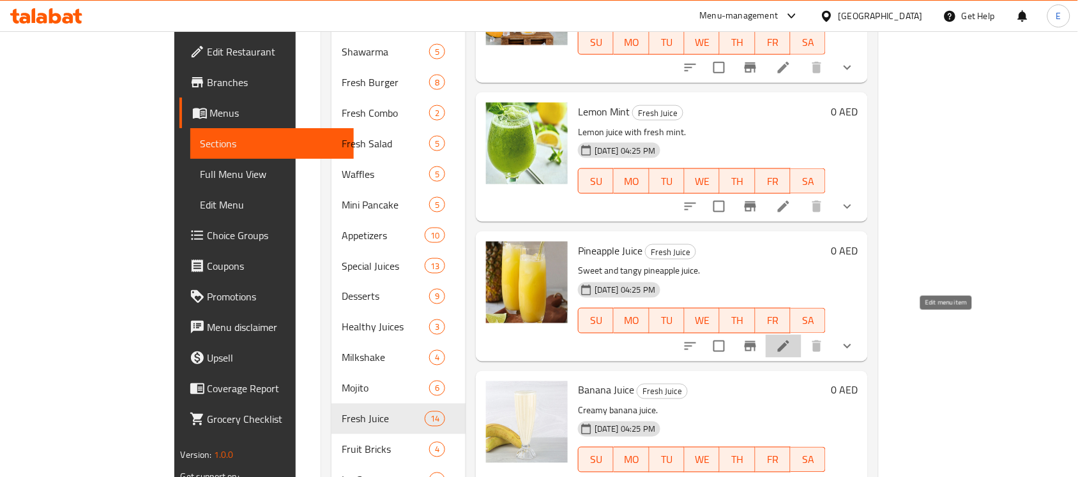
click at [791, 339] on icon at bounding box center [783, 346] width 15 height 15
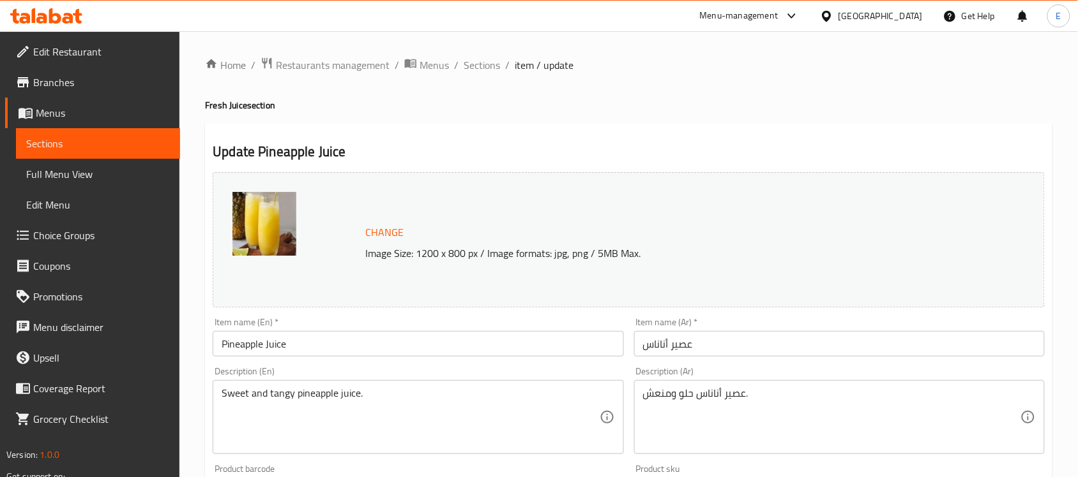
click at [311, 345] on input "Pineapple Juice" at bounding box center [418, 344] width 410 height 26
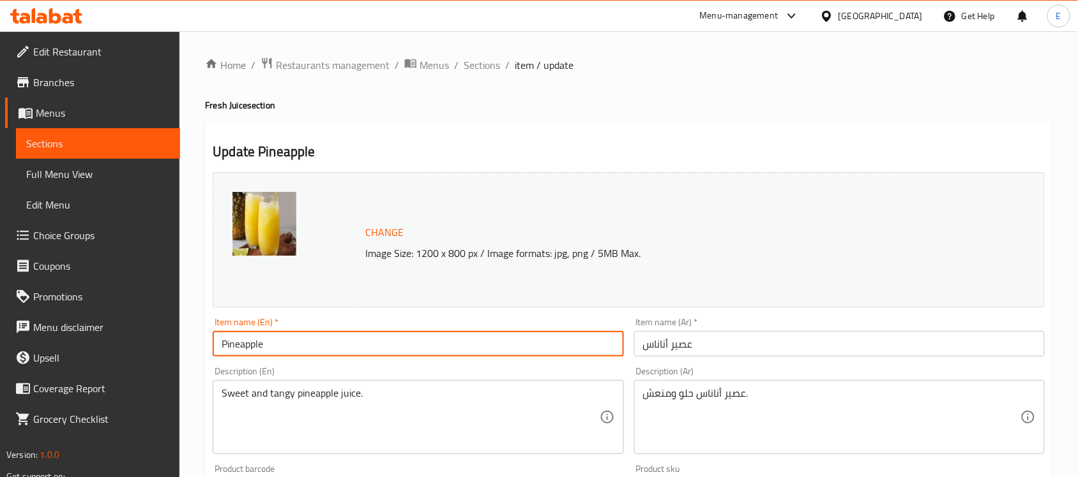
type input "Pineapple"
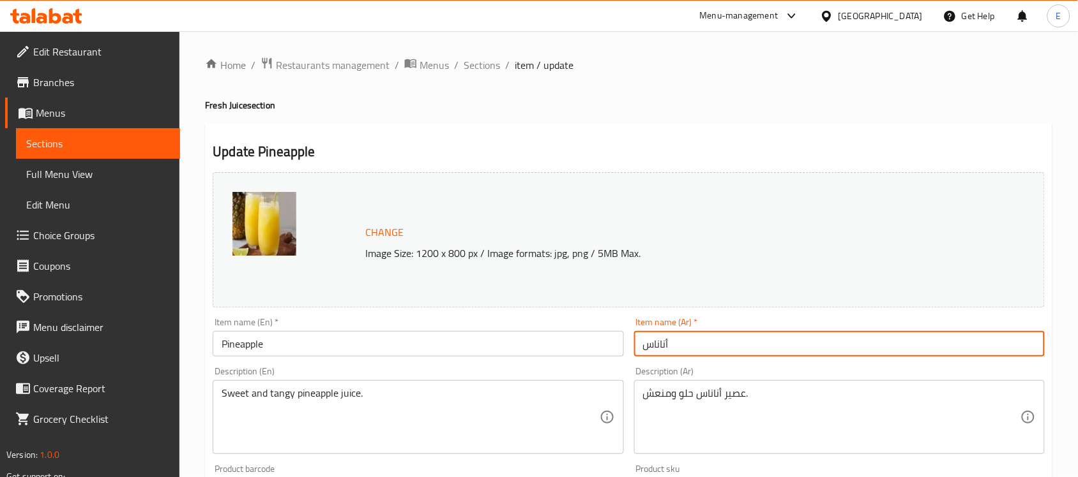
scroll to position [509, 0]
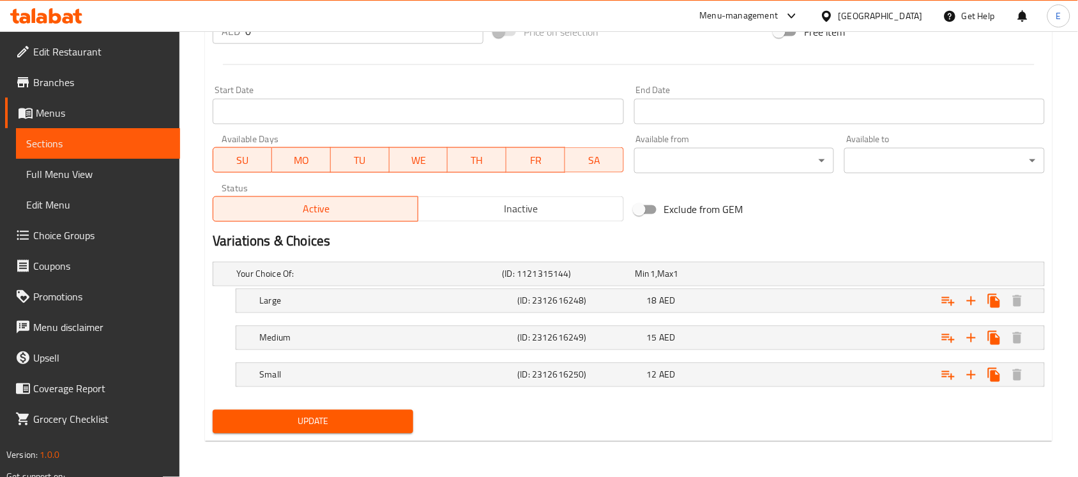
type input "أناناس"
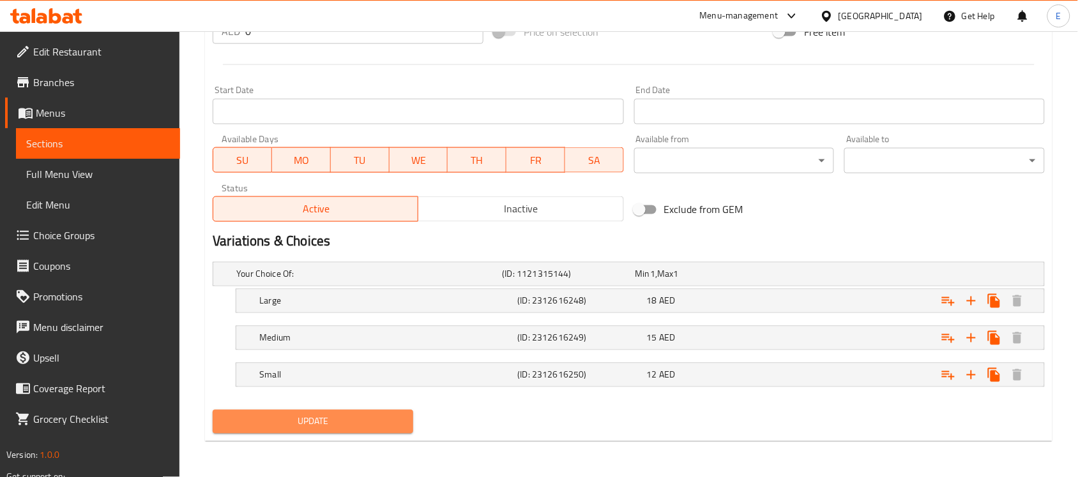
click at [302, 418] on span "Update" at bounding box center [313, 422] width 180 height 16
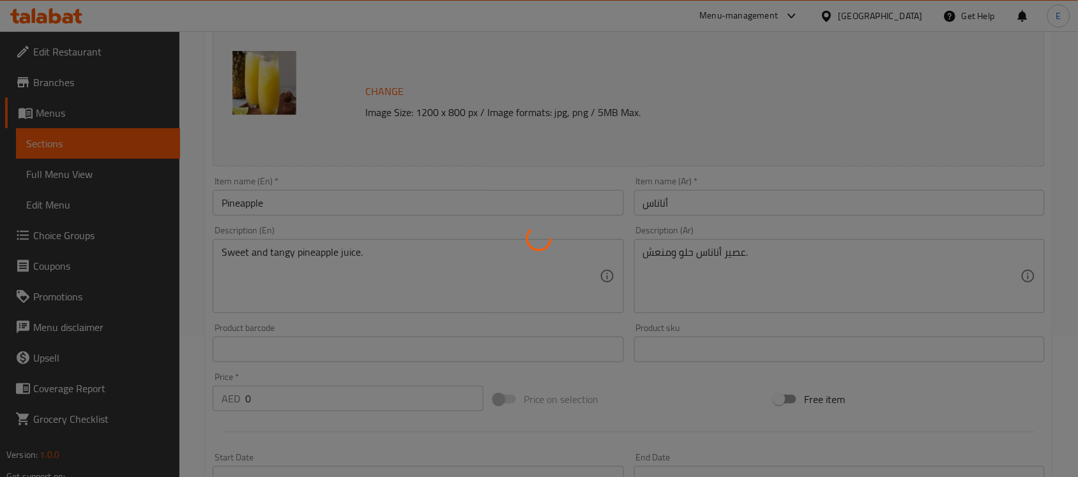
scroll to position [0, 0]
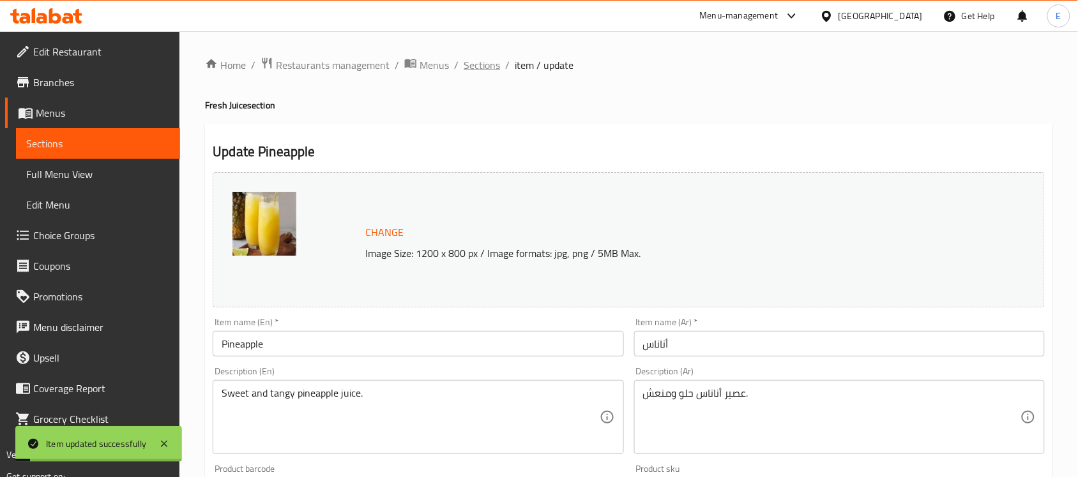
click at [472, 69] on span "Sections" at bounding box center [481, 64] width 36 height 15
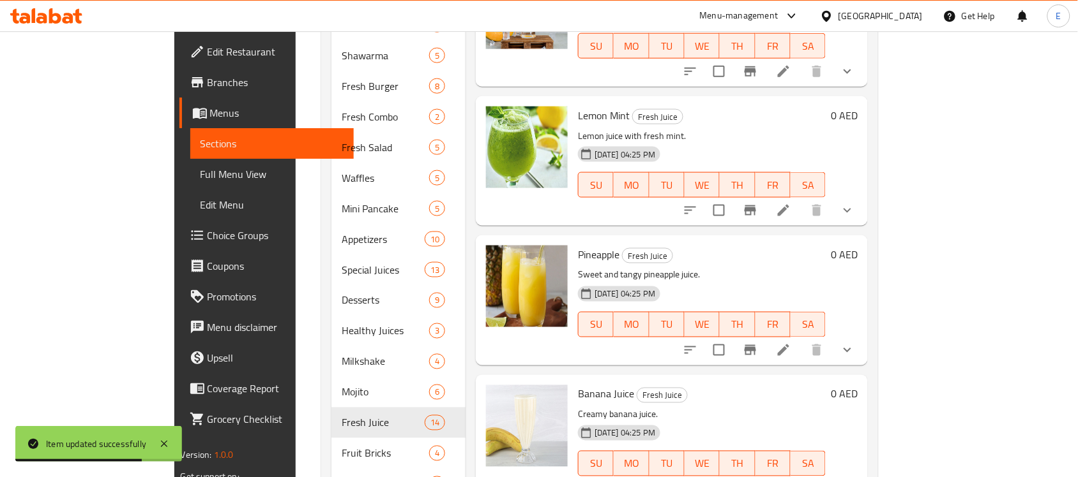
scroll to position [487, 0]
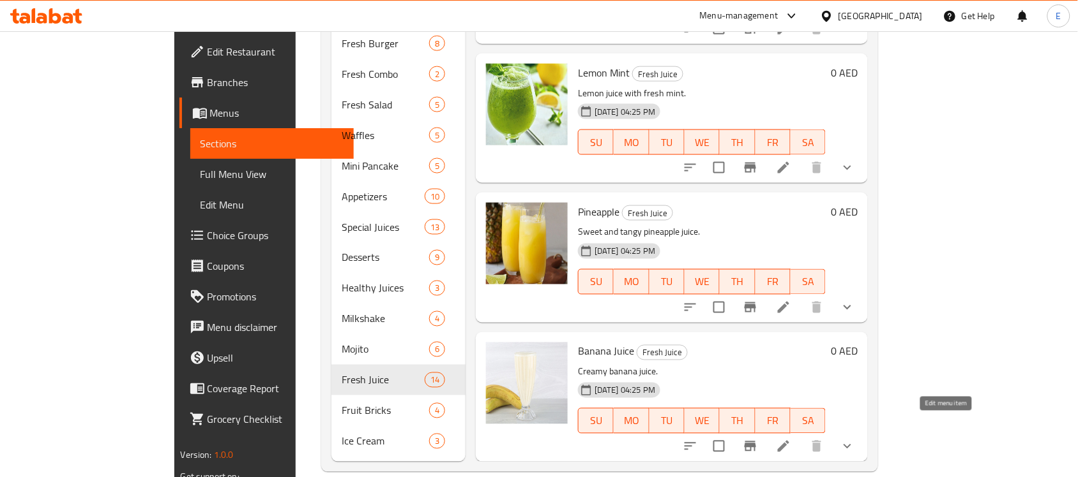
click at [791, 439] on icon at bounding box center [783, 446] width 15 height 15
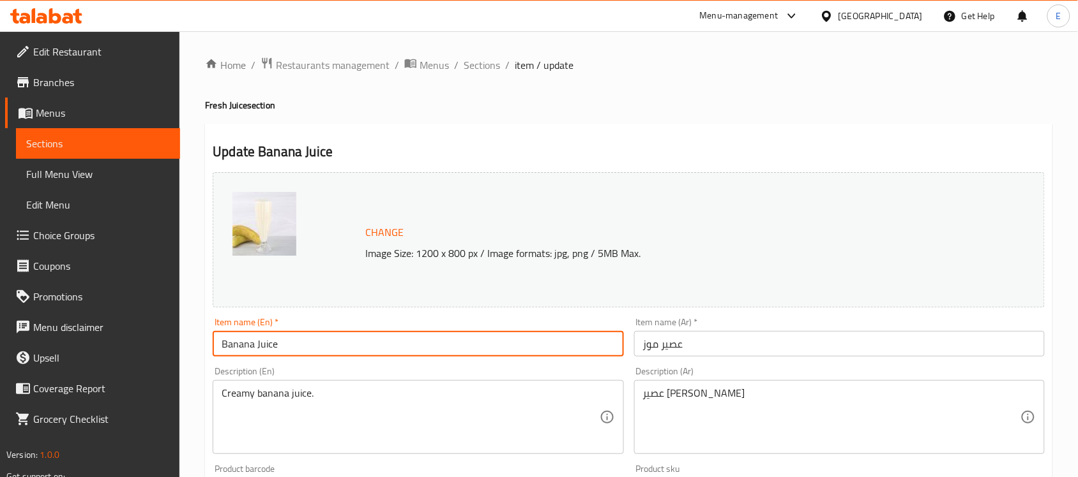
click at [287, 345] on input "Banana Juice" at bounding box center [418, 344] width 410 height 26
type input "Banana"
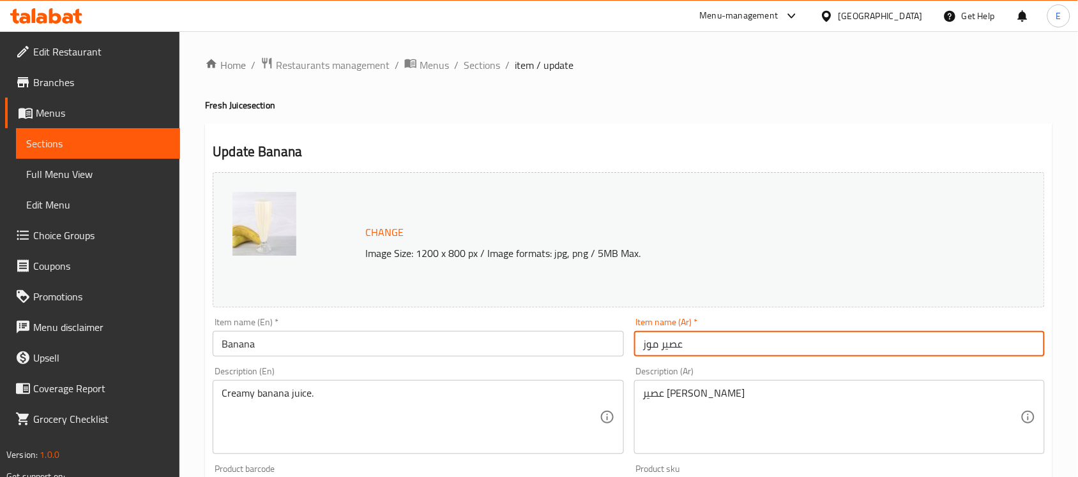
drag, startPoint x: 656, startPoint y: 349, endPoint x: 776, endPoint y: 332, distance: 121.2
click at [776, 332] on input "عصير موز" at bounding box center [839, 344] width 410 height 26
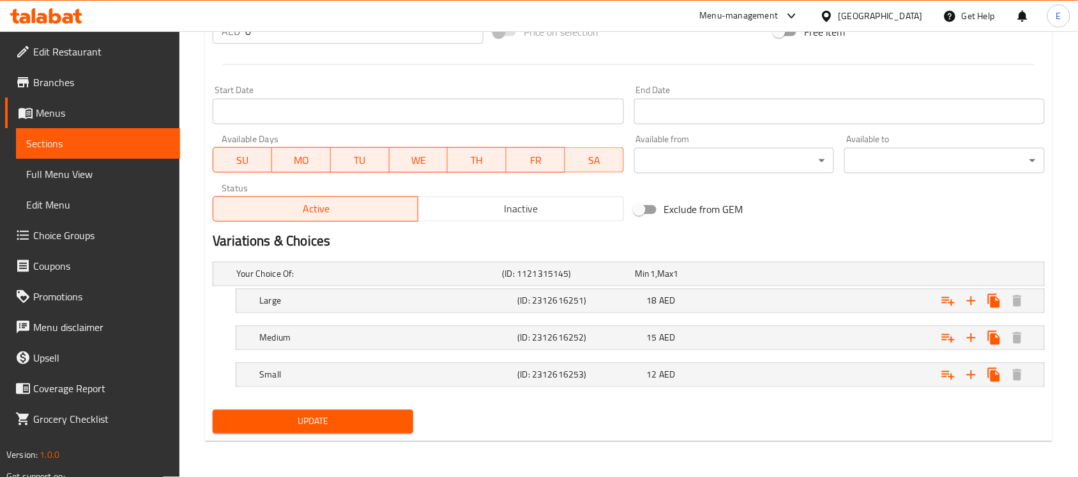
type input "موز"
click at [343, 424] on span "Update" at bounding box center [313, 422] width 180 height 16
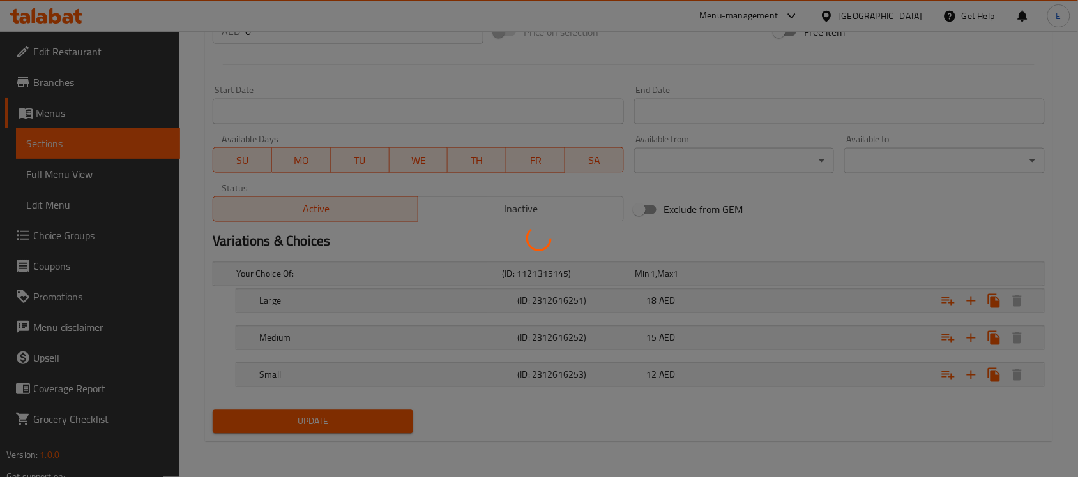
scroll to position [0, 0]
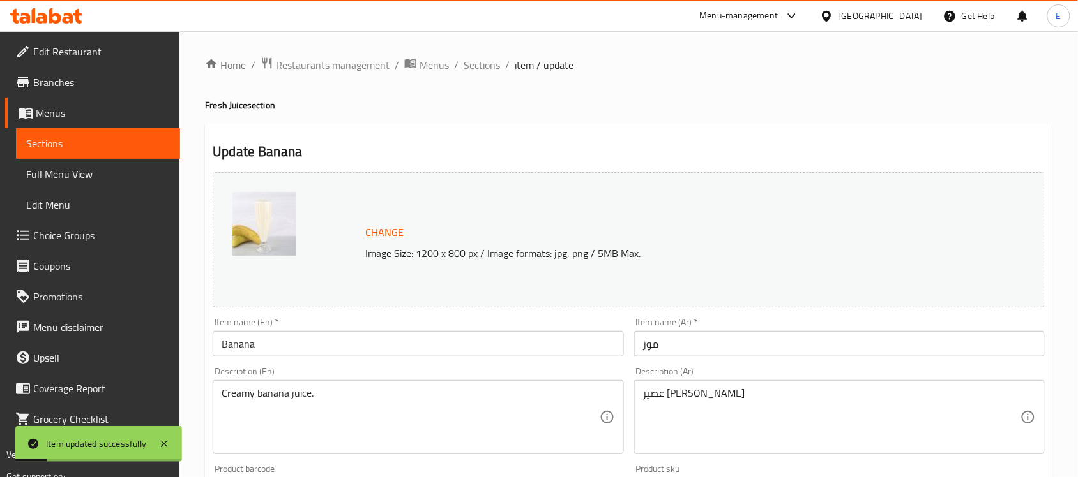
click at [476, 66] on span "Sections" at bounding box center [481, 64] width 36 height 15
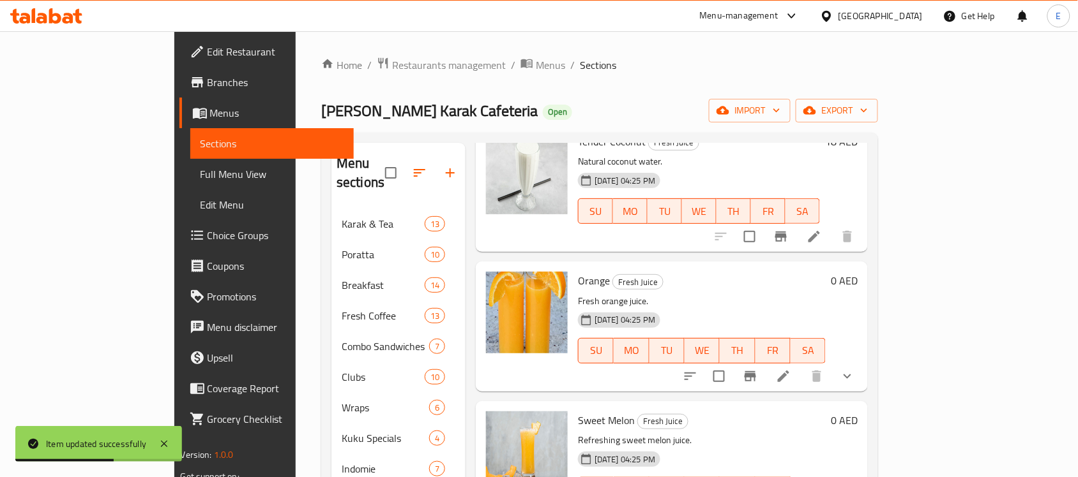
scroll to position [487, 0]
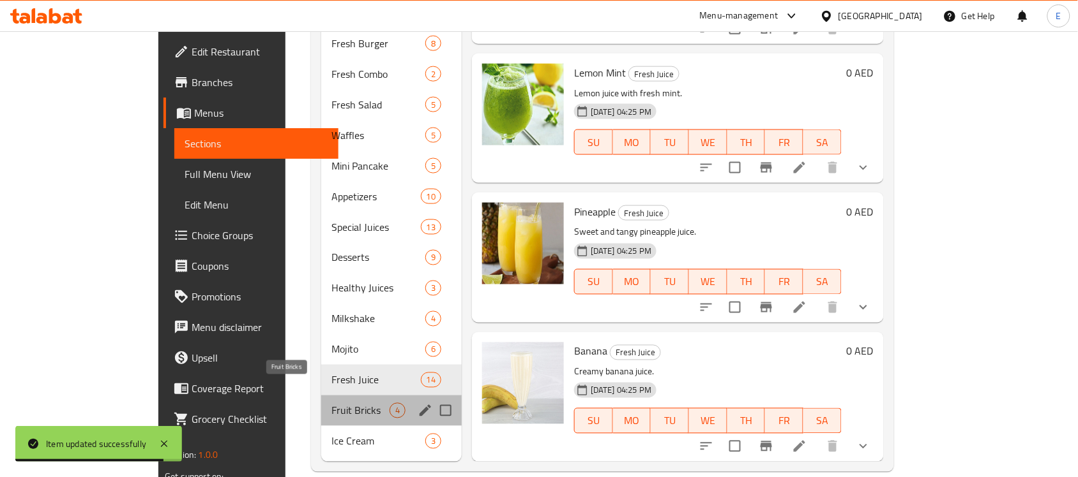
click at [331, 403] on span "Fruit Bricks" at bounding box center [360, 410] width 58 height 15
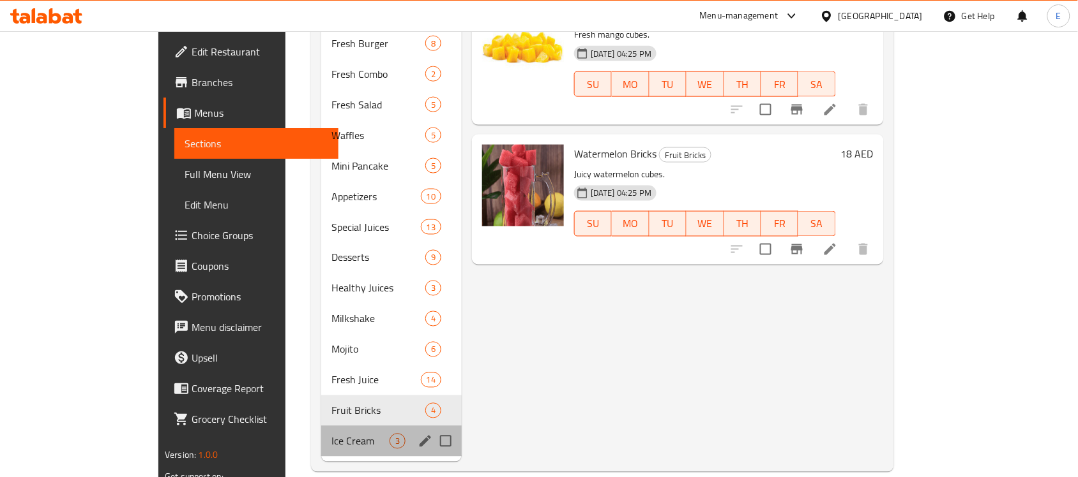
click at [321, 432] on div "Ice Cream 3" at bounding box center [391, 441] width 140 height 31
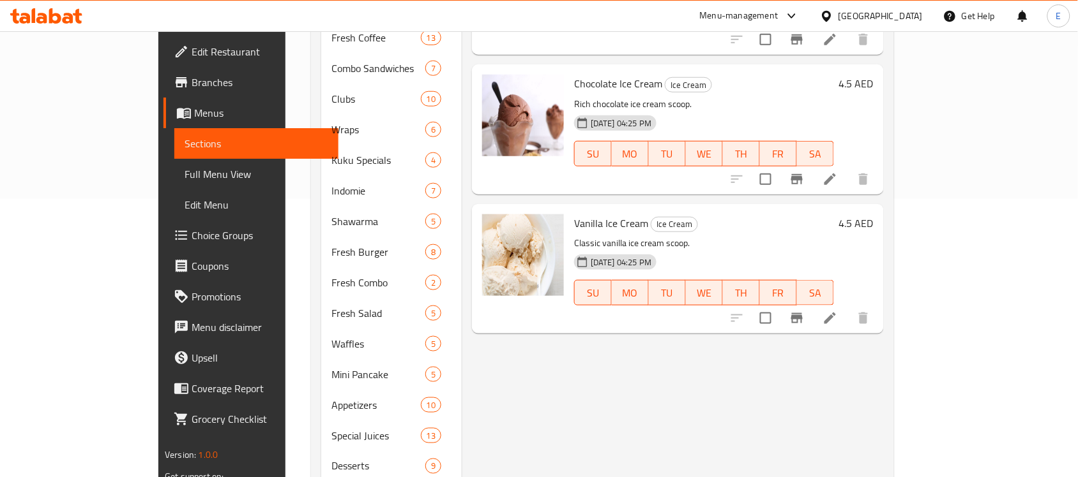
scroll to position [487, 0]
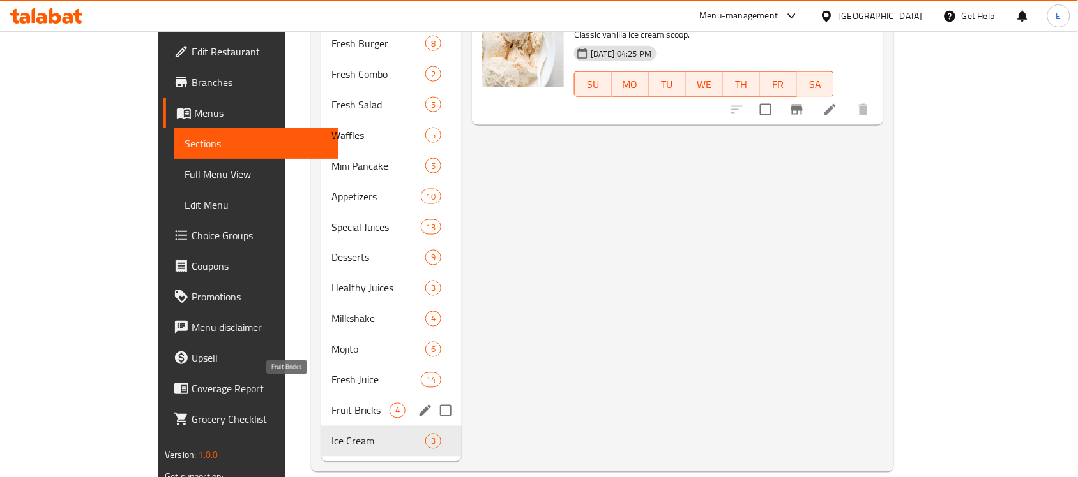
click at [331, 403] on span "Fruit Bricks" at bounding box center [360, 410] width 58 height 15
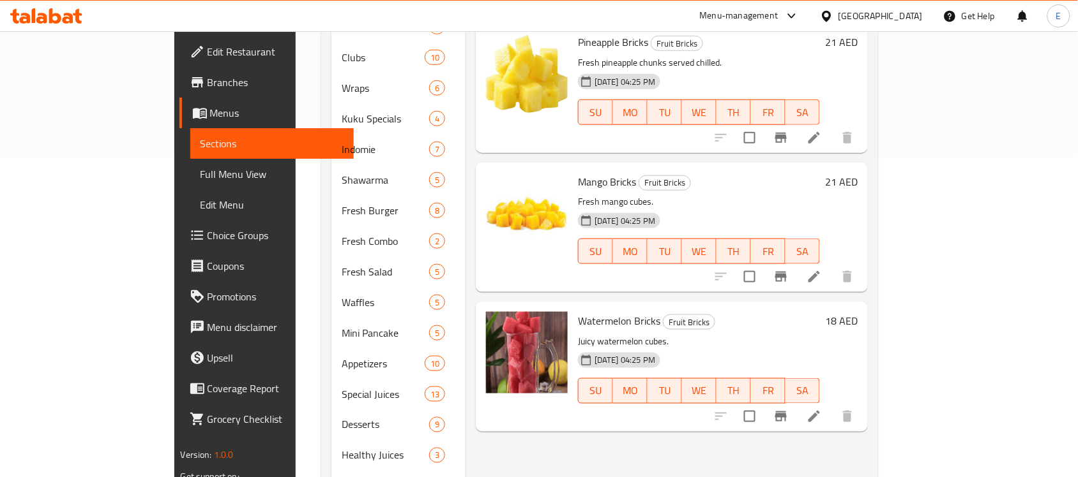
scroll to position [412, 0]
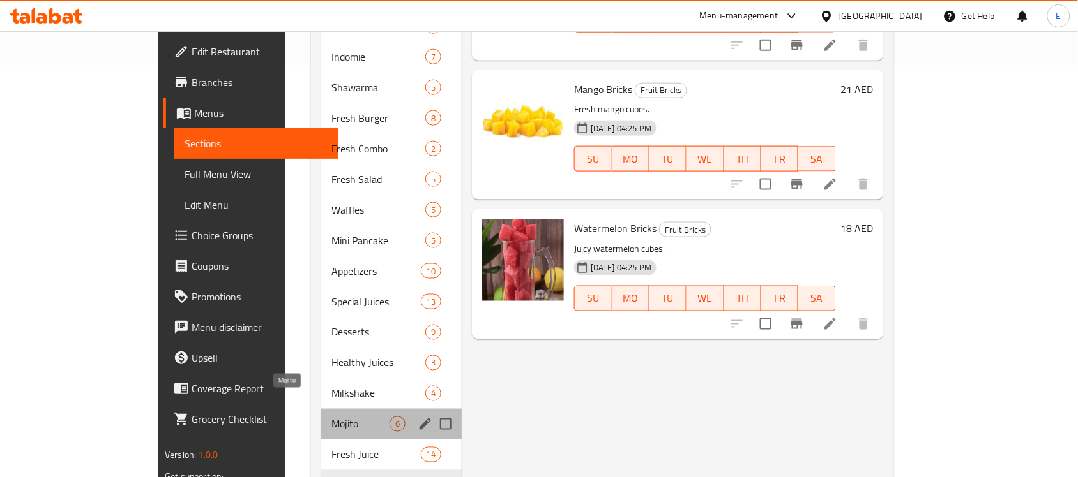
click at [331, 417] on span "Mojito" at bounding box center [360, 424] width 58 height 15
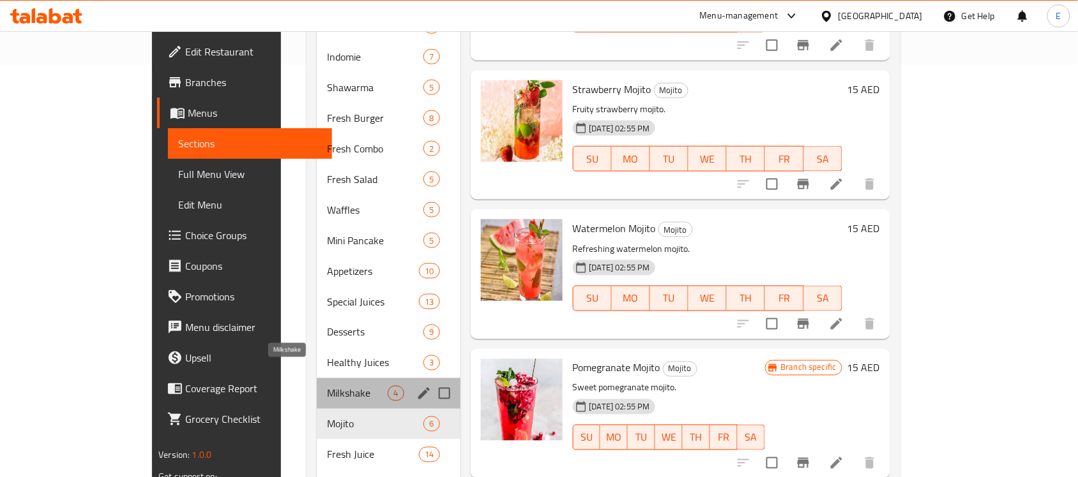
click at [327, 386] on span "Milkshake" at bounding box center [357, 393] width 61 height 15
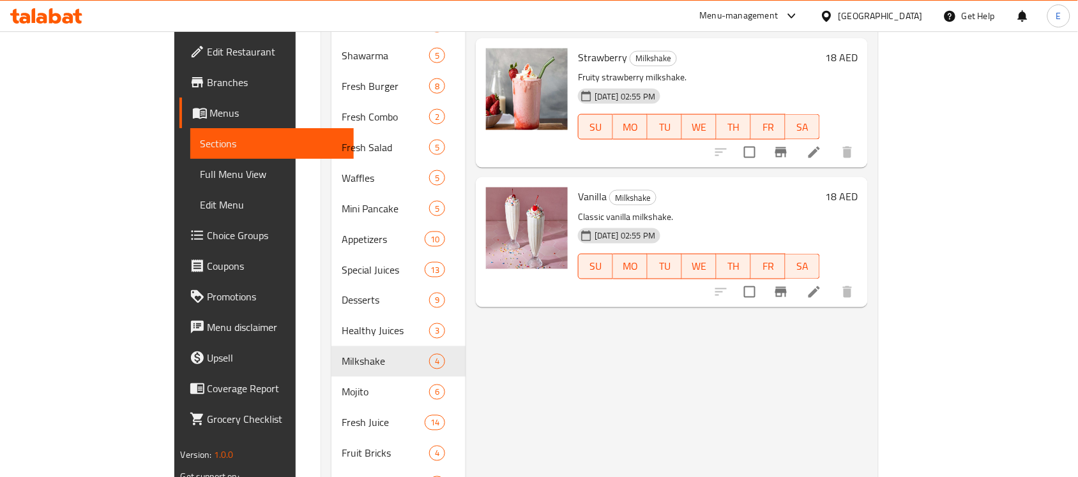
scroll to position [467, 0]
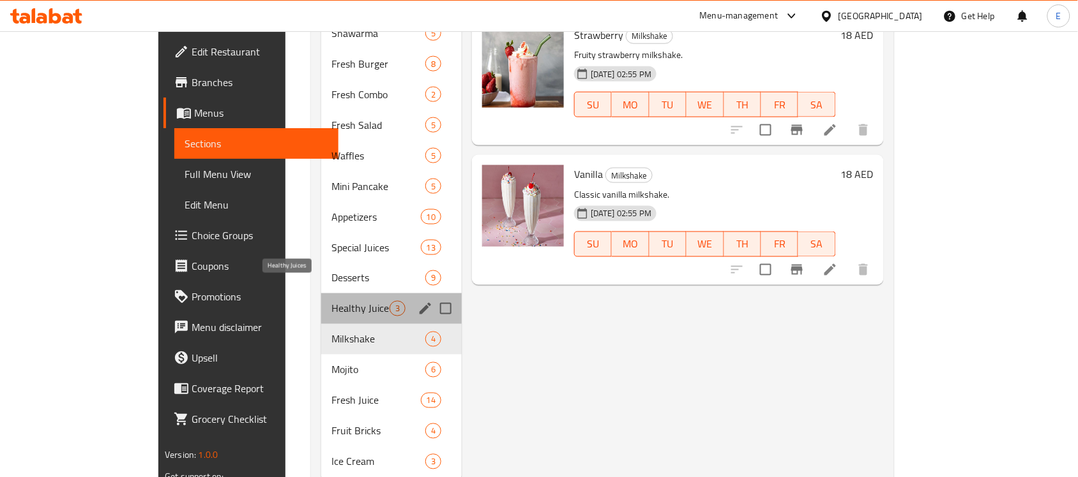
click at [331, 301] on span "Healthy Juices" at bounding box center [360, 308] width 58 height 15
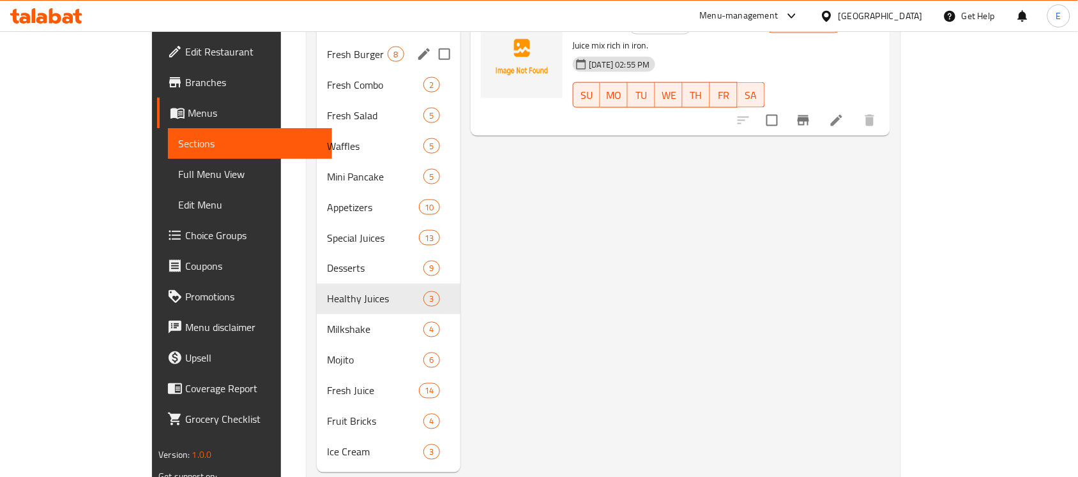
scroll to position [487, 0]
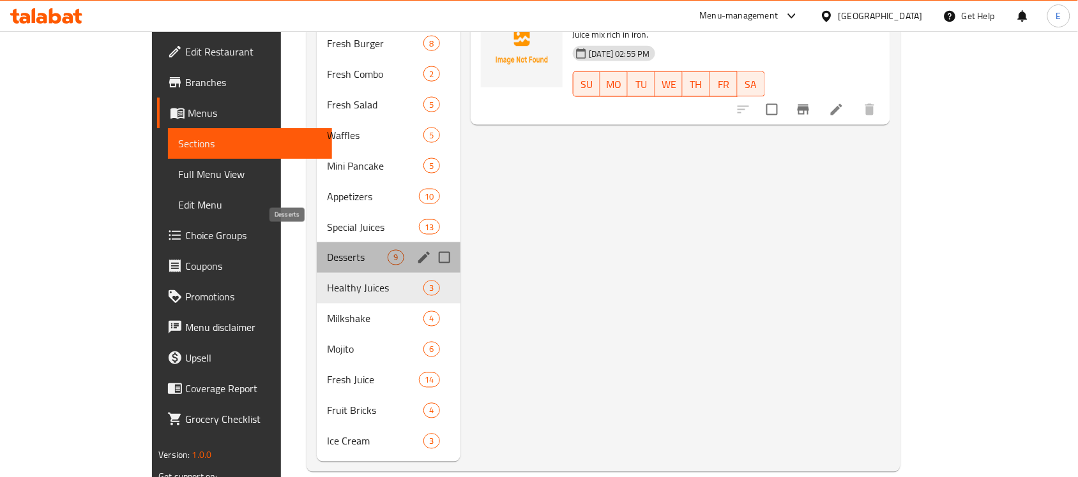
click at [327, 250] on span "Desserts" at bounding box center [357, 257] width 61 height 15
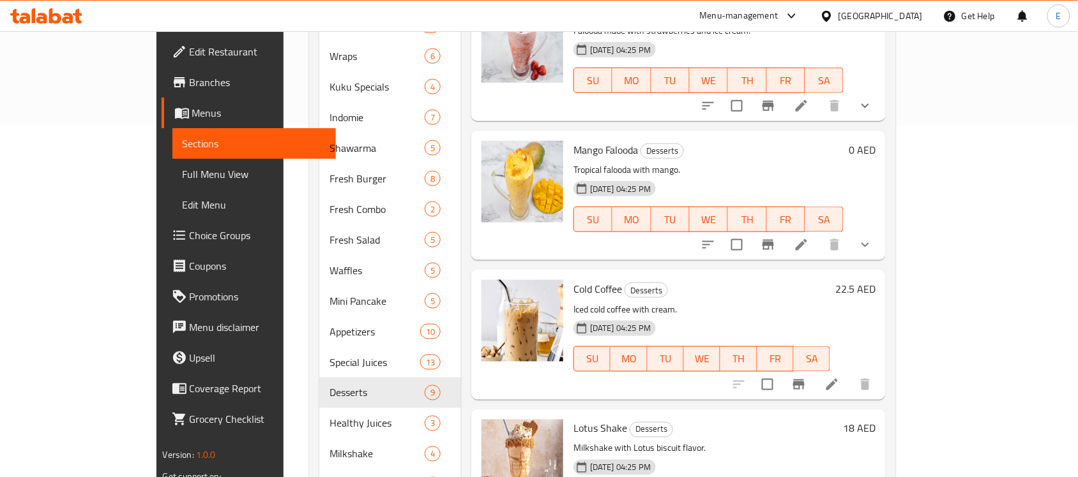
scroll to position [353, 0]
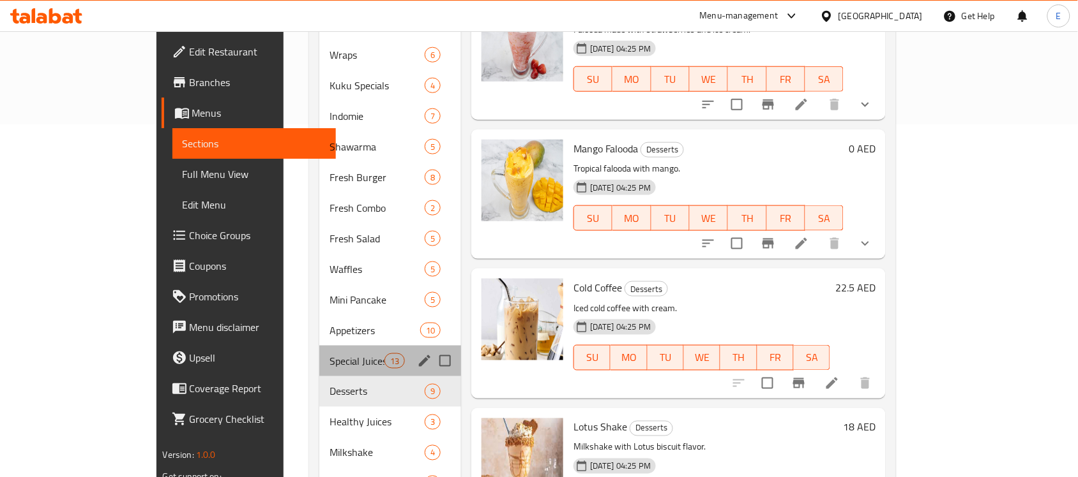
click at [319, 349] on div "Special Juices 13" at bounding box center [390, 361] width 142 height 31
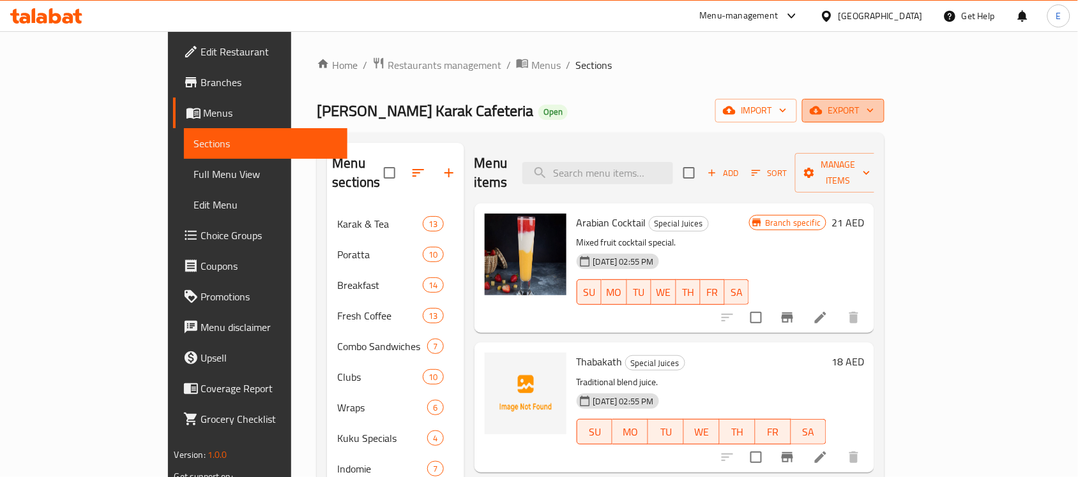
click at [874, 109] on span "export" at bounding box center [843, 111] width 62 height 16
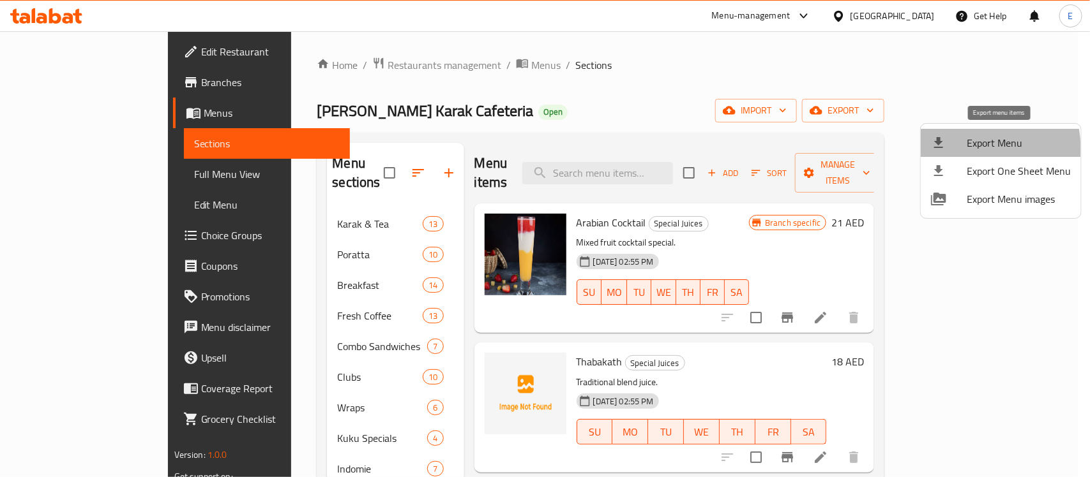
click at [968, 149] on span "Export Menu" at bounding box center [1018, 142] width 104 height 15
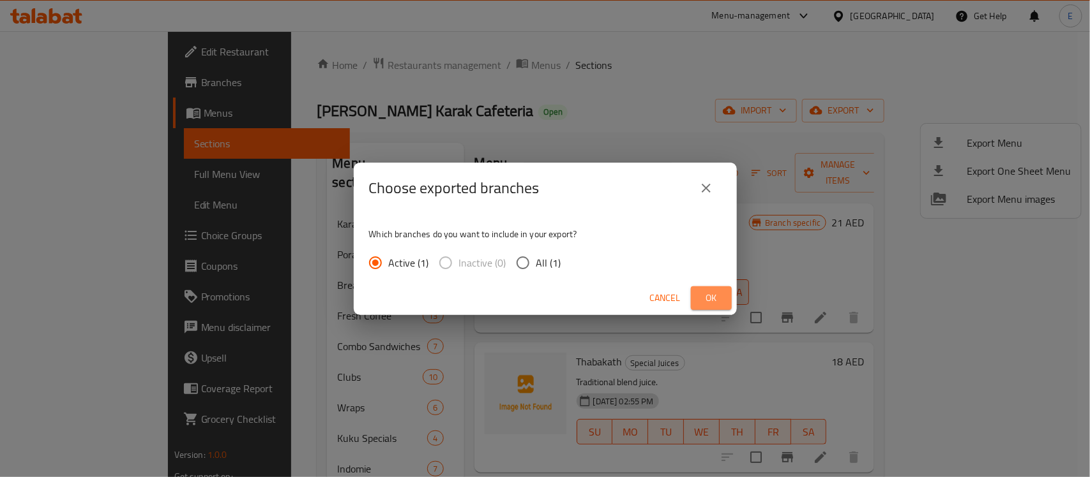
click at [725, 296] on button "Ok" at bounding box center [711, 299] width 41 height 24
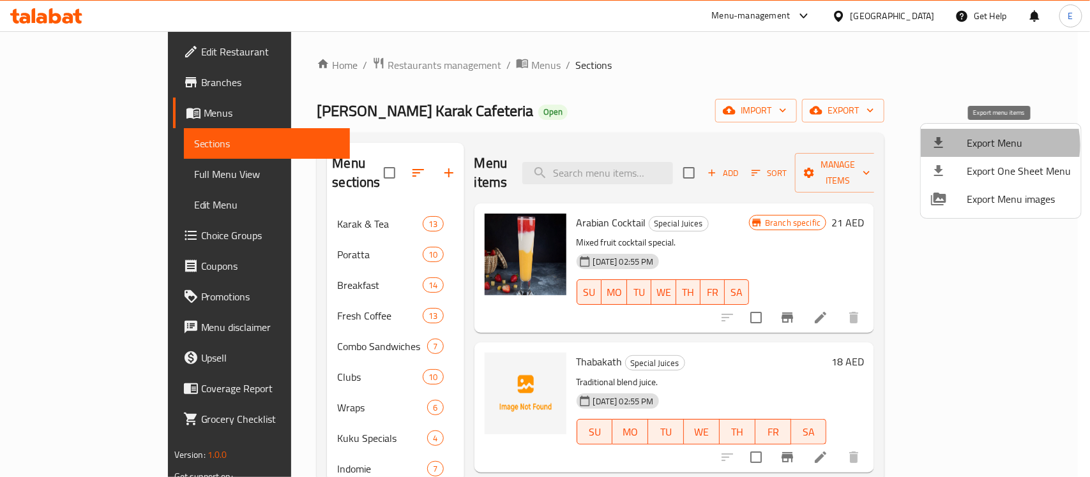
click at [982, 145] on span "Export Menu" at bounding box center [1018, 142] width 104 height 15
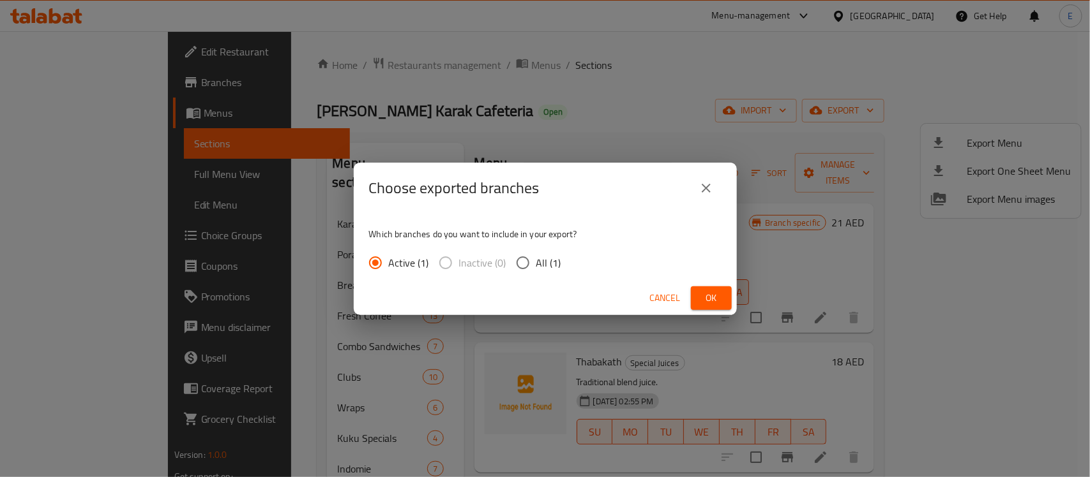
click at [719, 288] on button "Ok" at bounding box center [711, 299] width 41 height 24
